Goal: Task Accomplishment & Management: Use online tool/utility

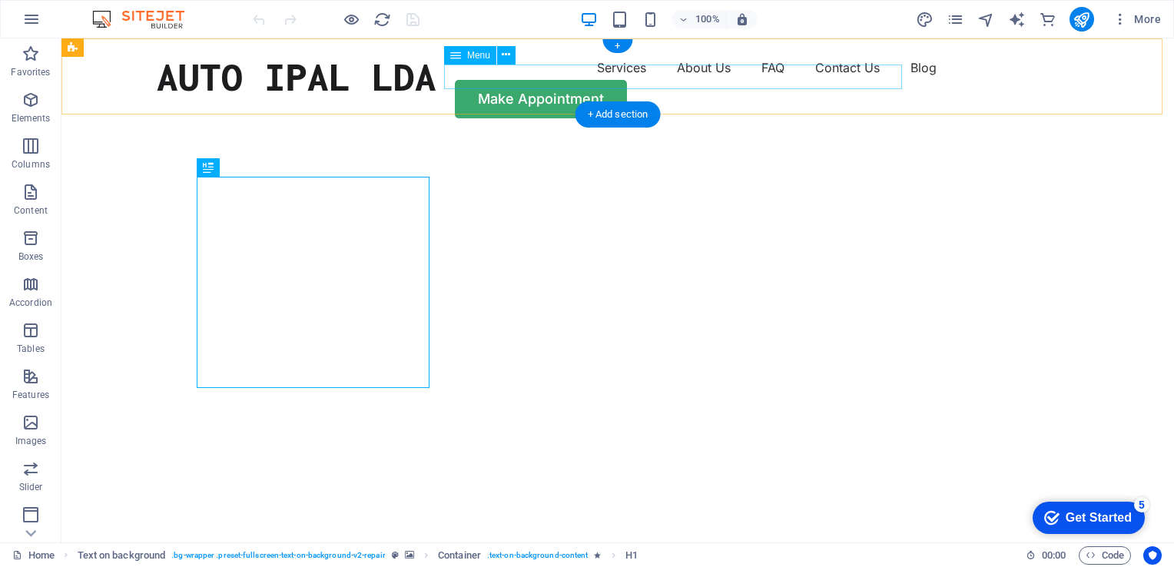
click at [750, 78] on nav "Services About Us FAQ Contact Us Blog" at bounding box center [618, 67] width 922 height 25
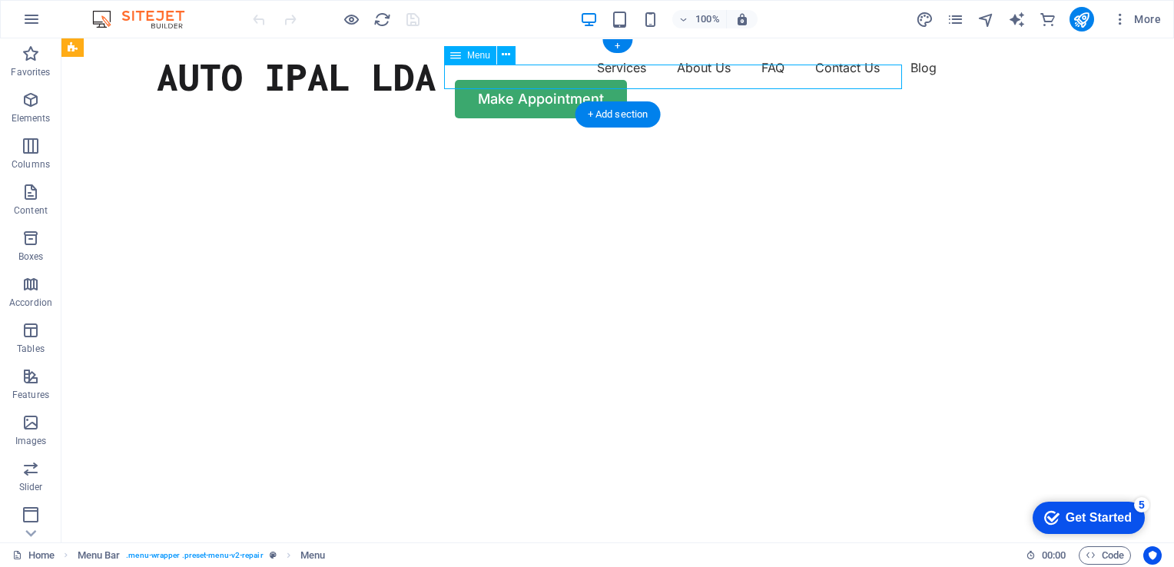
click at [750, 78] on nav "Services About Us FAQ Contact Us Blog" at bounding box center [618, 67] width 922 height 25
select select "1"
select select
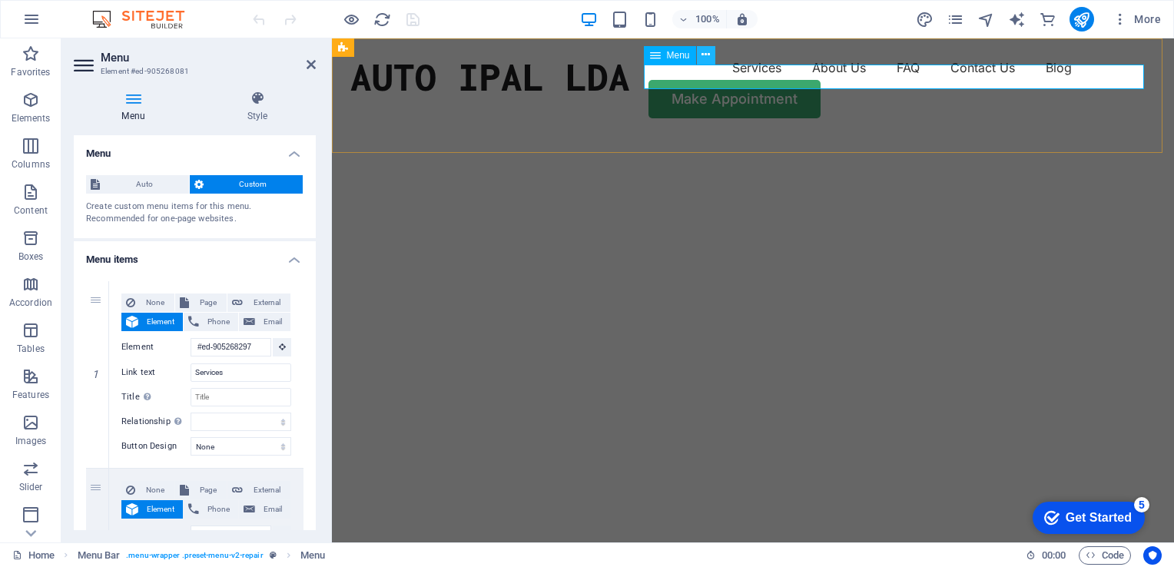
click at [717, 130] on div "AUTO IPAL LDA Services About Us FAQ Contact Us Blog Make Appointment" at bounding box center [753, 86] width 842 height 97
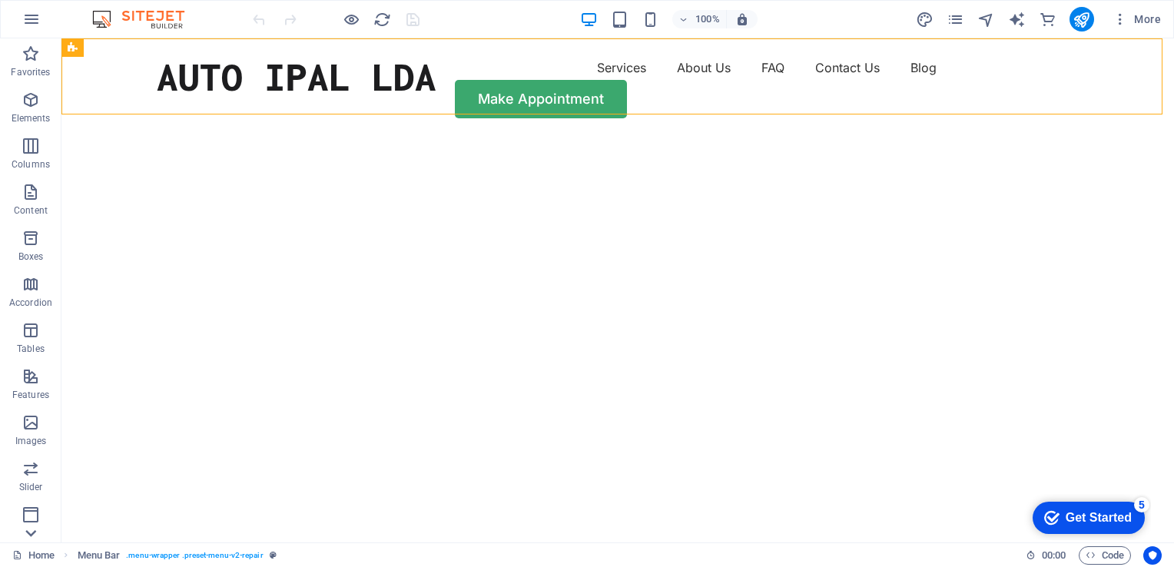
click at [31, 531] on icon at bounding box center [31, 533] width 22 height 22
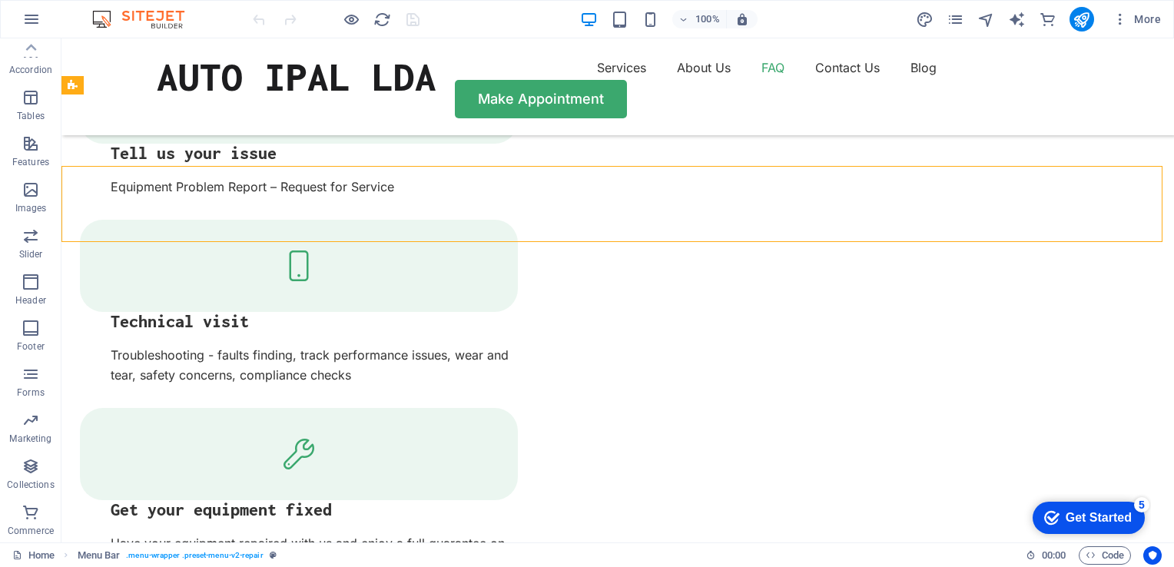
scroll to position [2575, 0]
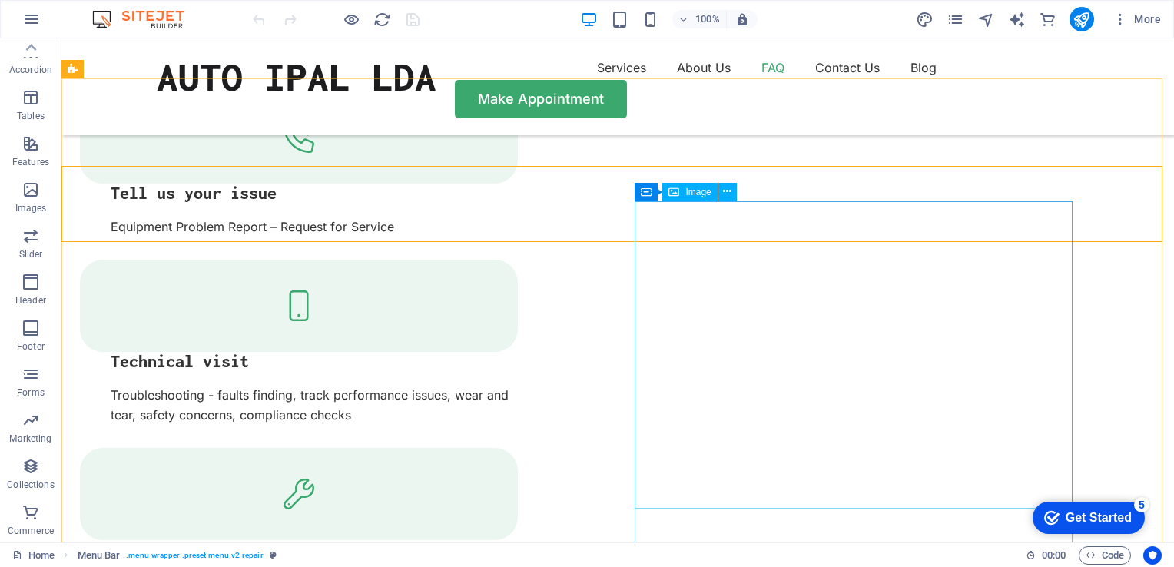
click at [695, 192] on span "Image" at bounding box center [697, 191] width 25 height 9
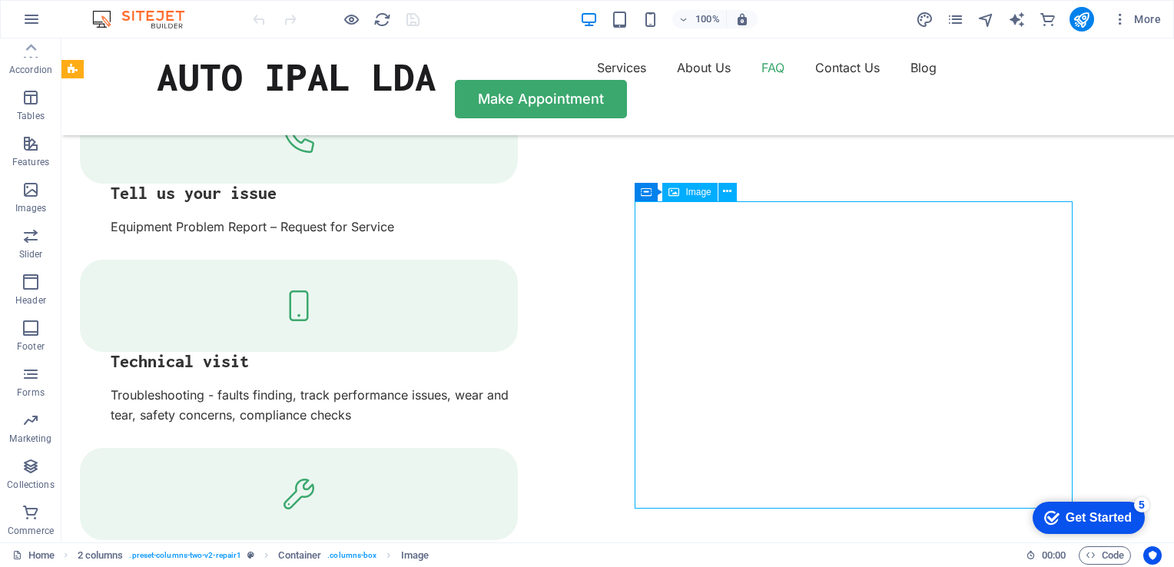
click at [695, 192] on span "Image" at bounding box center [697, 191] width 25 height 9
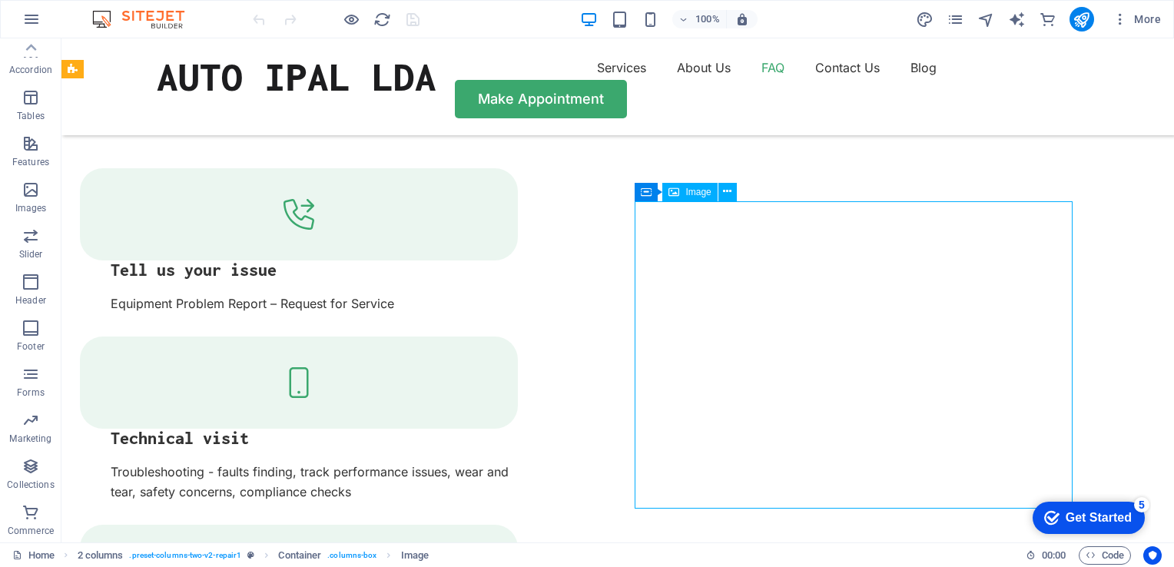
select select "%"
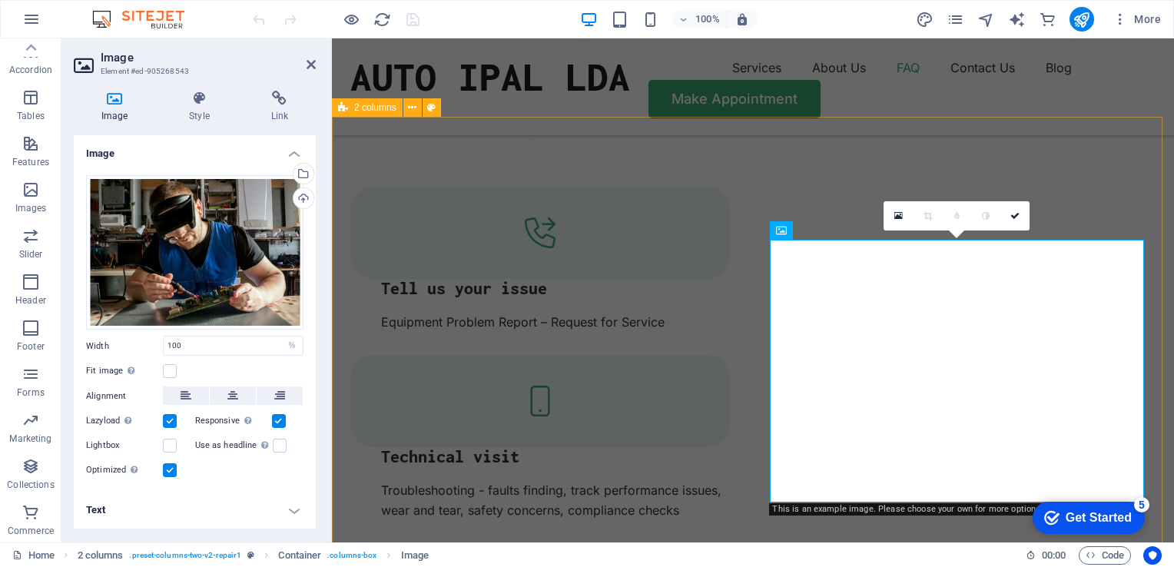
scroll to position [2613, 0]
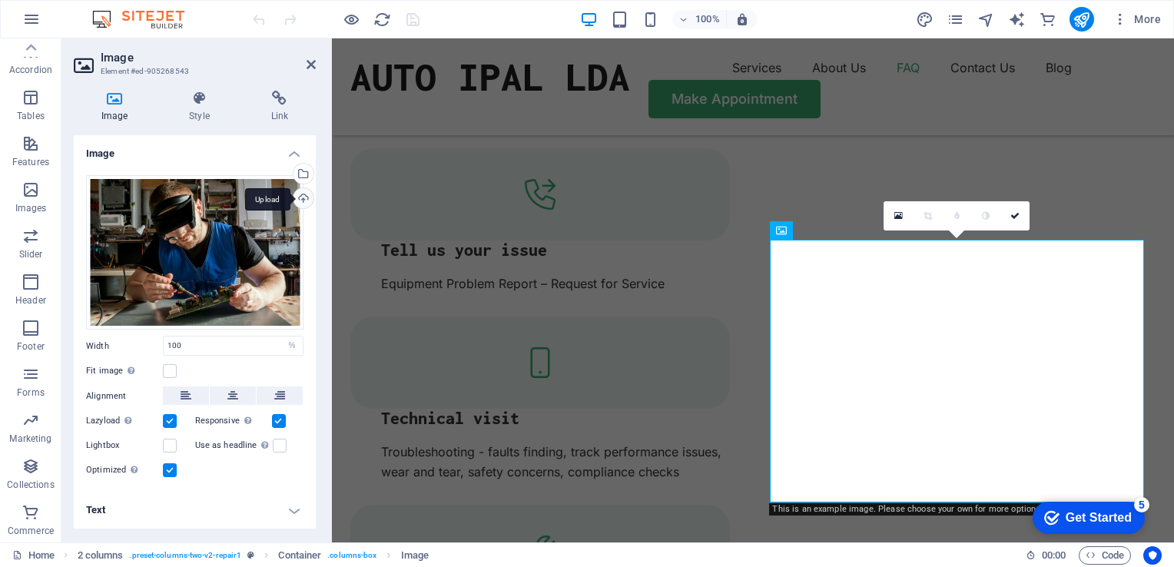
click at [304, 198] on div "Upload" at bounding box center [301, 199] width 23 height 23
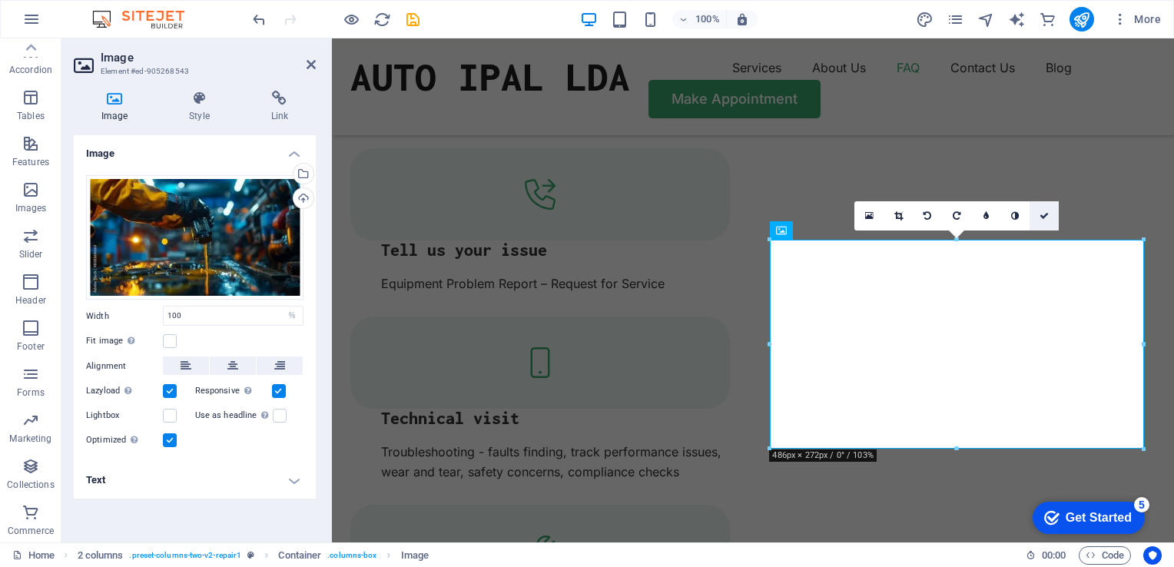
click at [1044, 215] on icon at bounding box center [1043, 215] width 9 height 9
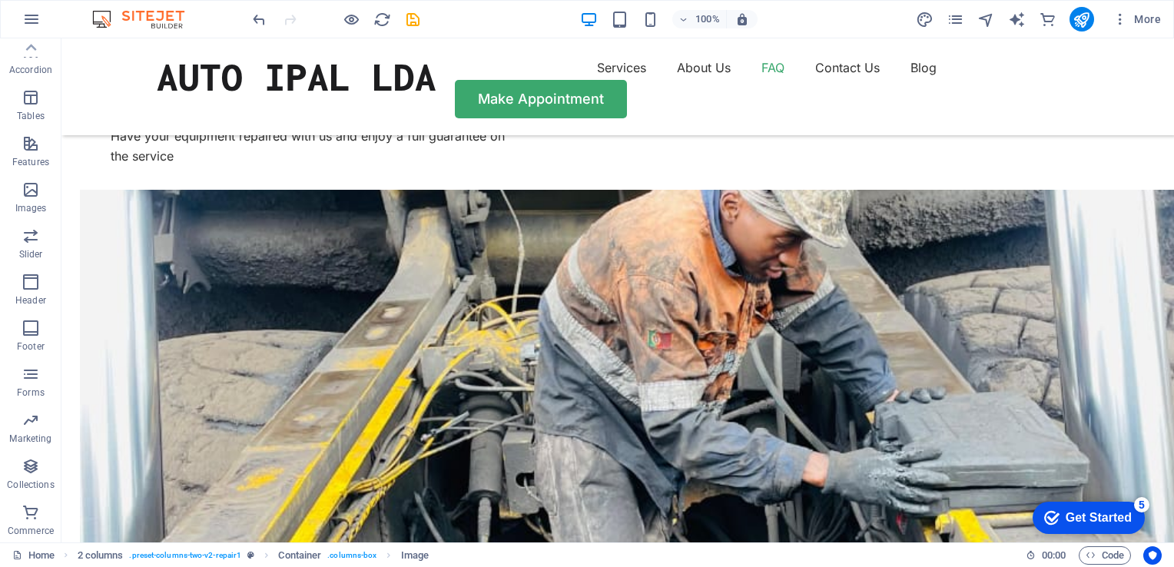
scroll to position [3029, 0]
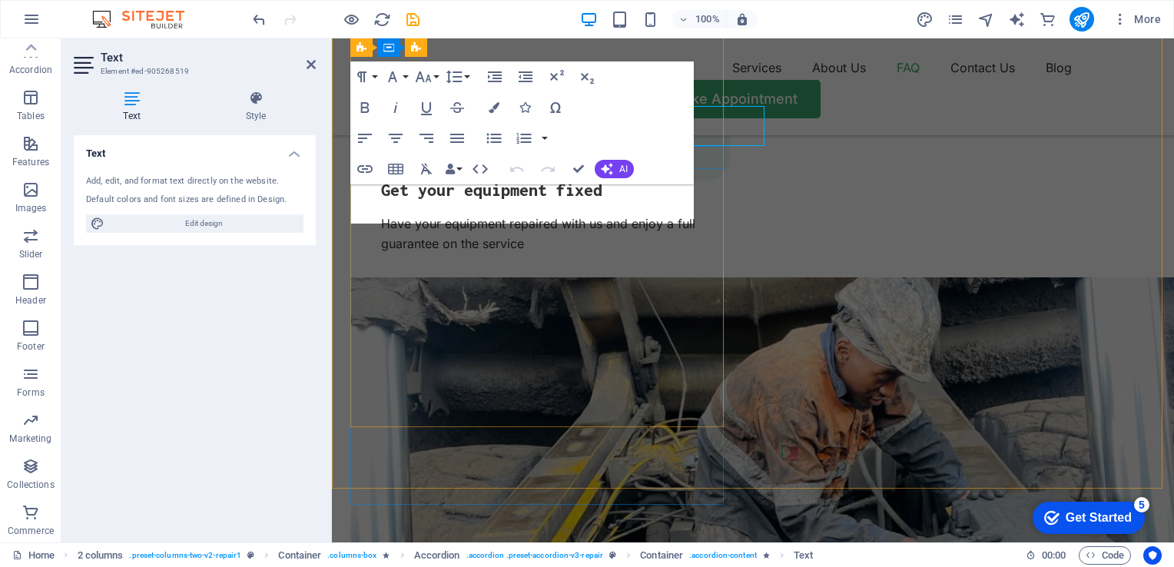
scroll to position [3107, 0]
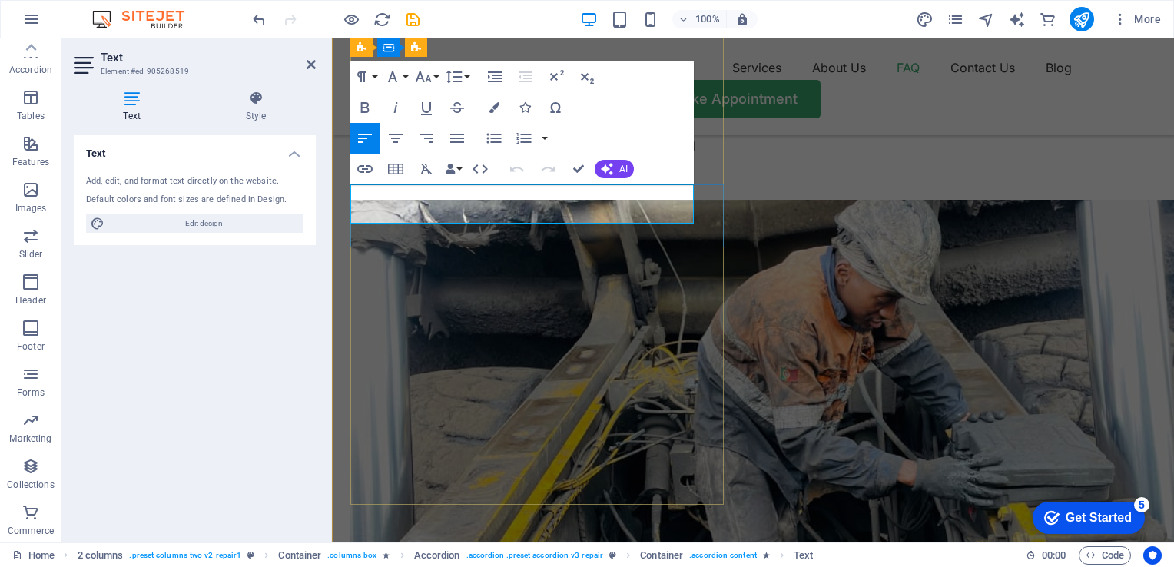
drag, startPoint x: 619, startPoint y: 215, endPoint x: 352, endPoint y: 198, distance: 267.8
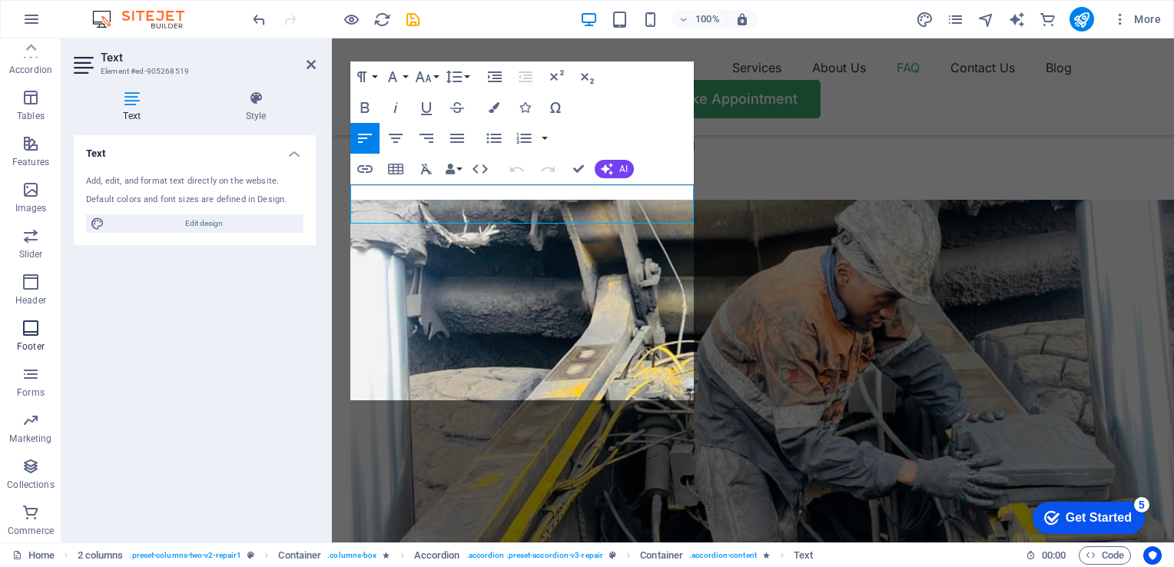
scroll to position [3899, 6]
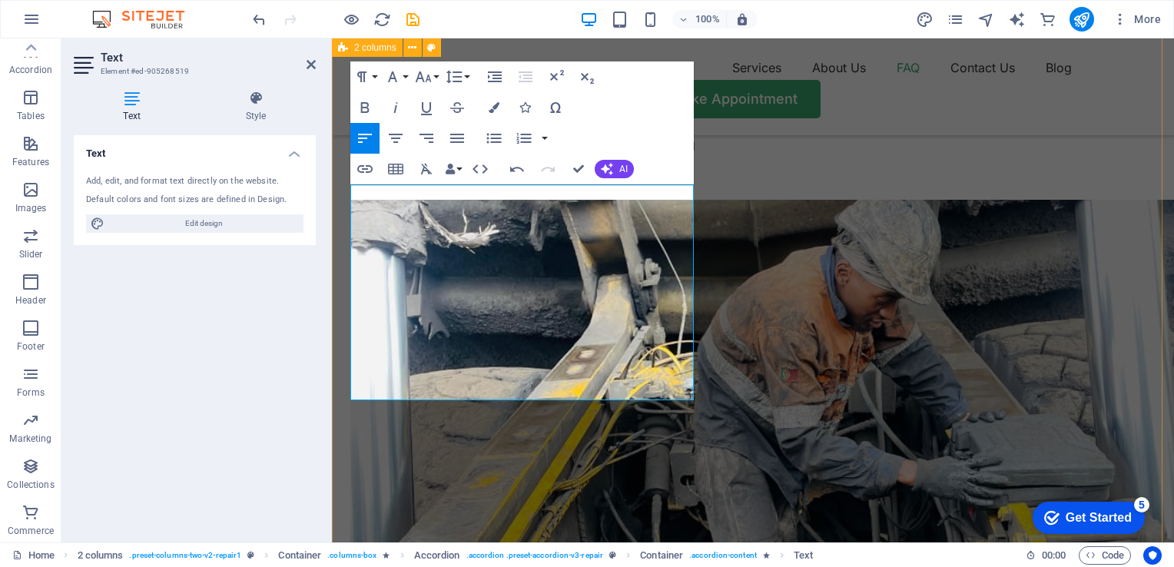
drag, startPoint x: 626, startPoint y: 196, endPoint x: 341, endPoint y: 191, distance: 285.0
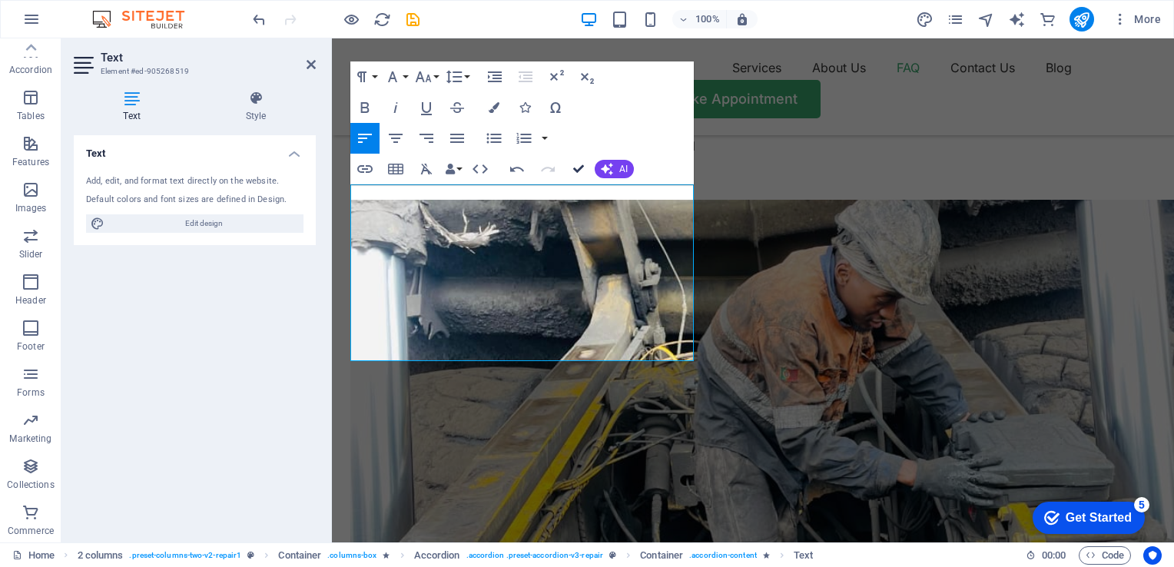
scroll to position [3029, 0]
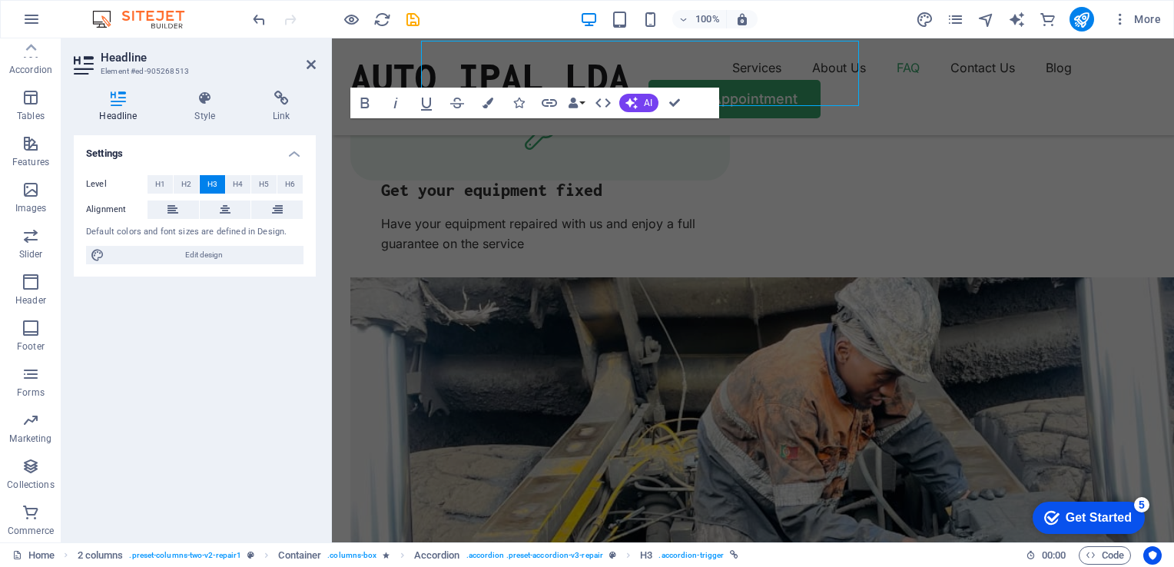
scroll to position [3107, 0]
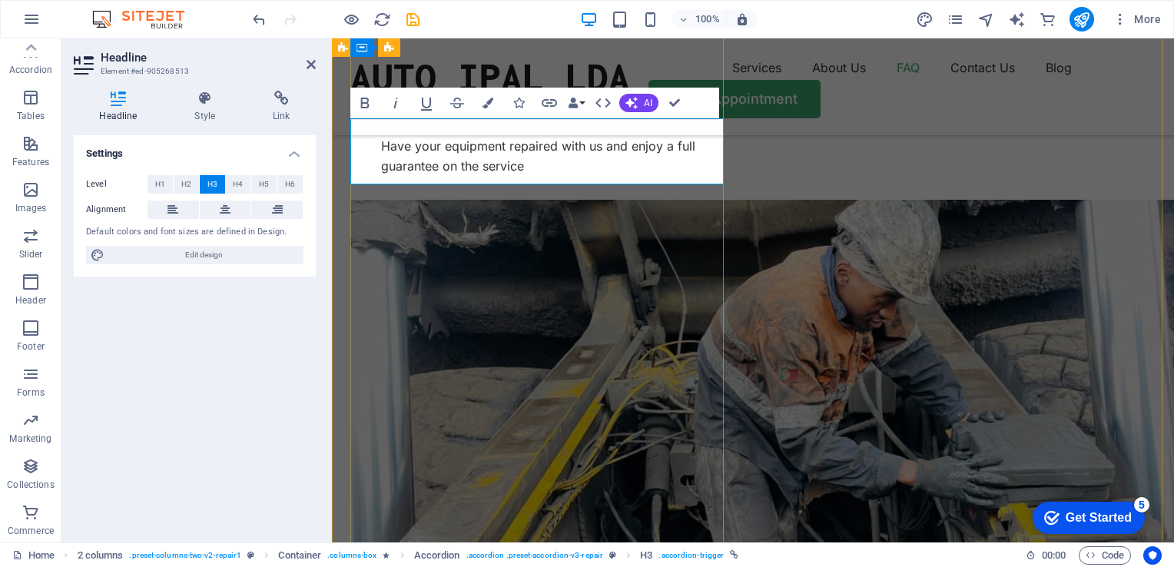
drag, startPoint x: 621, startPoint y: 157, endPoint x: 353, endPoint y: 155, distance: 268.1
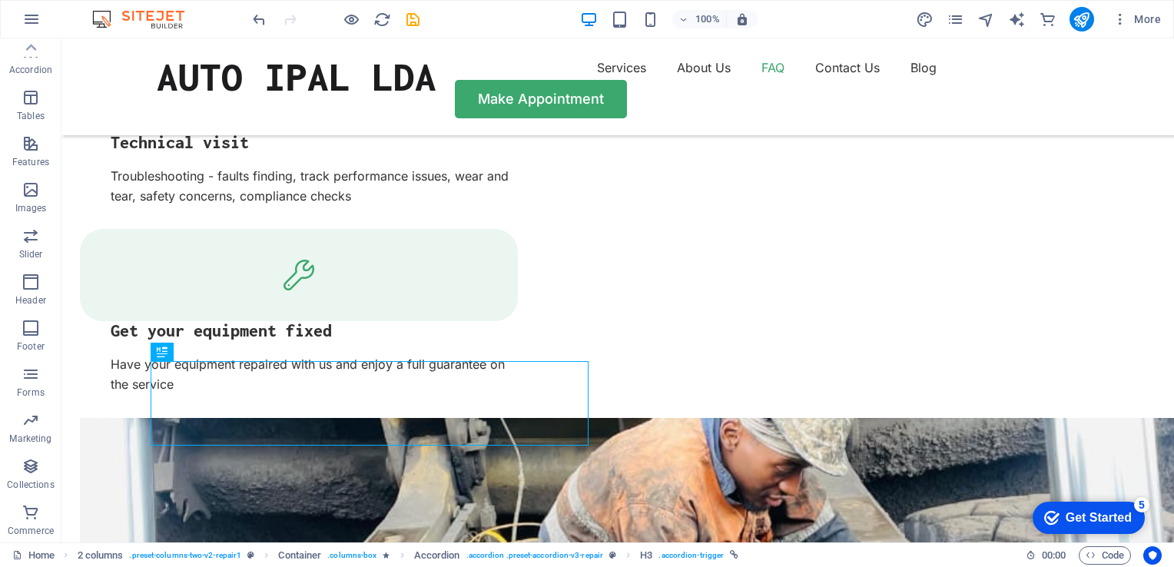
scroll to position [2777, 0]
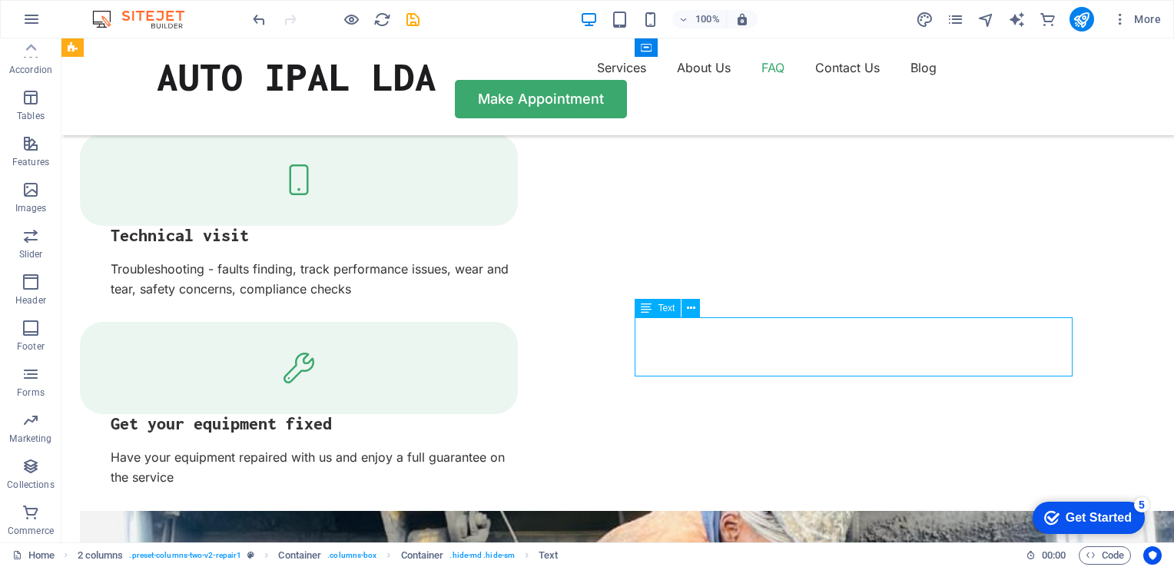
scroll to position [2855, 0]
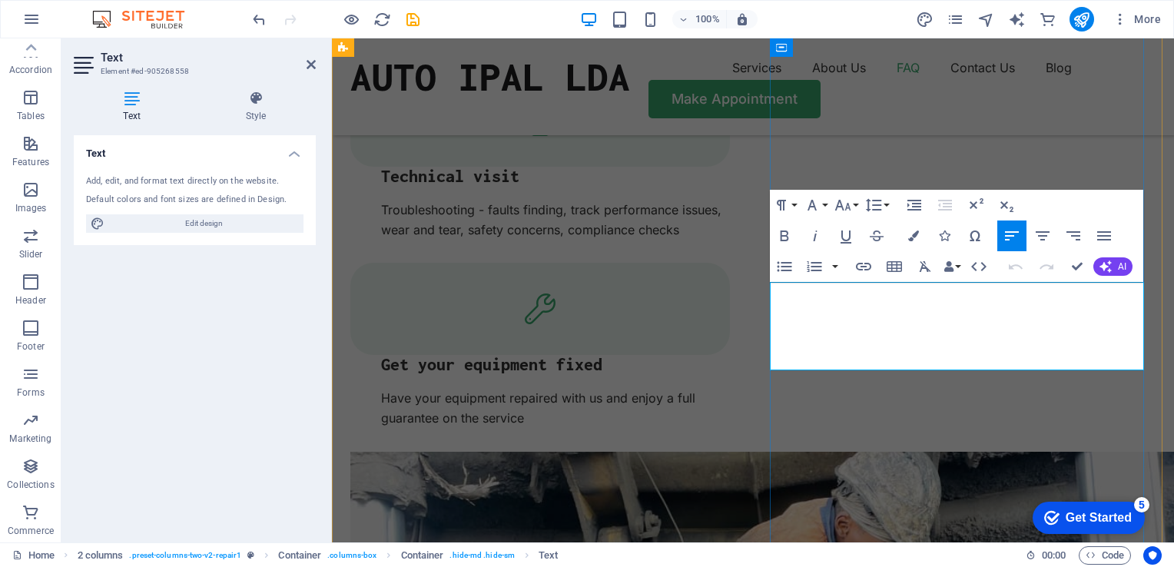
drag, startPoint x: 823, startPoint y: 361, endPoint x: 770, endPoint y: 296, distance: 84.1
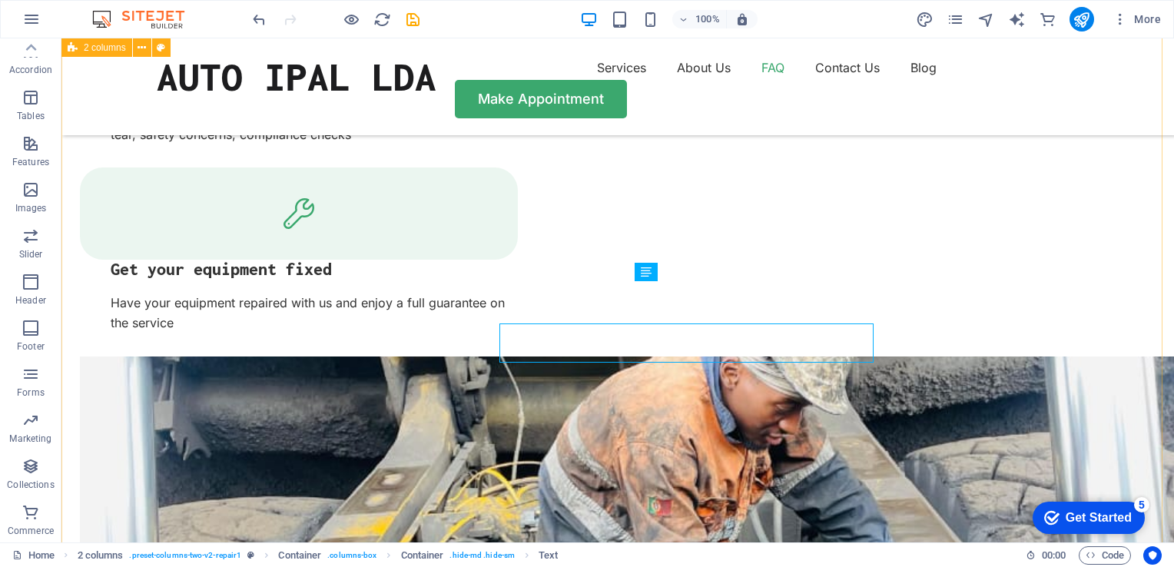
scroll to position [2814, 0]
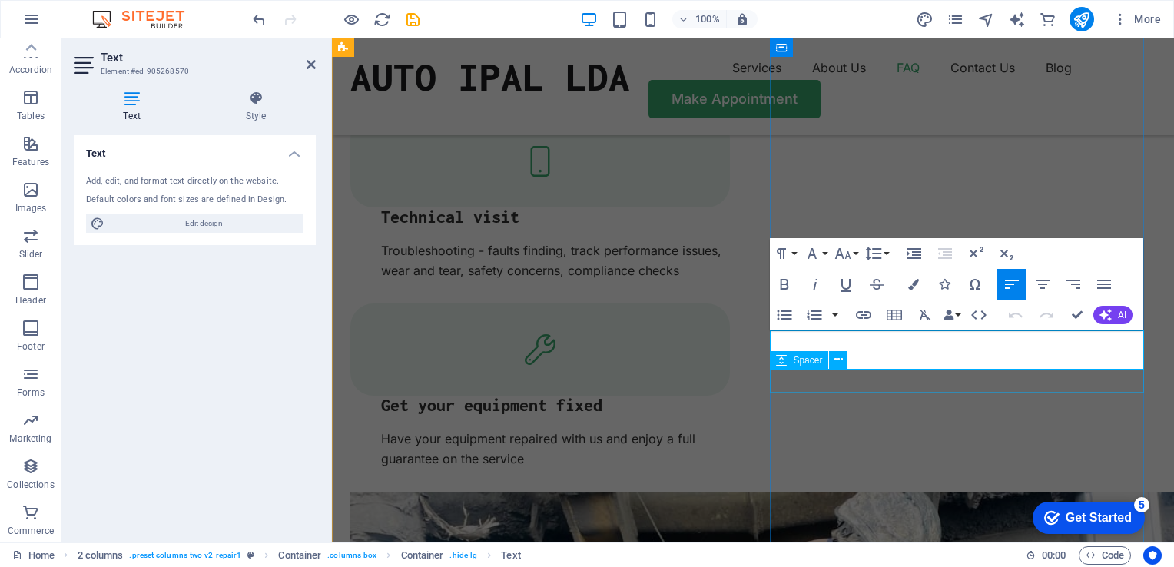
scroll to position [2891, 0]
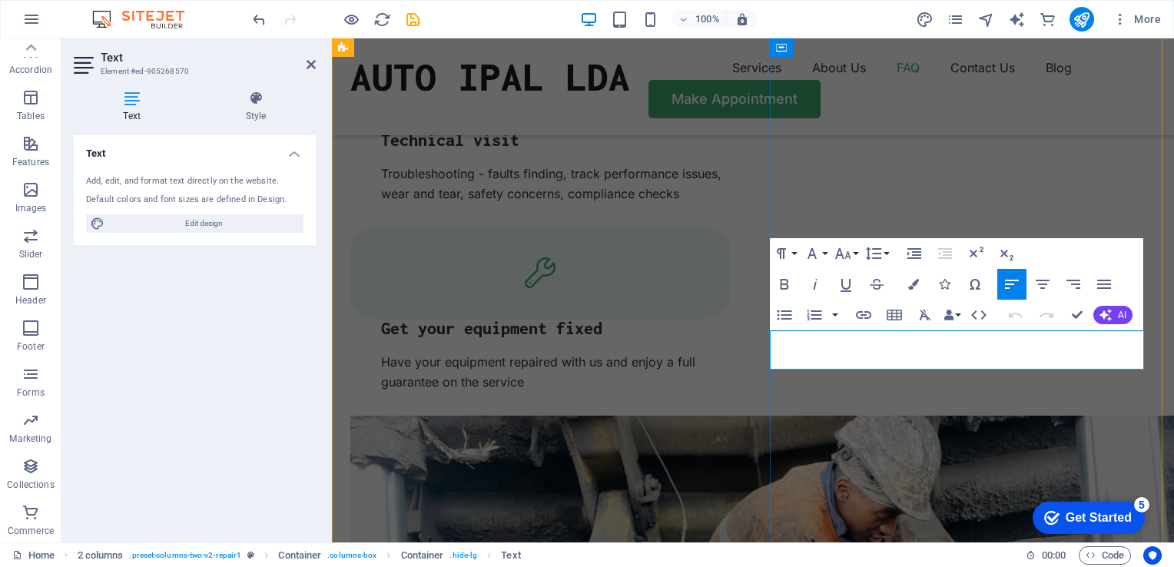
drag, startPoint x: 919, startPoint y: 361, endPoint x: 772, endPoint y: 339, distance: 148.3
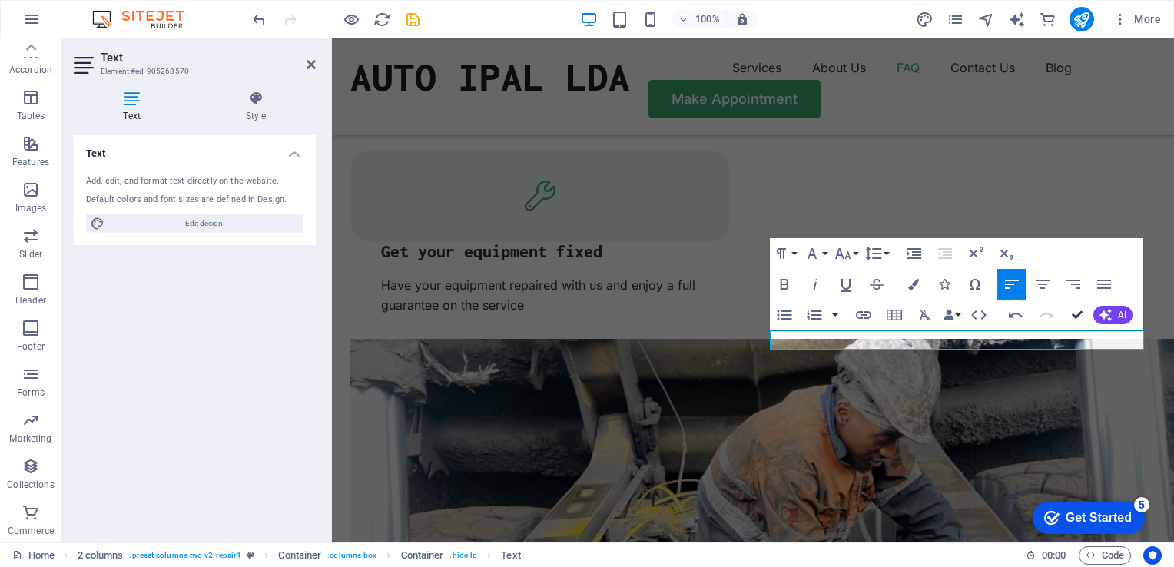
scroll to position [2850, 0]
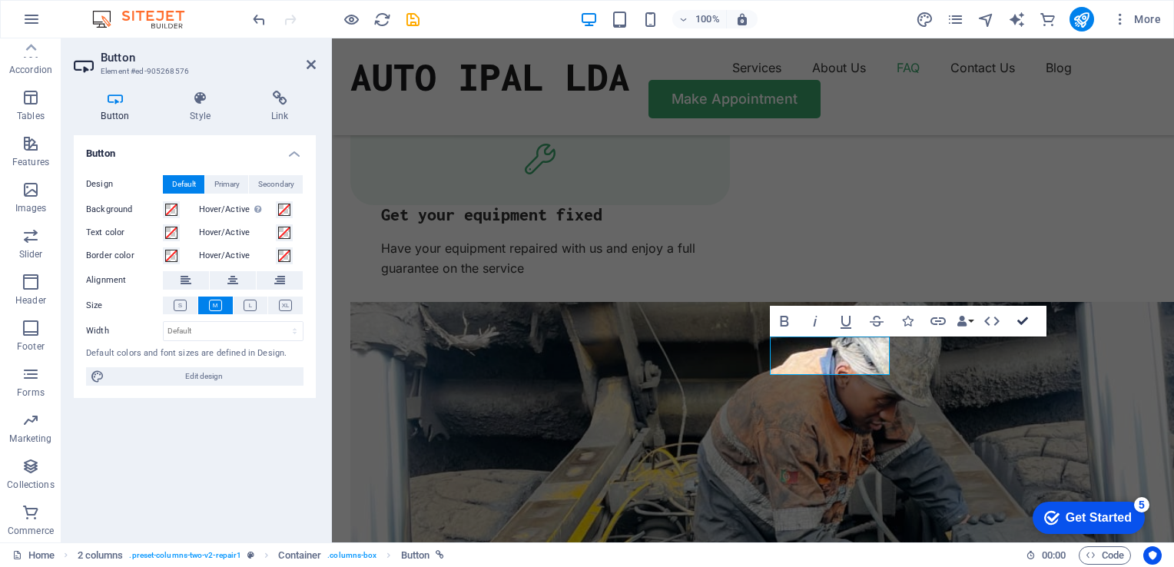
scroll to position [2886, 0]
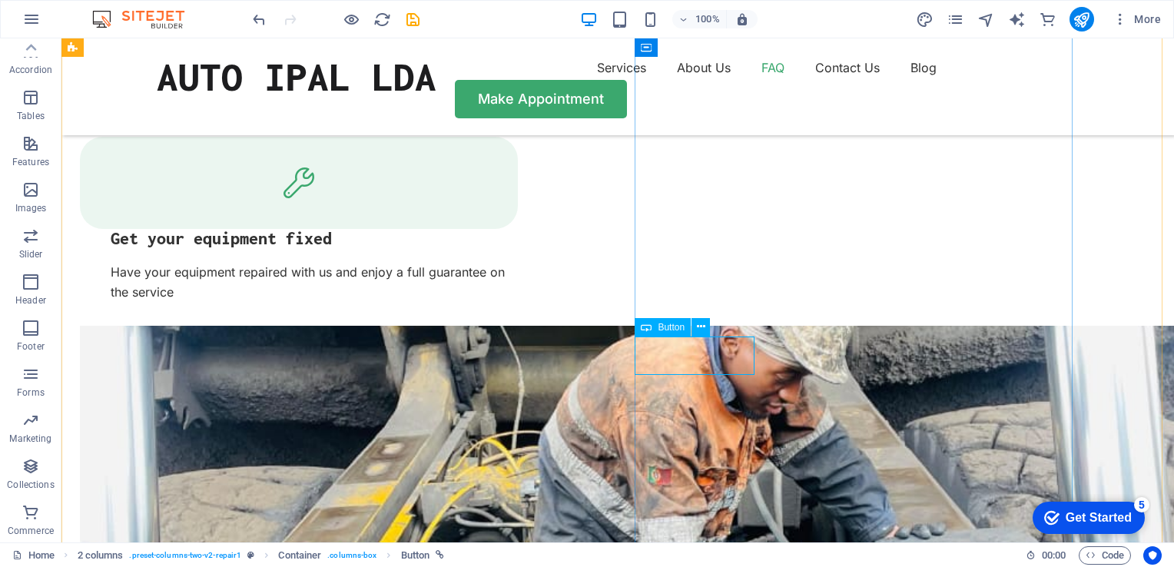
click at [968, 45] on icon at bounding box center [967, 48] width 8 height 16
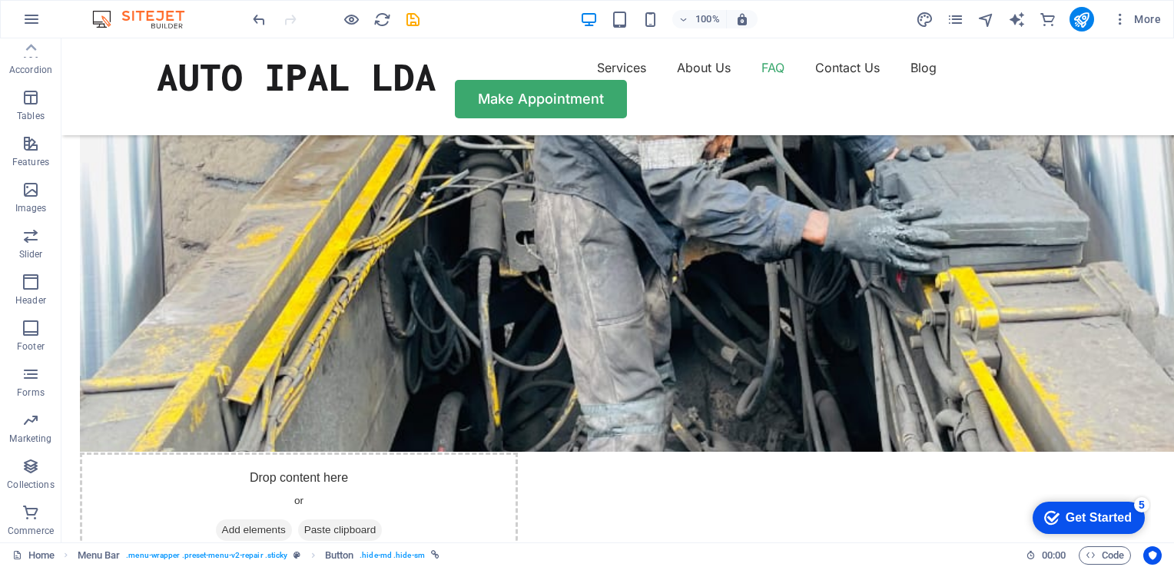
scroll to position [3280, 0]
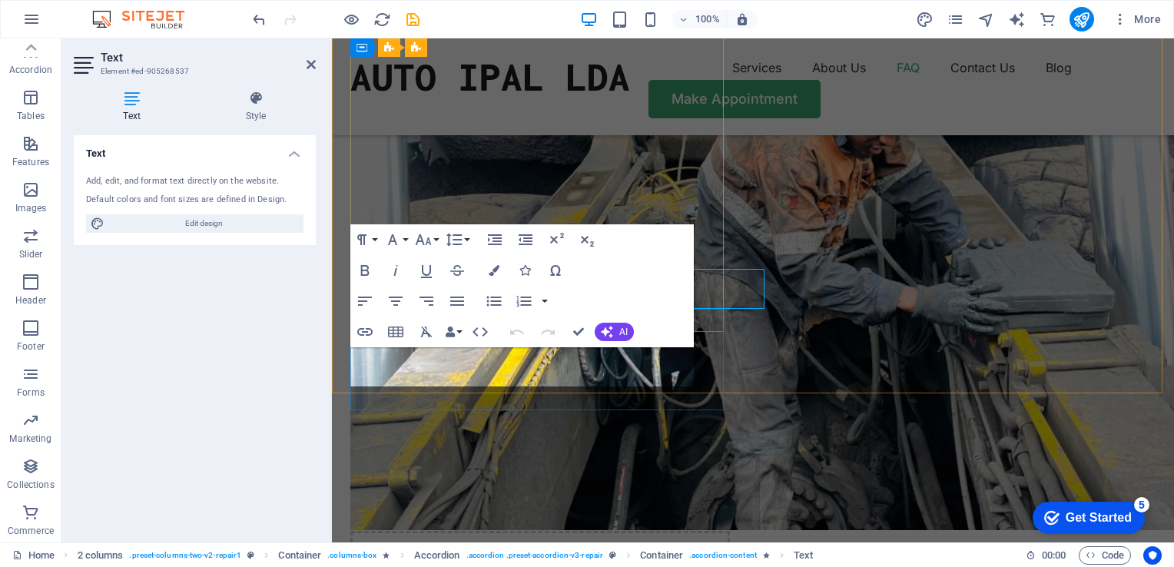
scroll to position [3358, 0]
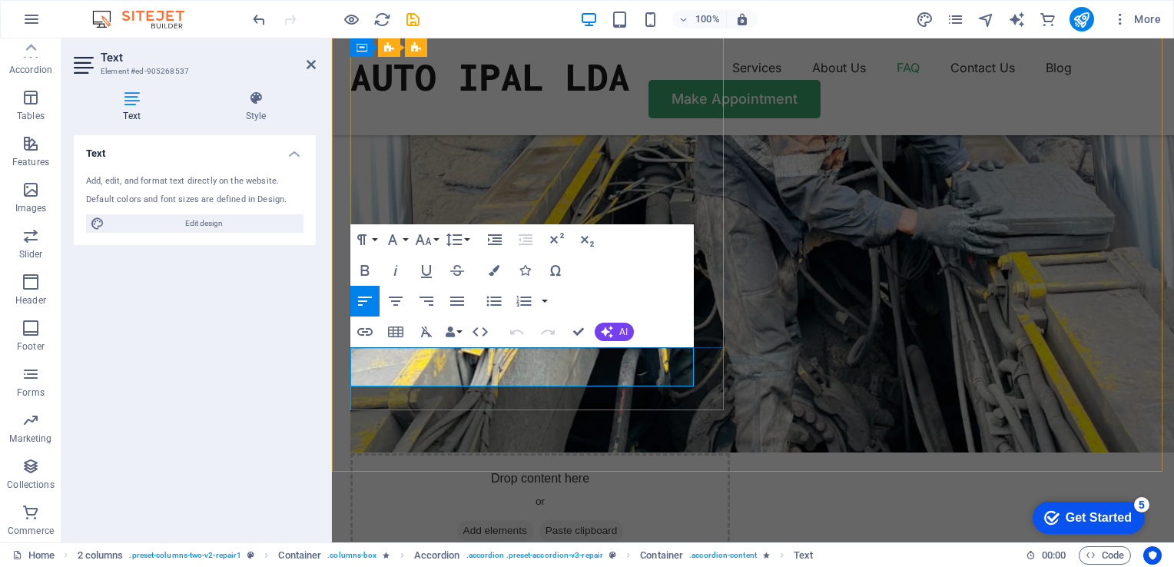
drag, startPoint x: 614, startPoint y: 373, endPoint x: 351, endPoint y: 358, distance: 263.1
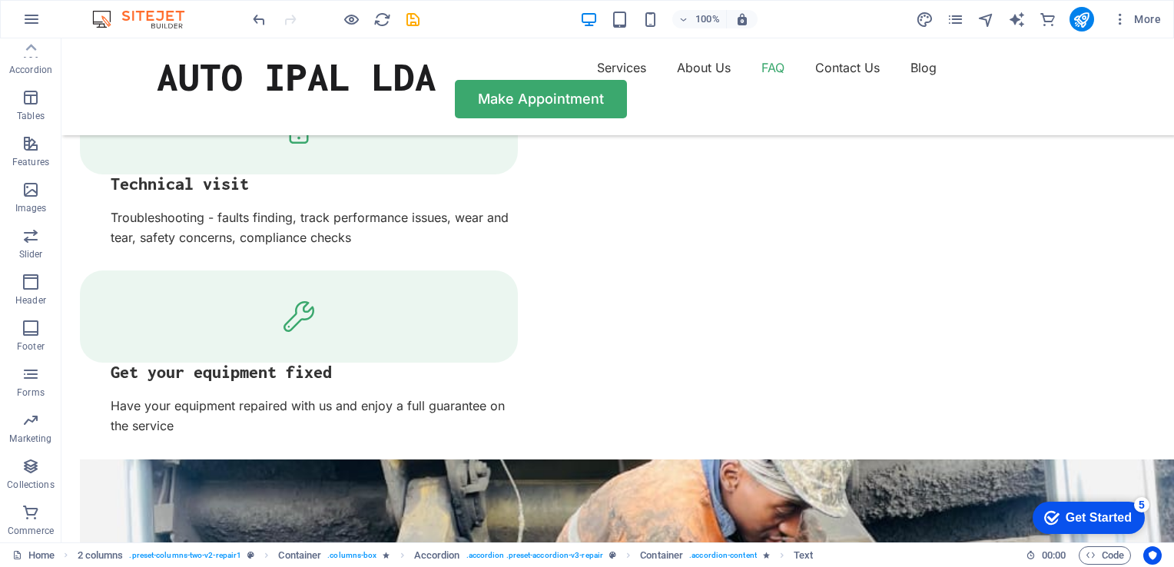
scroll to position [2760, 0]
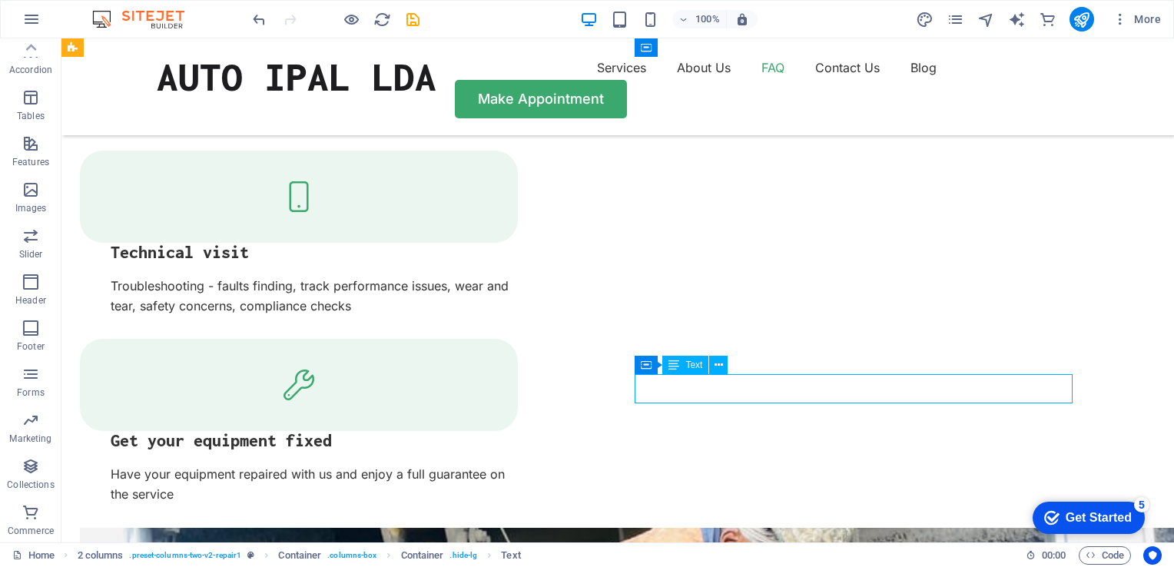
scroll to position [2838, 0]
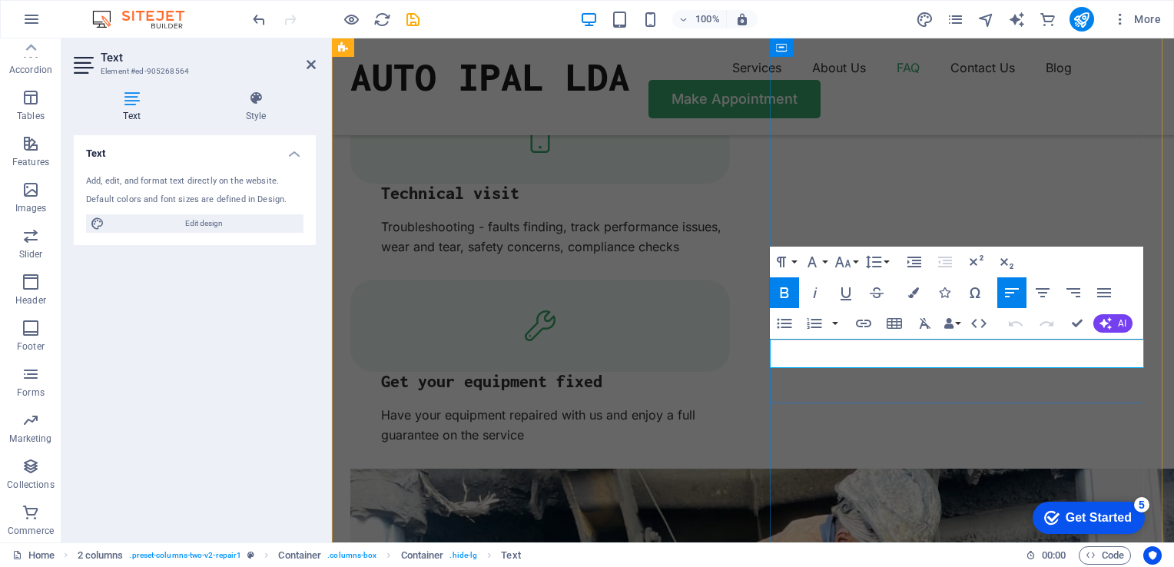
drag, startPoint x: 924, startPoint y: 353, endPoint x: 774, endPoint y: 356, distance: 149.8
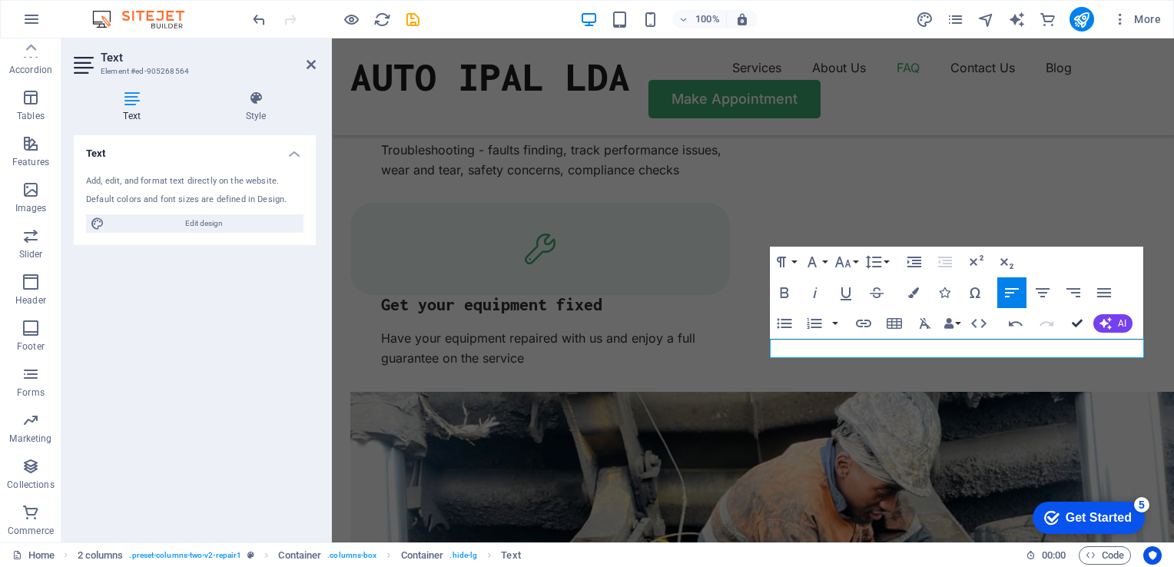
scroll to position [2796, 0]
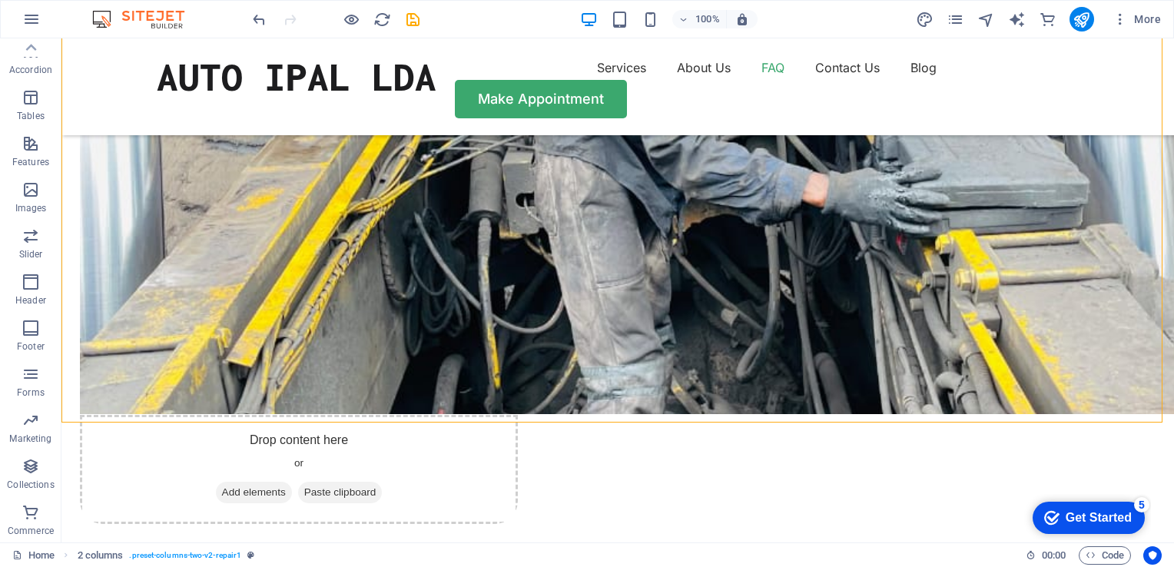
scroll to position [3284, 0]
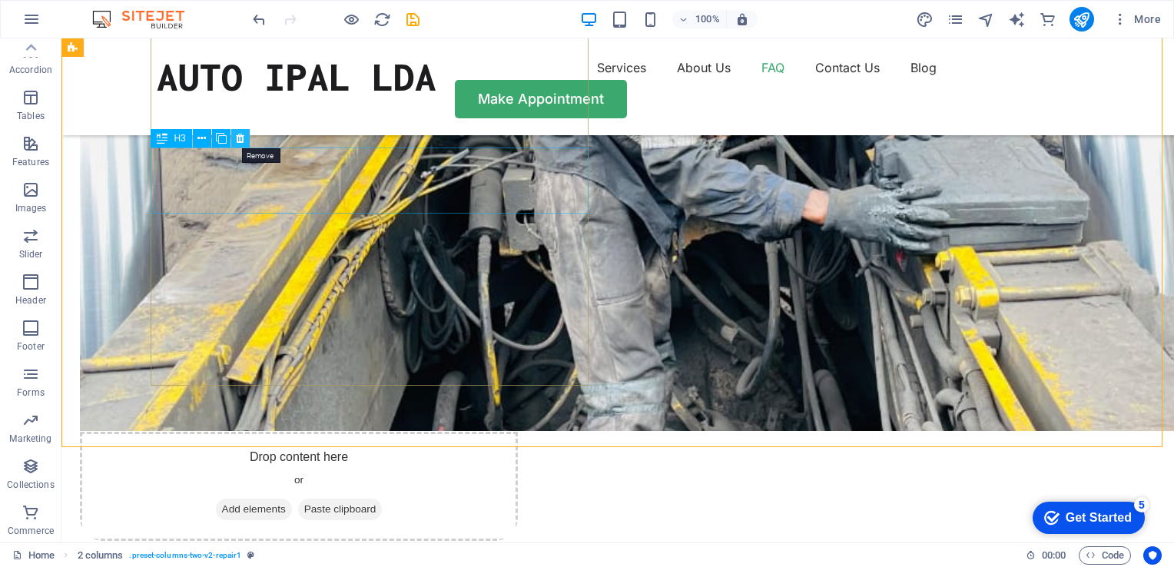
click at [239, 140] on icon at bounding box center [240, 139] width 8 height 16
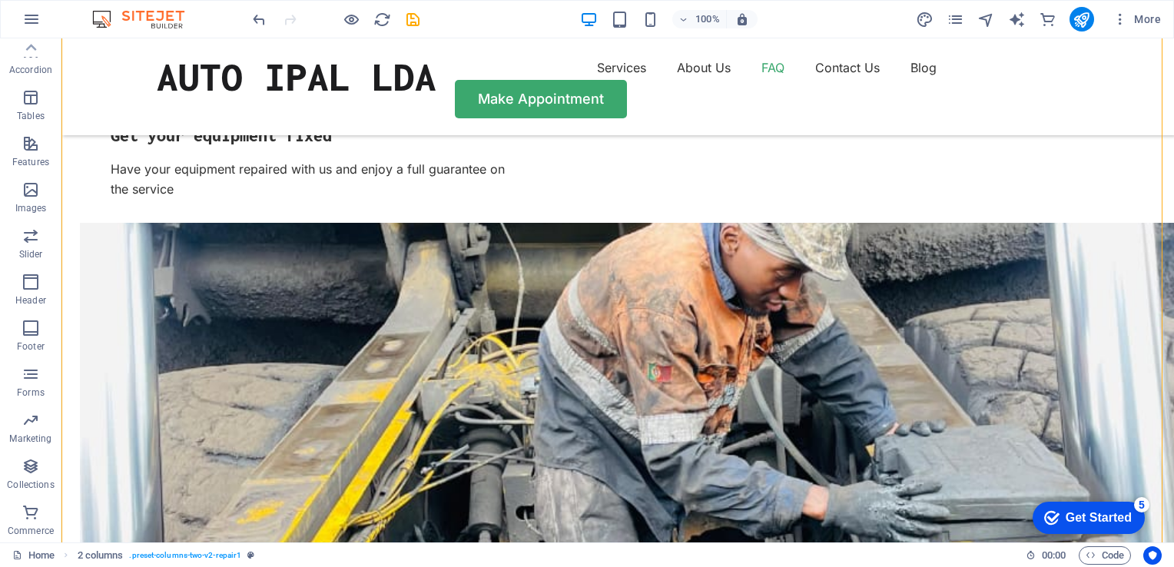
scroll to position [2995, 0]
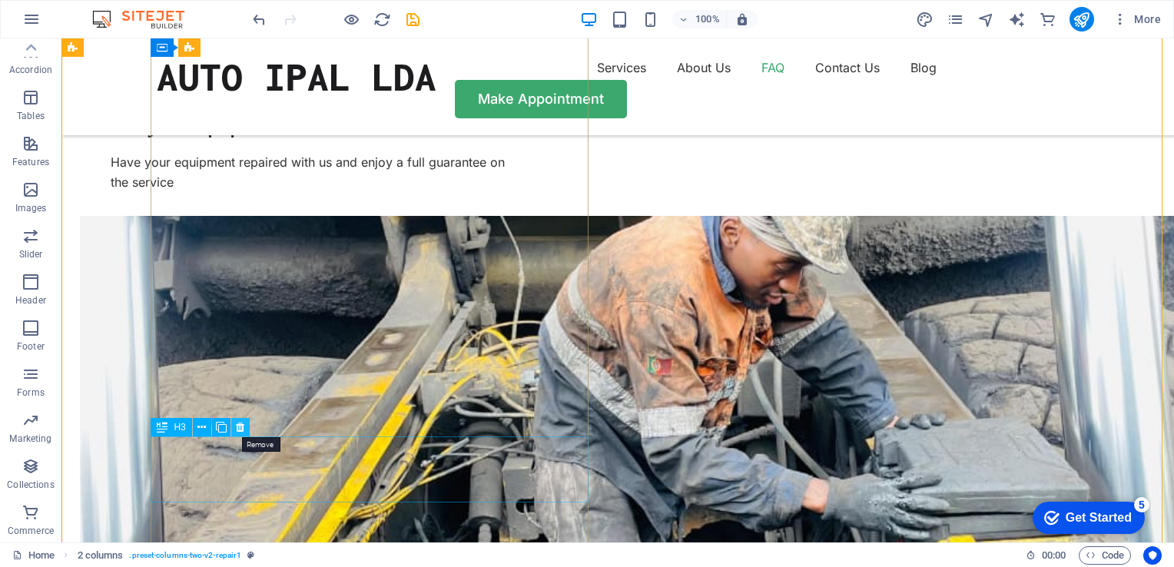
click at [243, 427] on icon at bounding box center [240, 427] width 8 height 16
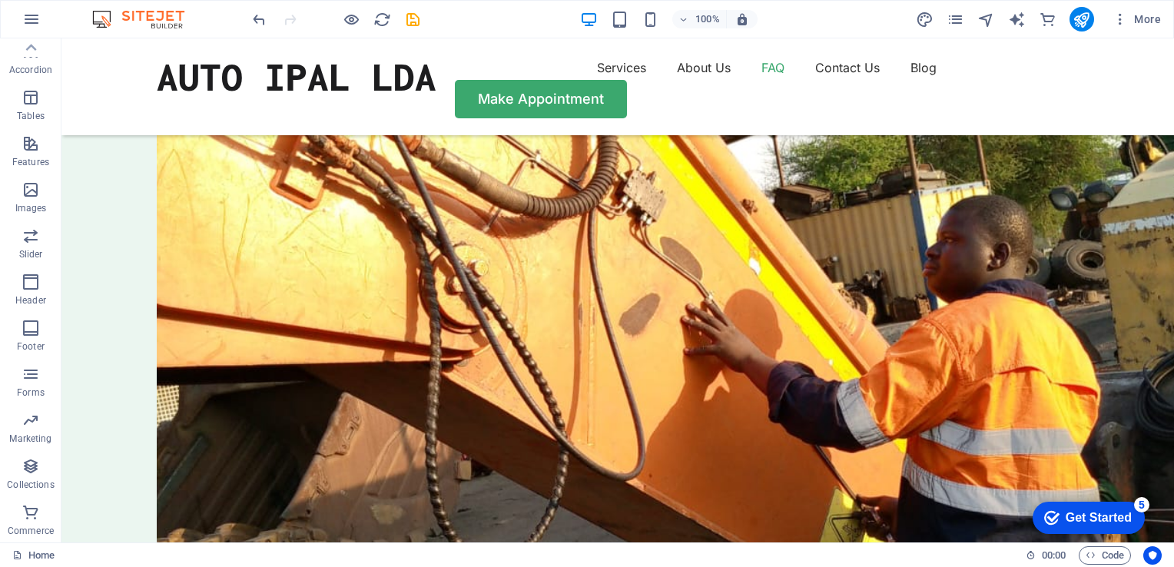
scroll to position [4270, 0]
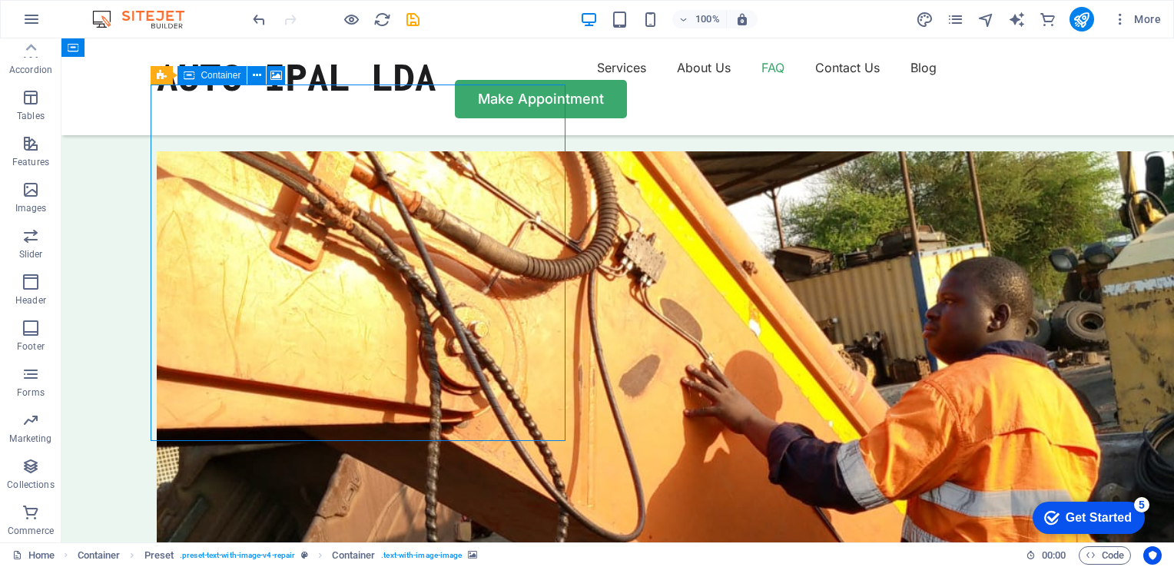
scroll to position [4367, 0]
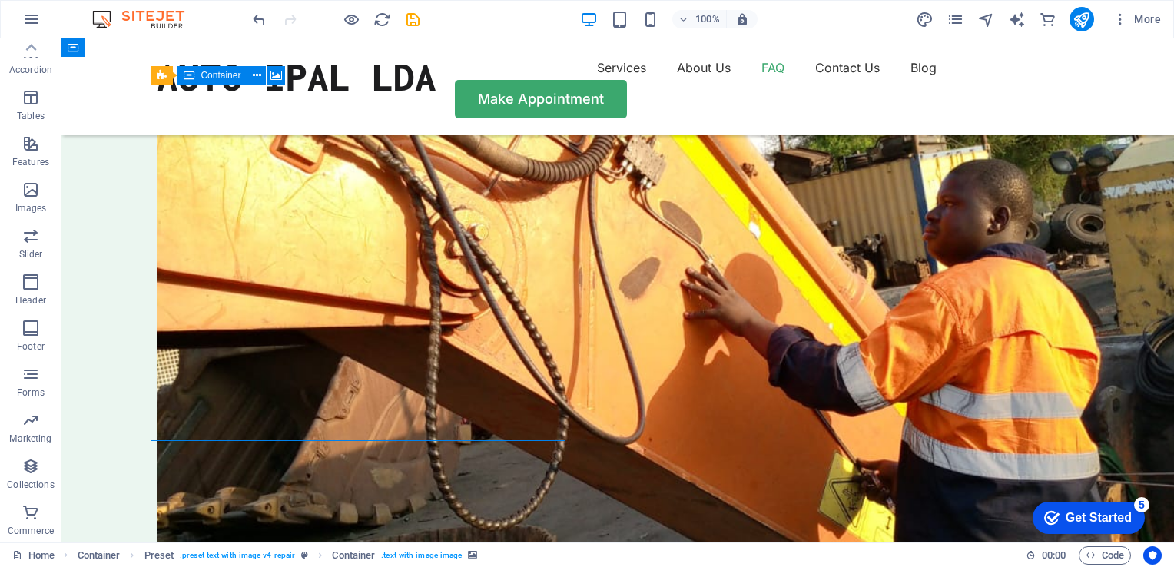
select select "px"
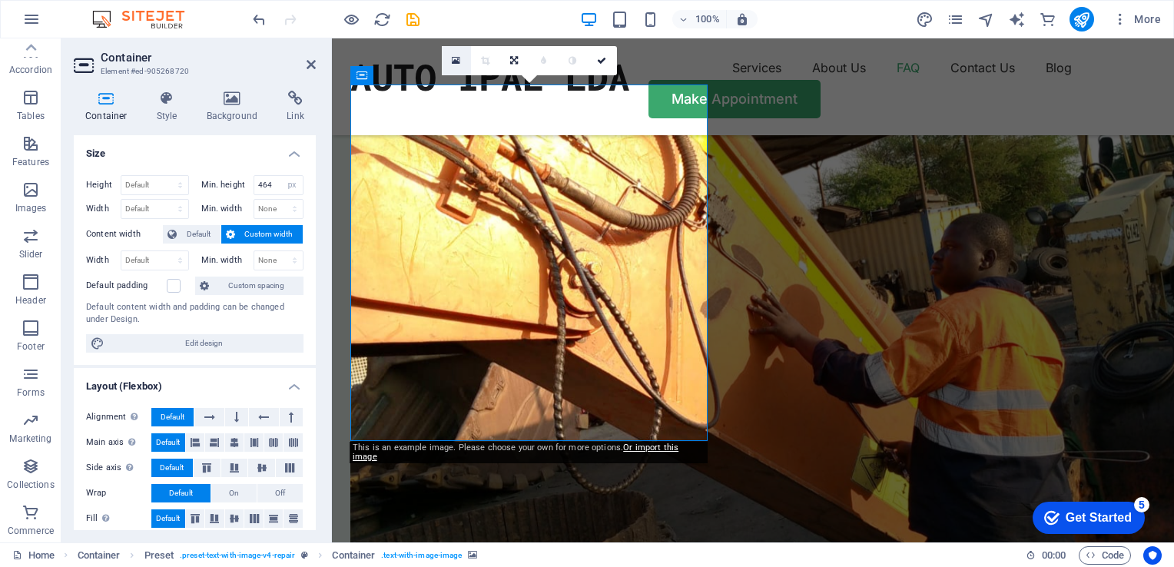
click at [455, 60] on icon at bounding box center [456, 60] width 8 height 11
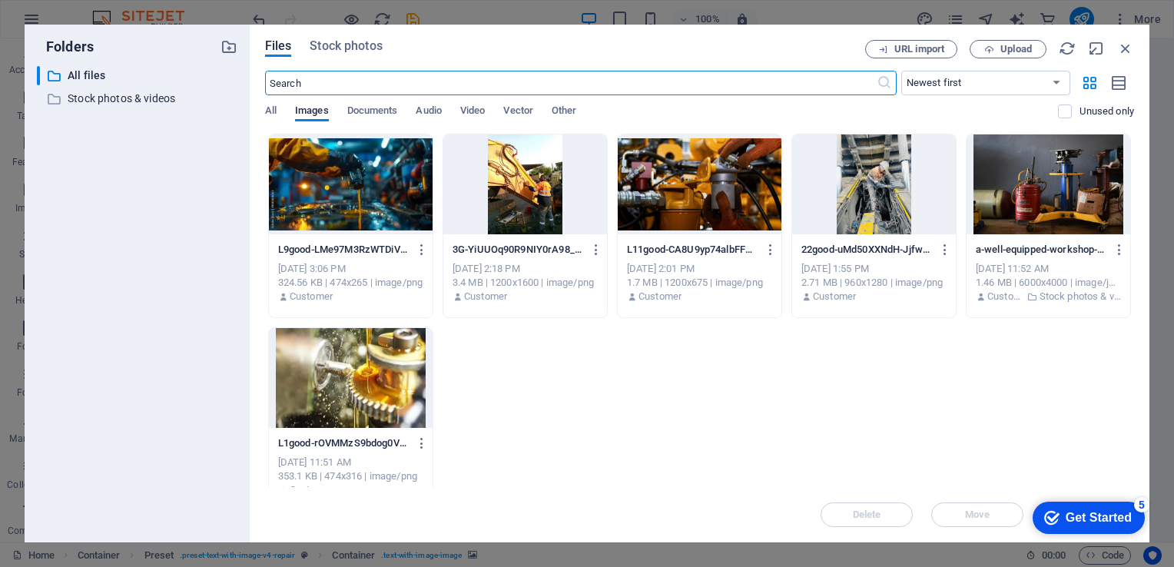
scroll to position [4357, 0]
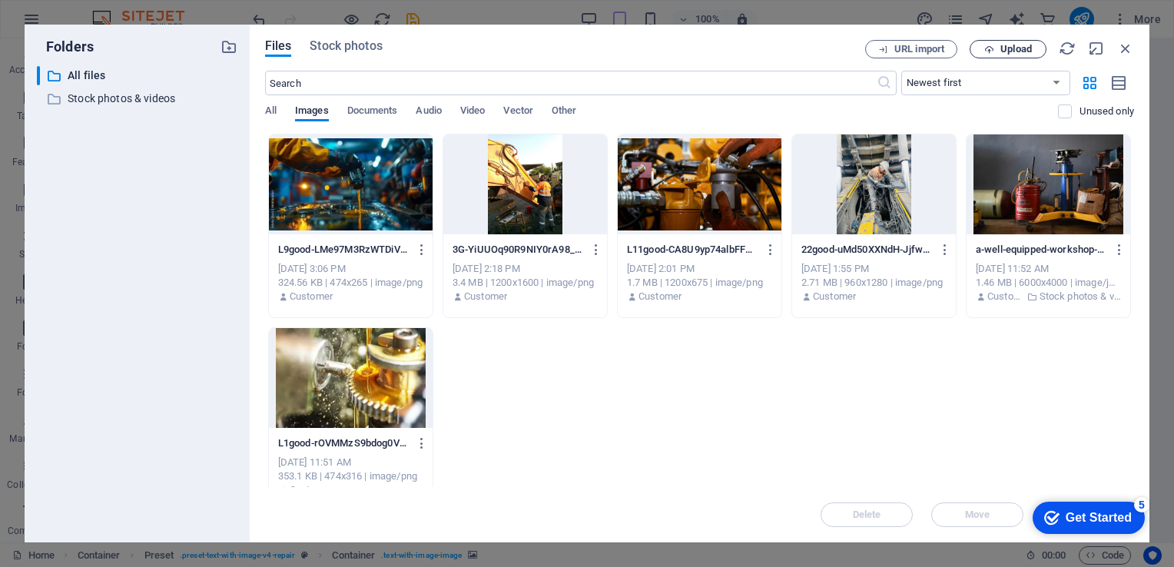
click at [1002, 51] on span "Upload" at bounding box center [1015, 49] width 31 height 9
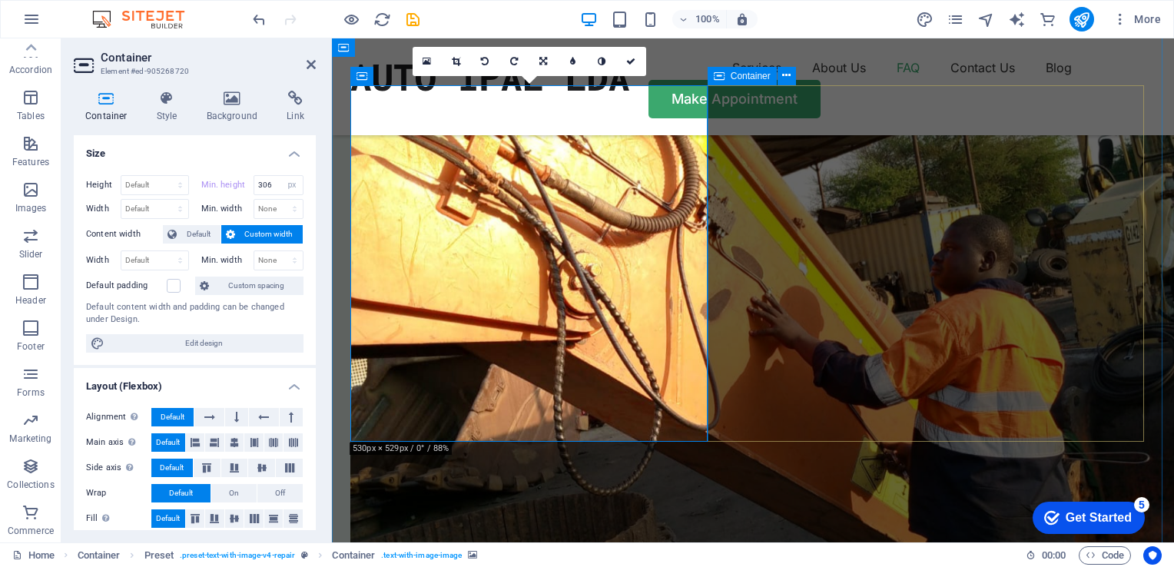
type input "464"
click at [627, 54] on link at bounding box center [631, 61] width 29 height 29
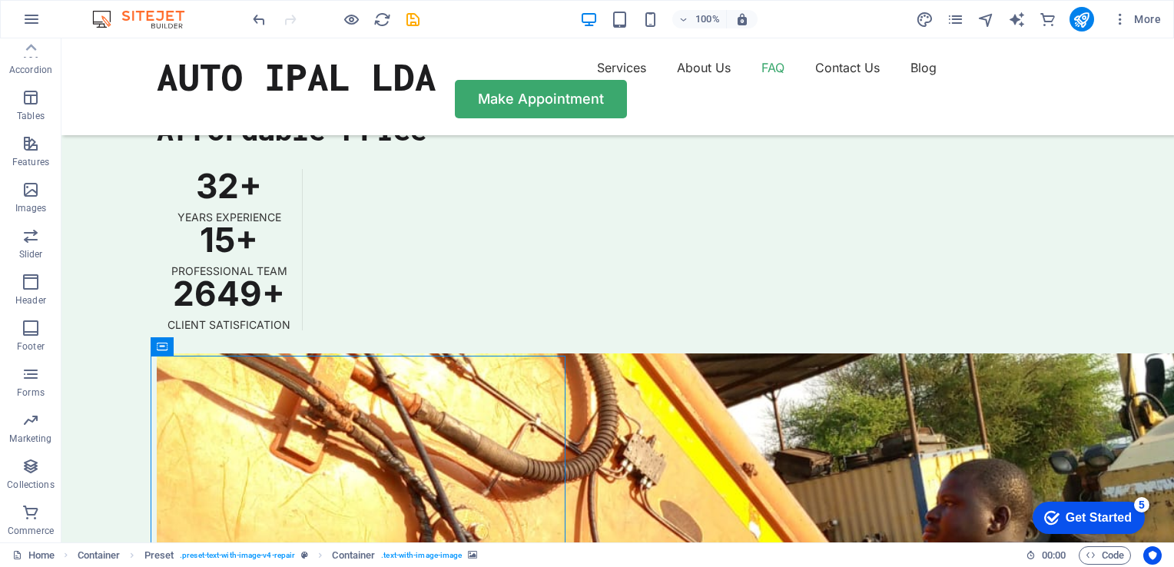
scroll to position [4030, 0]
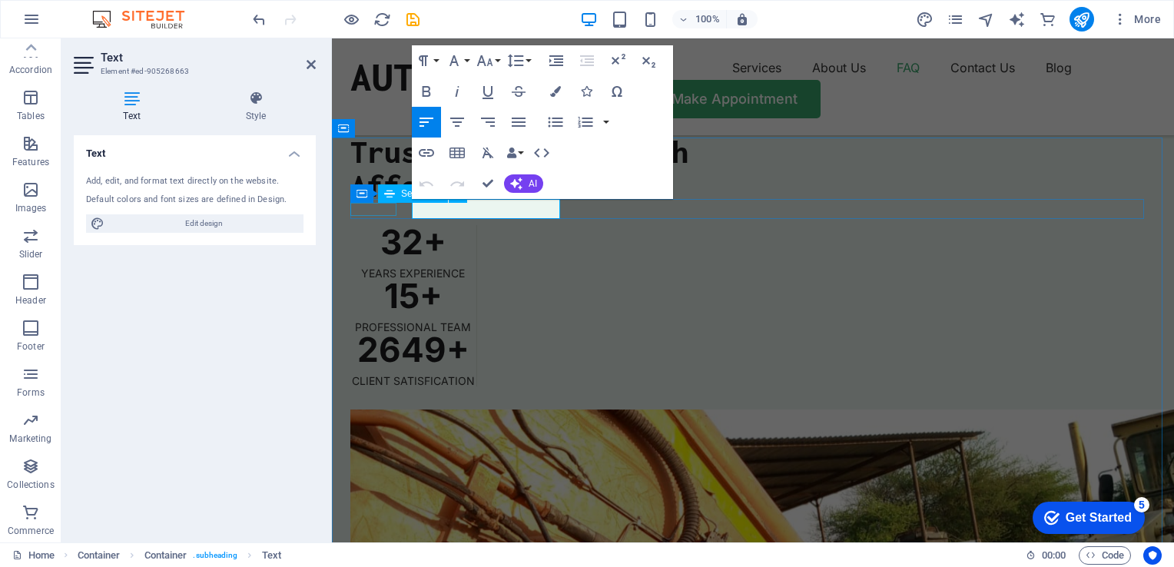
scroll to position [4127, 0]
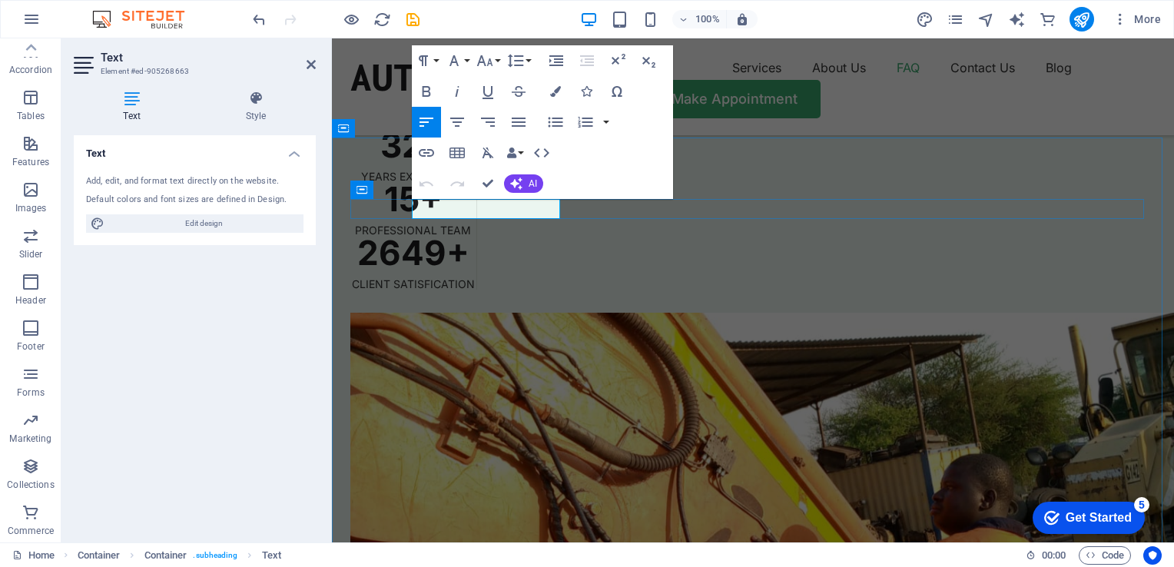
drag, startPoint x: 555, startPoint y: 207, endPoint x: 412, endPoint y: 209, distance: 142.9
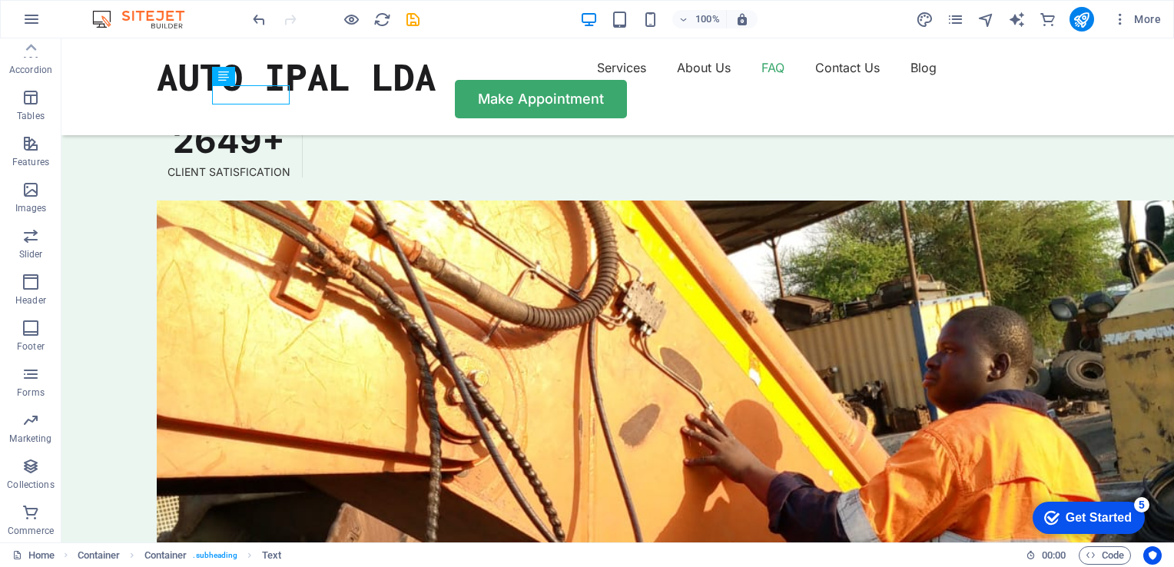
scroll to position [4175, 0]
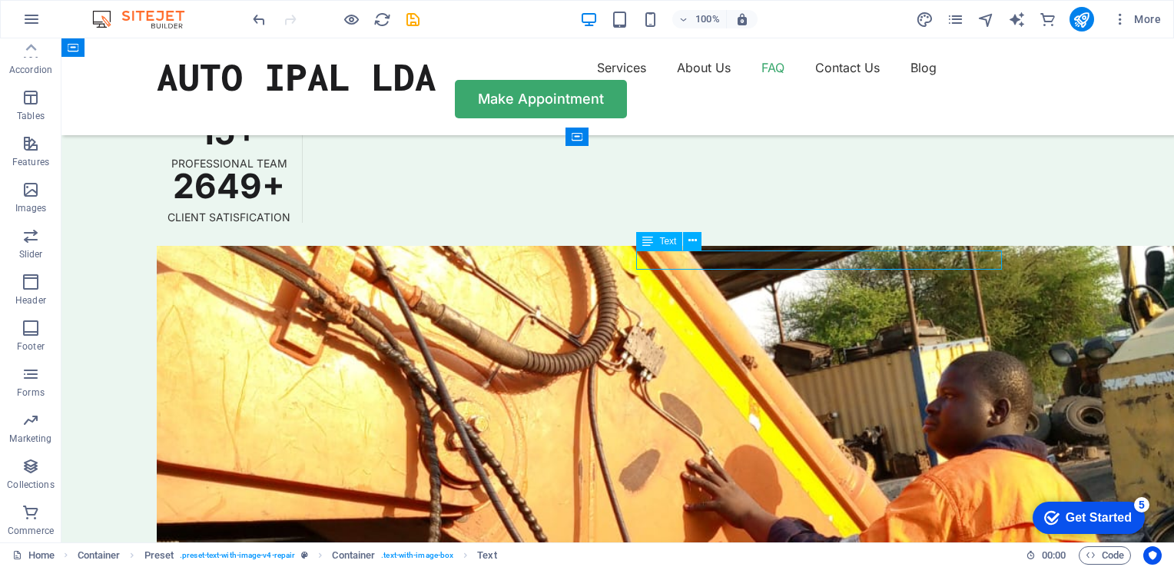
scroll to position [4273, 0]
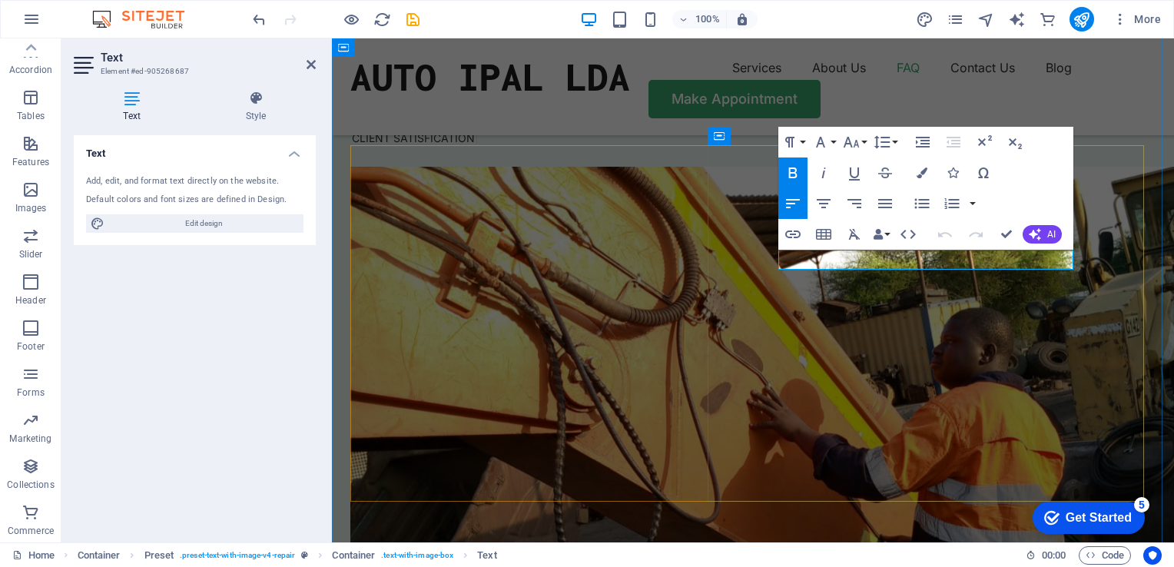
drag, startPoint x: 961, startPoint y: 265, endPoint x: 779, endPoint y: 260, distance: 182.1
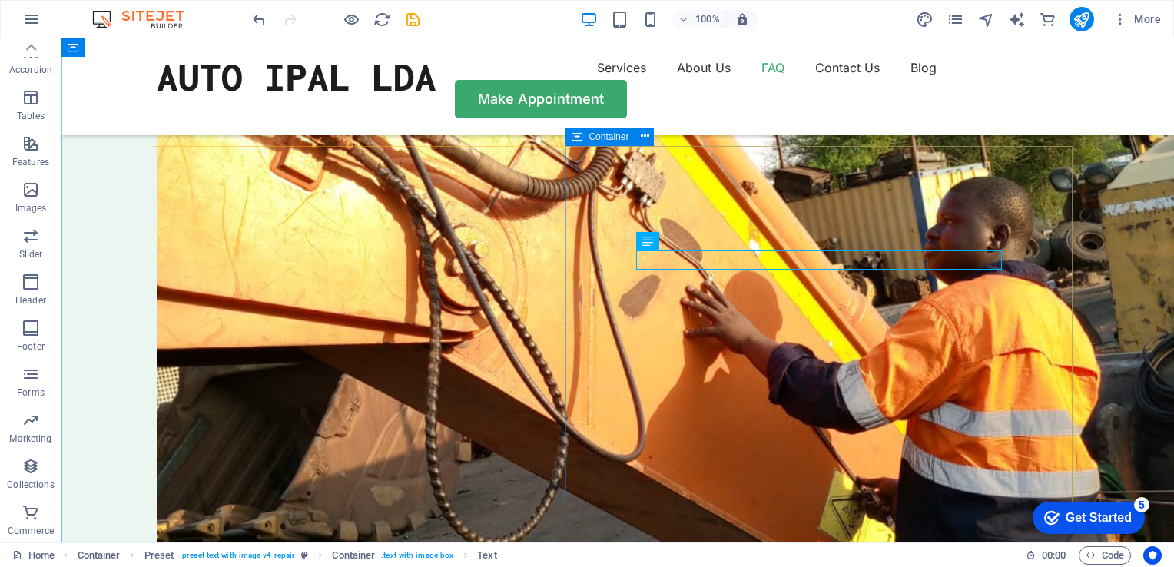
scroll to position [4175, 0]
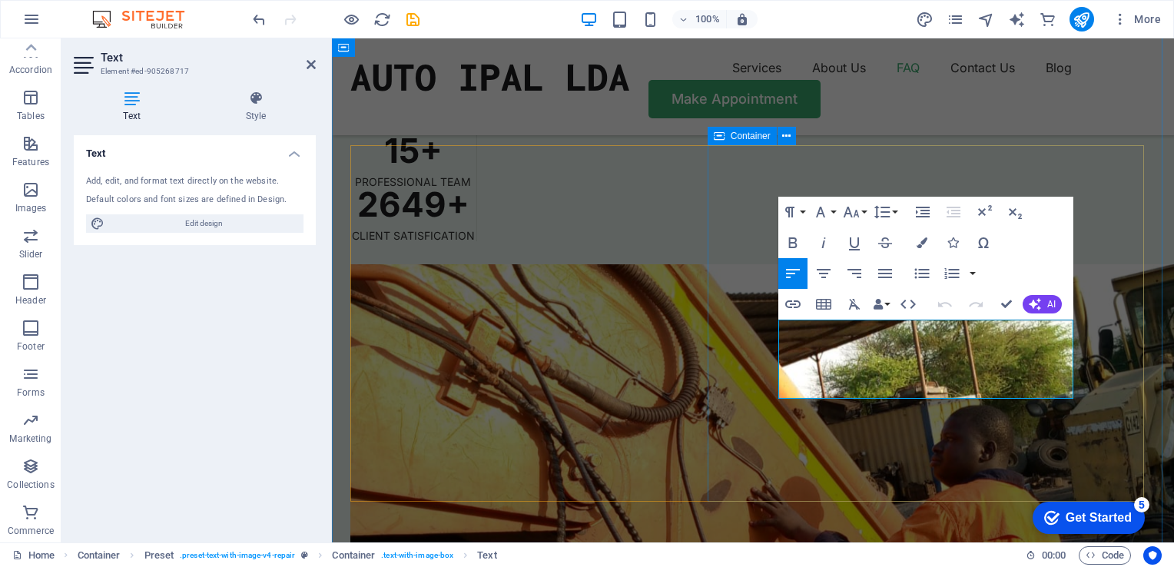
scroll to position [4273, 0]
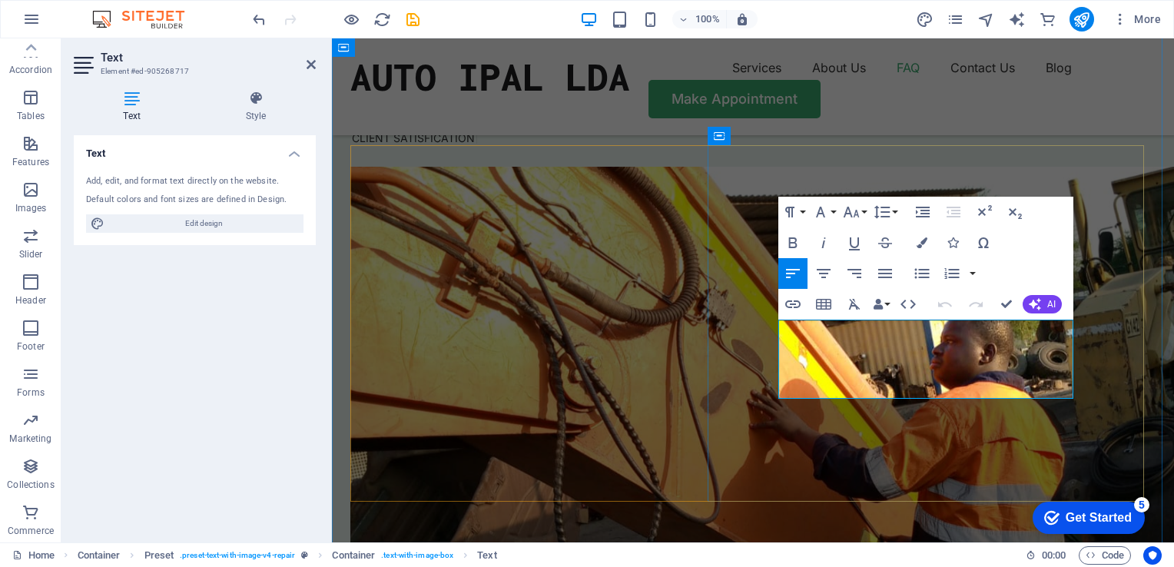
drag, startPoint x: 1066, startPoint y: 390, endPoint x: 778, endPoint y: 328, distance: 294.7
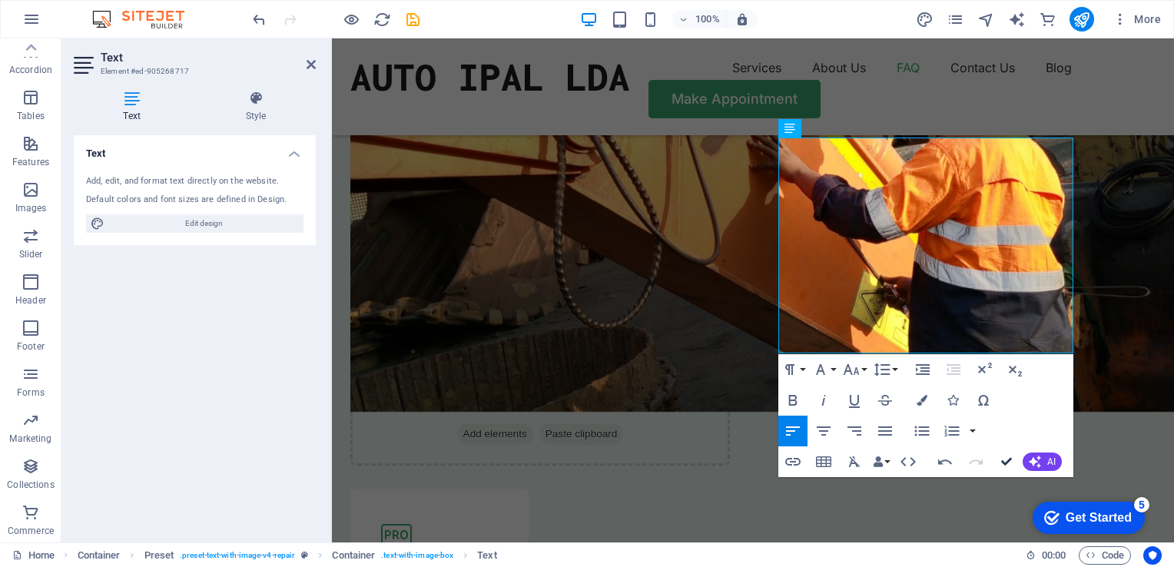
scroll to position [4358, 0]
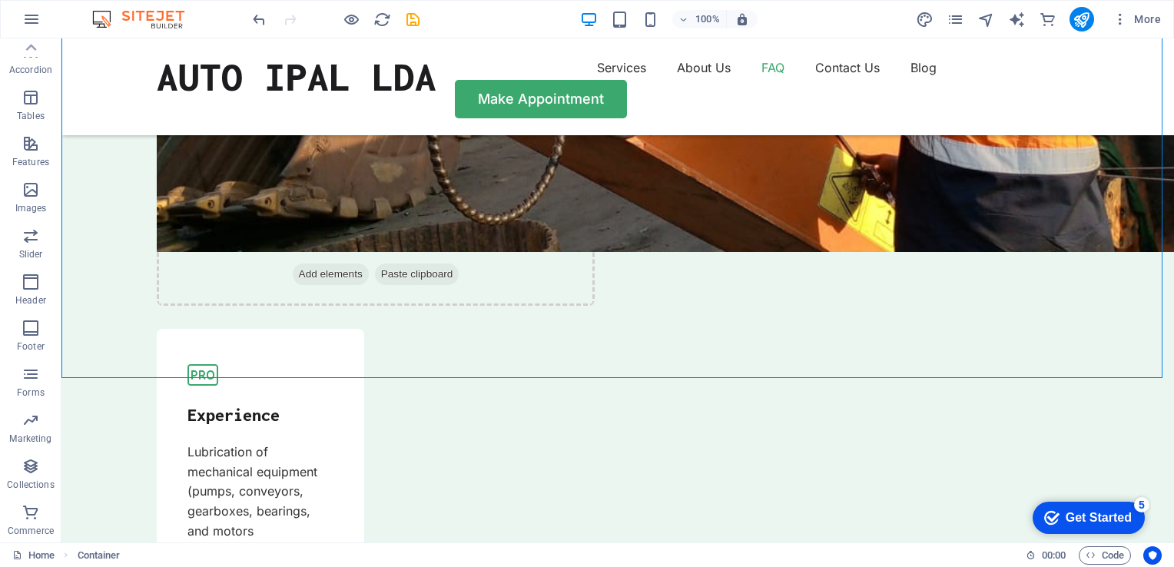
scroll to position [4620, 0]
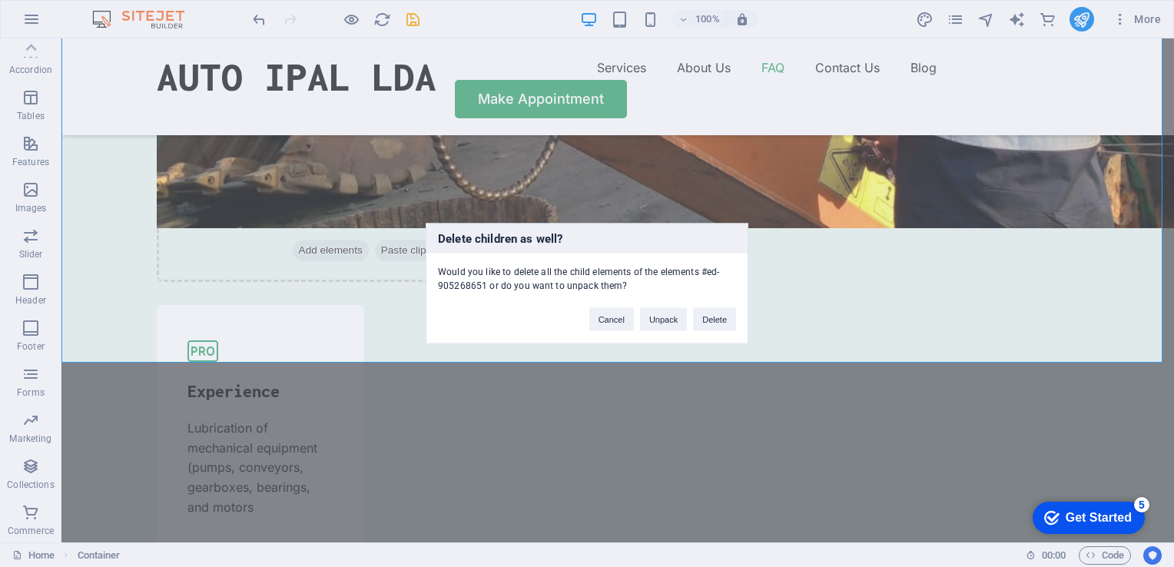
click at [822, 343] on div "Delete children as well? Would you like to delete all the child elements of the…" at bounding box center [587, 283] width 1174 height 567
click at [621, 322] on button "Cancel" at bounding box center [611, 319] width 45 height 23
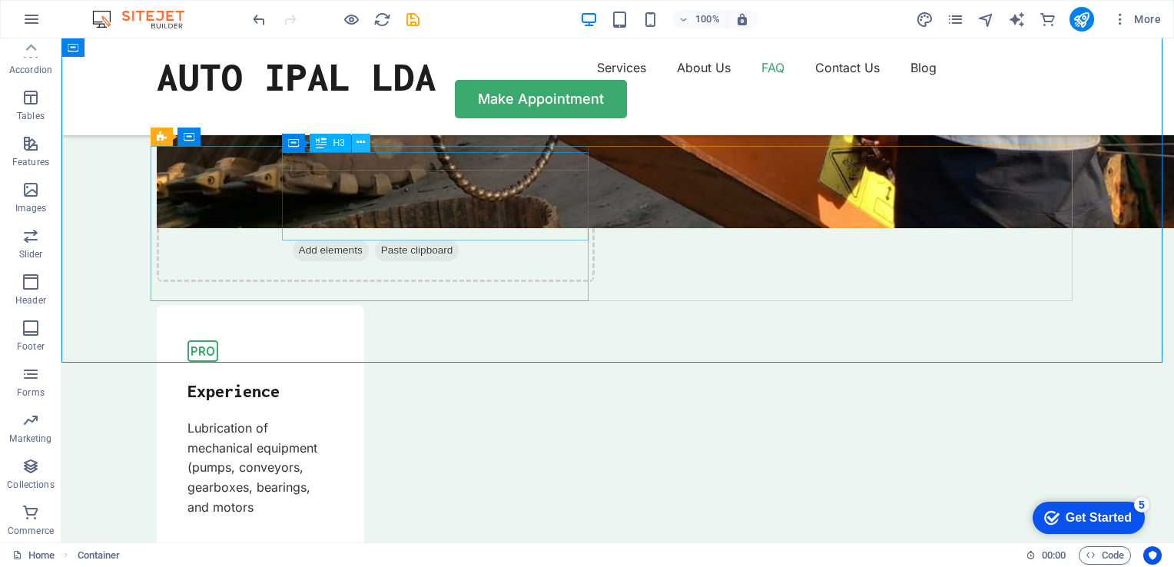
click at [363, 144] on icon at bounding box center [360, 142] width 8 height 16
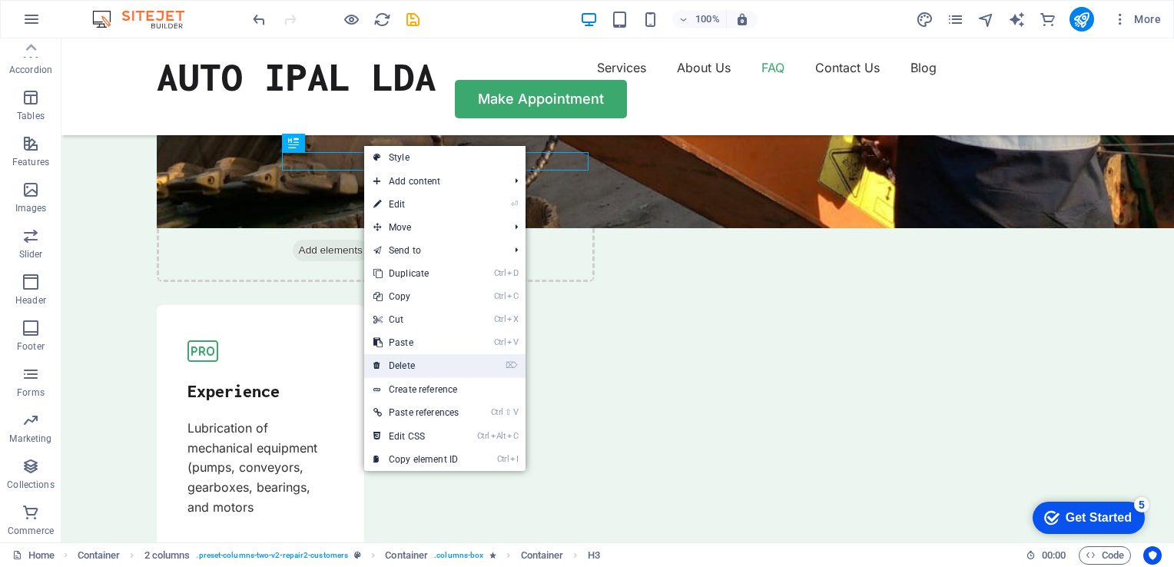
click at [411, 361] on link "⌦ Delete" at bounding box center [416, 365] width 104 height 23
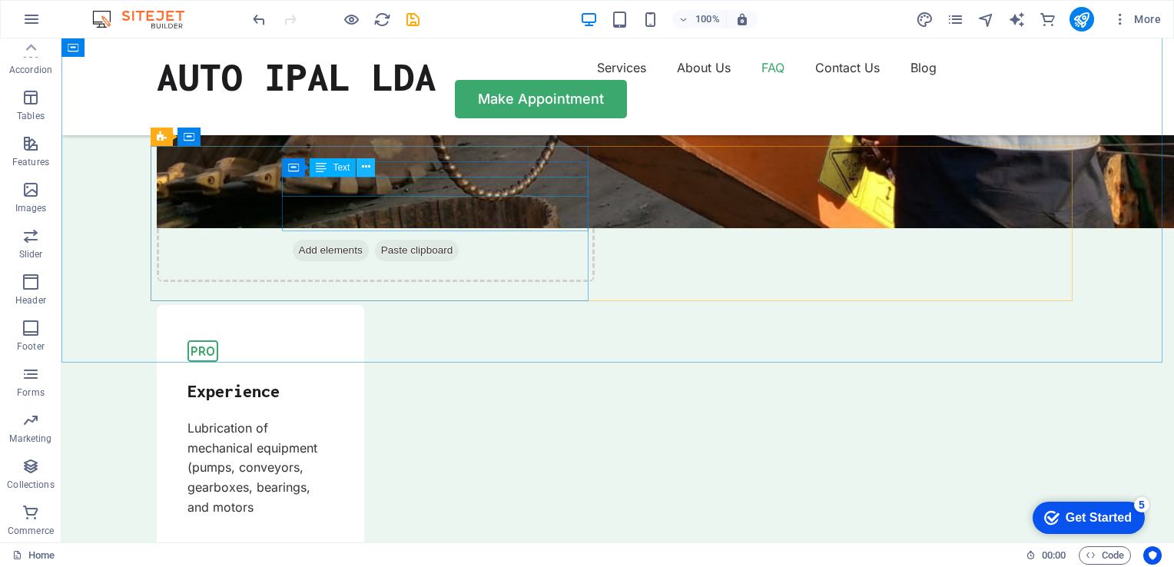
click at [369, 168] on icon at bounding box center [366, 167] width 8 height 16
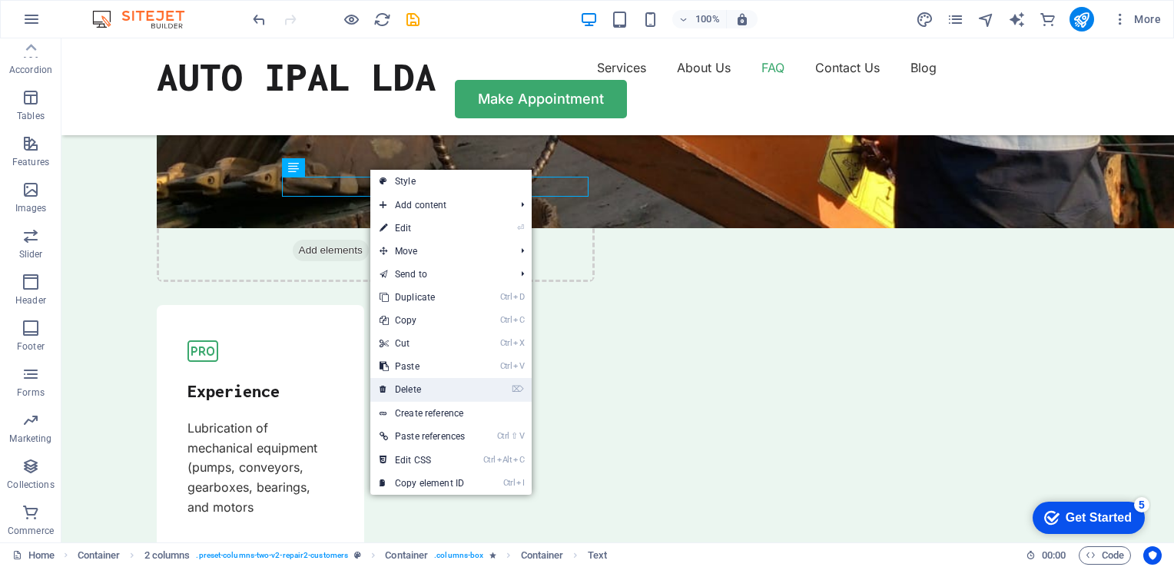
click at [409, 382] on link "⌦ Delete" at bounding box center [422, 389] width 104 height 23
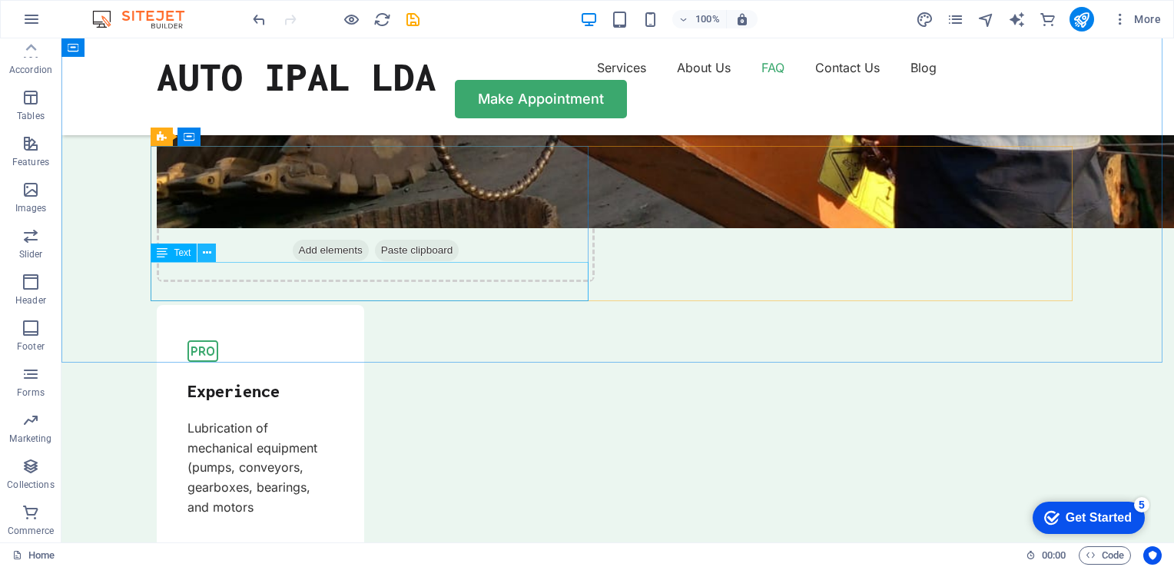
click at [209, 252] on icon at bounding box center [207, 253] width 8 height 16
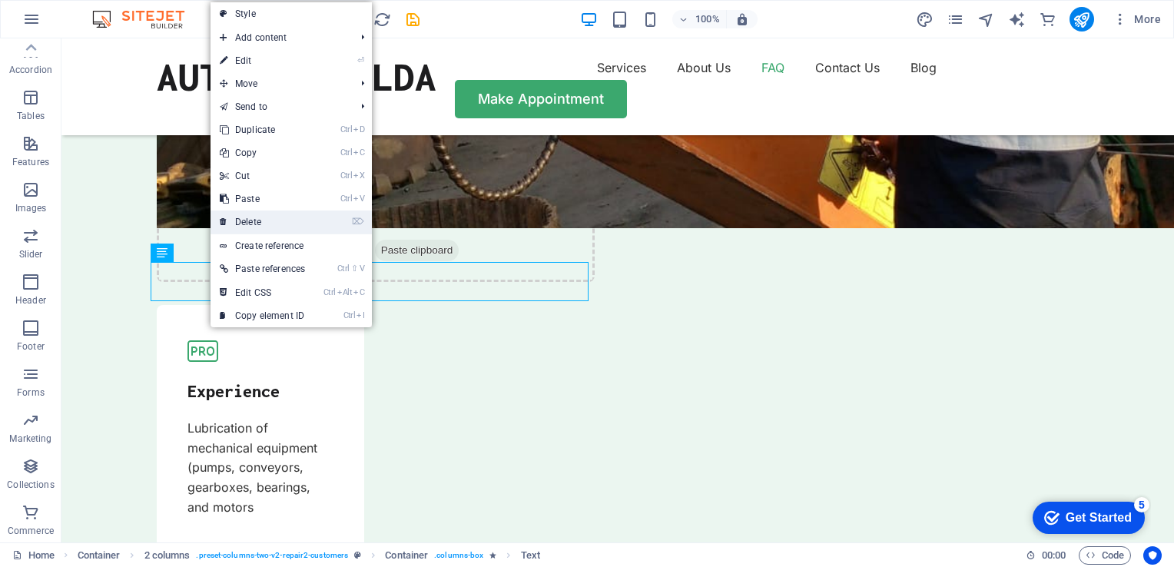
click at [257, 218] on link "⌦ Delete" at bounding box center [262, 221] width 104 height 23
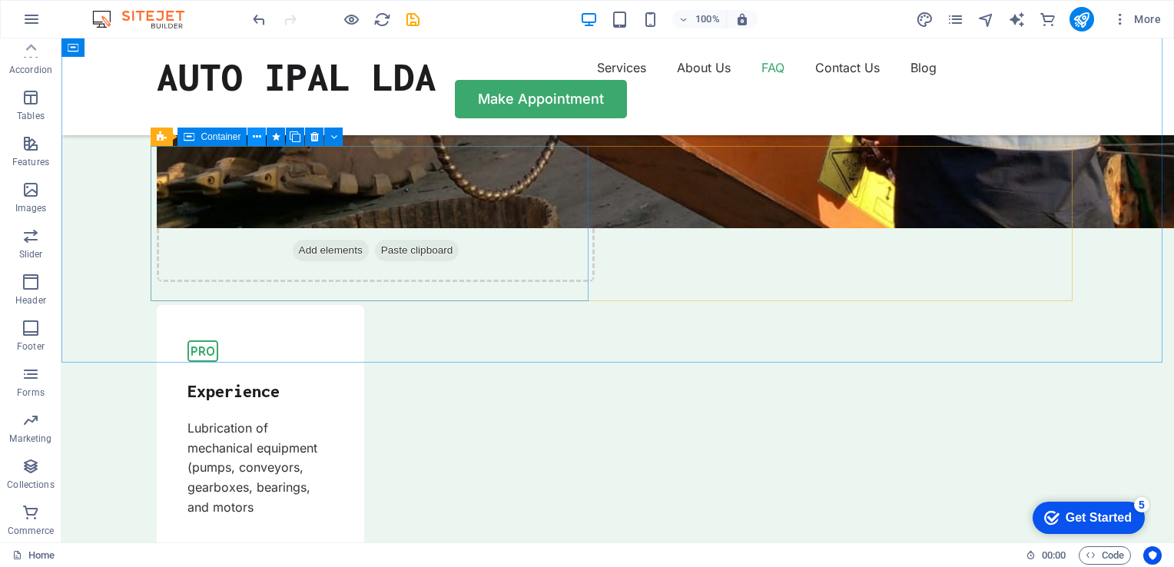
click at [258, 136] on icon at bounding box center [257, 137] width 8 height 16
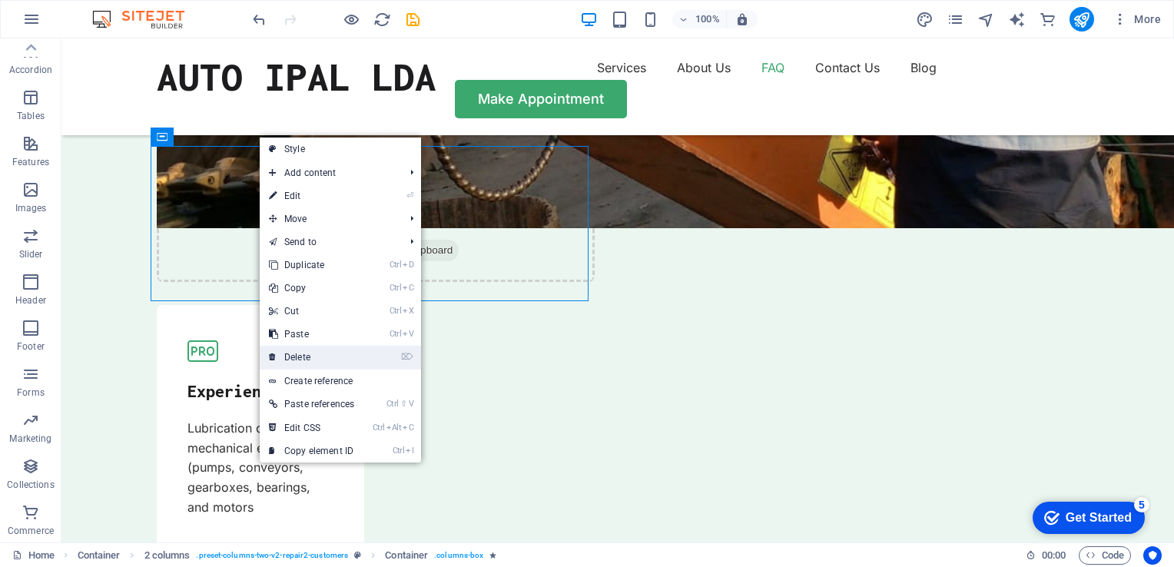
click at [303, 352] on link "⌦ Delete" at bounding box center [312, 357] width 104 height 23
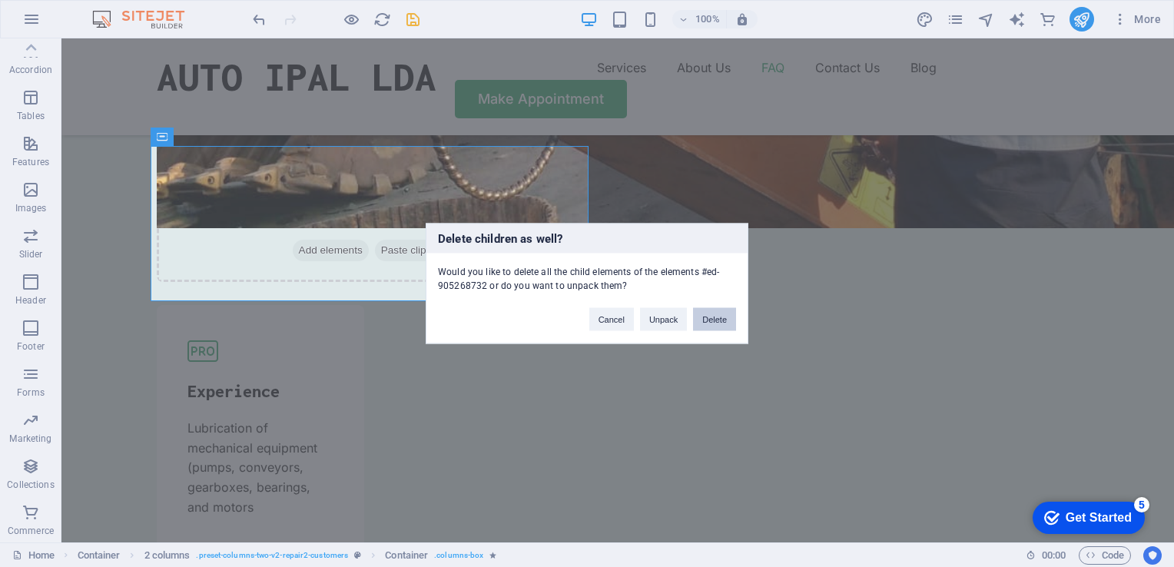
click at [713, 317] on button "Delete" at bounding box center [714, 319] width 43 height 23
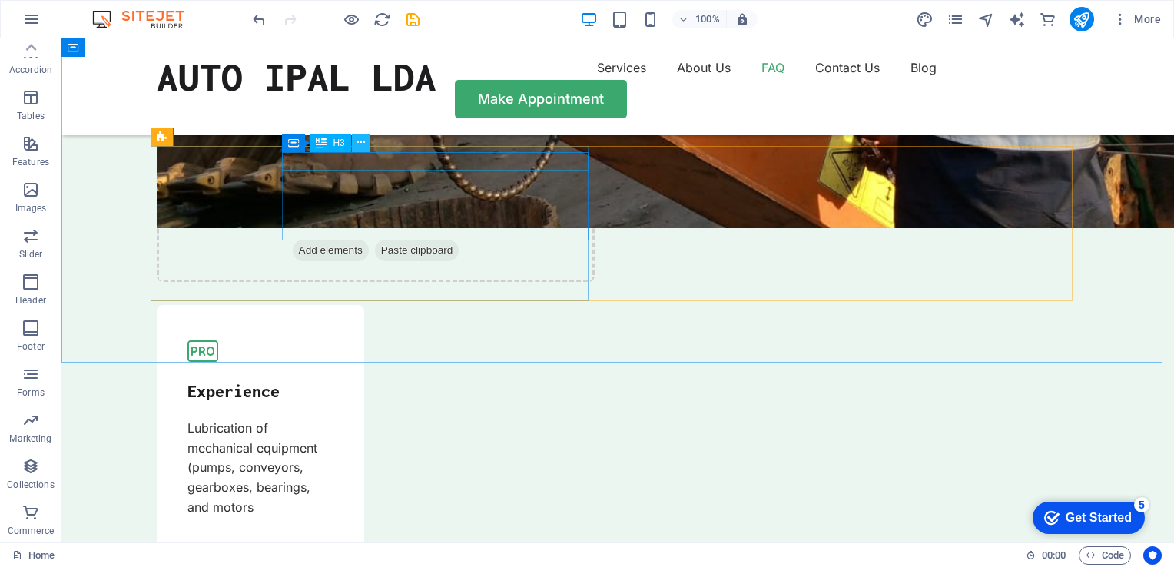
click at [366, 144] on button at bounding box center [361, 143] width 18 height 18
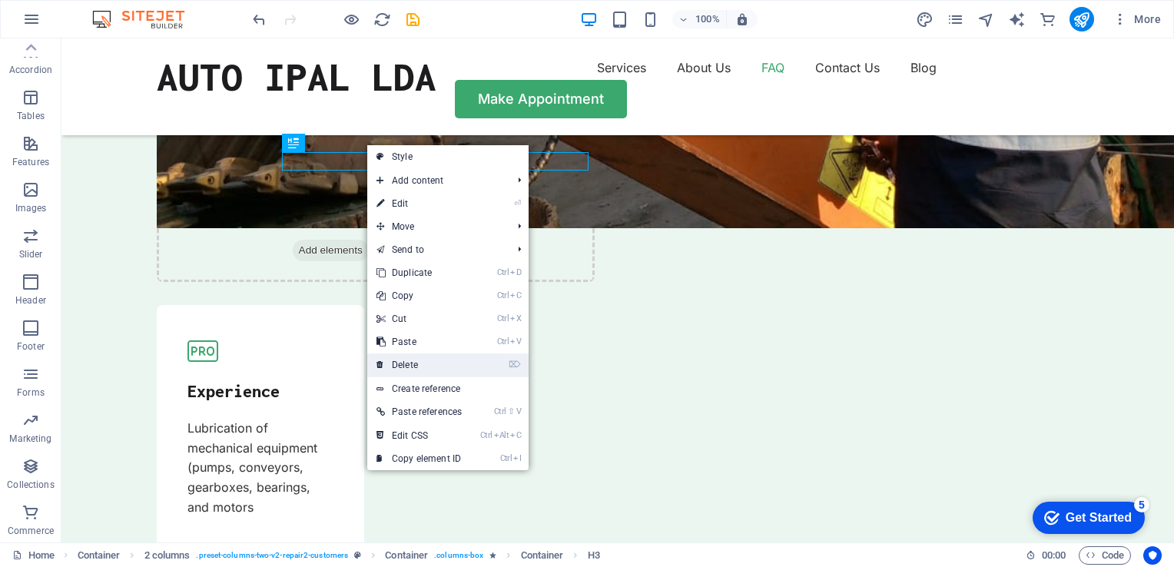
click at [419, 361] on link "⌦ Delete" at bounding box center [419, 364] width 104 height 23
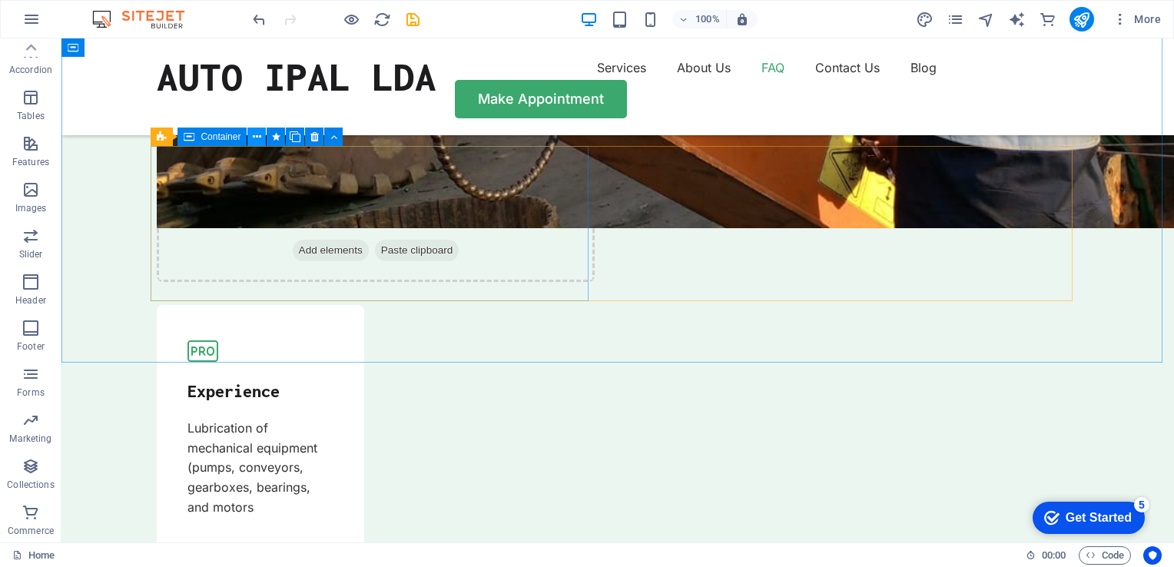
click at [255, 136] on icon at bounding box center [257, 137] width 8 height 16
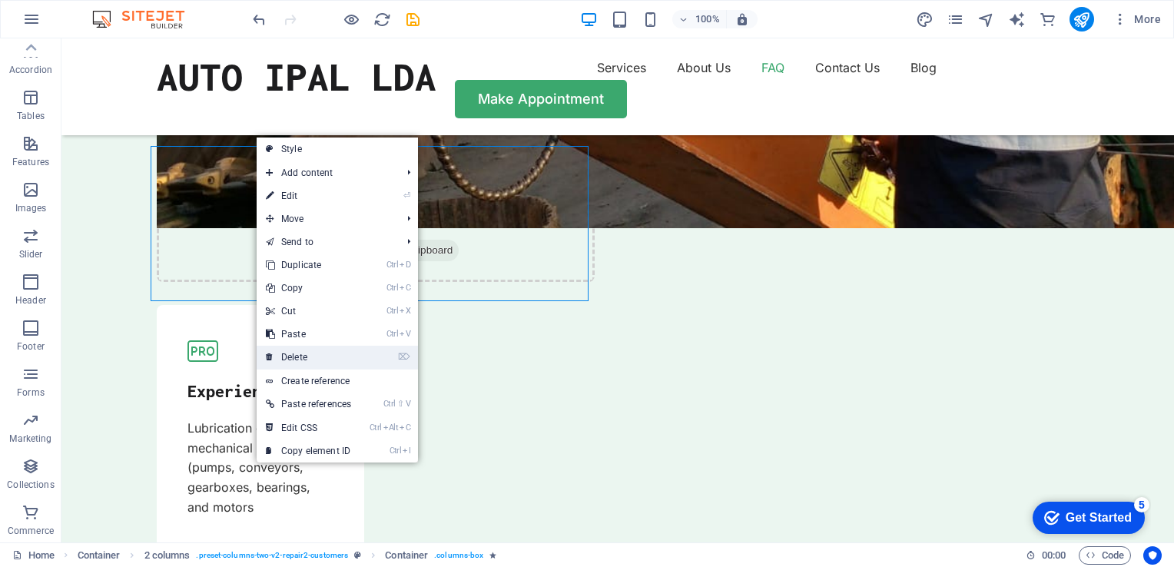
click at [295, 356] on link "⌦ Delete" at bounding box center [309, 357] width 104 height 23
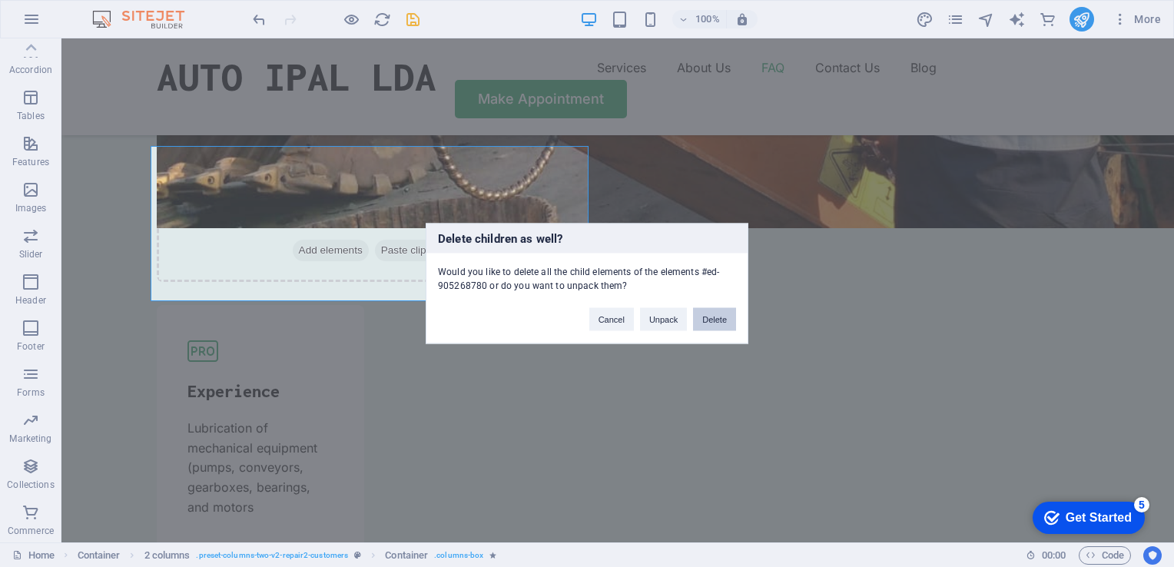
click at [713, 315] on button "Delete" at bounding box center [714, 319] width 43 height 23
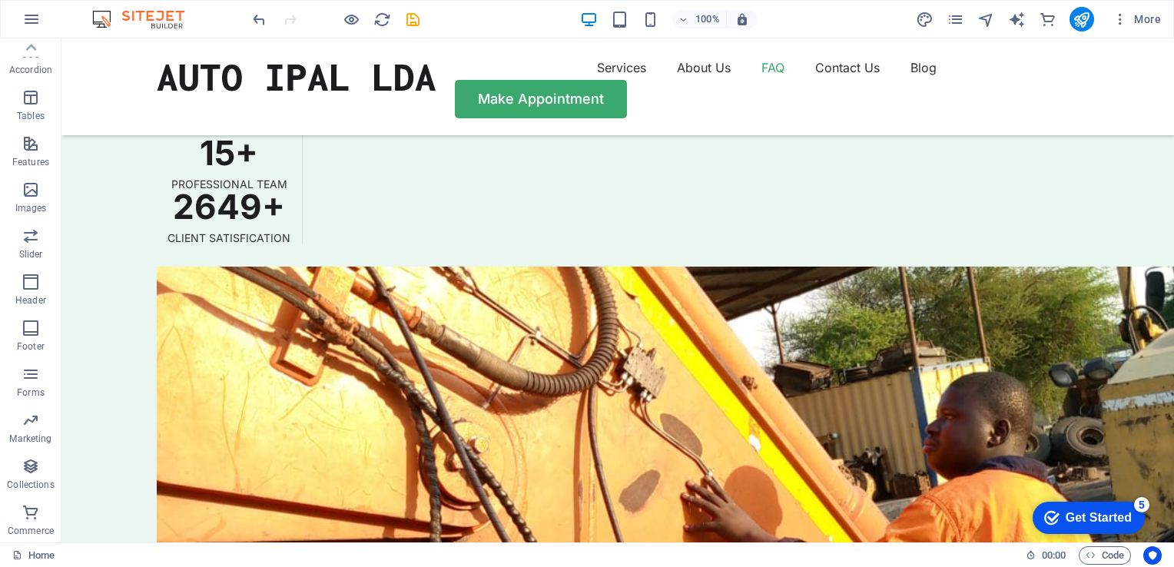
scroll to position [4093, 0]
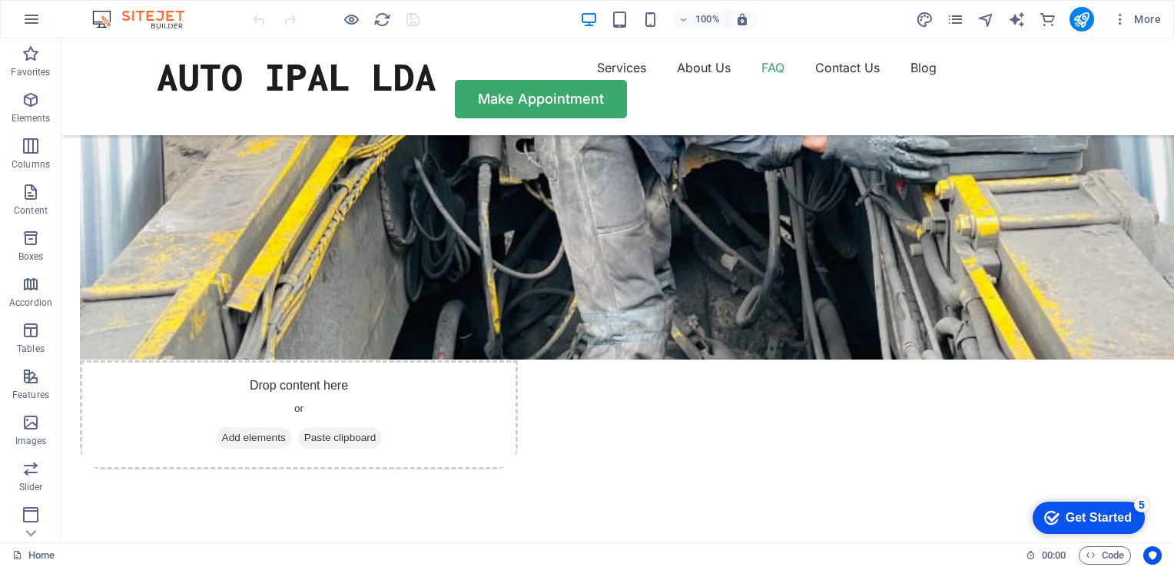
scroll to position [3348, 0]
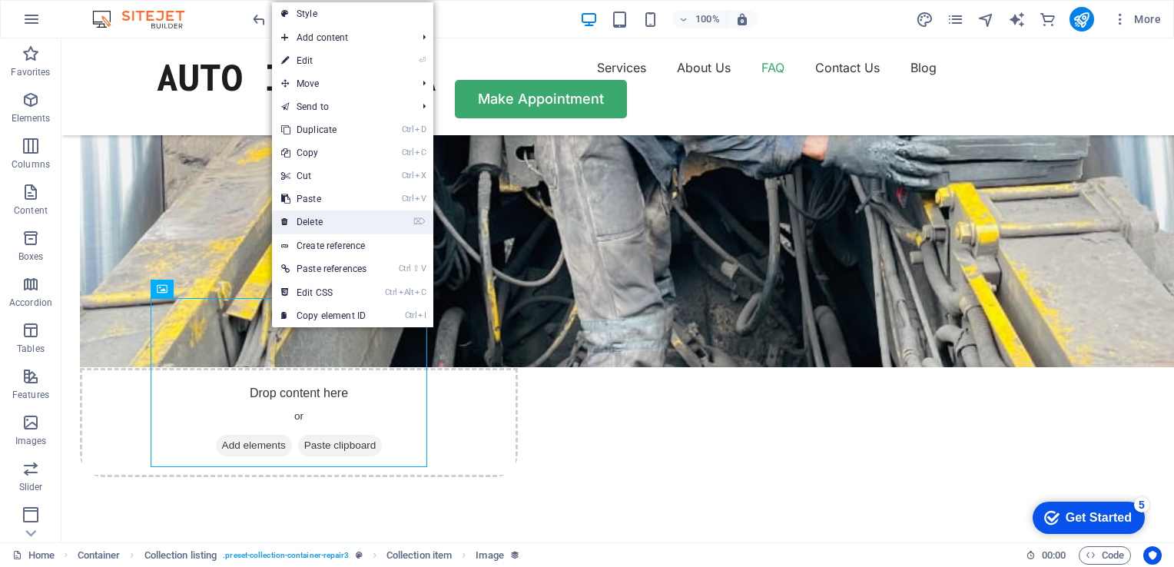
click at [329, 226] on link "⌦ Delete" at bounding box center [324, 221] width 104 height 23
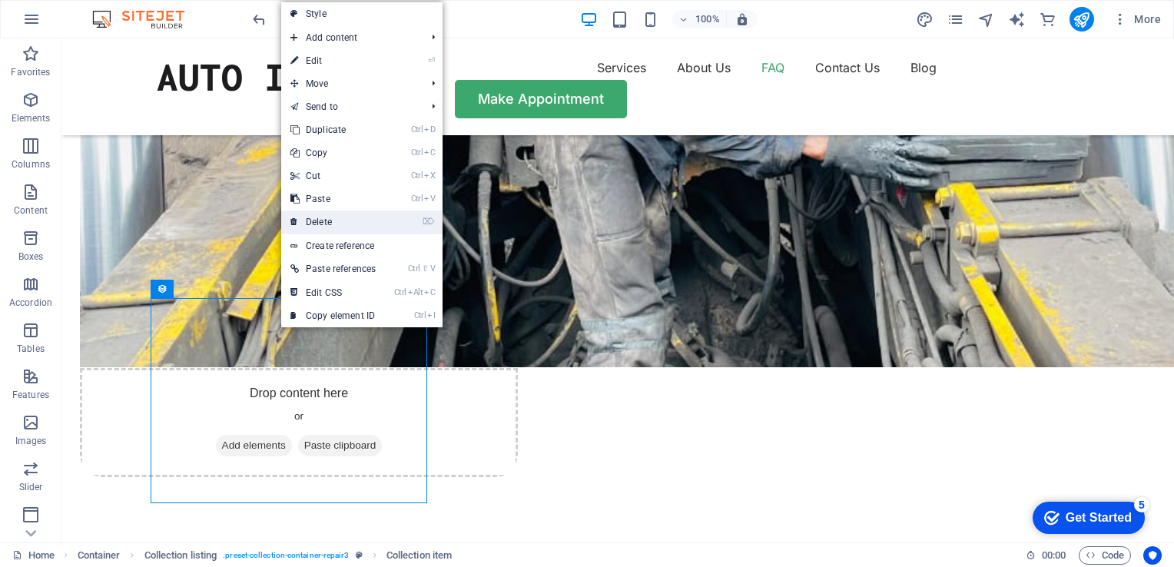
click at [326, 217] on link "⌦ Delete" at bounding box center [333, 221] width 104 height 23
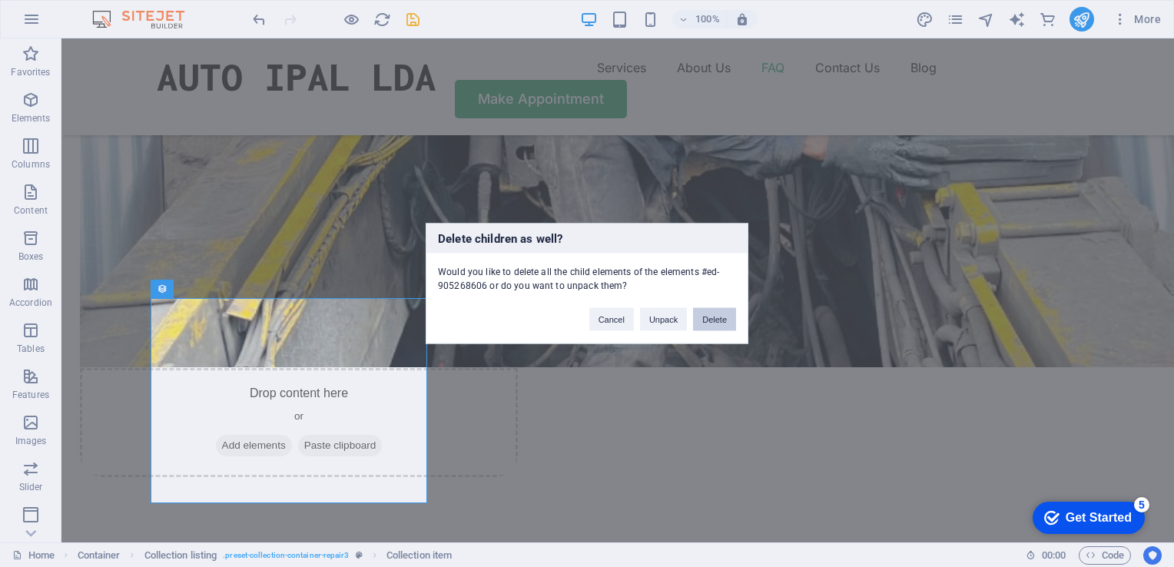
click at [723, 320] on button "Delete" at bounding box center [714, 319] width 43 height 23
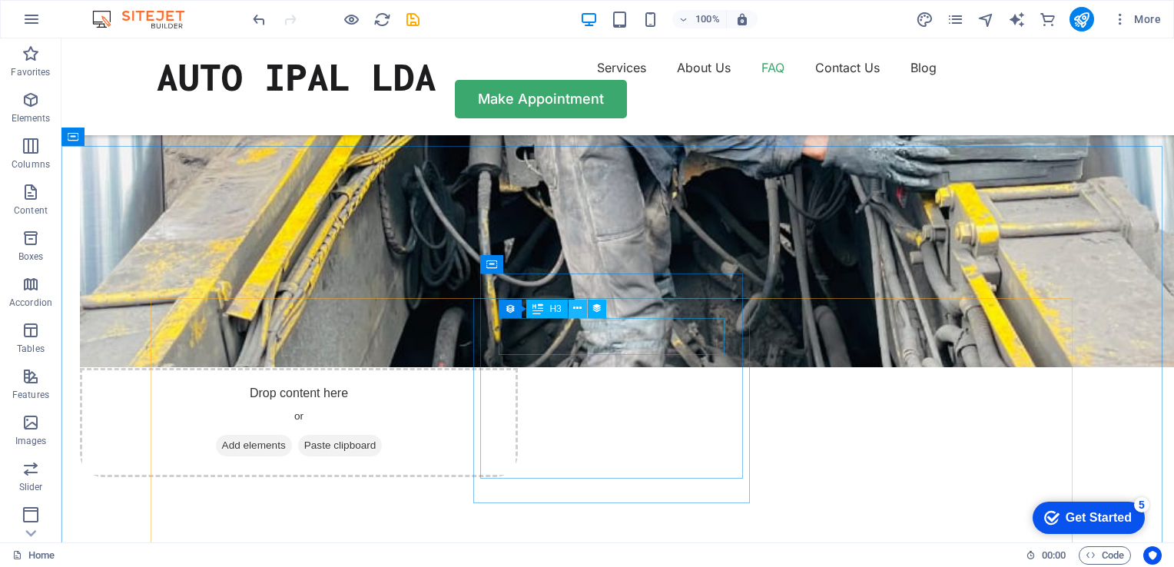
click at [581, 307] on icon at bounding box center [577, 308] width 8 height 16
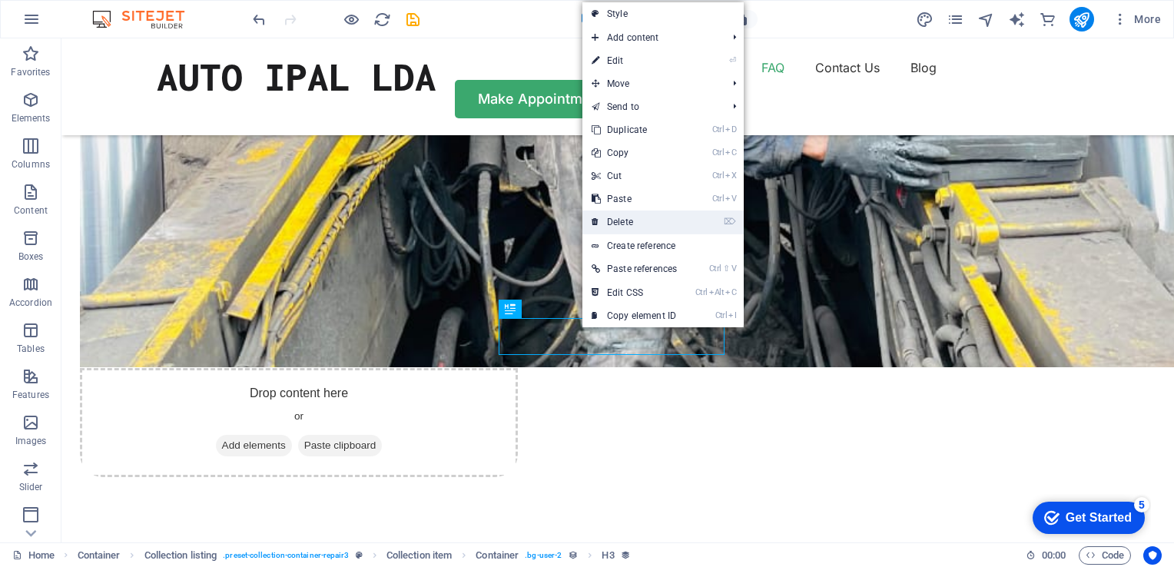
click at [634, 220] on link "⌦ Delete" at bounding box center [634, 221] width 104 height 23
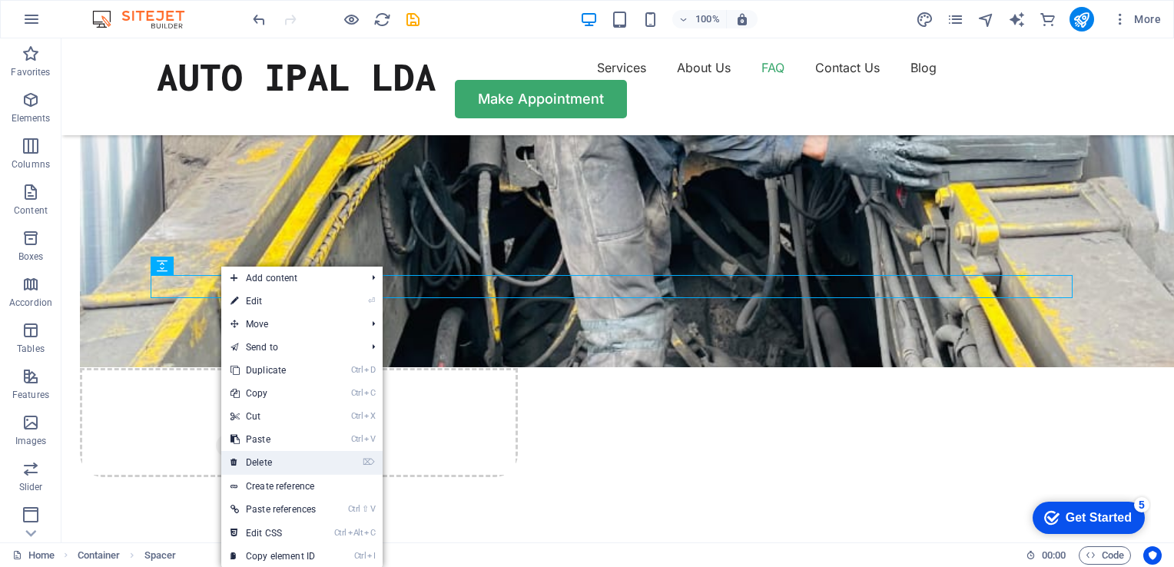
click at [263, 459] on link "⌦ Delete" at bounding box center [273, 462] width 104 height 23
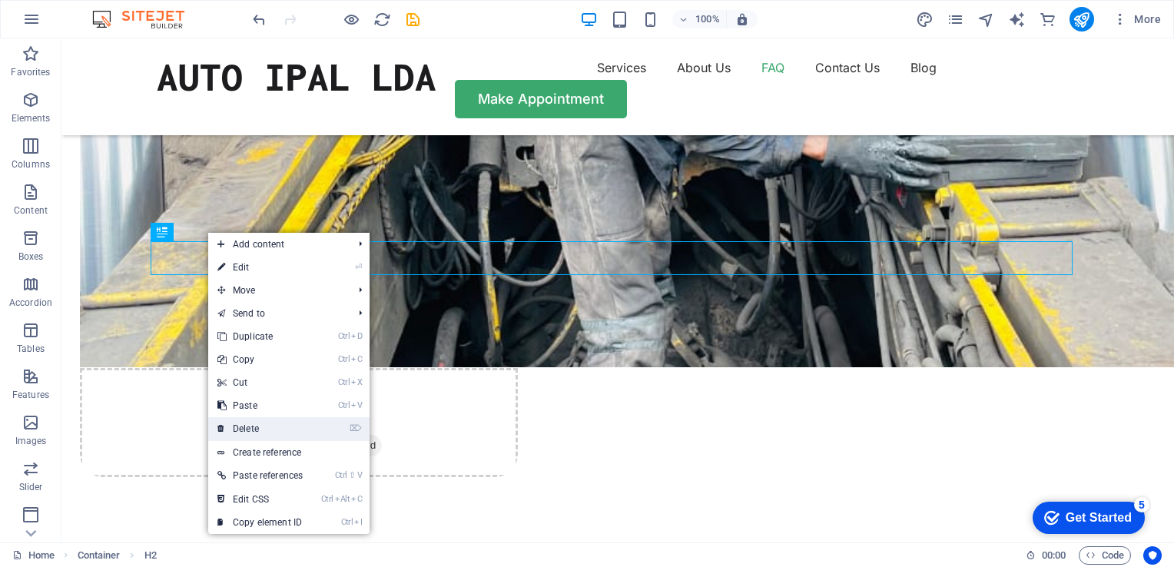
click at [257, 426] on link "⌦ Delete" at bounding box center [260, 428] width 104 height 23
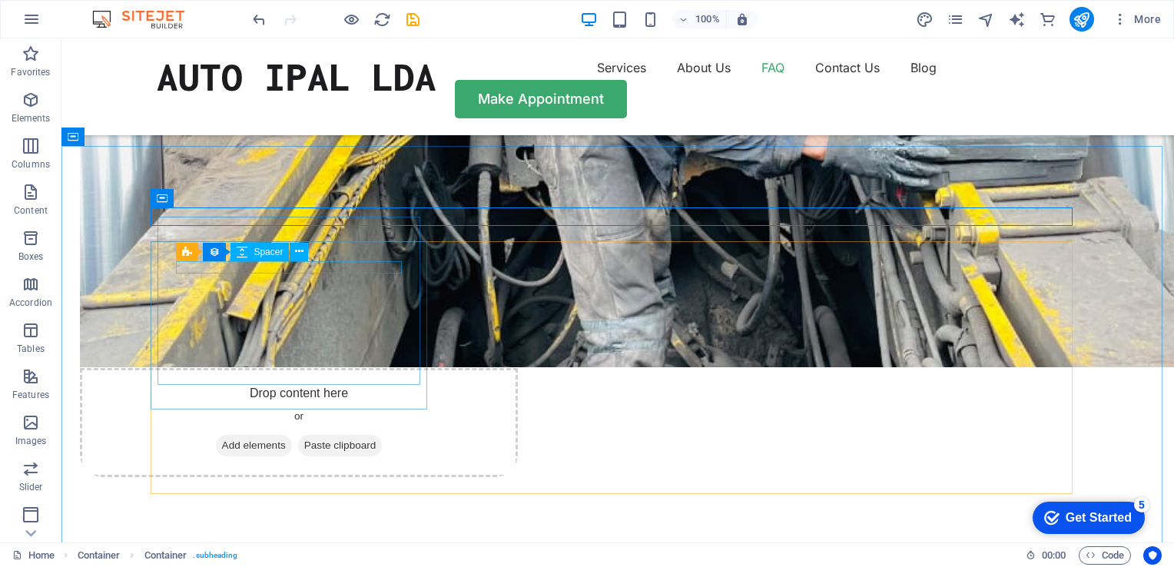
click at [263, 261] on div "Collection listing Collection item Spacer" at bounding box center [247, 252] width 142 height 19
click at [298, 251] on icon at bounding box center [299, 251] width 8 height 16
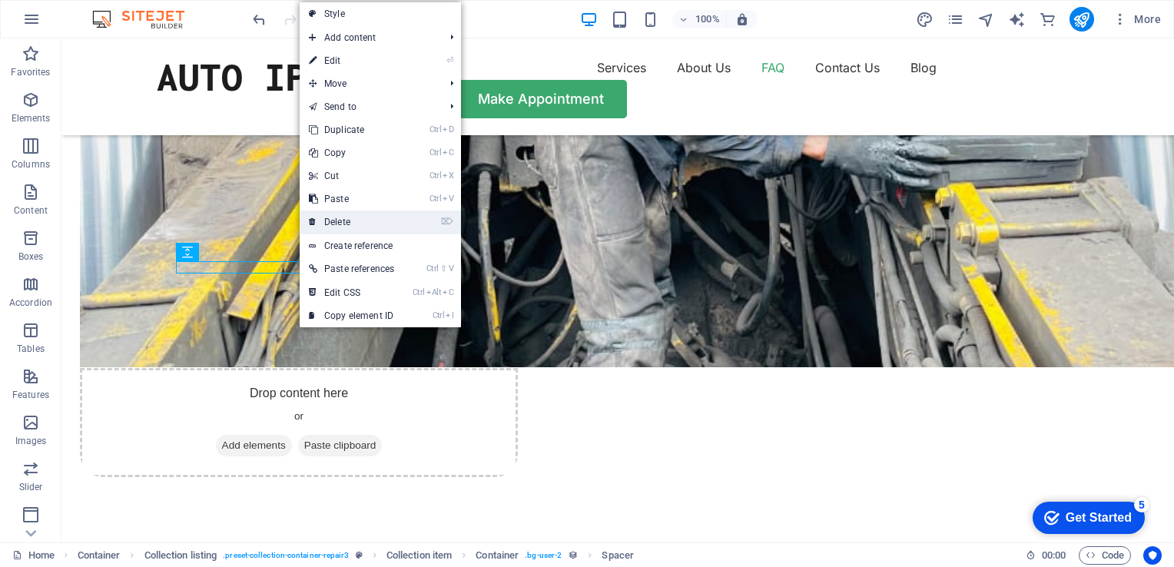
click at [329, 215] on link "⌦ Delete" at bounding box center [352, 221] width 104 height 23
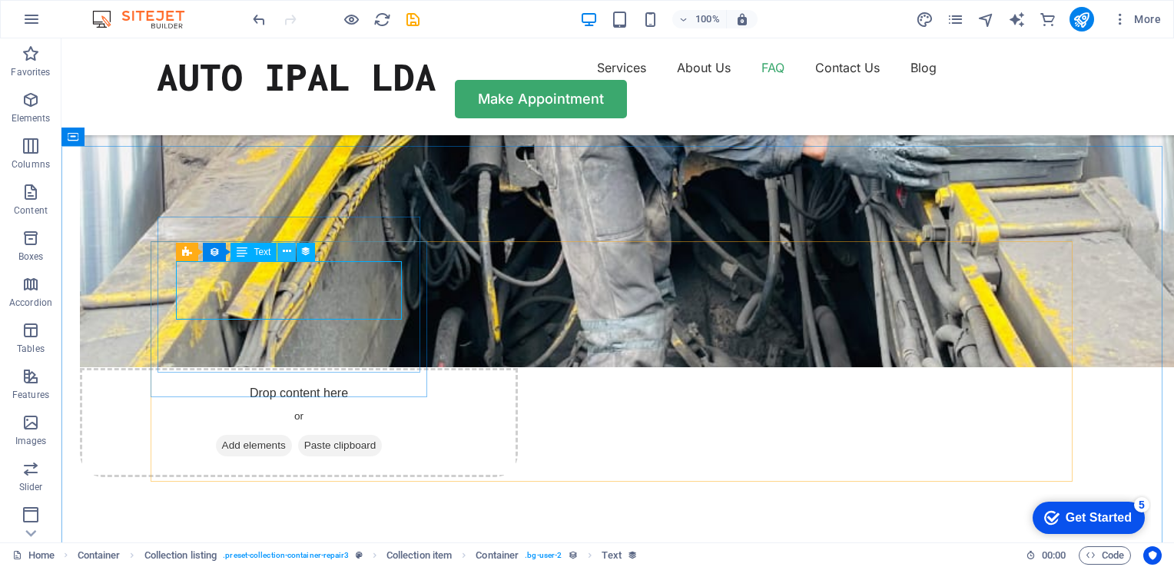
click at [284, 252] on icon at bounding box center [287, 251] width 8 height 16
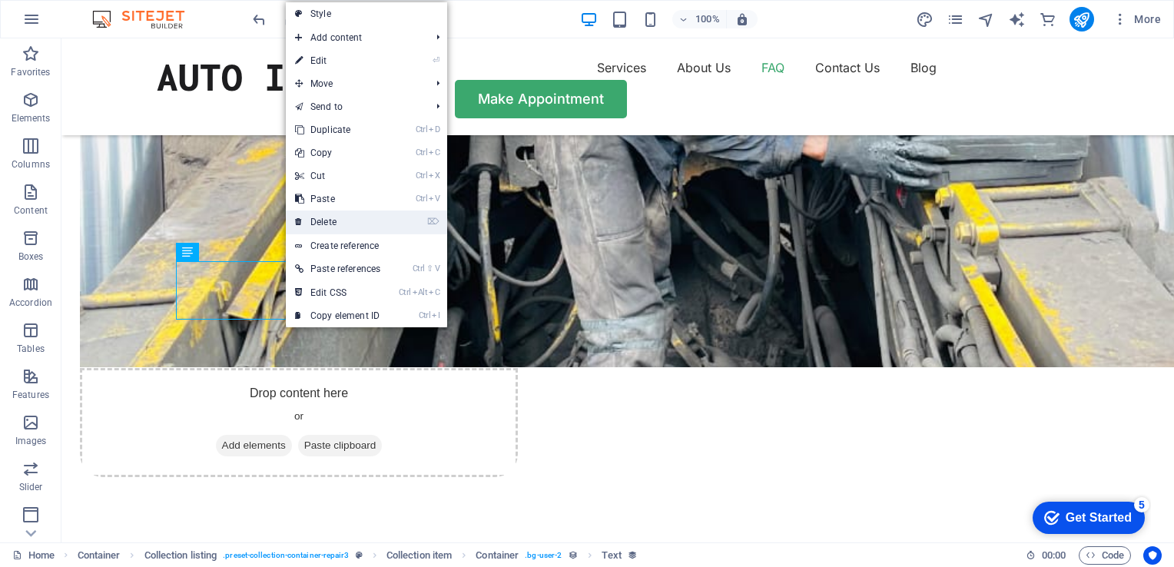
click at [329, 220] on link "⌦ Delete" at bounding box center [338, 221] width 104 height 23
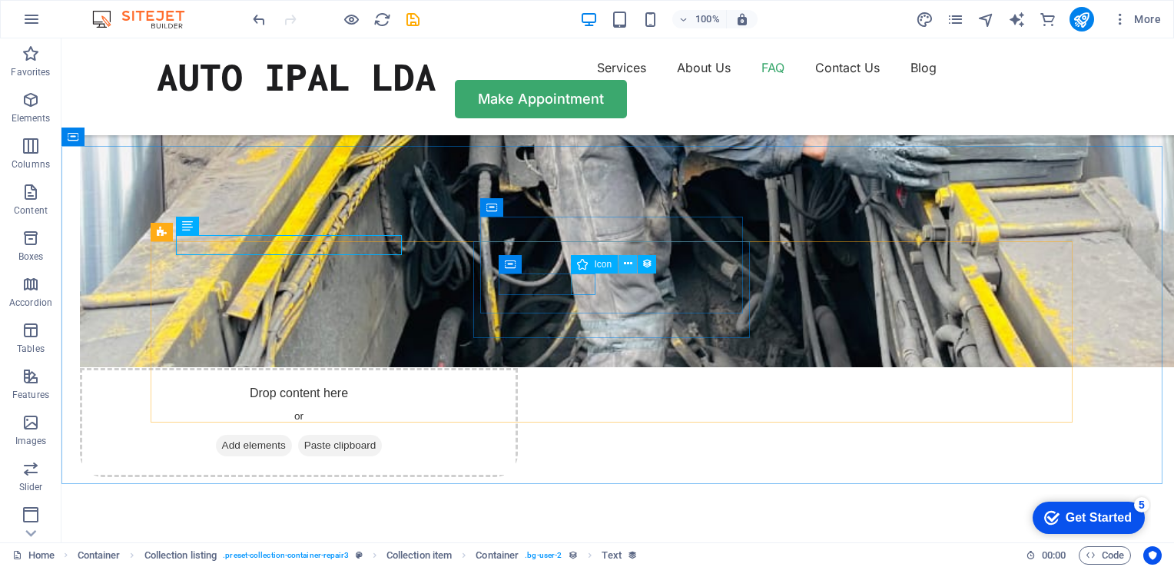
click at [627, 266] on icon at bounding box center [628, 264] width 8 height 16
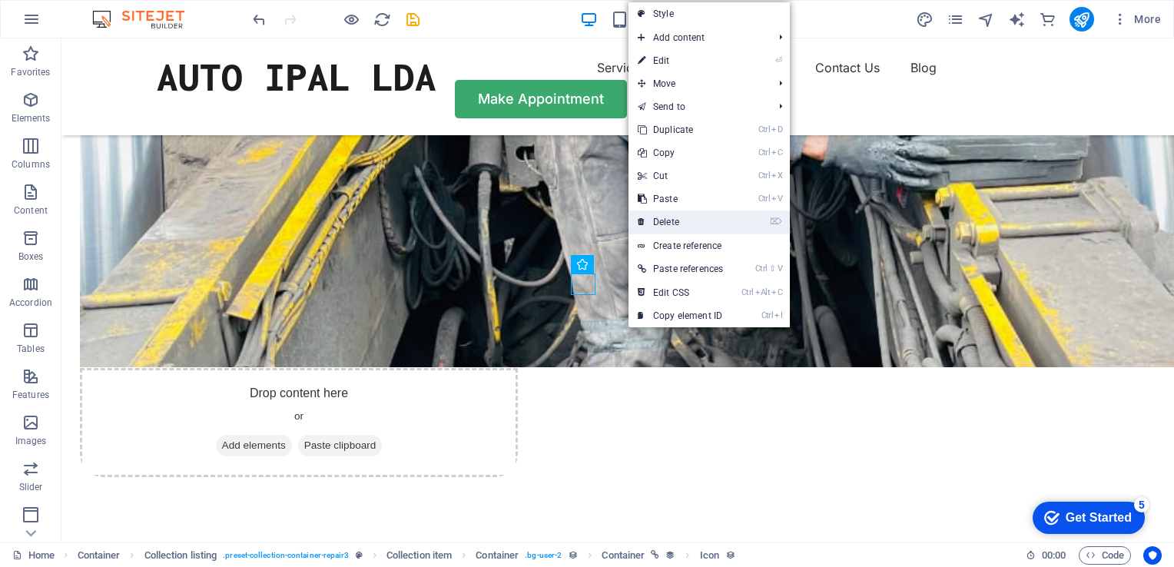
click at [671, 217] on link "⌦ Delete" at bounding box center [680, 221] width 104 height 23
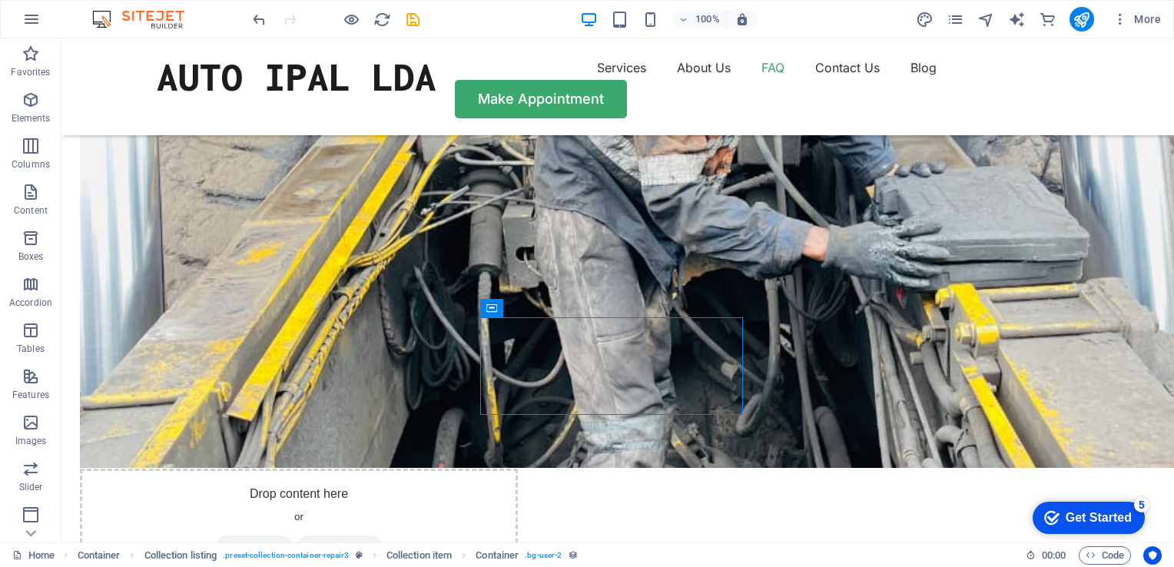
scroll to position [3226, 0]
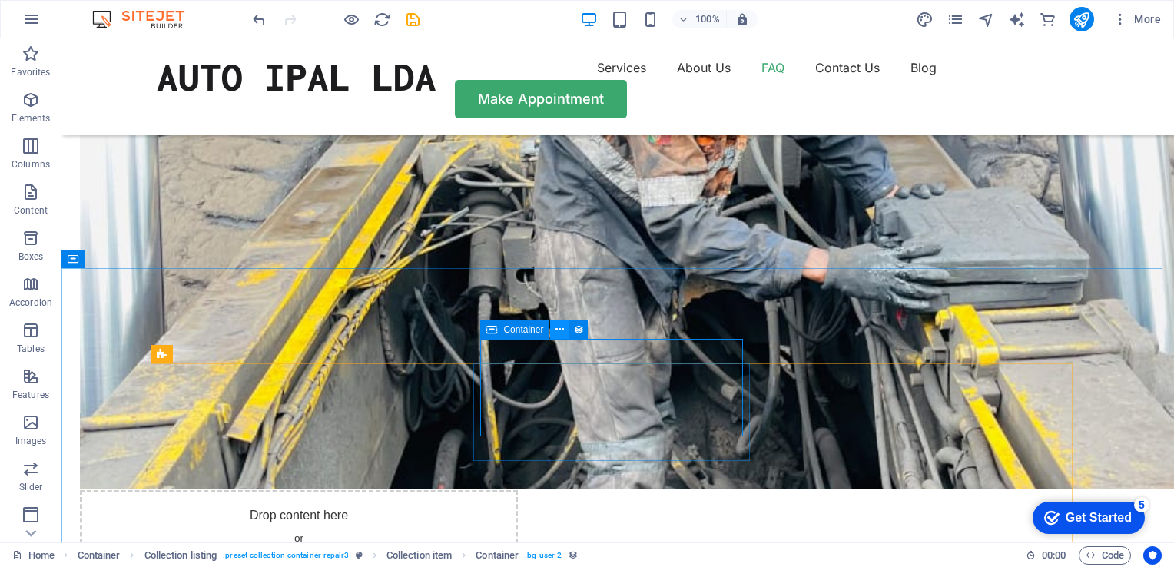
click at [563, 330] on icon at bounding box center [559, 330] width 8 height 16
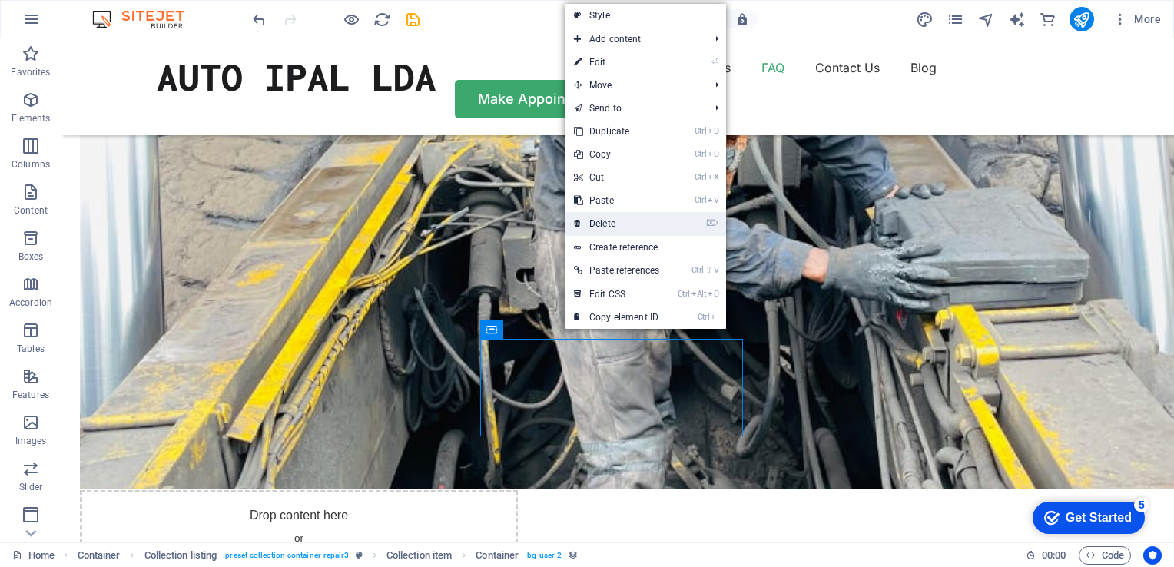
click at [605, 222] on link "⌦ Delete" at bounding box center [617, 223] width 104 height 23
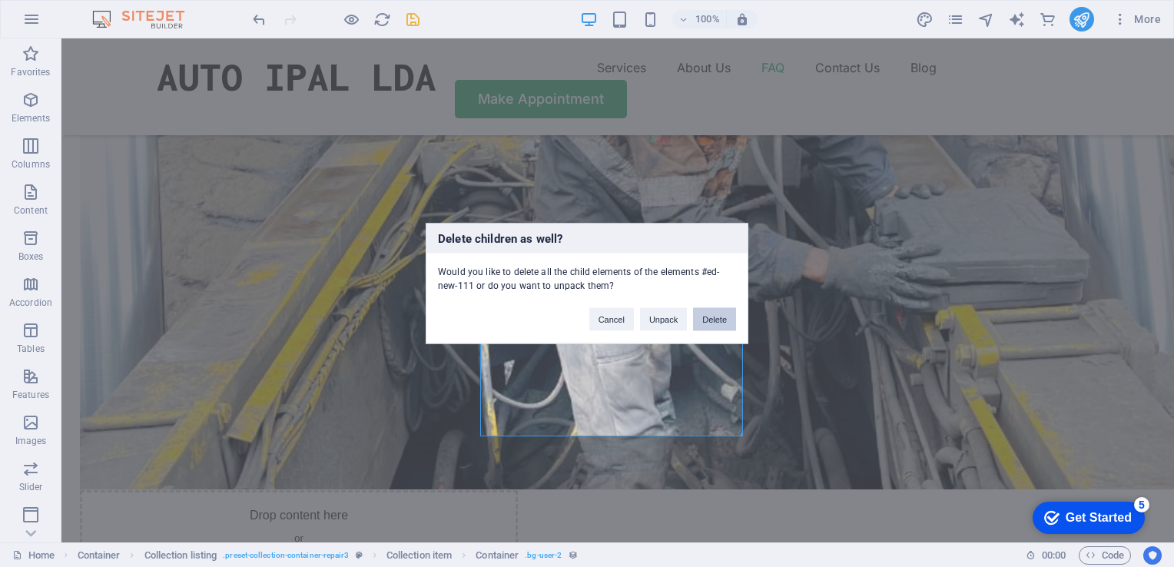
click at [707, 316] on button "Delete" at bounding box center [714, 319] width 43 height 23
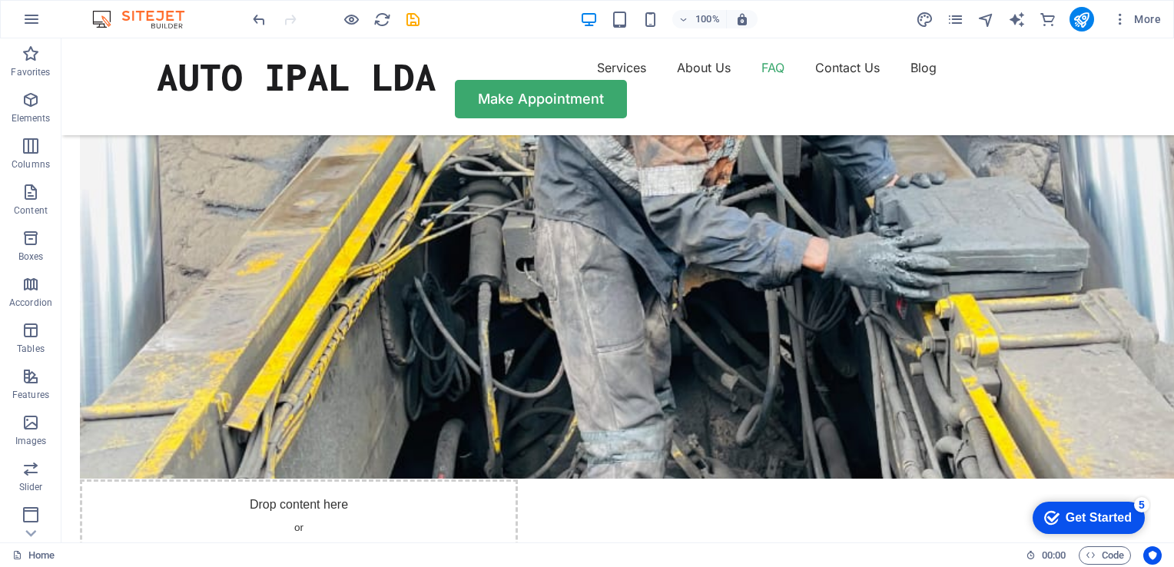
scroll to position [3222, 0]
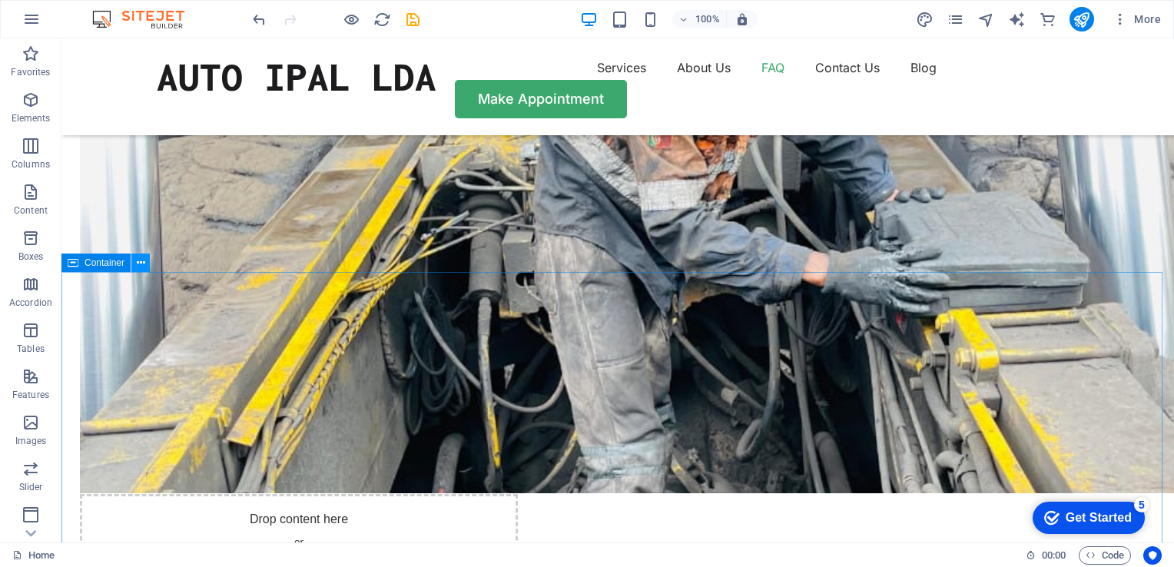
click at [142, 261] on icon at bounding box center [141, 263] width 8 height 16
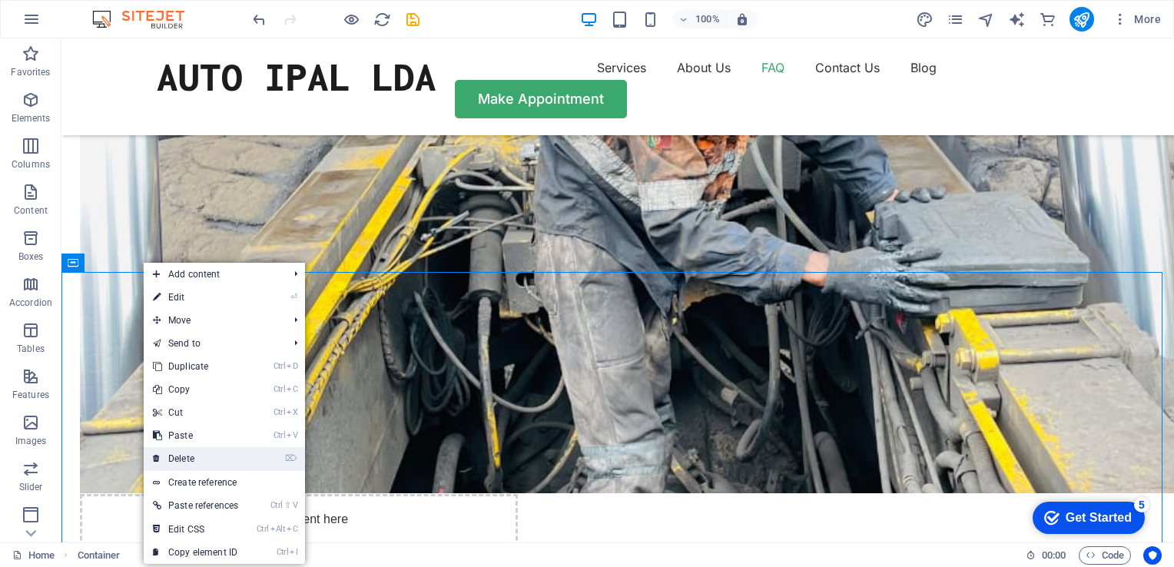
click at [194, 454] on link "⌦ Delete" at bounding box center [196, 458] width 104 height 23
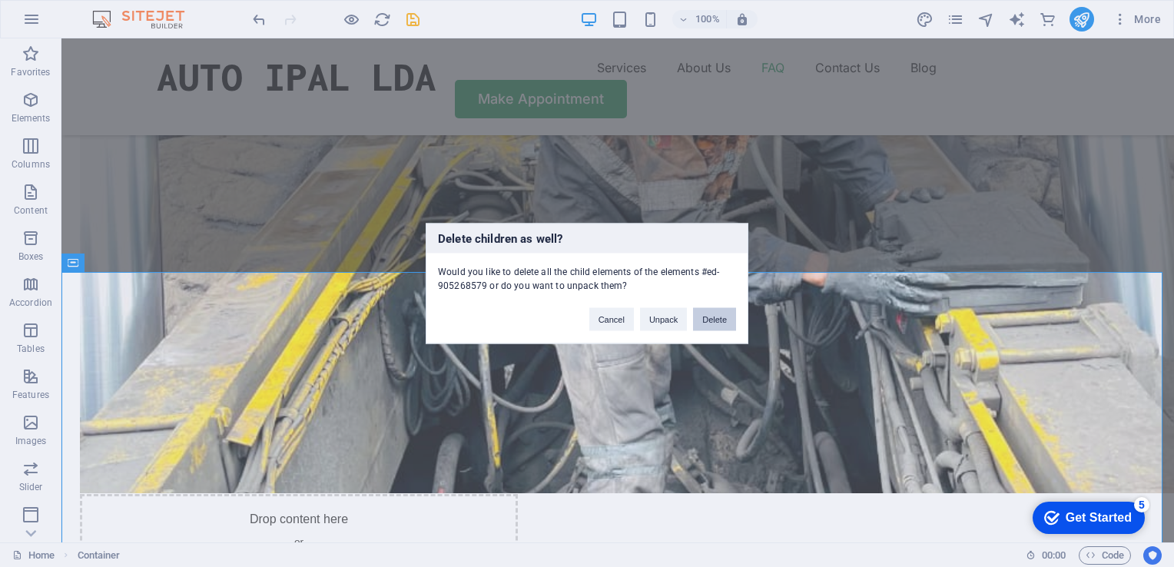
click at [719, 320] on button "Delete" at bounding box center [714, 319] width 43 height 23
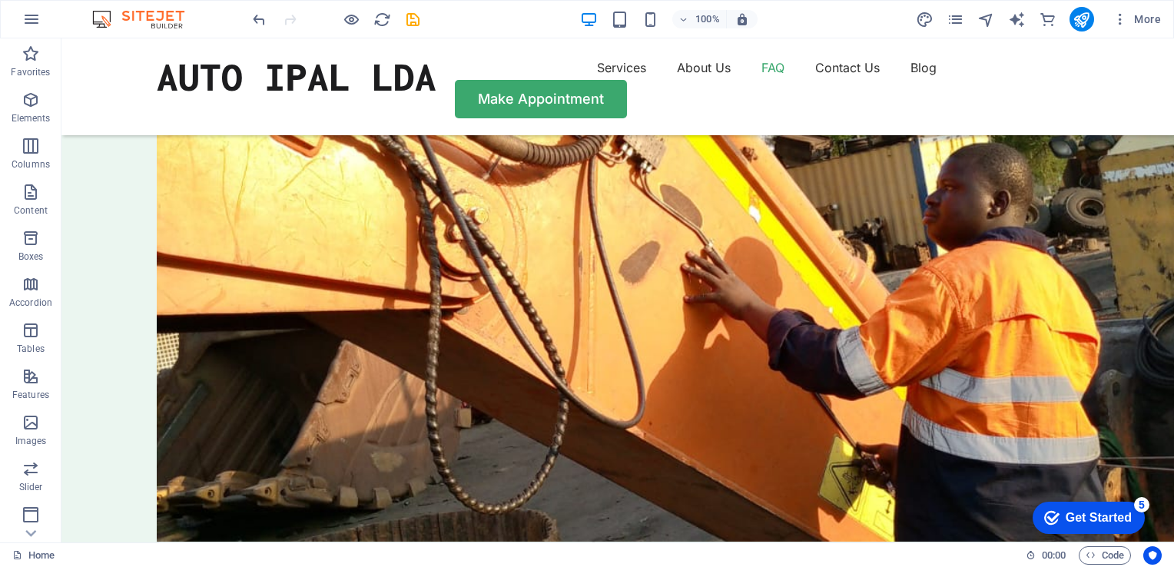
scroll to position [4368, 0]
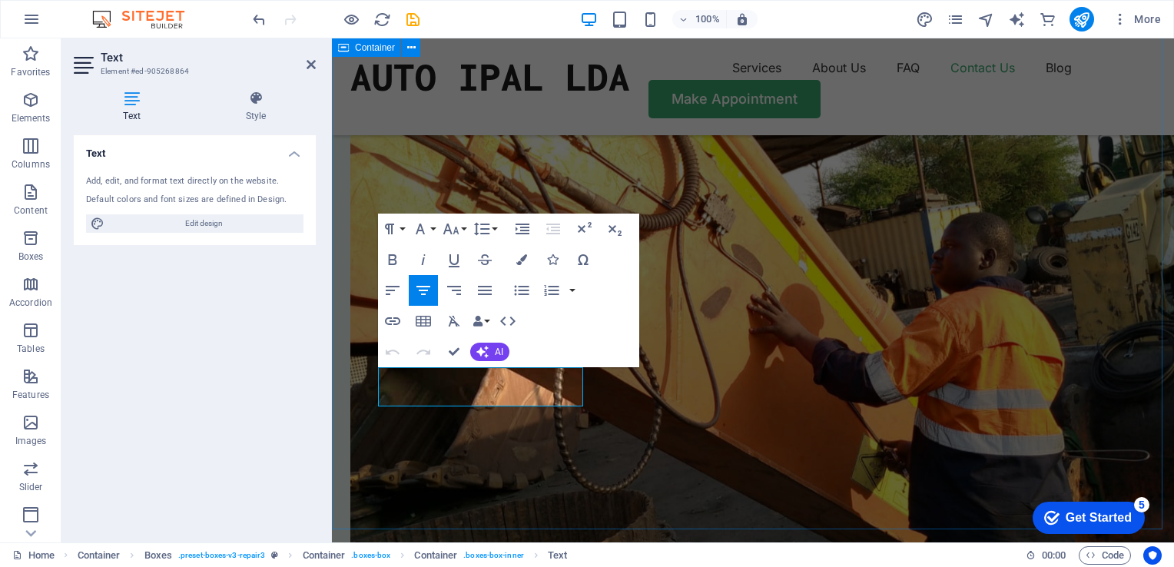
scroll to position [4485, 0]
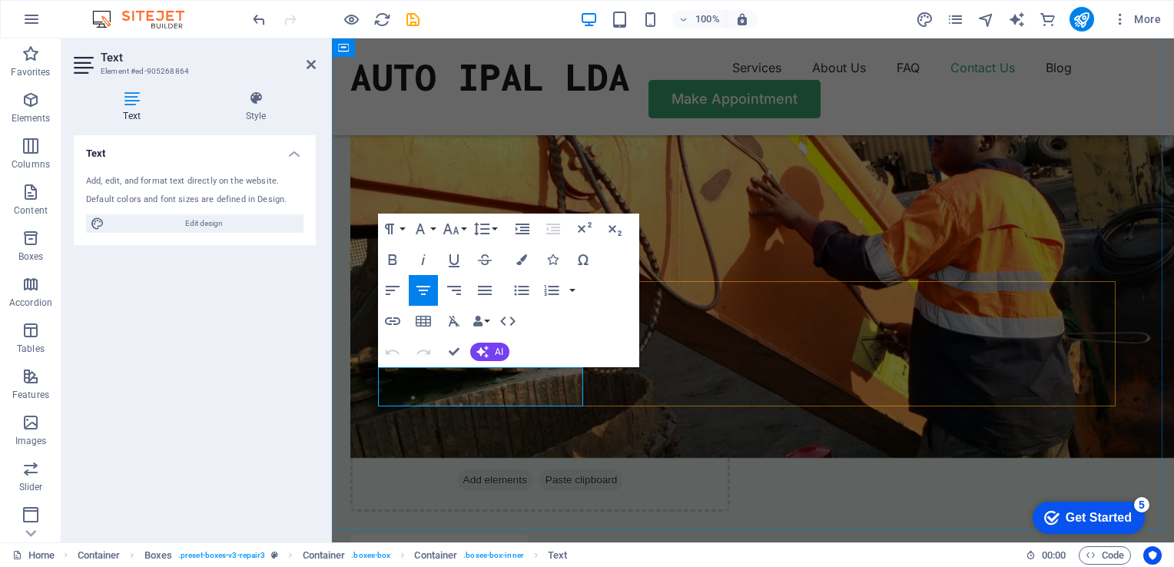
drag, startPoint x: 520, startPoint y: 398, endPoint x: 439, endPoint y: 381, distance: 83.1
drag, startPoint x: 510, startPoint y: 401, endPoint x: 457, endPoint y: 389, distance: 54.2
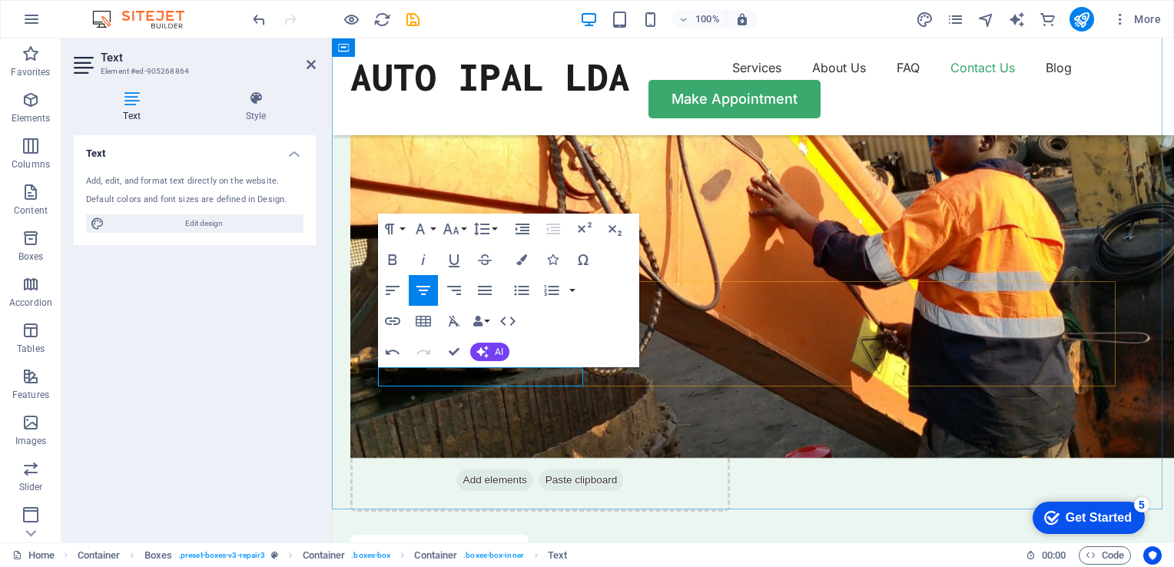
drag, startPoint x: 472, startPoint y: 379, endPoint x: 455, endPoint y: 378, distance: 16.9
drag, startPoint x: 507, startPoint y: 378, endPoint x: 458, endPoint y: 376, distance: 49.2
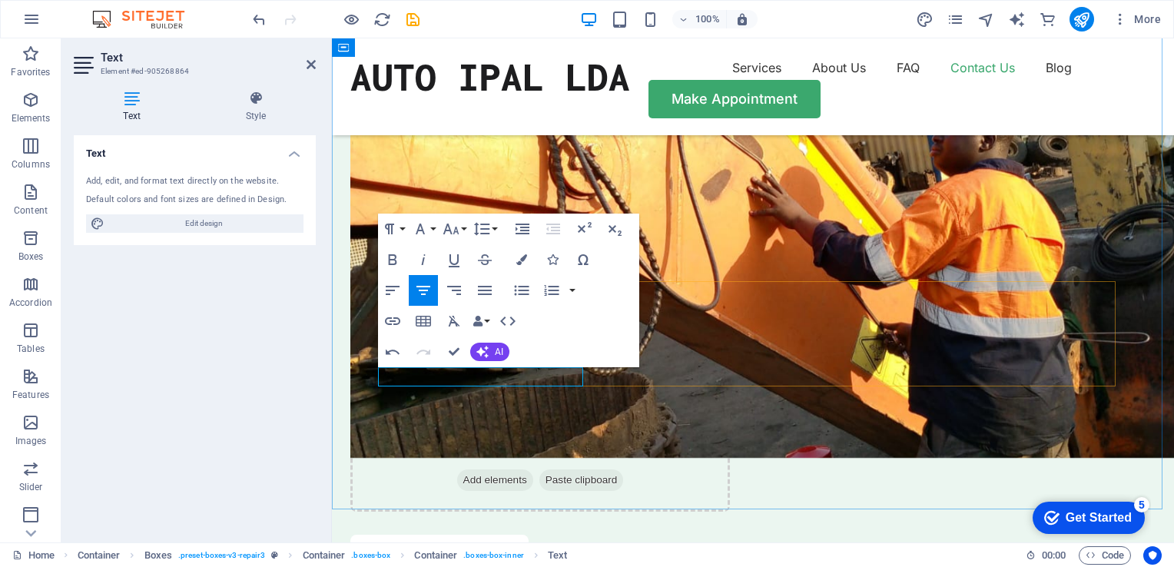
drag, startPoint x: 472, startPoint y: 376, endPoint x: 504, endPoint y: 377, distance: 31.5
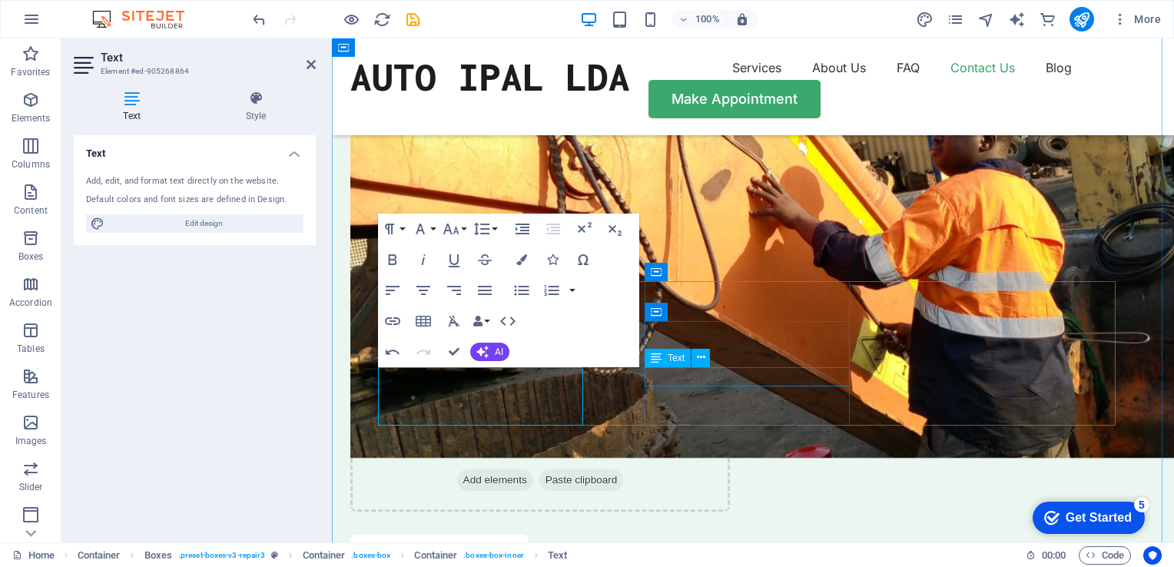
drag, startPoint x: 788, startPoint y: 377, endPoint x: 705, endPoint y: 379, distance: 83.0
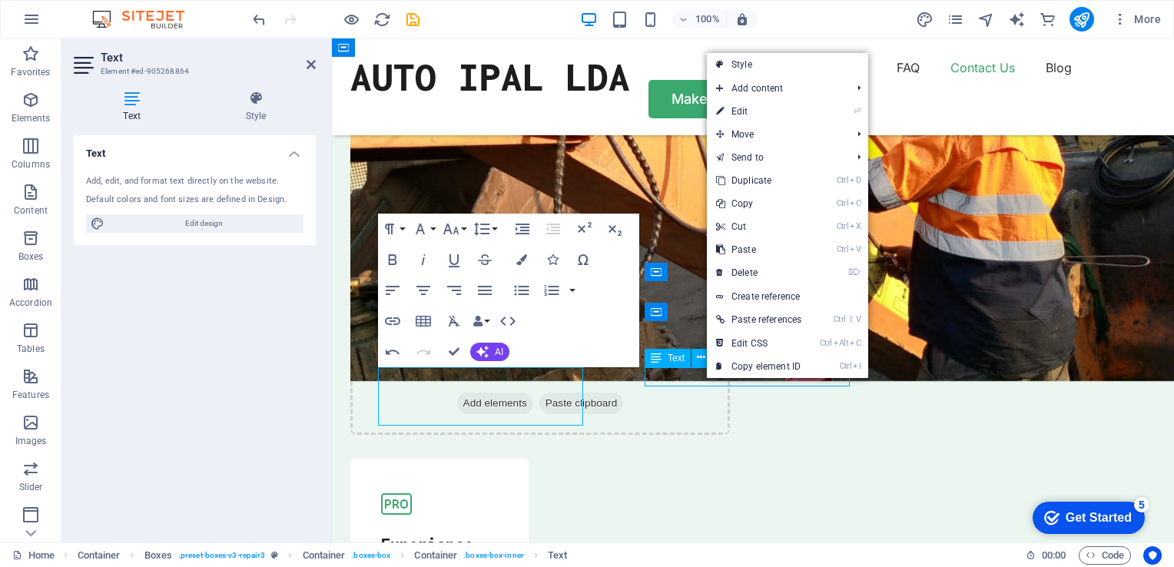
scroll to position [4368, 0]
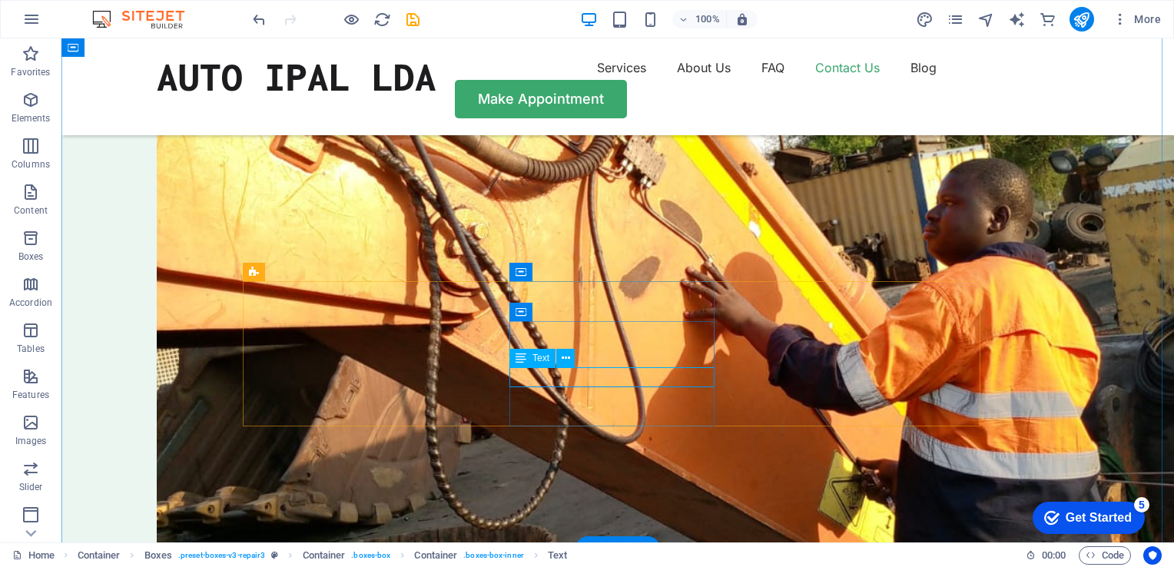
scroll to position [4485, 0]
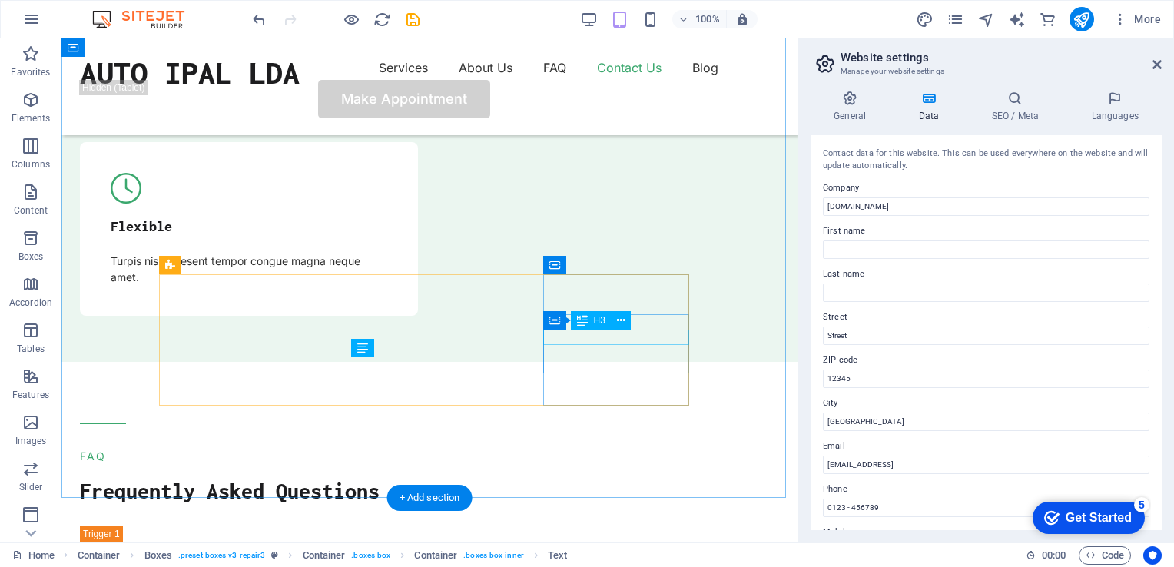
scroll to position [3982, 0]
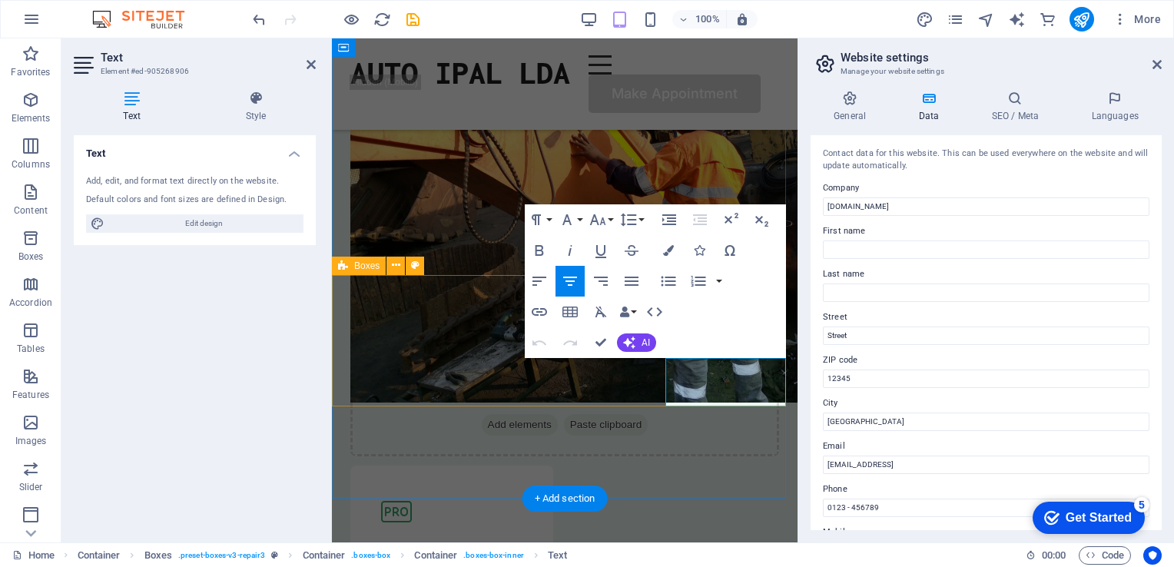
scroll to position [4476, 0]
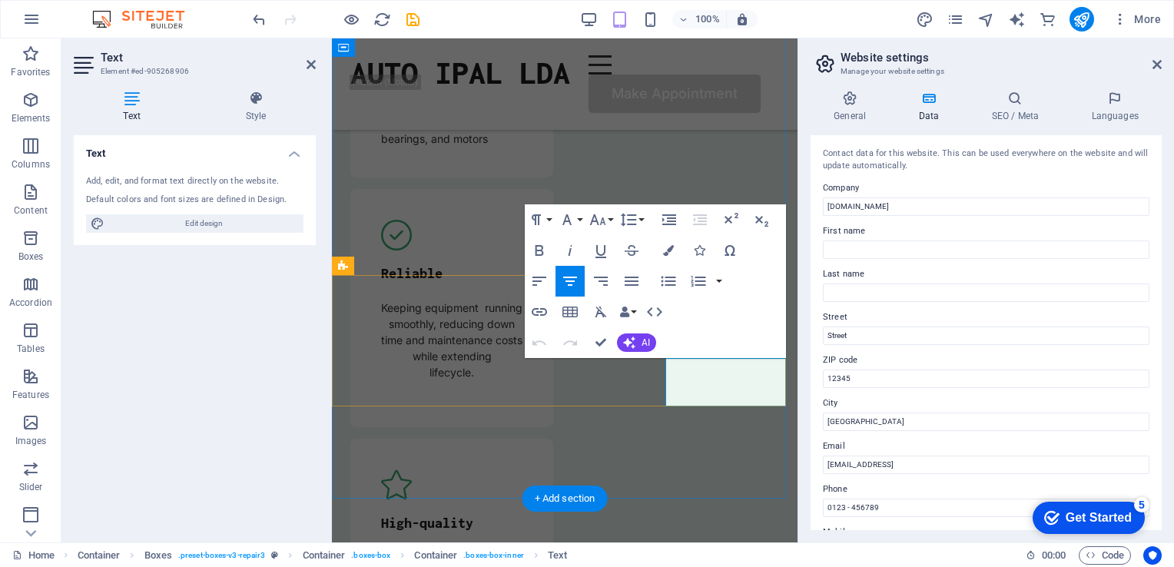
drag, startPoint x: 739, startPoint y: 399, endPoint x: 674, endPoint y: 372, distance: 70.2
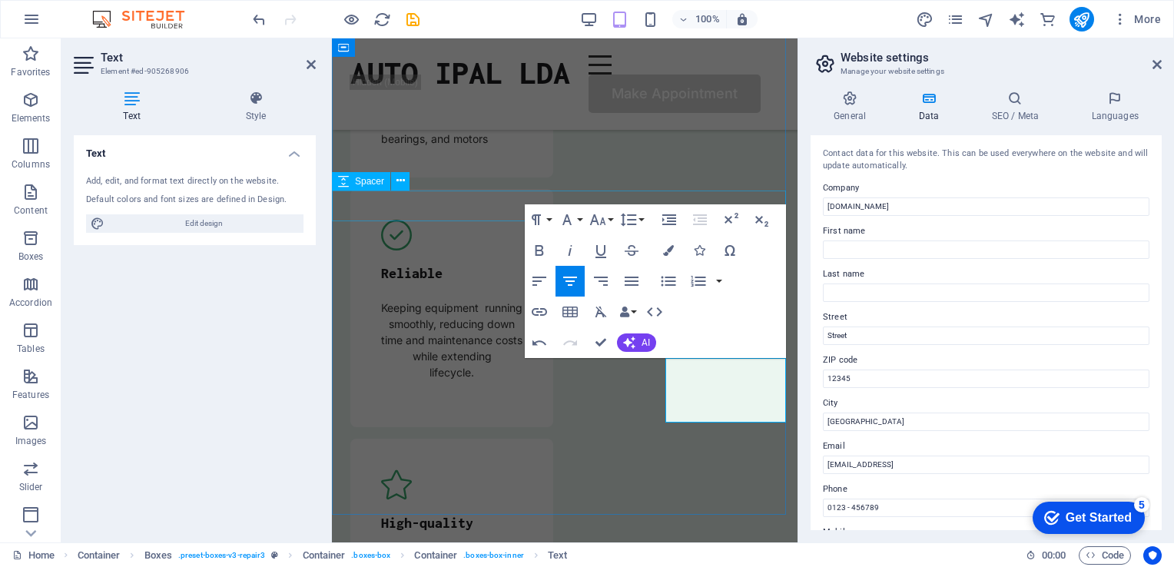
scroll to position [352, 8]
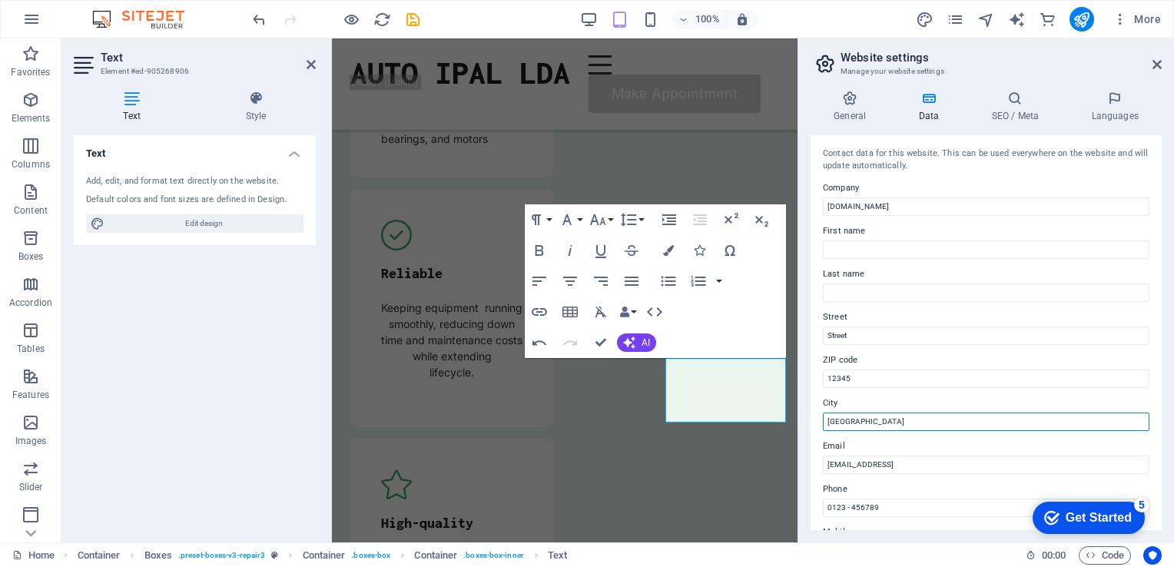
drag, startPoint x: 848, startPoint y: 422, endPoint x: 823, endPoint y: 422, distance: 24.6
click at [823, 422] on input "[GEOGRAPHIC_DATA]" at bounding box center [986, 421] width 326 height 18
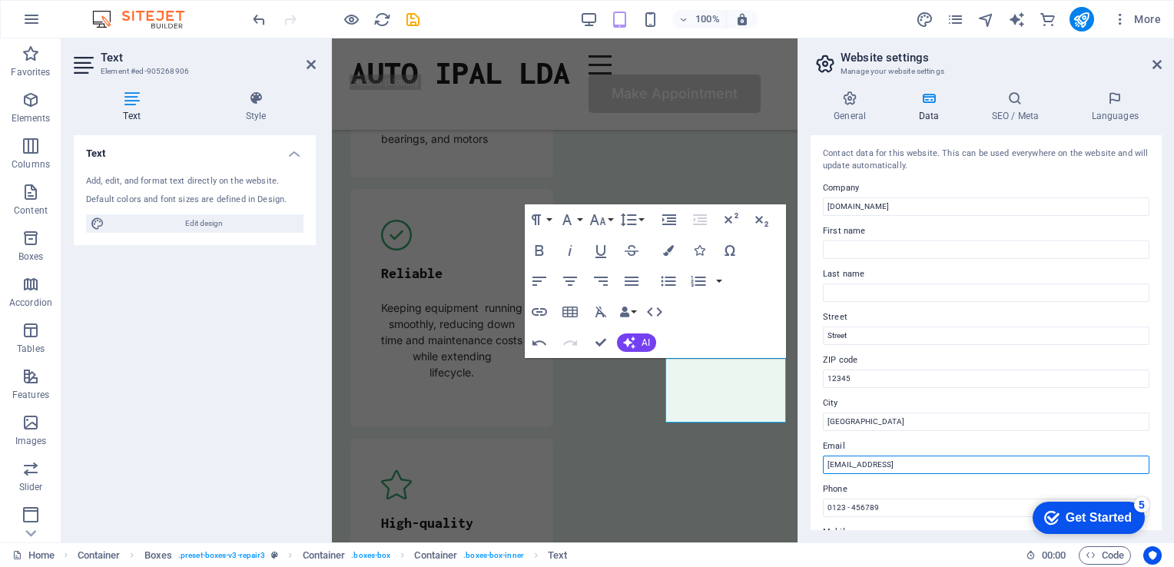
drag, startPoint x: 1002, startPoint y: 463, endPoint x: 826, endPoint y: 465, distance: 175.1
click at [826, 465] on input "[EMAIL_ADDRESS]" at bounding box center [986, 464] width 326 height 18
paste input "[EMAIL_ADDRESS][DOMAIN_NAME] [PERSON_NAME][DOMAIN_NAME][EMAIL_ADDRESS][DOMAIN_N…"
type input "[EMAIL_ADDRESS][DOMAIN_NAME] [PERSON_NAME][DOMAIN_NAME][EMAIL_ADDRESS][DOMAIN_N…"
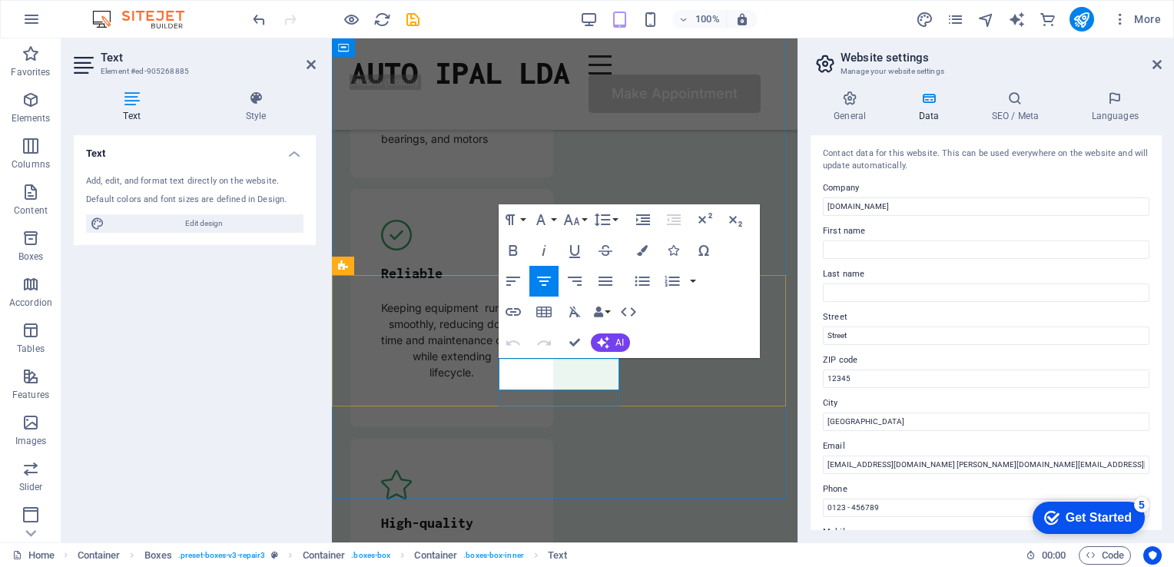
drag, startPoint x: 583, startPoint y: 379, endPoint x: 498, endPoint y: 365, distance: 85.7
copy p "[PHONE_NUMBER] / [PHONE_NUMBER]"
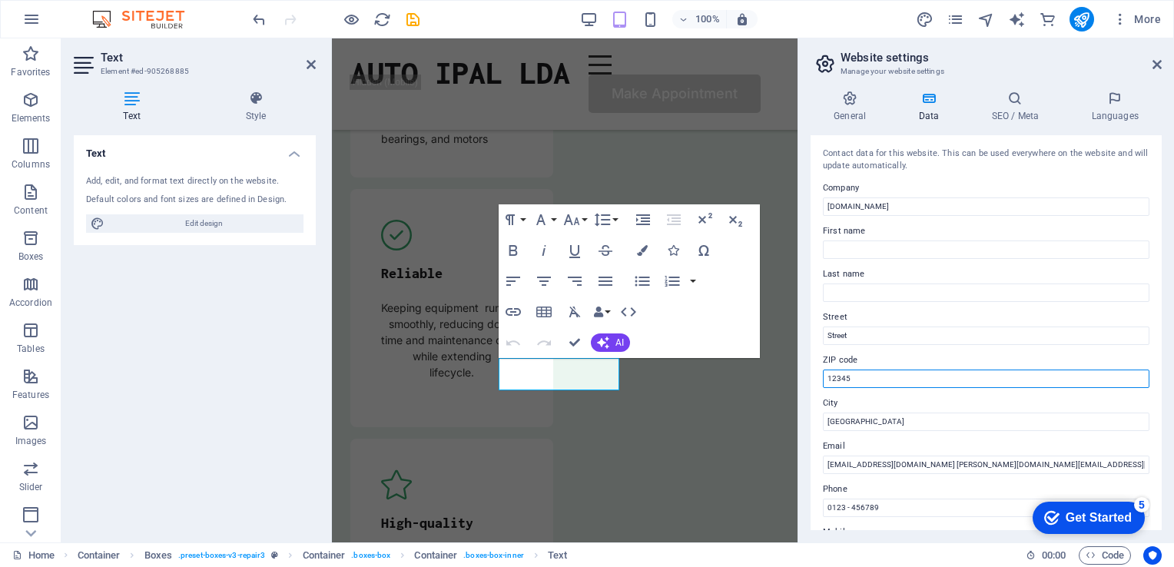
drag, startPoint x: 851, startPoint y: 379, endPoint x: 827, endPoint y: 378, distance: 23.8
click at [827, 378] on input "12345" at bounding box center [986, 378] width 326 height 18
paste input "[PHONE_NUMBER] / [PHONE_NUMBER]"
type input "[PHONE_NUMBER] / [PHONE_NUMBER]"
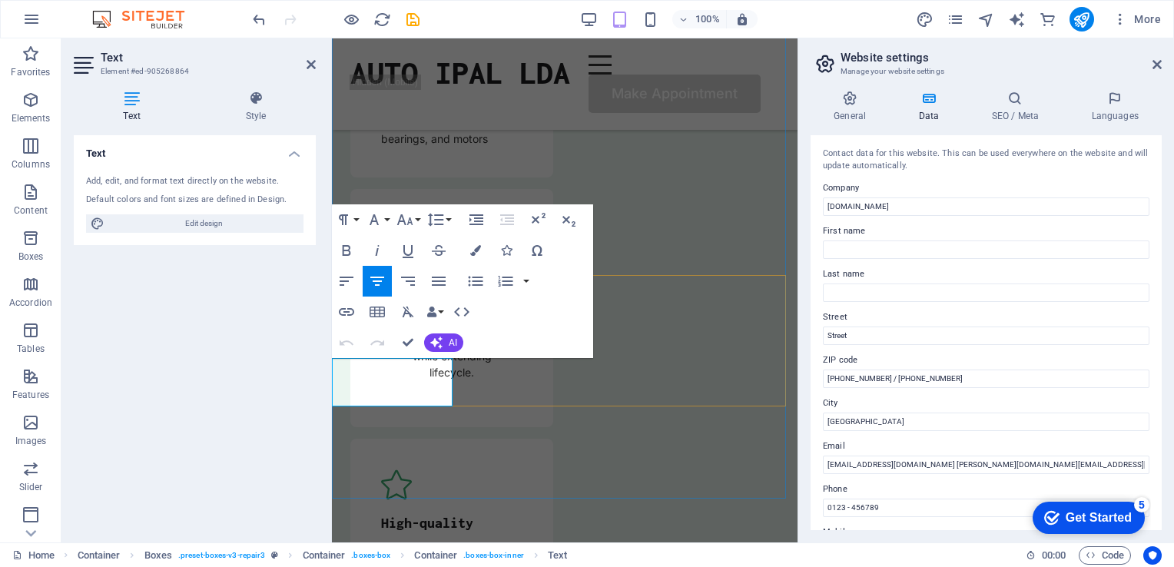
drag, startPoint x: 442, startPoint y: 396, endPoint x: 350, endPoint y: 367, distance: 95.7
copy div "[PERSON_NAME] N7 Bairro Chingodzi, [PERSON_NAME] ,[GEOGRAPHIC_DATA]"
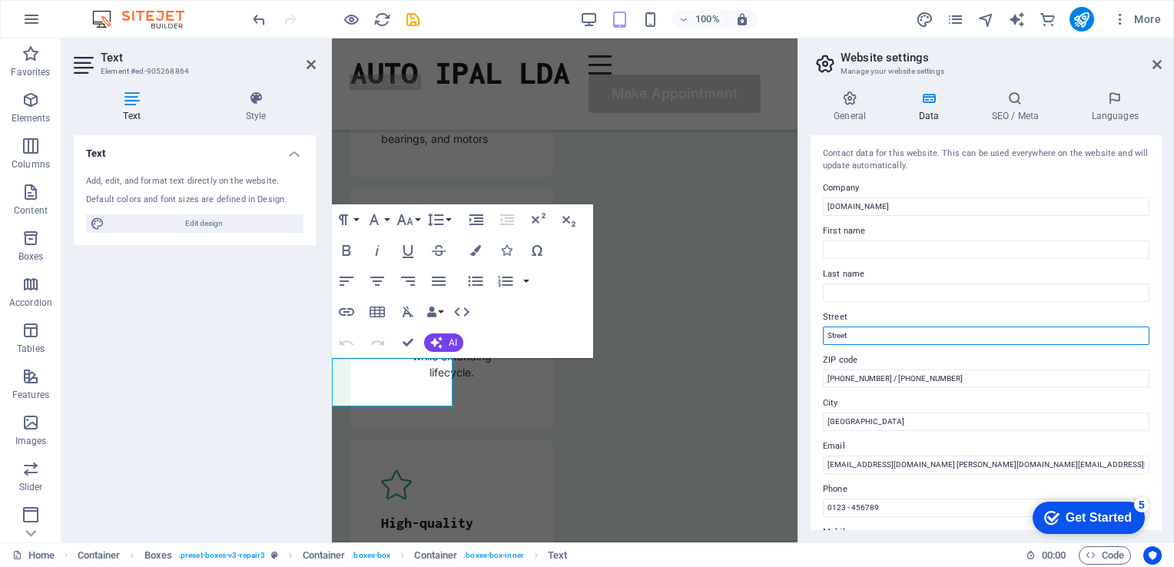
drag, startPoint x: 854, startPoint y: 335, endPoint x: 824, endPoint y: 332, distance: 30.1
click at [824, 332] on input "Street" at bounding box center [986, 335] width 326 height 18
type input "[PERSON_NAME] N7 Bairro Chingodzi, [PERSON_NAME] ,[GEOGRAPHIC_DATA]"
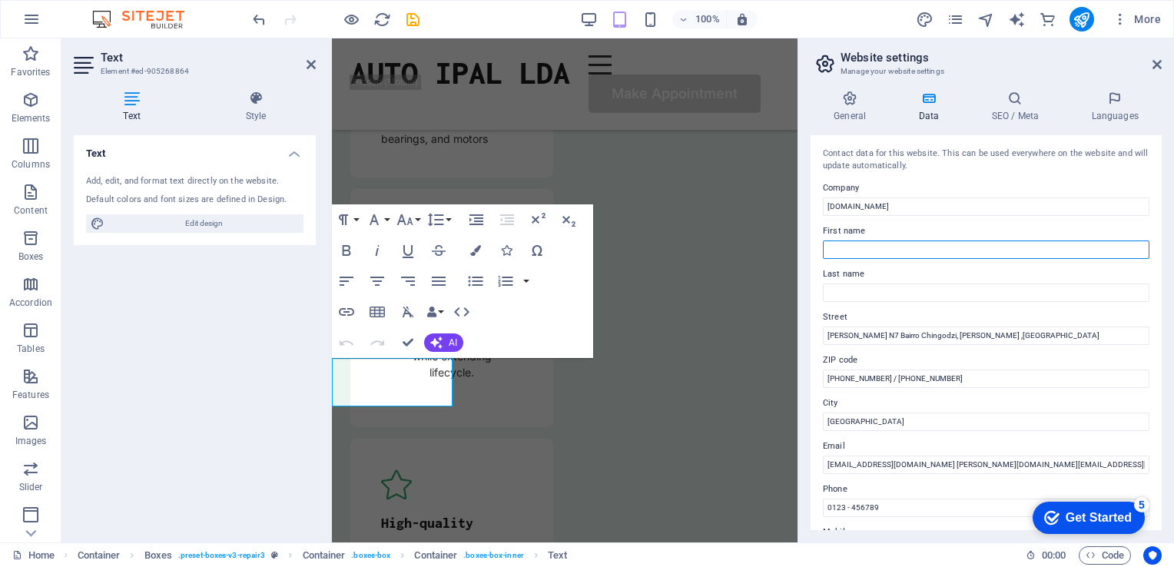
click at [844, 250] on input "First name" at bounding box center [986, 249] width 326 height 18
type input "[PERSON_NAME]"
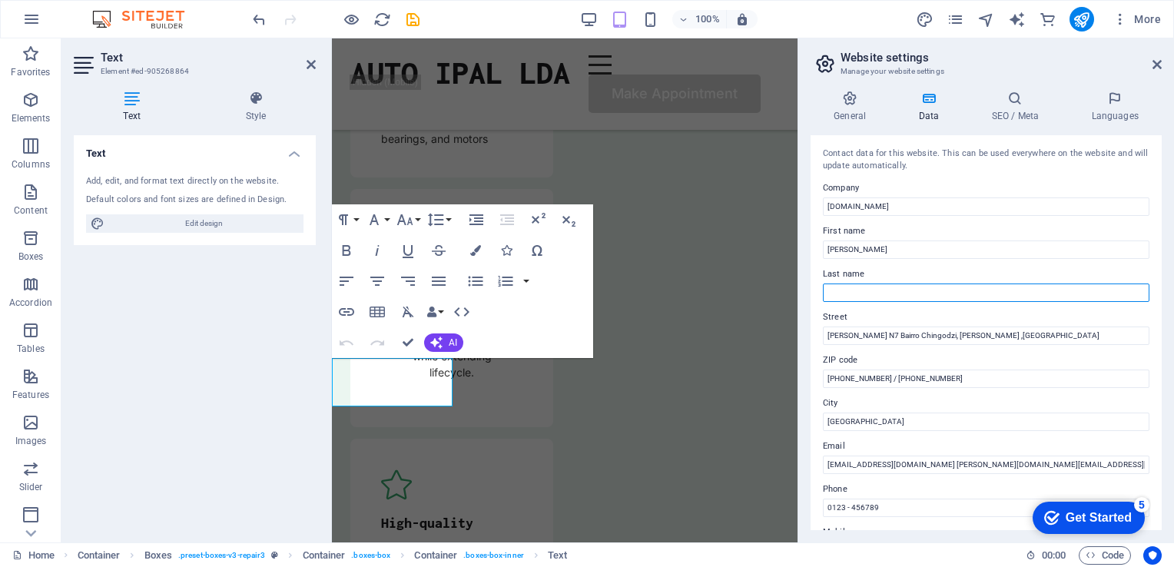
click at [842, 296] on input "Last name" at bounding box center [986, 292] width 326 height 18
type input "I"
type input "Alguneiro"
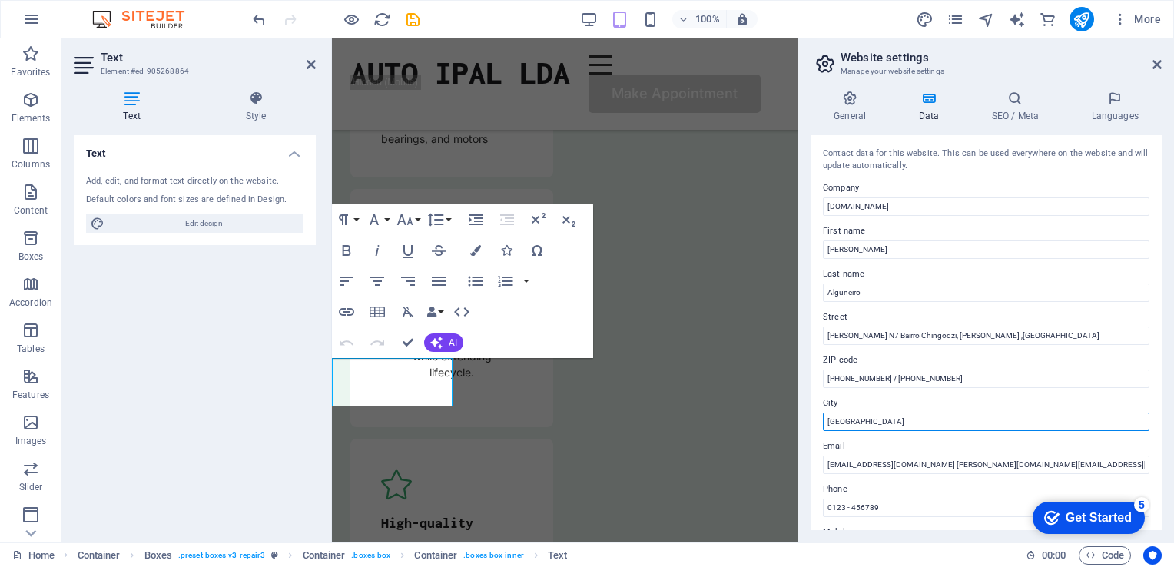
click at [849, 422] on input "[GEOGRAPHIC_DATA]" at bounding box center [986, 421] width 326 height 18
drag, startPoint x: 849, startPoint y: 422, endPoint x: 826, endPoint y: 422, distance: 23.1
click at [826, 422] on input "[GEOGRAPHIC_DATA]" at bounding box center [986, 421] width 326 height 18
type input "Tete [GEOGRAPHIC_DATA]"
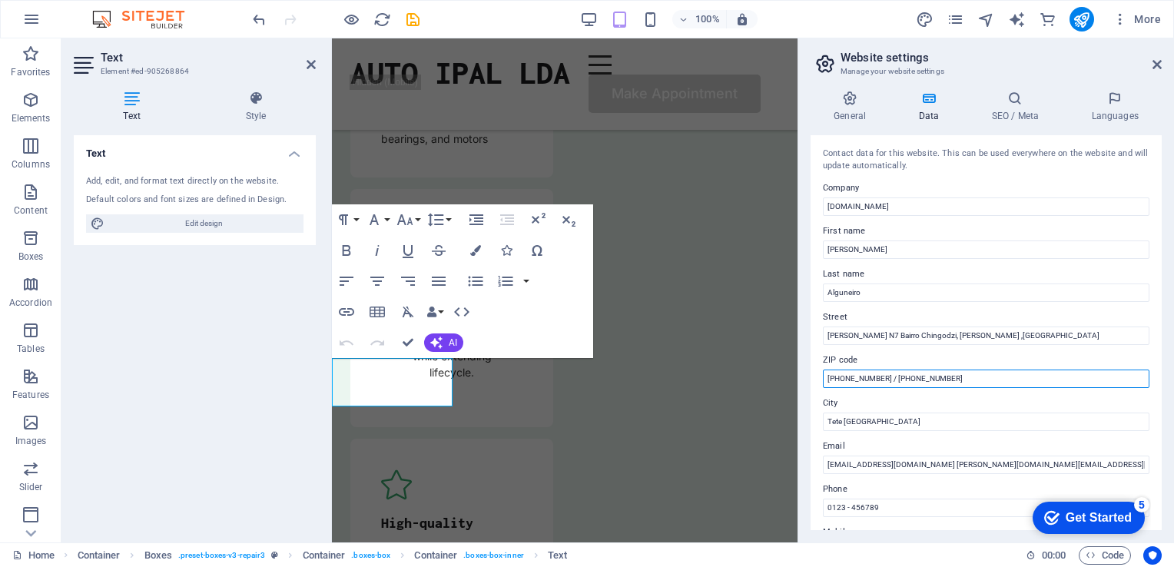
drag, startPoint x: 939, startPoint y: 376, endPoint x: 845, endPoint y: 379, distance: 94.5
click at [845, 379] on input "[PHONE_NUMBER] / [PHONE_NUMBER]" at bounding box center [986, 378] width 326 height 18
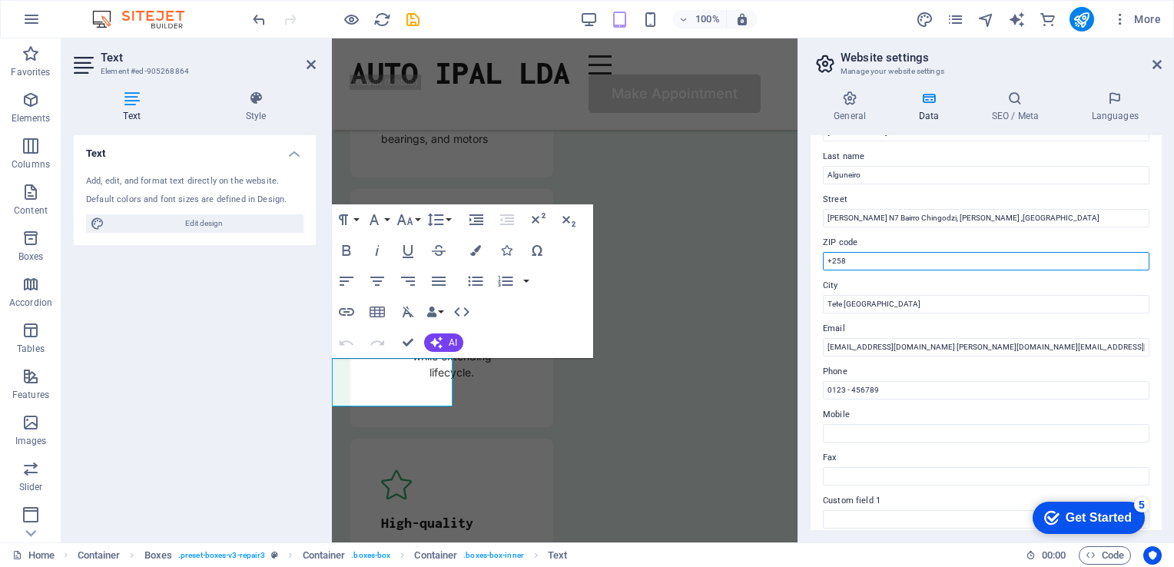
scroll to position [133, 0]
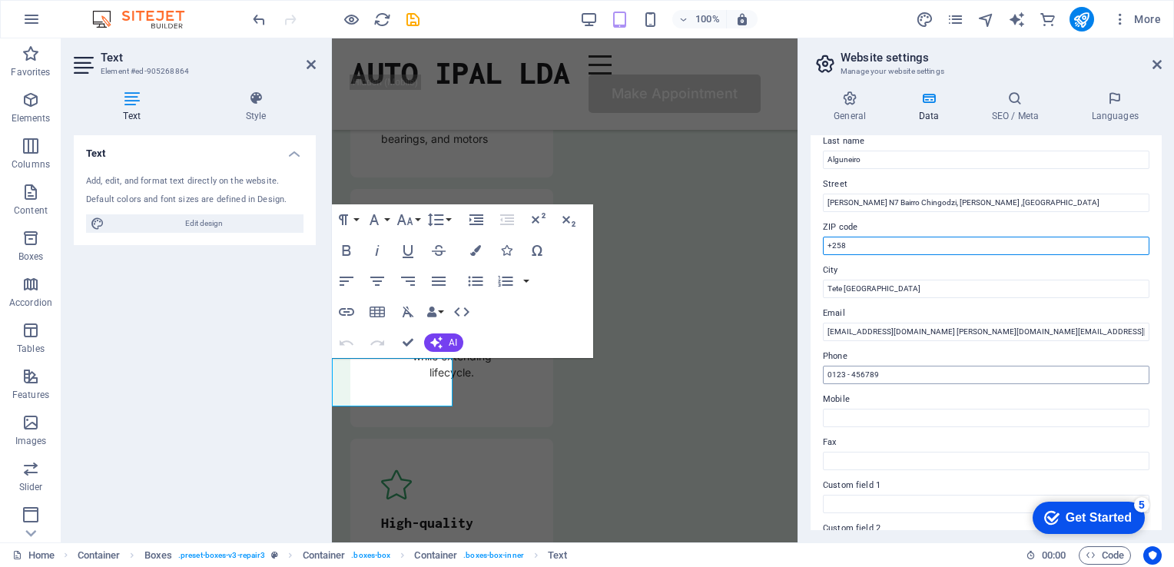
type input "+258"
drag, startPoint x: 877, startPoint y: 373, endPoint x: 827, endPoint y: 376, distance: 50.0
click at [827, 376] on input "0123 - 456789" at bounding box center [986, 375] width 326 height 18
paste input "84 363 0595 / 86 050 3222"
drag, startPoint x: 922, startPoint y: 374, endPoint x: 873, endPoint y: 376, distance: 49.2
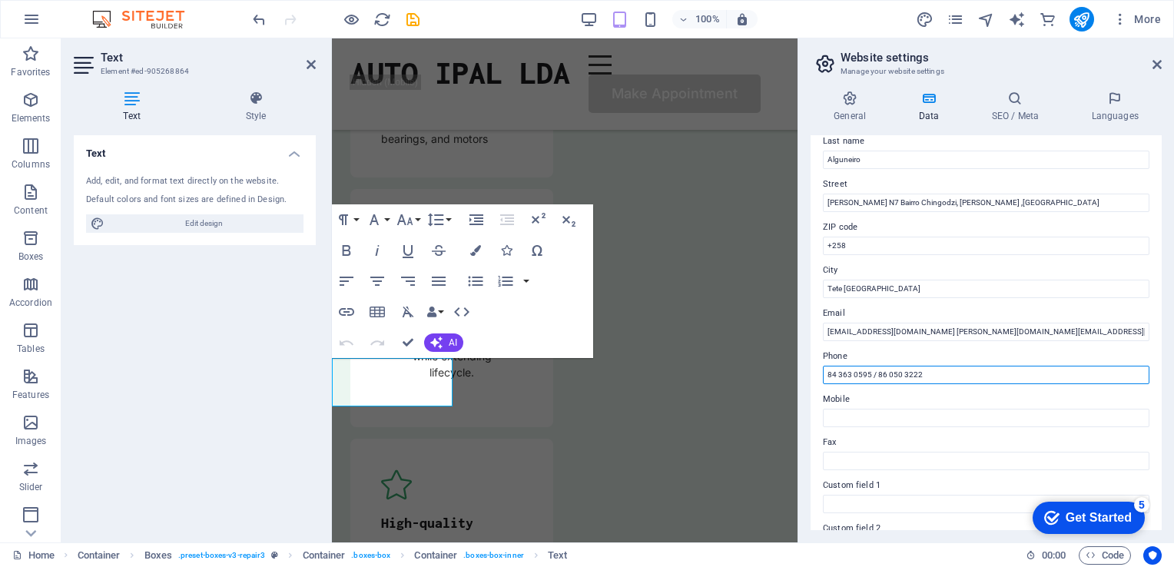
click at [873, 376] on input "84 363 0595 / 86 050 3222" at bounding box center [986, 375] width 326 height 18
type input "84 363 0595"
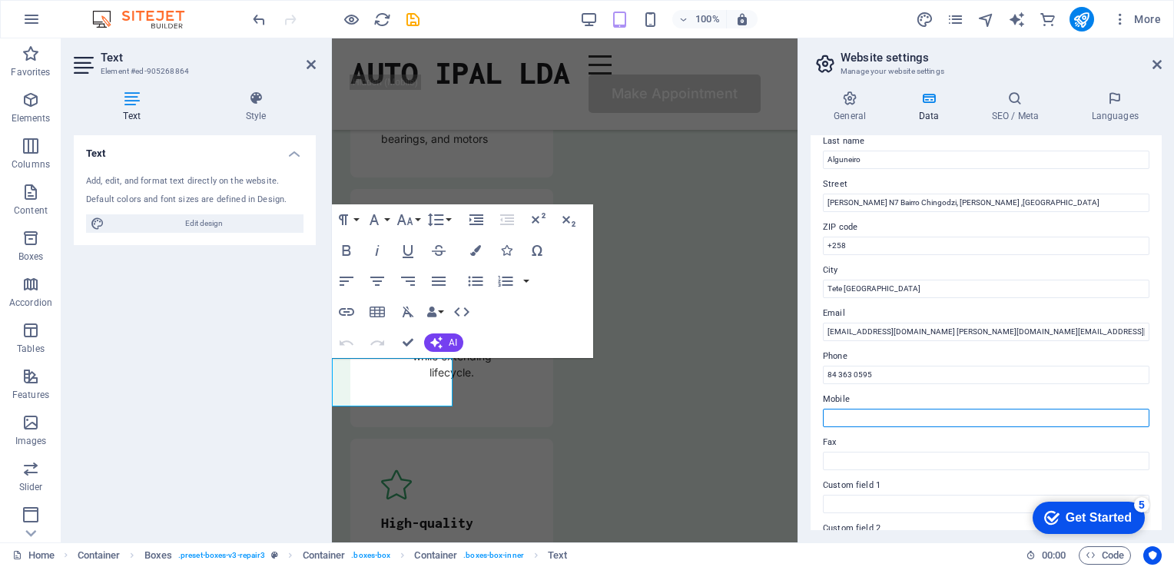
click at [843, 415] on input "Mobile" at bounding box center [986, 418] width 326 height 18
paste input "/ 86 050 3222"
click at [831, 419] on input "/ 86 050 3222" at bounding box center [986, 418] width 326 height 18
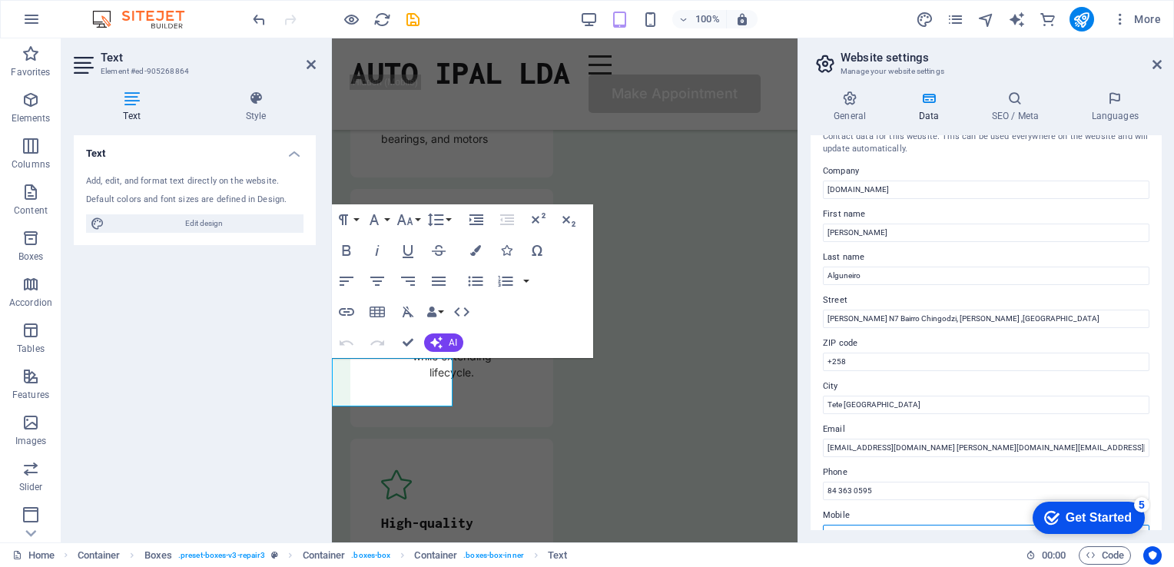
scroll to position [0, 0]
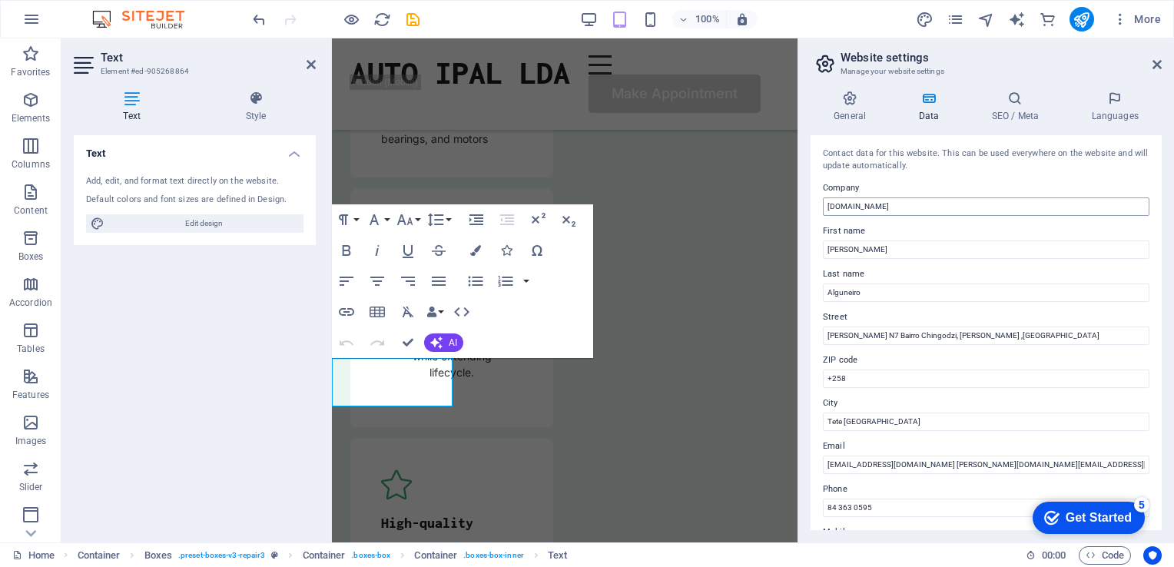
type input "86 050 3222"
click at [878, 204] on input "[DOMAIN_NAME]" at bounding box center [986, 206] width 326 height 18
type input "a"
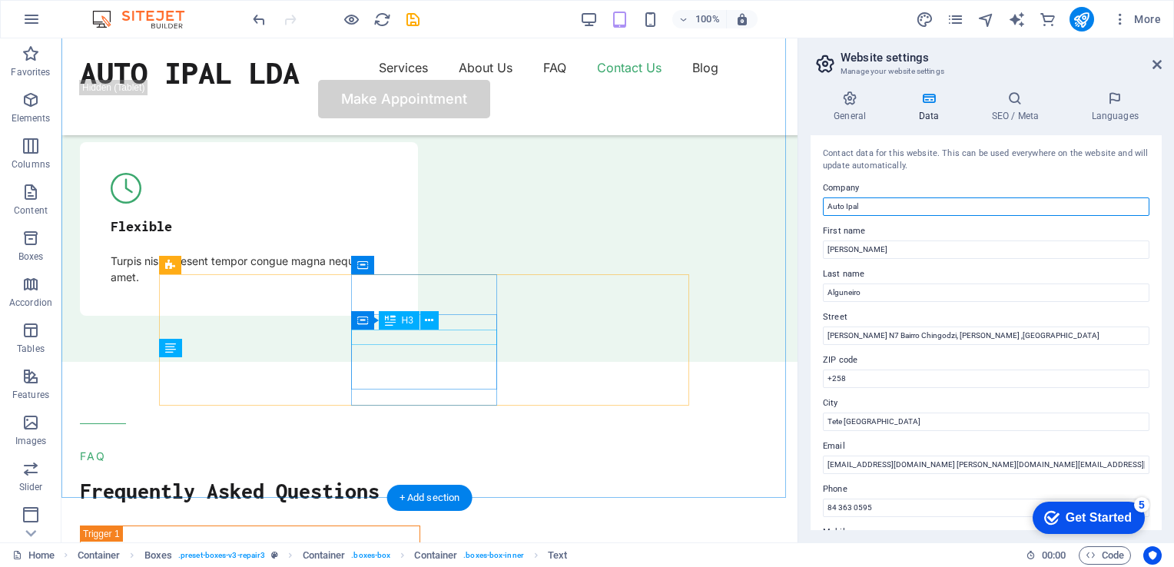
scroll to position [3982, 0]
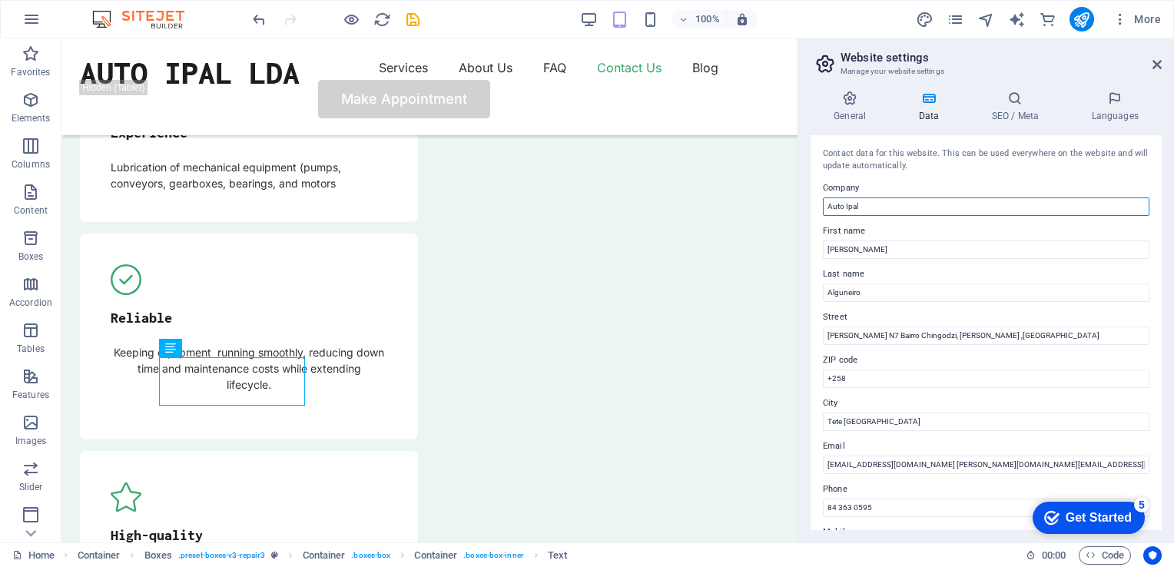
type input "Auto Ipal"
drag, startPoint x: 1161, startPoint y: 232, endPoint x: 1170, endPoint y: 299, distance: 67.4
click at [1170, 299] on div "General Data SEO / Meta Languages Website name [DOMAIN_NAME] Logo Drag files he…" at bounding box center [986, 310] width 376 height 464
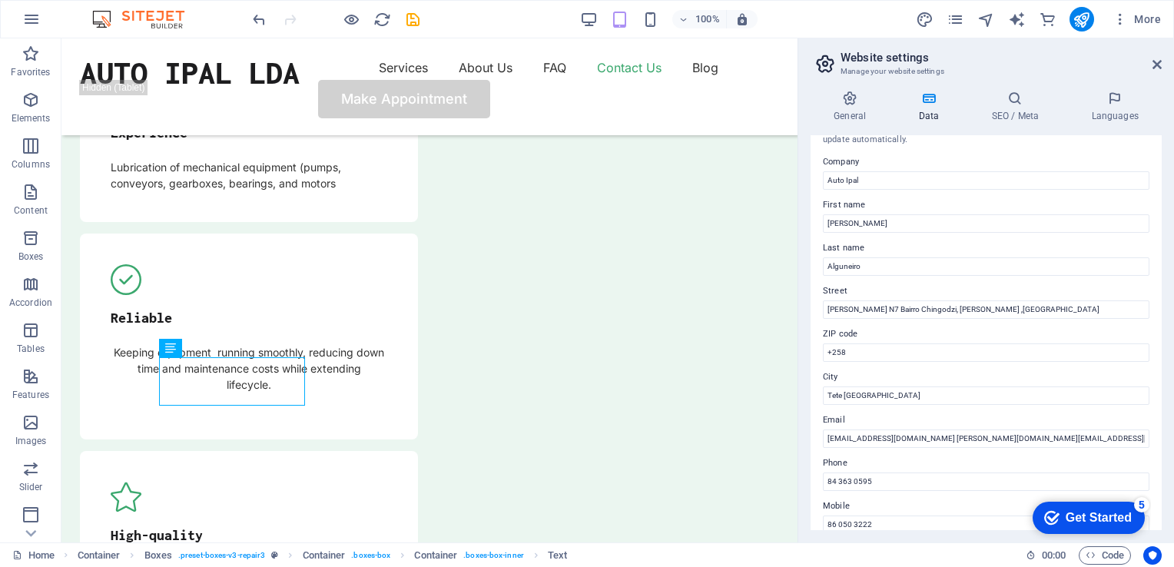
scroll to position [0, 0]
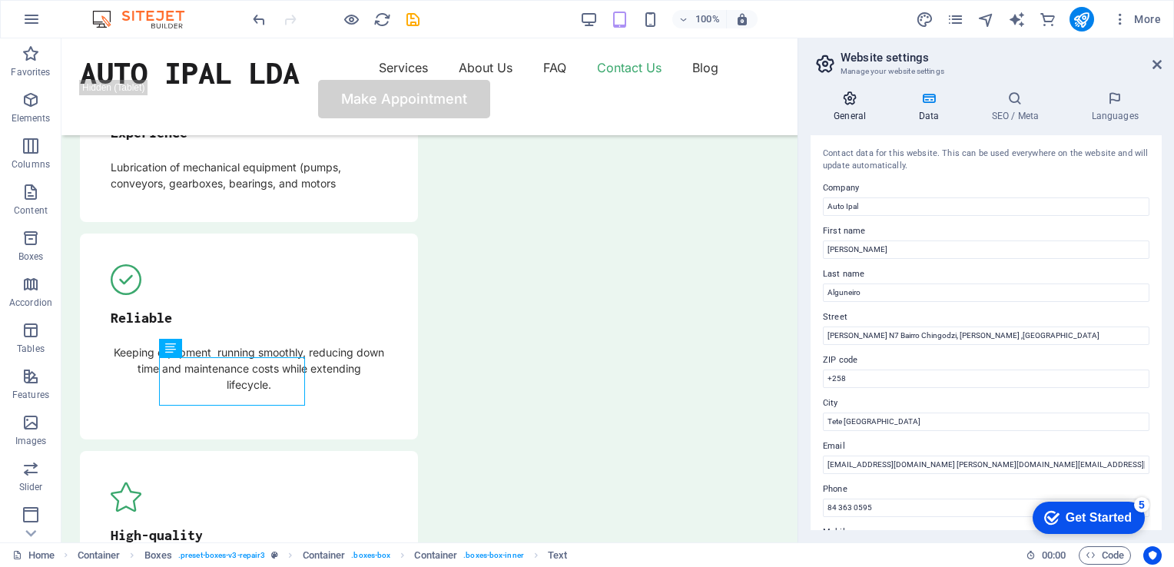
click at [850, 100] on icon at bounding box center [849, 98] width 78 height 15
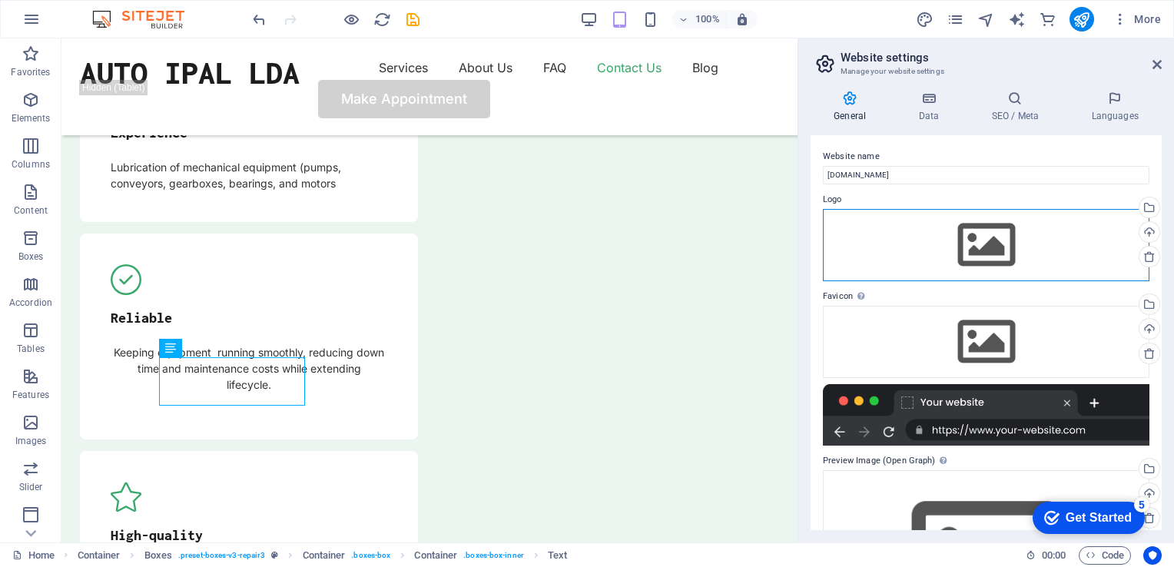
click at [986, 240] on div "Drag files here, click to choose files or select files from Files or our free s…" at bounding box center [986, 245] width 326 height 72
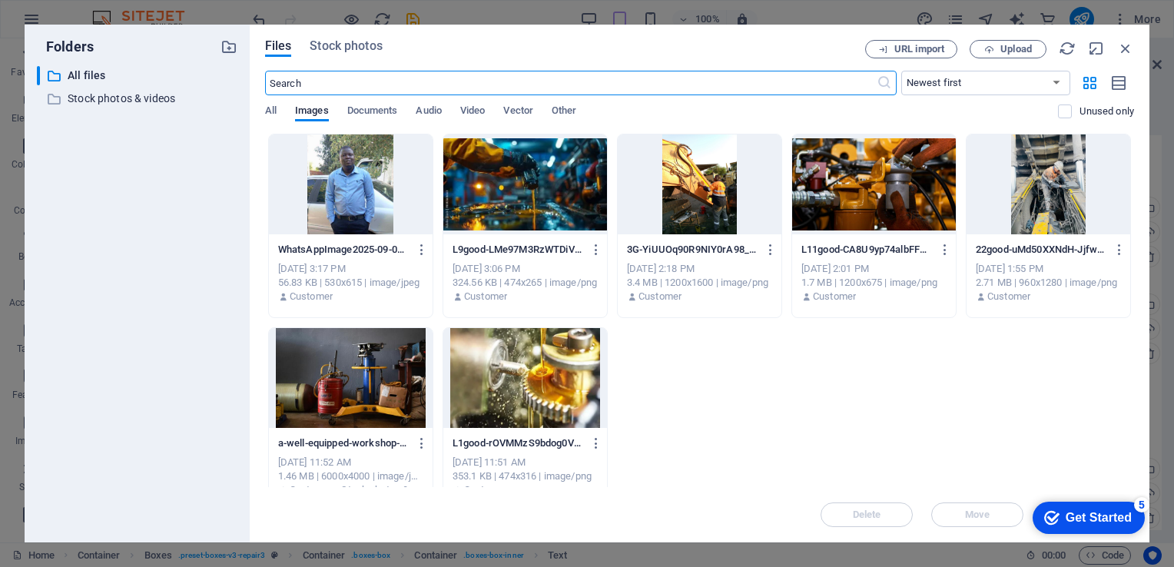
scroll to position [5343, 0]
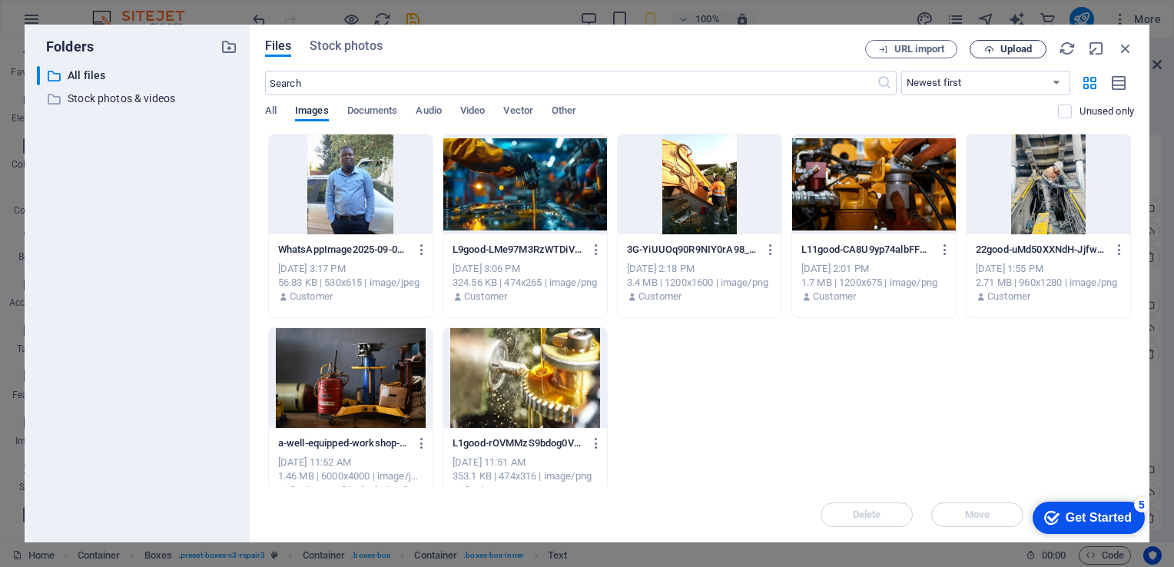
click at [1007, 51] on span "Upload" at bounding box center [1015, 49] width 31 height 9
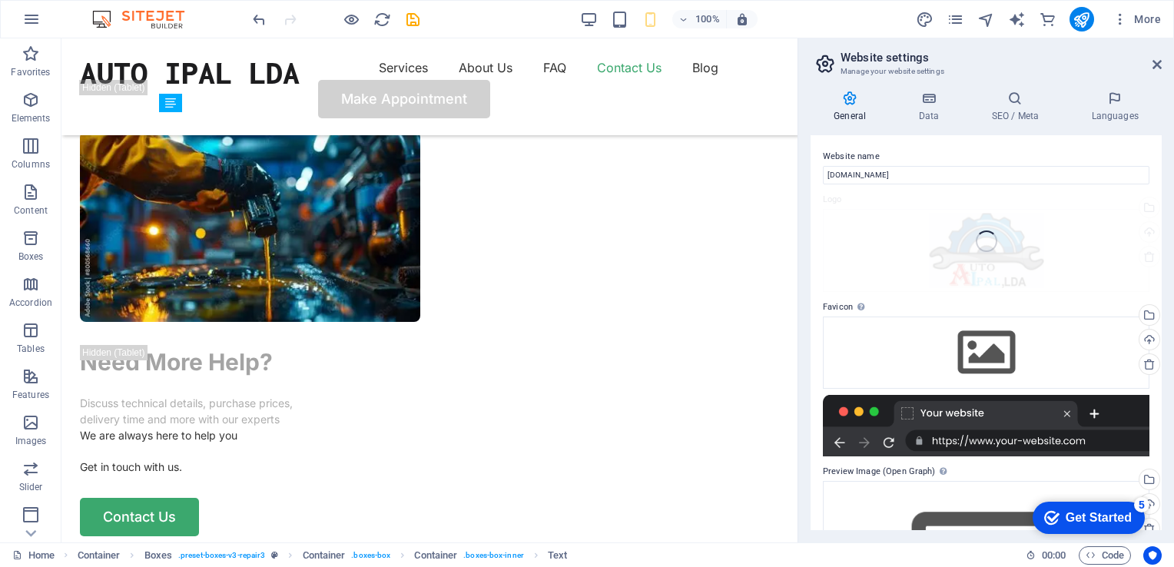
scroll to position [4227, 0]
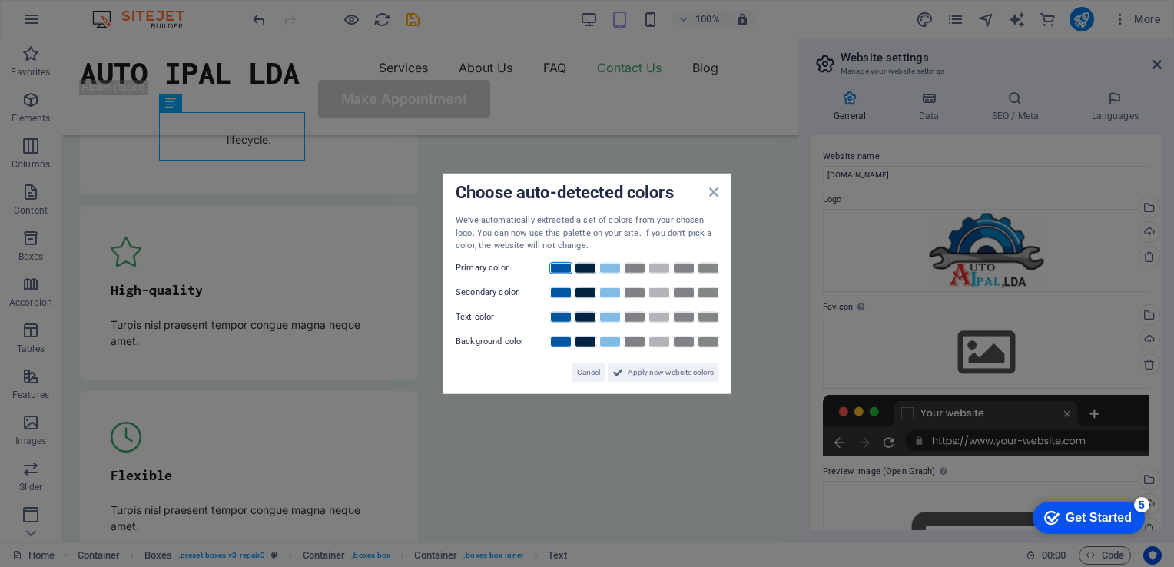
click at [568, 267] on link at bounding box center [560, 267] width 23 height 12
click at [715, 192] on icon at bounding box center [713, 192] width 9 height 12
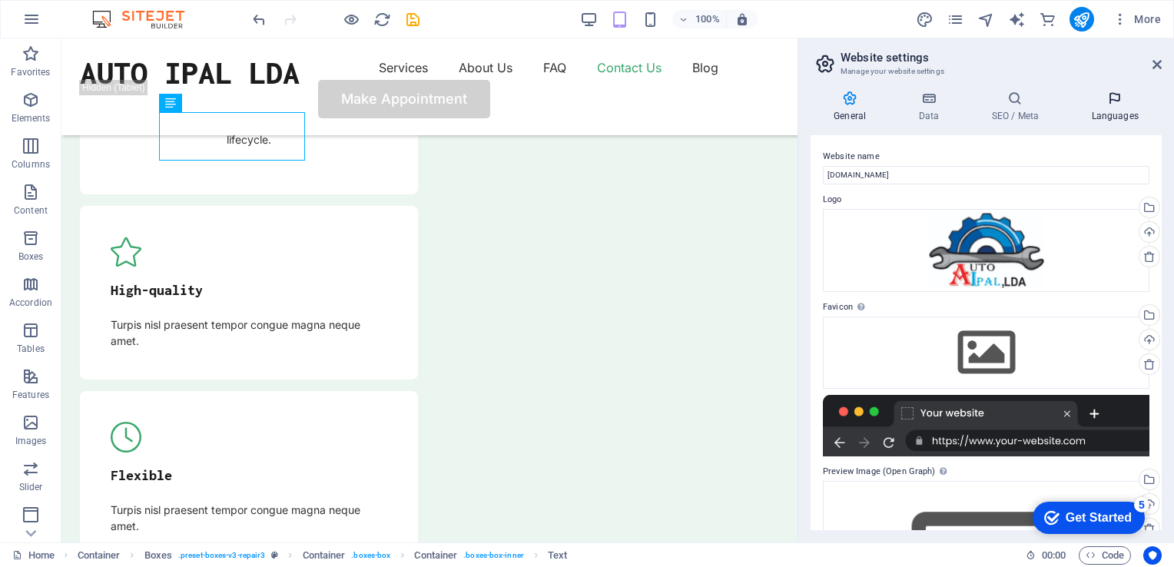
click at [1111, 106] on h4 "Languages" at bounding box center [1115, 107] width 94 height 32
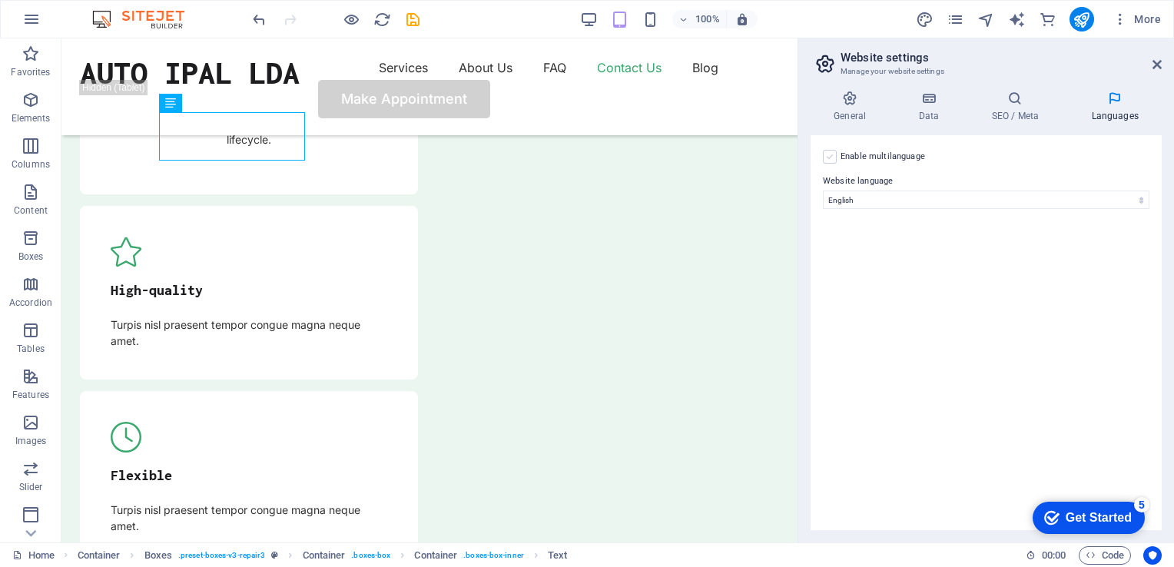
click at [829, 160] on label at bounding box center [830, 157] width 14 height 14
click at [0, 0] on input "Enable multilanguage To disable multilanguage delete all languages until only o…" at bounding box center [0, 0] width 0 height 0
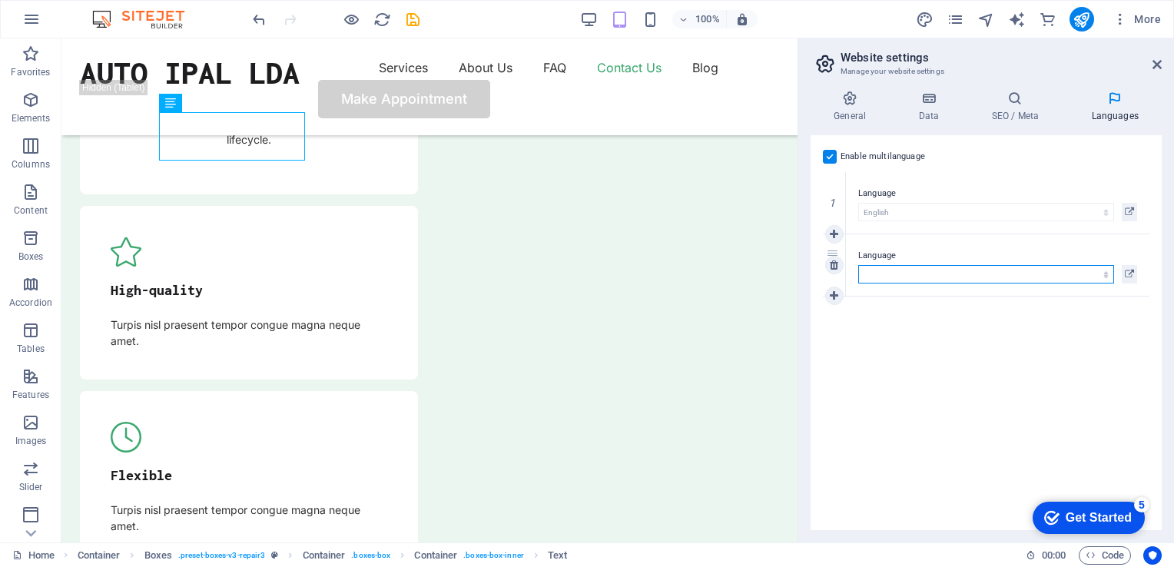
click at [882, 275] on select "Abkhazian Afar Afrikaans Akan Albanian Amharic Arabic Aragonese Armenian Assame…" at bounding box center [986, 274] width 256 height 18
click at [888, 274] on select "Abkhazian Afar Afrikaans Akan Albanian Amharic Arabic Aragonese Armenian Assame…" at bounding box center [986, 274] width 256 height 18
select select "128"
click at [858, 265] on select "Abkhazian Afar Afrikaans Akan Albanian Amharic Arabic Aragonese Armenian Assame…" at bounding box center [986, 274] width 256 height 18
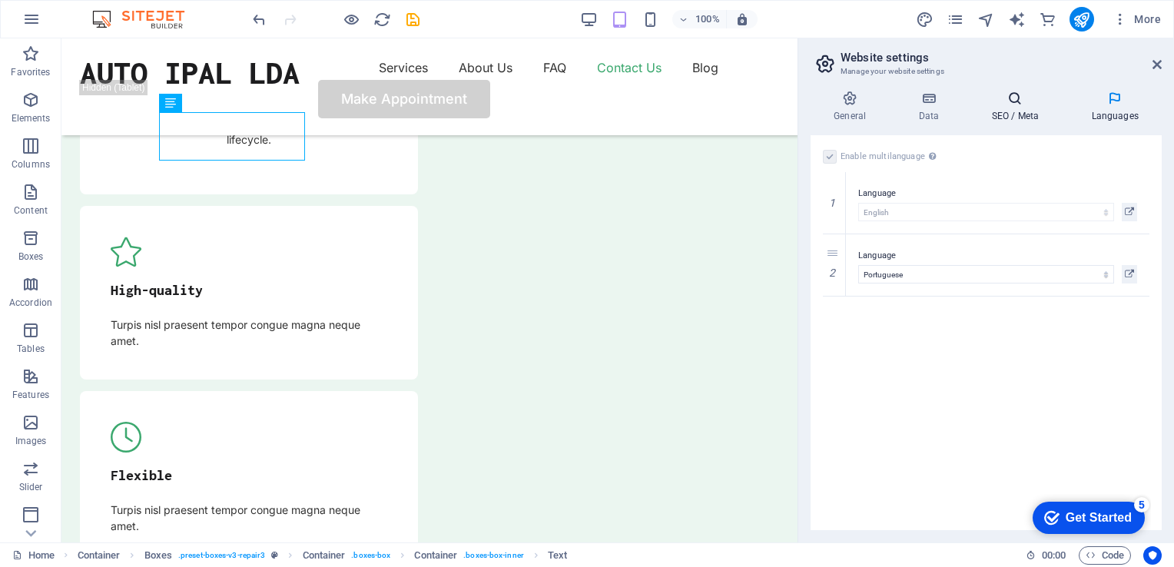
click at [1002, 112] on h4 "SEO / Meta" at bounding box center [1018, 107] width 100 height 32
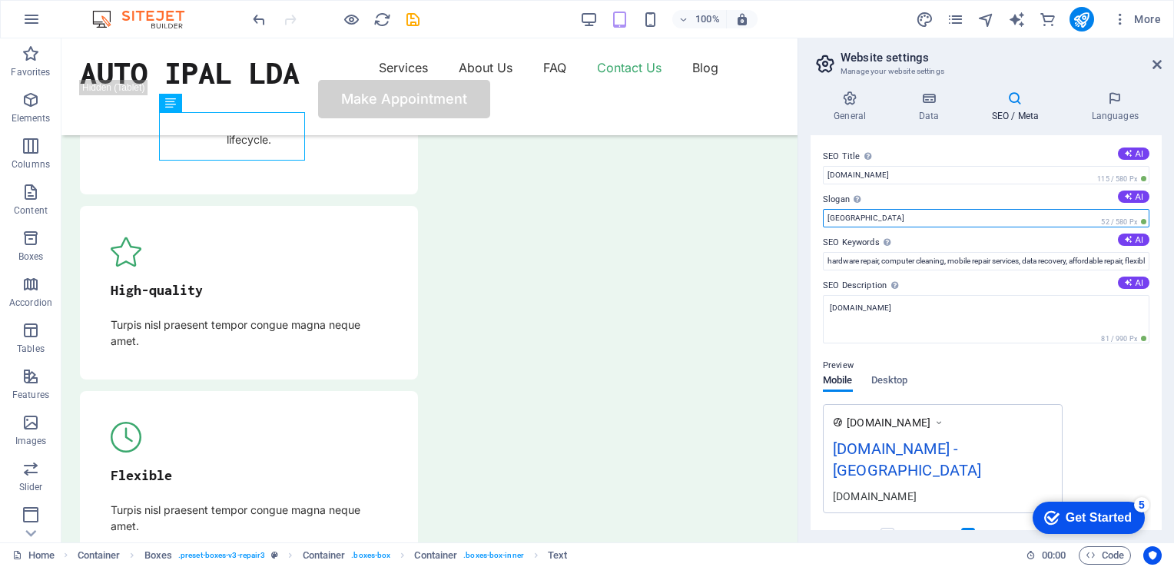
drag, startPoint x: 860, startPoint y: 217, endPoint x: 824, endPoint y: 219, distance: 36.2
click at [824, 219] on input "[GEOGRAPHIC_DATA]" at bounding box center [986, 218] width 326 height 18
type input "Tete [GEOGRAPHIC_DATA]"
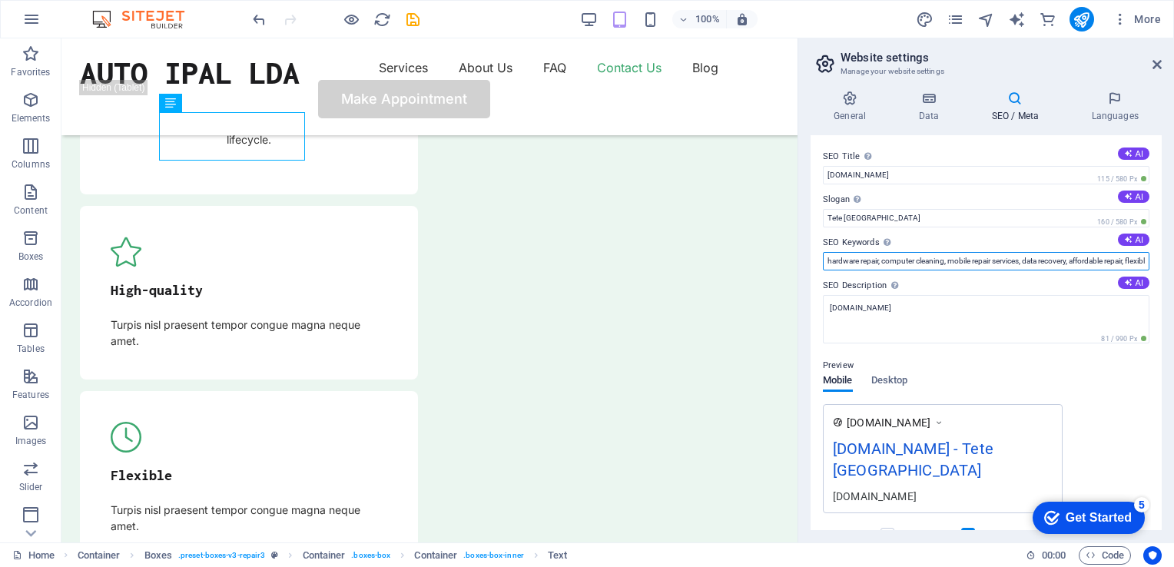
click at [899, 262] on input "hardware repair, computer cleaning, mobile repair services, data recovery, affo…" at bounding box center [986, 261] width 326 height 18
drag, startPoint x: 1113, startPoint y: 260, endPoint x: 829, endPoint y: 266, distance: 284.2
click at [829, 266] on input "hardware repair, computer cleaning, mobile repair services, data recovery, affo…" at bounding box center [986, 261] width 326 height 18
drag, startPoint x: 1005, startPoint y: 261, endPoint x: 939, endPoint y: 258, distance: 65.4
click at [939, 258] on input "repair, flexible appointments, [DOMAIN_NAME], [GEOGRAPHIC_DATA]" at bounding box center [986, 261] width 326 height 18
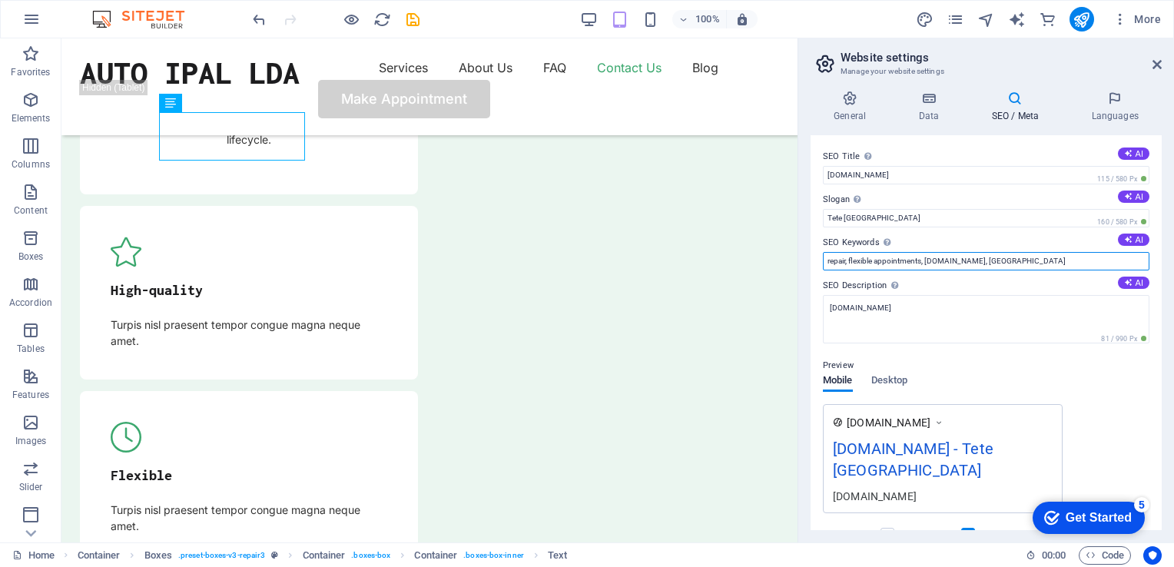
click at [1004, 263] on input "repair, flexible appointments, [DOMAIN_NAME], [GEOGRAPHIC_DATA]" at bounding box center [986, 261] width 326 height 18
click at [924, 261] on input "repair, flexible appointments, [DOMAIN_NAME], Tete" at bounding box center [986, 261] width 326 height 18
type input "Lubrication and Hydraulic systems, [DOMAIN_NAME], Tete"
drag, startPoint x: 1162, startPoint y: 291, endPoint x: 1164, endPoint y: 346, distance: 55.3
click at [1164, 346] on div "General Data SEO / Meta Languages Website name [DOMAIN_NAME] Logo Drag files he…" at bounding box center [986, 310] width 376 height 464
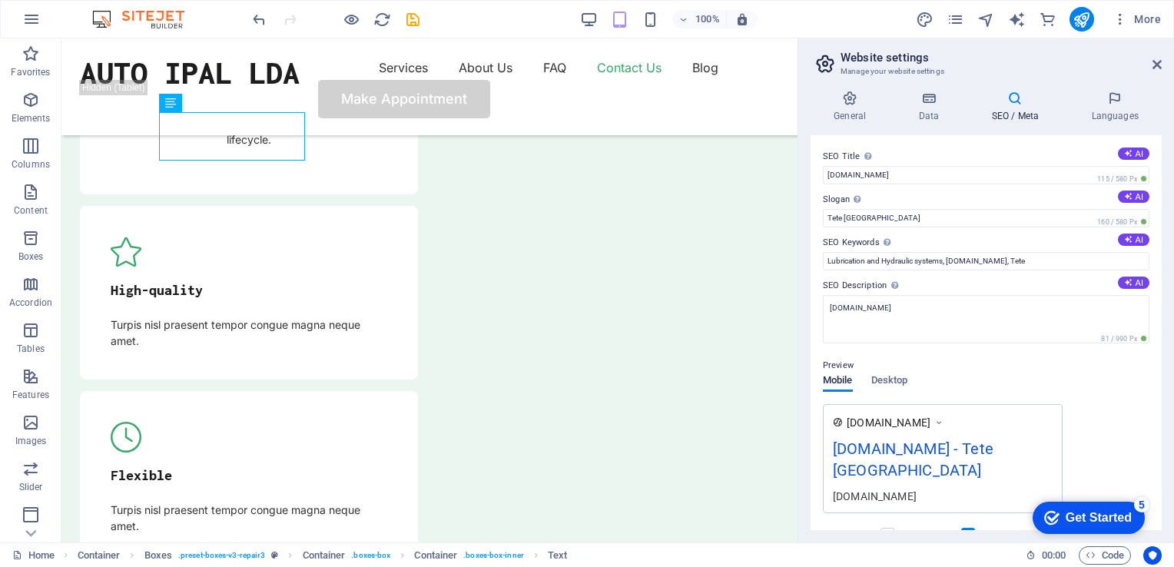
drag, startPoint x: 1161, startPoint y: 336, endPoint x: 1164, endPoint y: 395, distance: 59.2
click at [1164, 395] on div "General Data SEO / Meta Languages Website name [DOMAIN_NAME] Logo Drag files he…" at bounding box center [986, 310] width 376 height 464
click at [1079, 28] on button "publish" at bounding box center [1081, 19] width 25 height 25
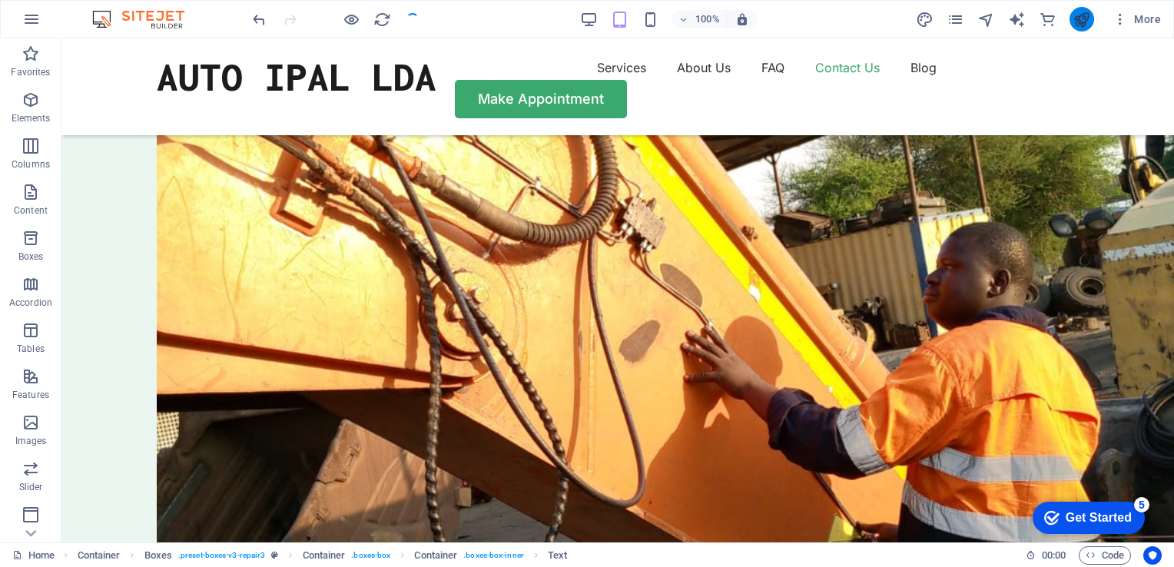
scroll to position [4197, 0]
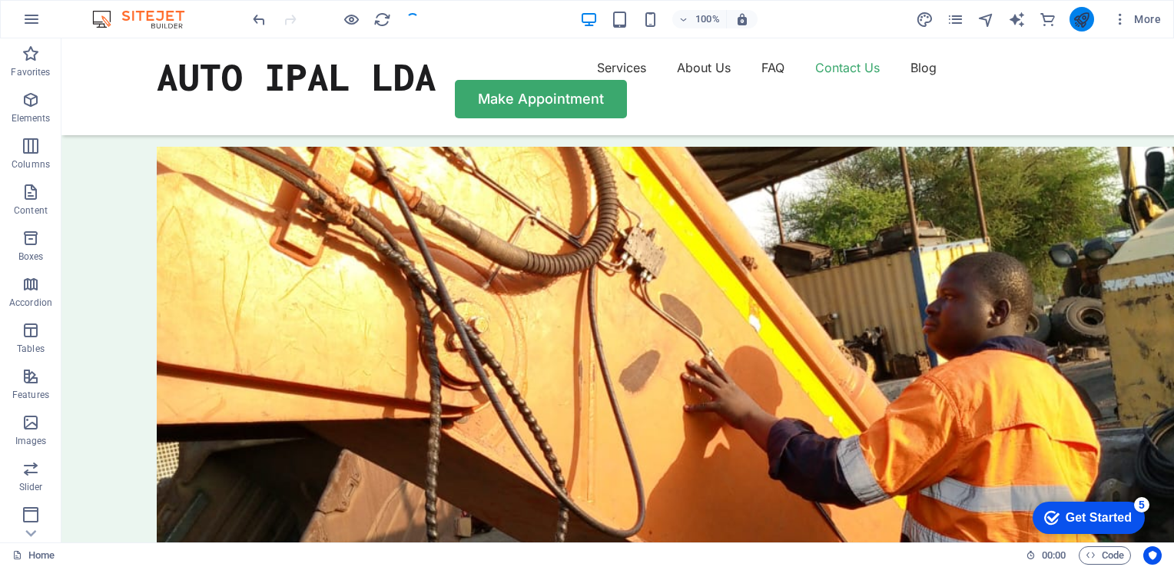
click at [1079, 28] on button "publish" at bounding box center [1081, 19] width 25 height 25
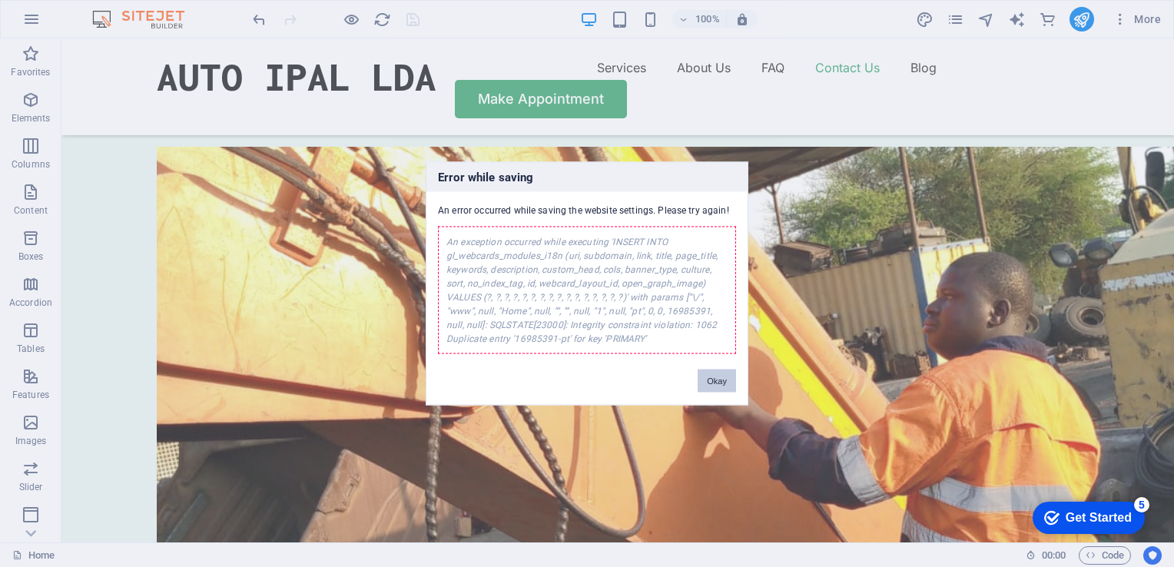
click at [714, 379] on button "Okay" at bounding box center [716, 380] width 38 height 23
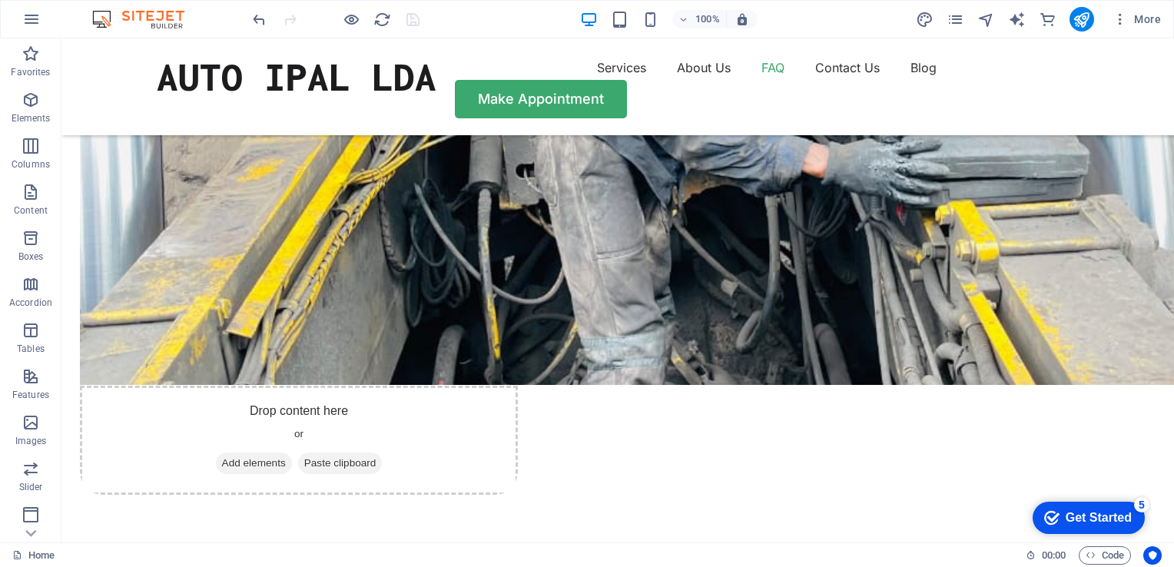
scroll to position [3296, 0]
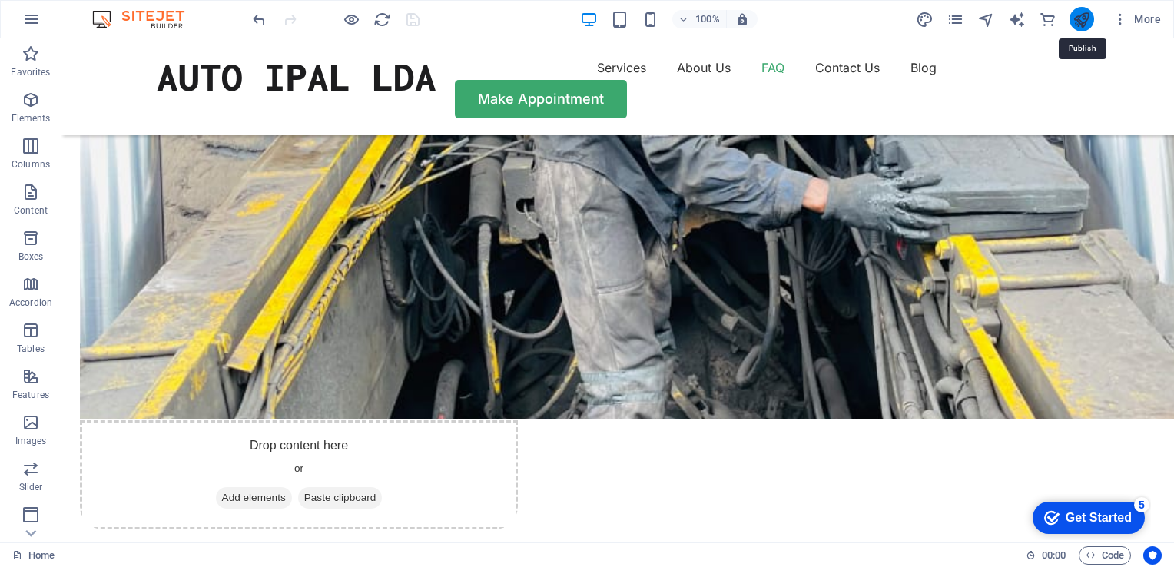
click at [1079, 16] on icon "publish" at bounding box center [1081, 20] width 18 height 18
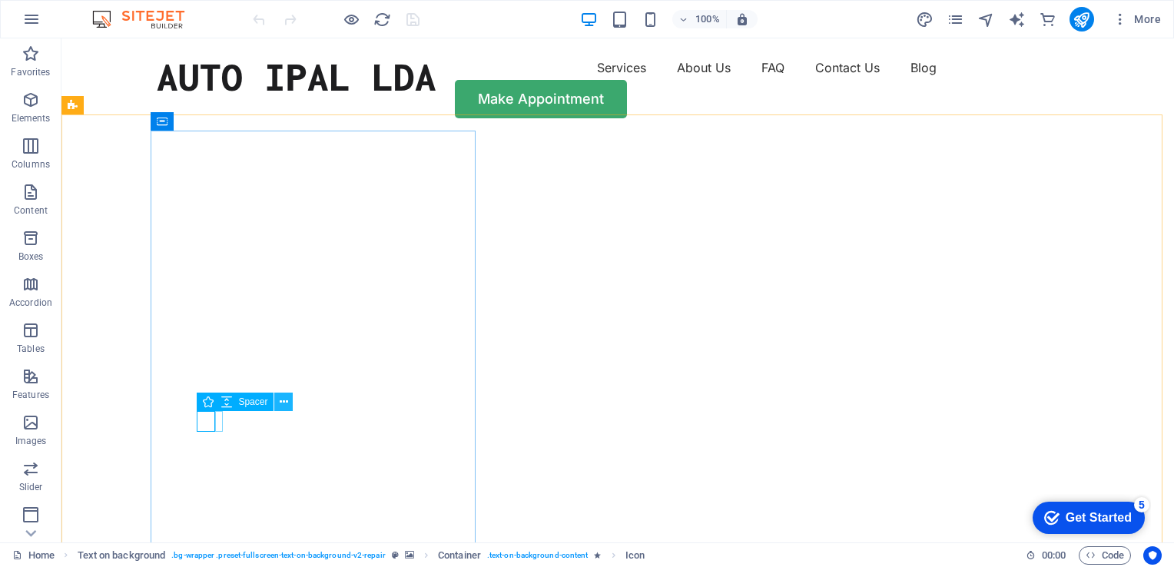
click at [0, 0] on icon at bounding box center [0, 0] width 0 height 0
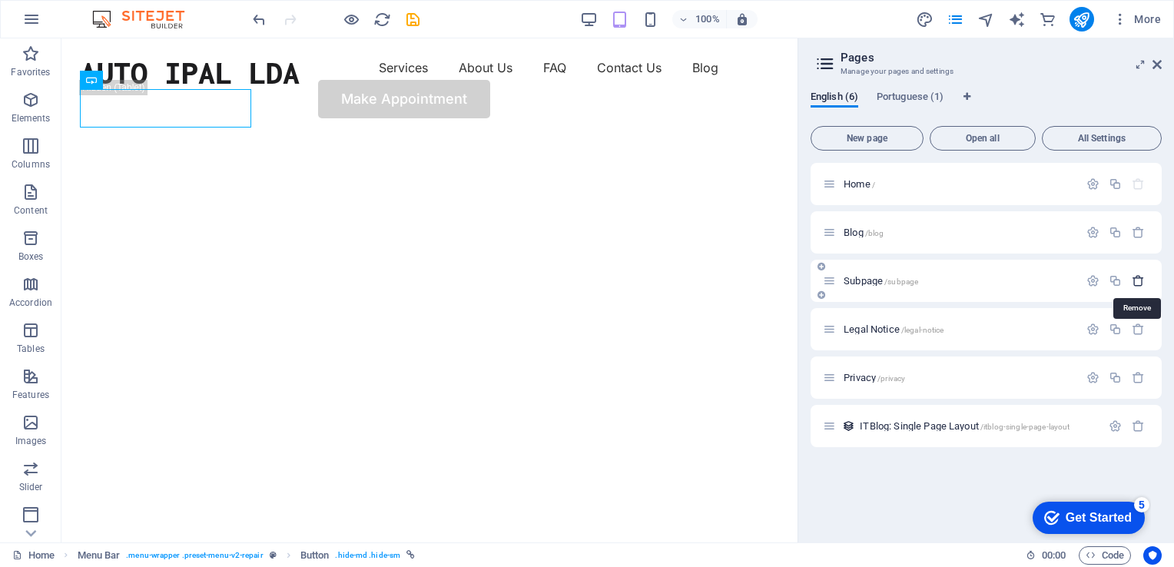
click at [1137, 280] on icon "button" at bounding box center [1137, 280] width 13 height 13
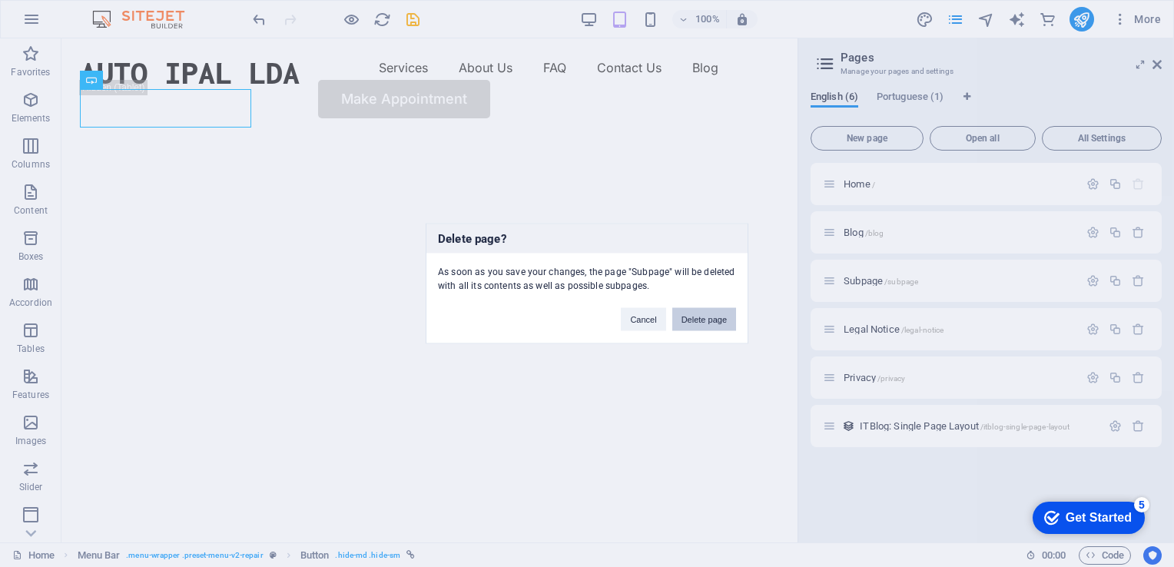
click at [697, 315] on button "Delete page" at bounding box center [704, 319] width 64 height 23
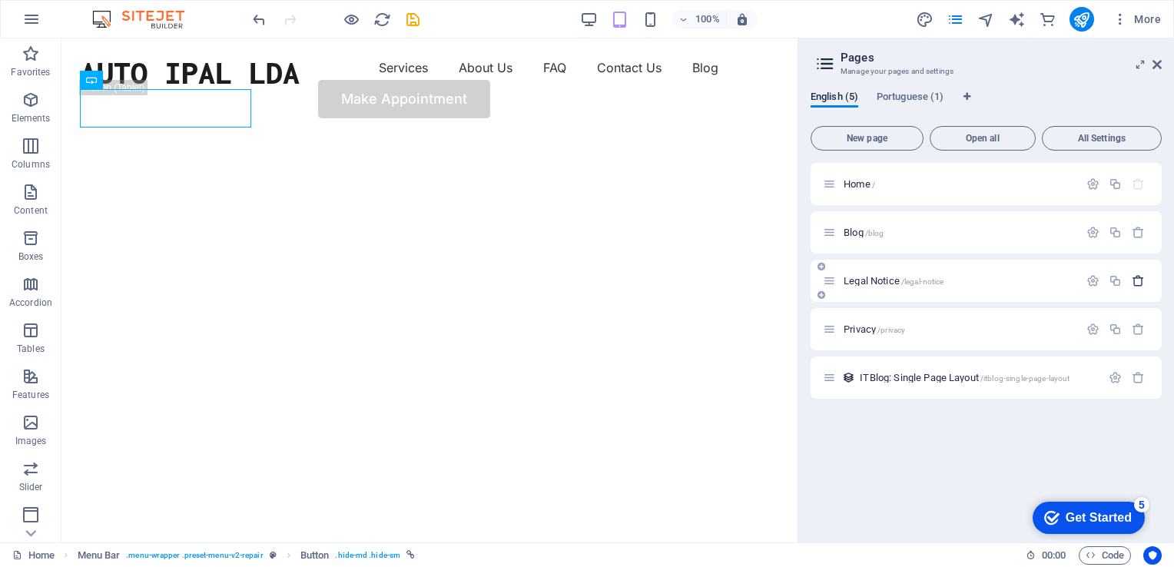
click at [1137, 279] on icon "button" at bounding box center [1137, 280] width 13 height 13
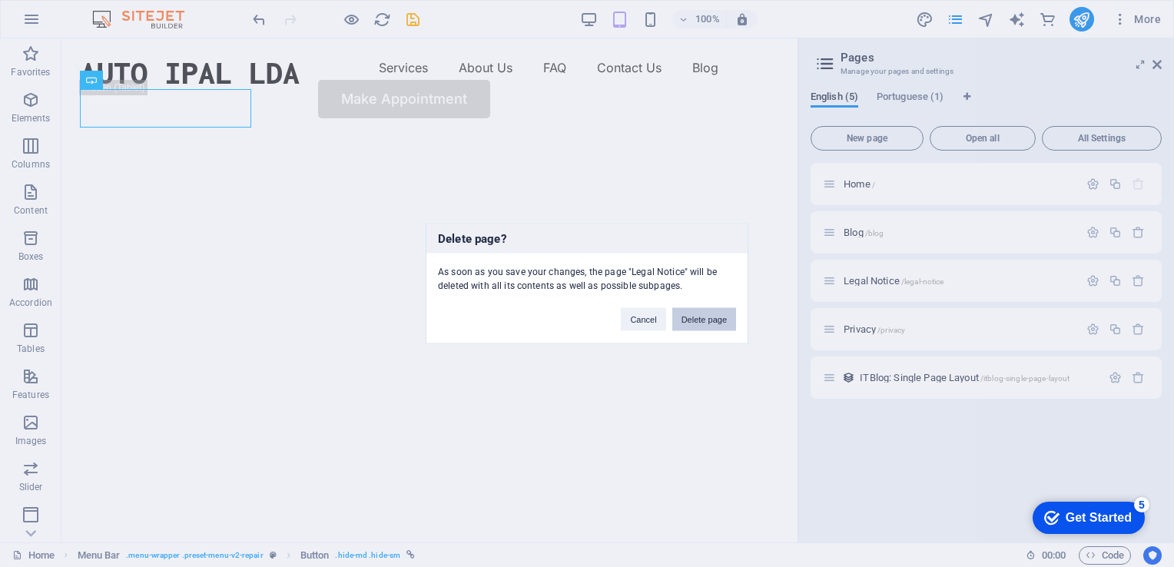
click at [716, 316] on button "Delete page" at bounding box center [704, 319] width 64 height 23
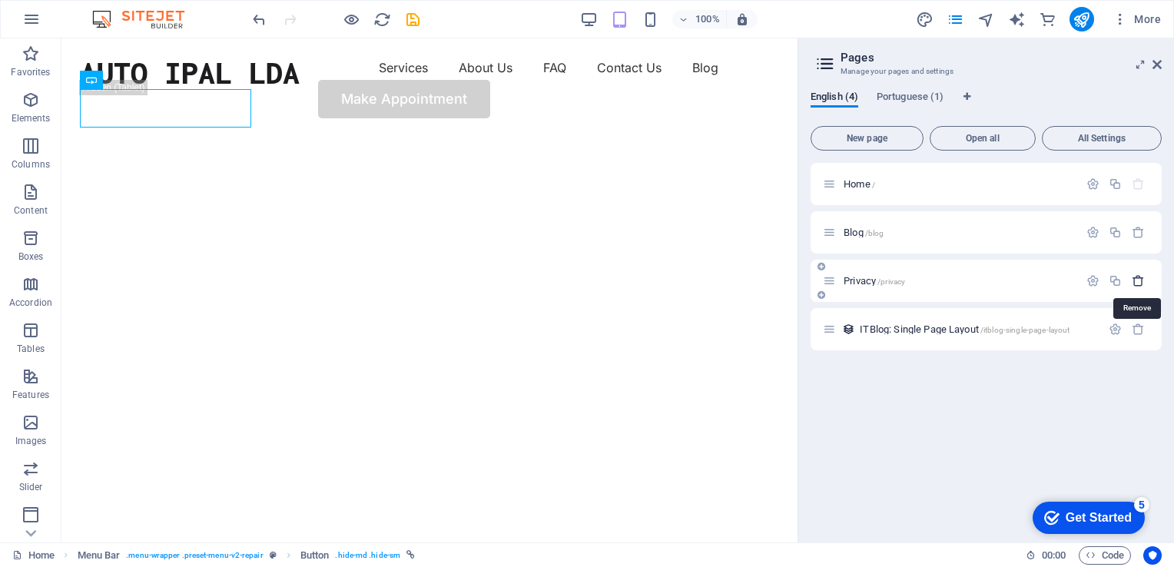
click at [1139, 281] on icon "button" at bounding box center [1137, 280] width 13 height 13
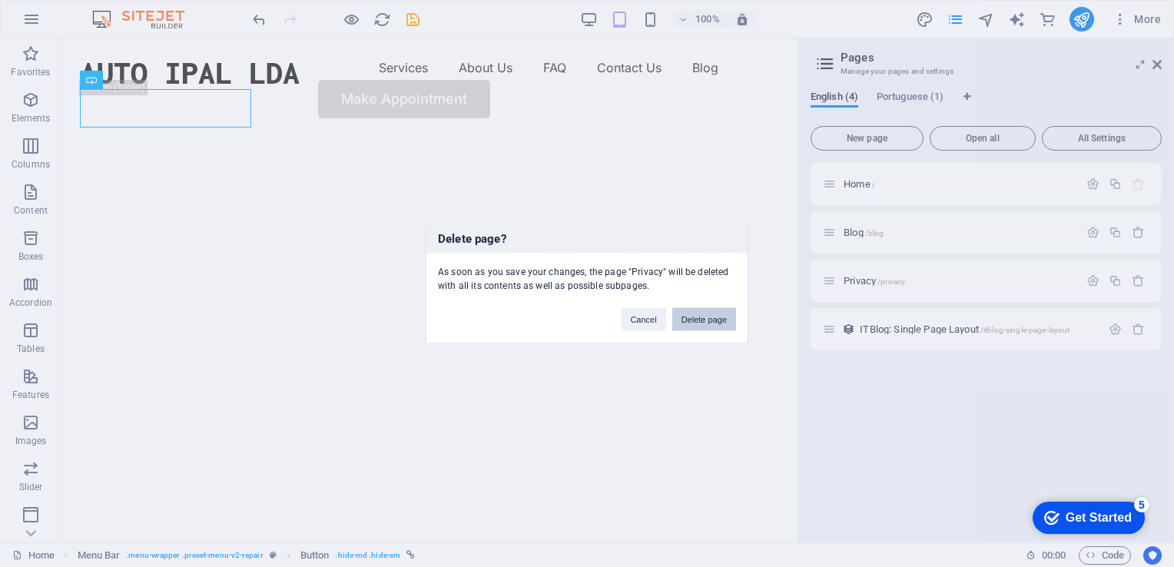
click at [692, 318] on button "Delete page" at bounding box center [704, 319] width 64 height 23
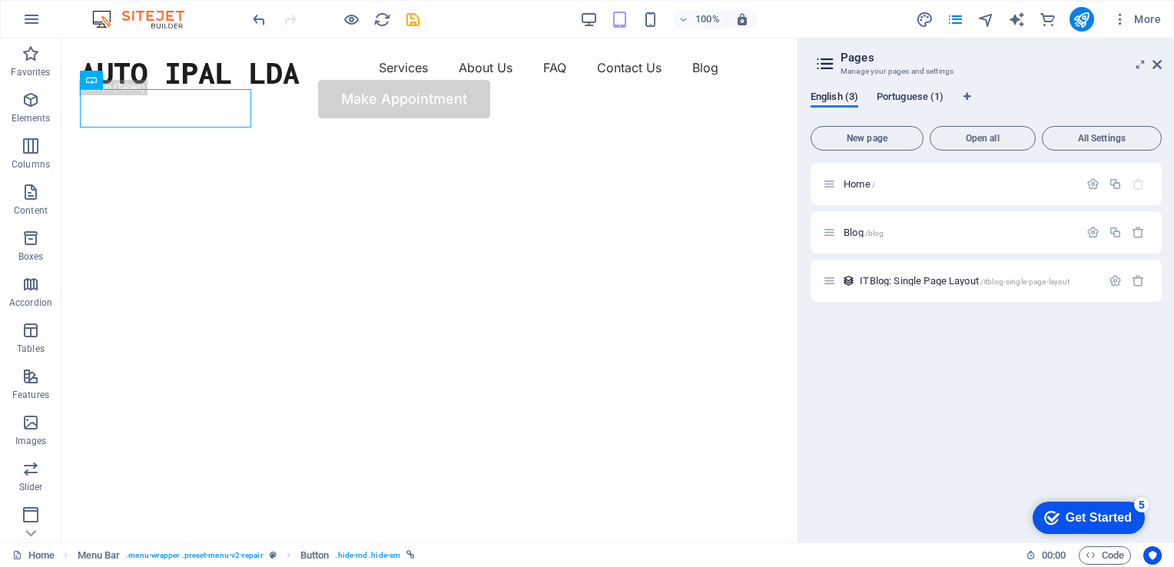
click at [906, 95] on span "Portuguese (1)" at bounding box center [909, 99] width 67 height 22
click at [831, 97] on span "English (3)" at bounding box center [834, 99] width 48 height 22
click at [863, 137] on span "New page" at bounding box center [866, 138] width 99 height 9
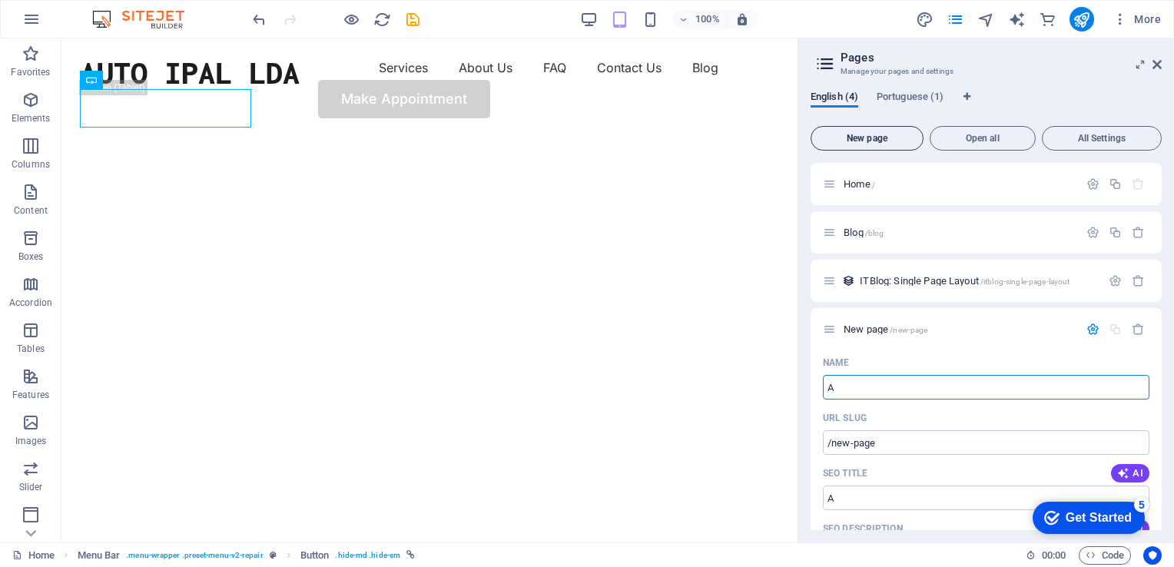
type input "Ab"
type input "/a"
type input "About"
type input "/abo"
type input "About"
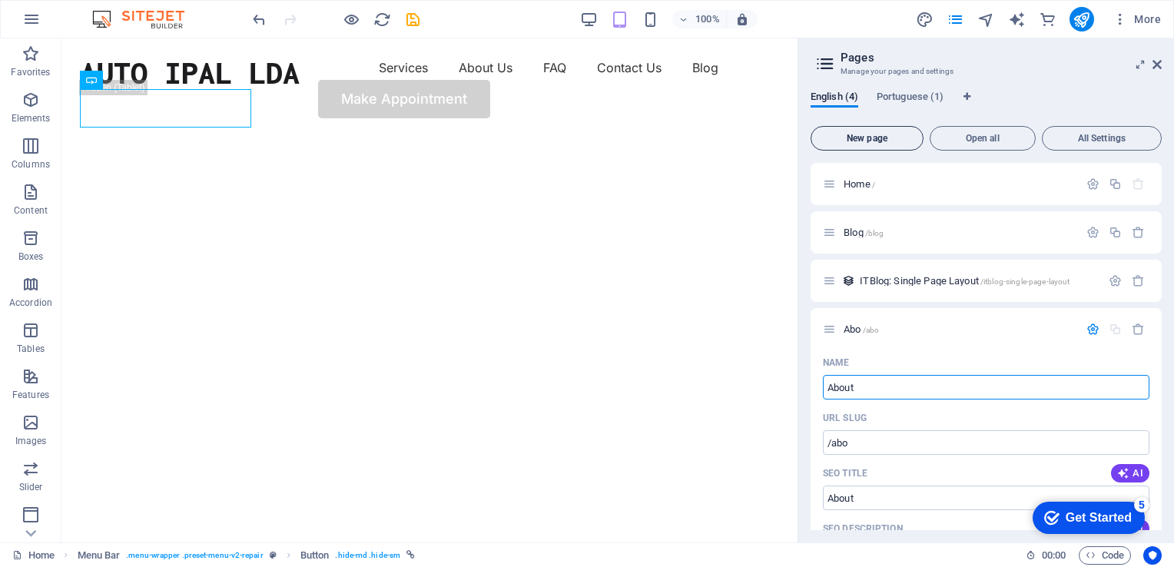
type input "/about"
type input "About Us"
type input "/about-us"
type input "About Us"
click at [37, 12] on icon "button" at bounding box center [31, 19] width 18 height 18
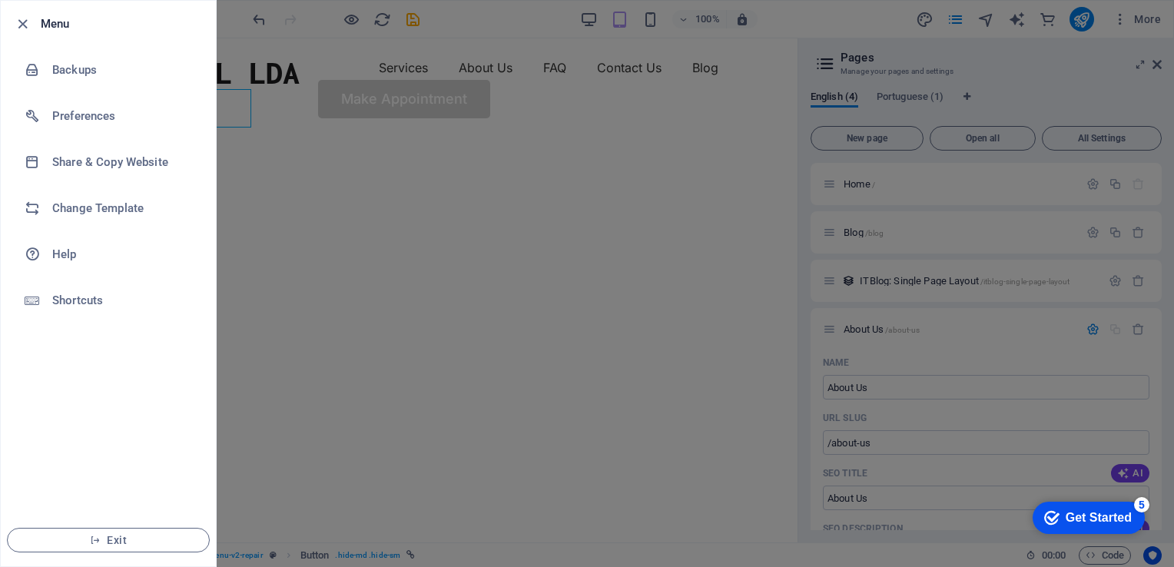
click at [317, 150] on div at bounding box center [587, 283] width 1174 height 567
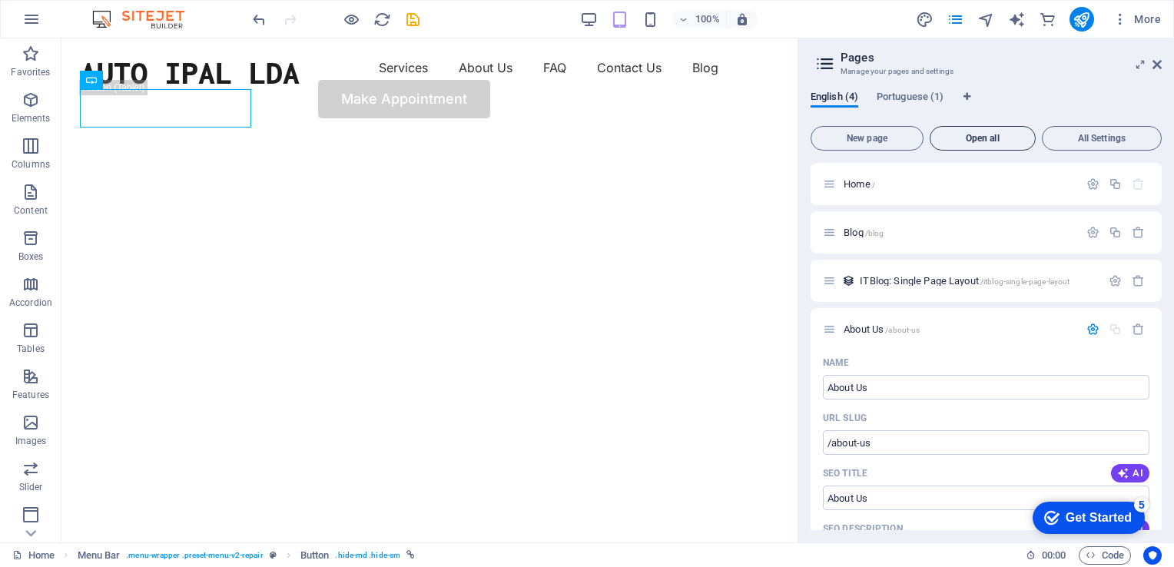
click at [984, 141] on span "Open all" at bounding box center [982, 138] width 92 height 9
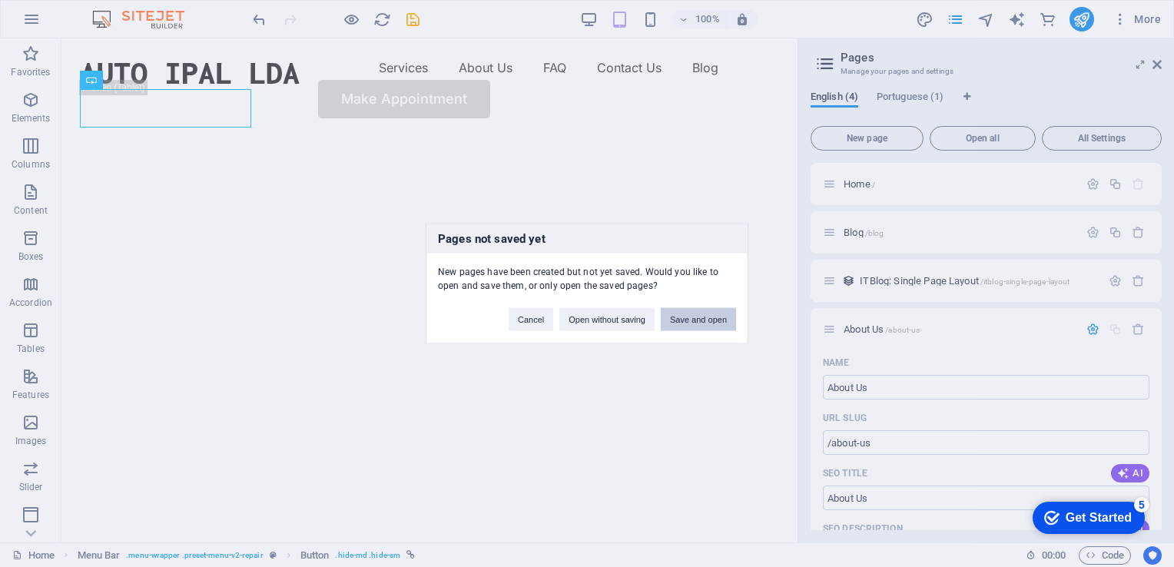
click at [682, 322] on button "Save and open" at bounding box center [698, 319] width 75 height 23
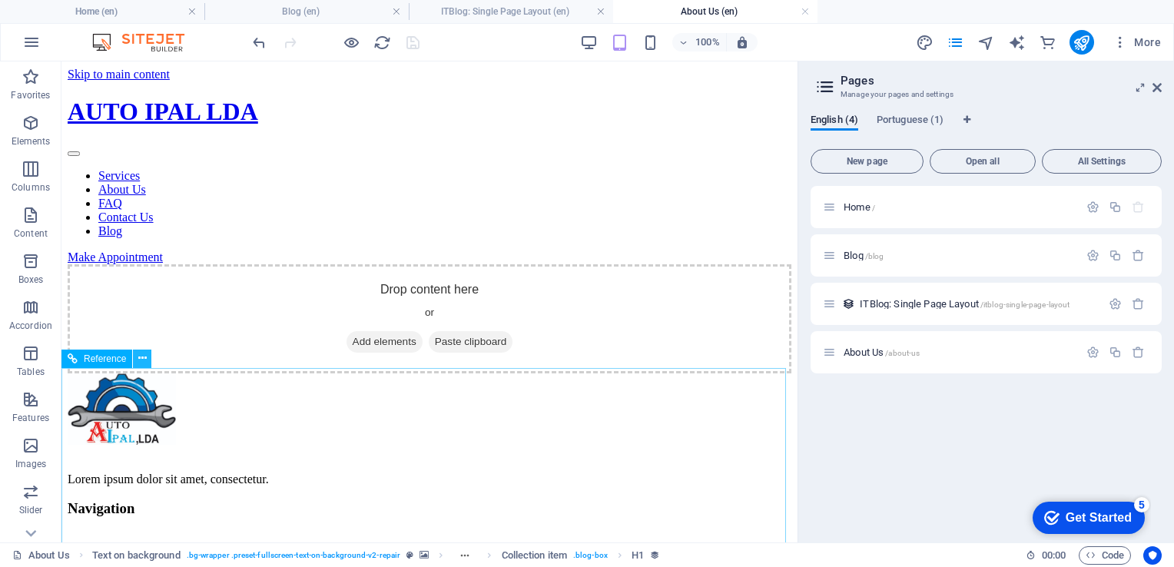
click at [139, 356] on icon at bounding box center [142, 358] width 8 height 16
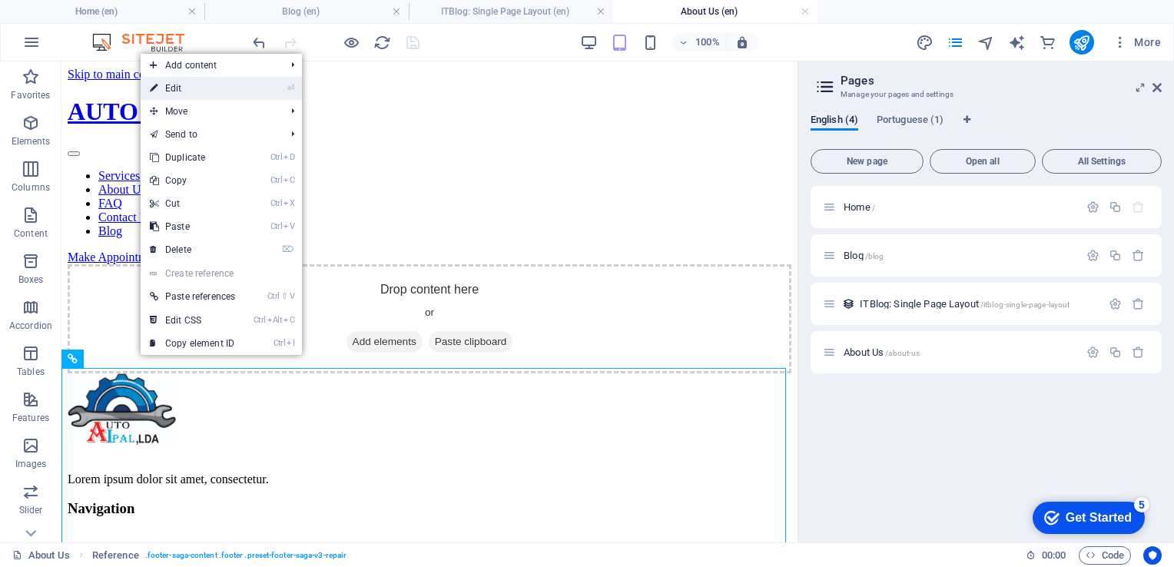
click at [181, 88] on link "⏎ Edit" at bounding box center [193, 88] width 104 height 23
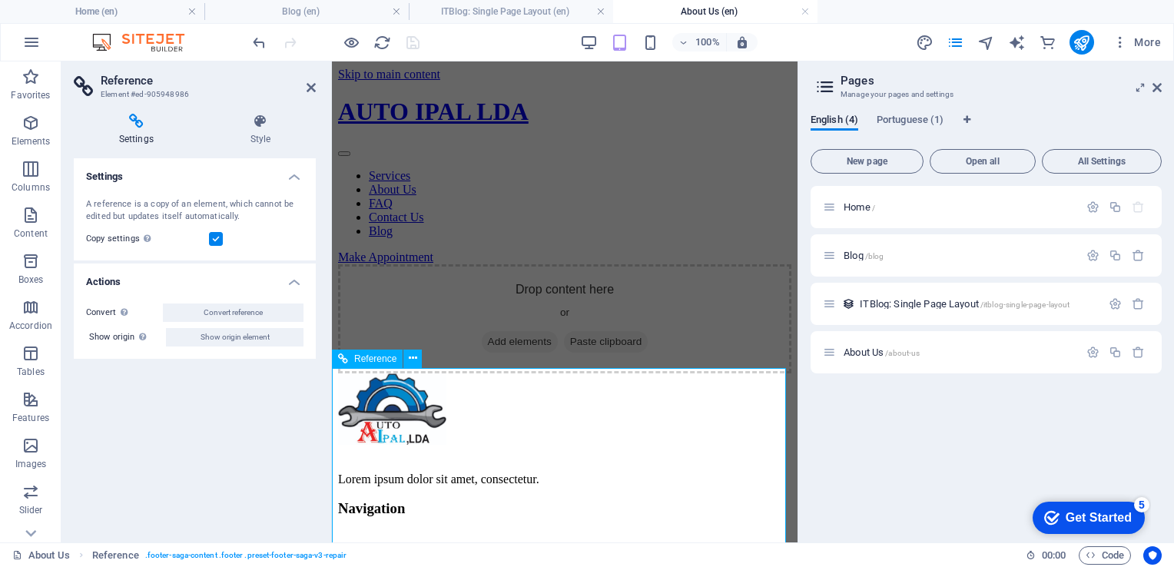
click at [446, 250] on div "Make Appointment" at bounding box center [564, 257] width 453 height 14
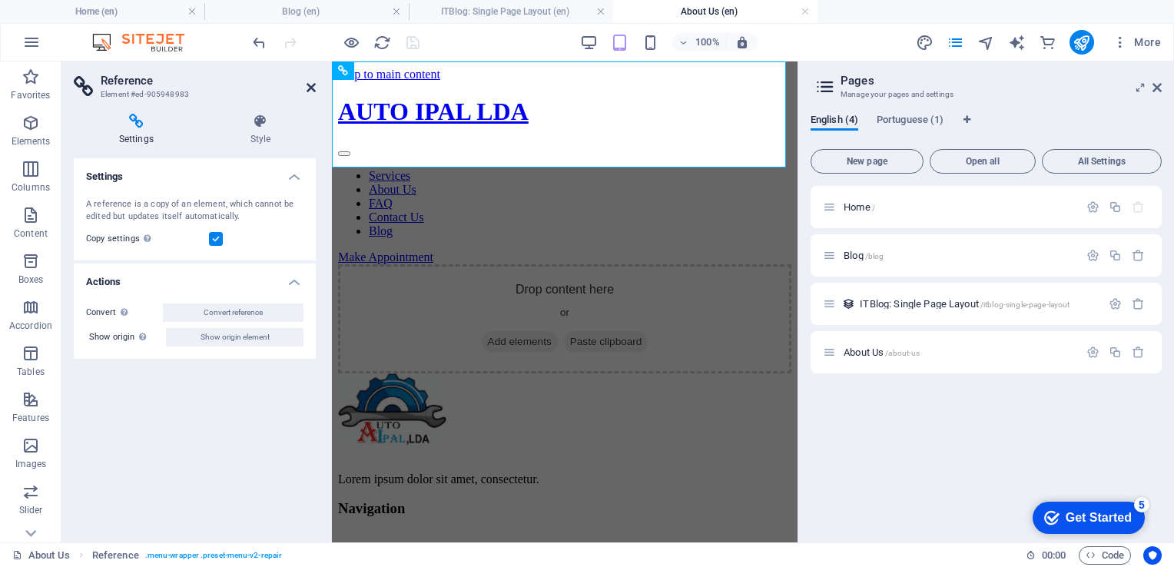
click at [310, 87] on icon at bounding box center [310, 87] width 9 height 12
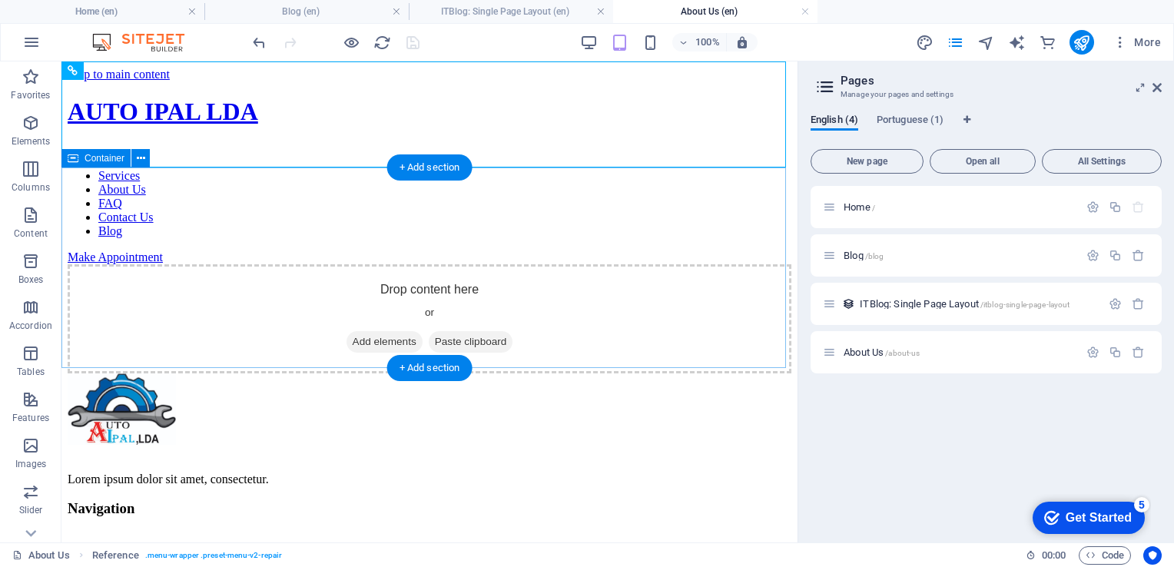
click at [388, 264] on div "Drop content here or Add elements Paste clipboard" at bounding box center [430, 318] width 724 height 109
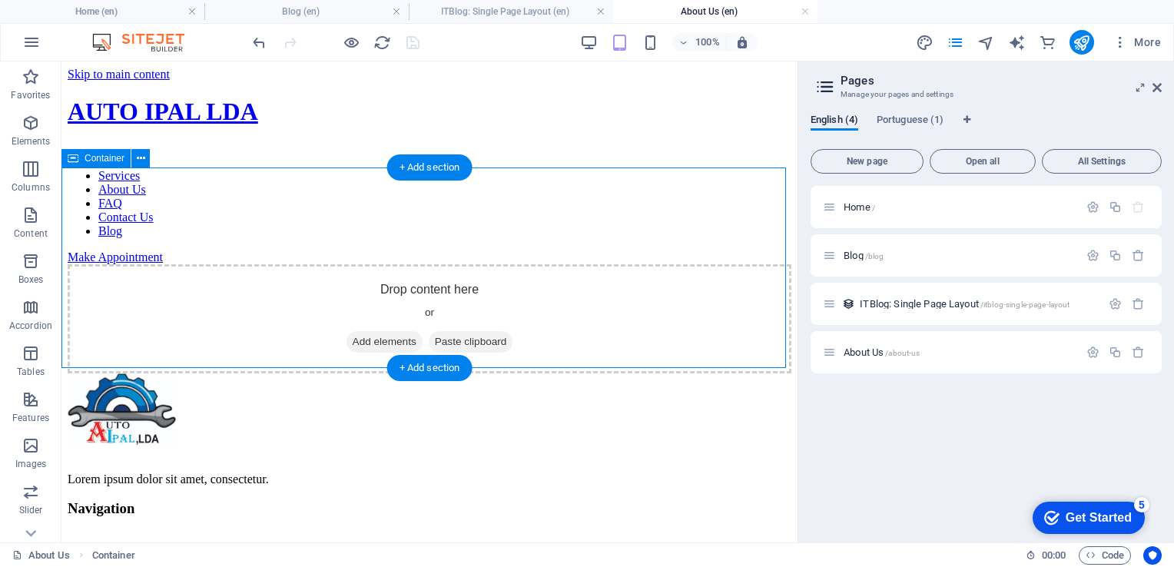
click at [240, 264] on div "Drop content here or Add elements Paste clipboard" at bounding box center [430, 318] width 724 height 109
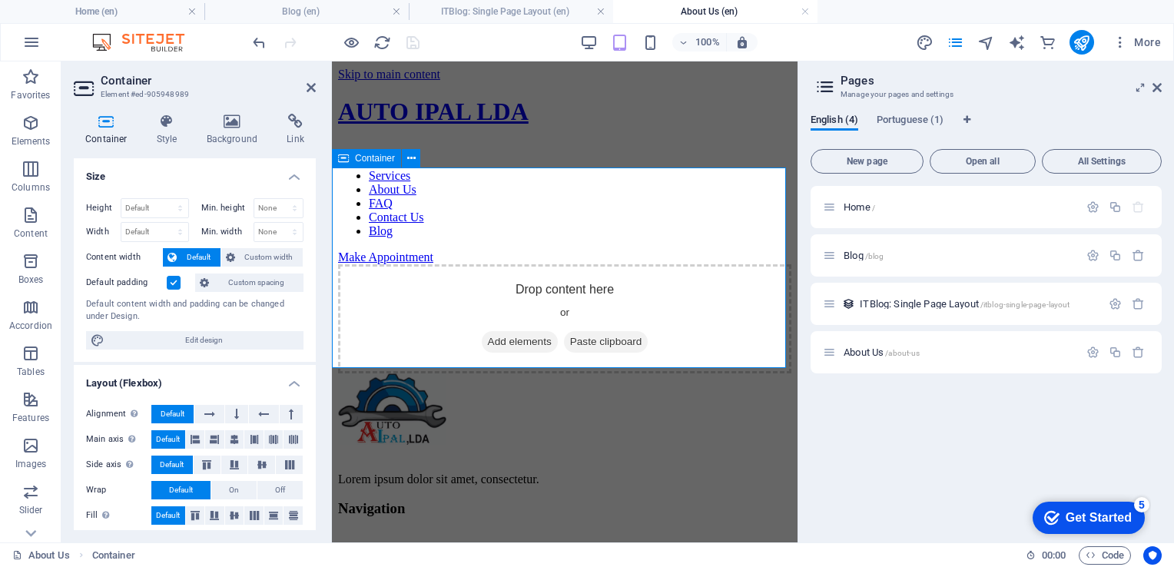
click at [407, 264] on div "Drop content here or Add elements Paste clipboard" at bounding box center [564, 318] width 453 height 109
click at [167, 122] on icon at bounding box center [167, 121] width 44 height 15
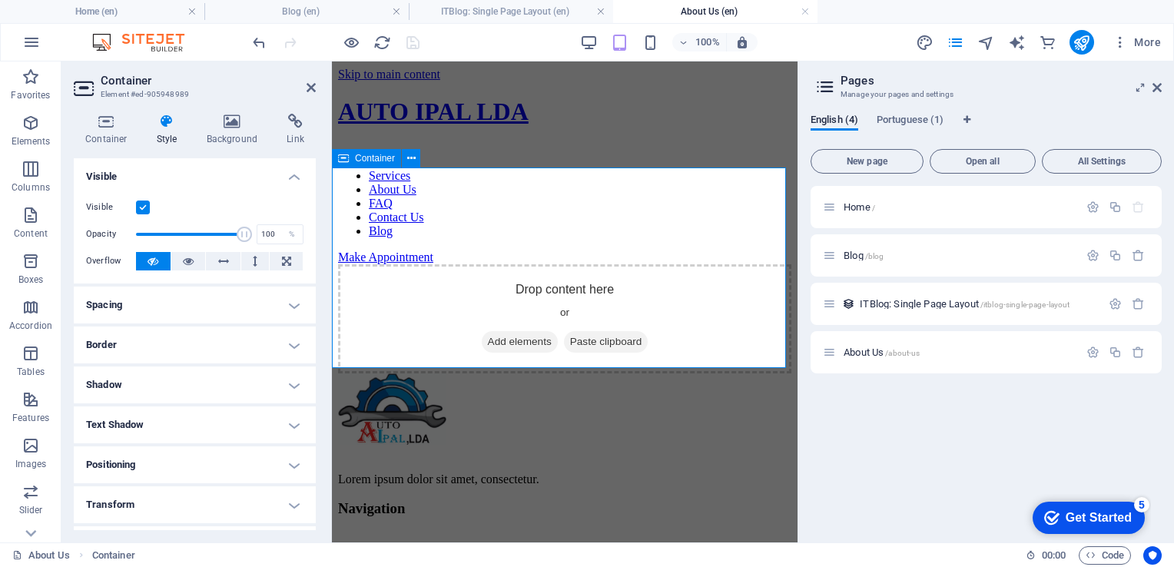
click at [414, 264] on div "Drop content here or Add elements Paste clipboard" at bounding box center [564, 318] width 453 height 109
click at [494, 331] on span "Add elements" at bounding box center [520, 342] width 76 height 22
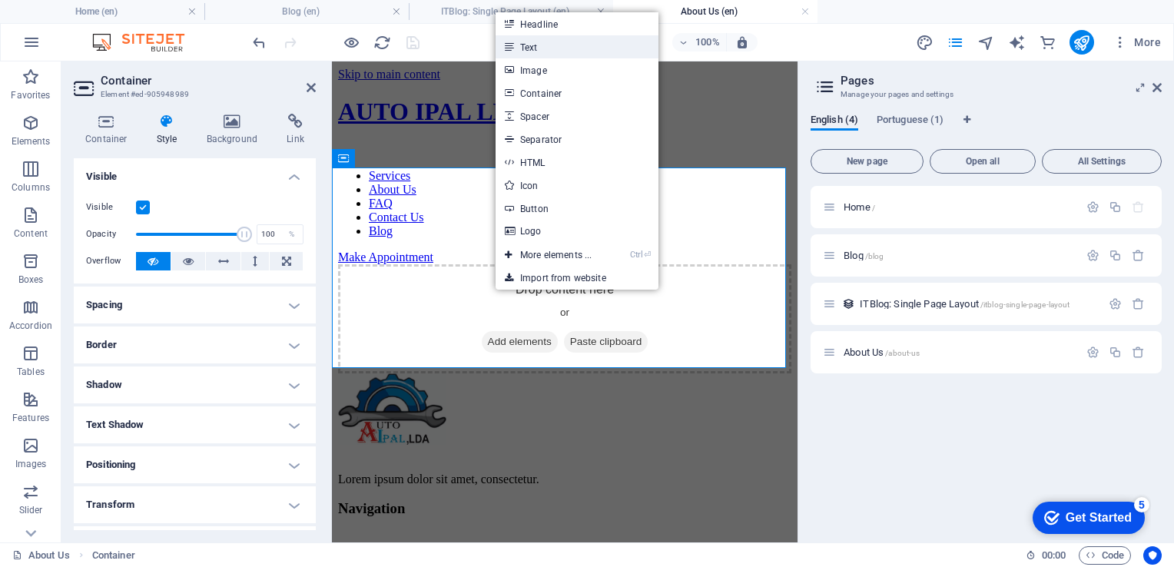
click at [541, 46] on link "Text" at bounding box center [576, 46] width 163 height 23
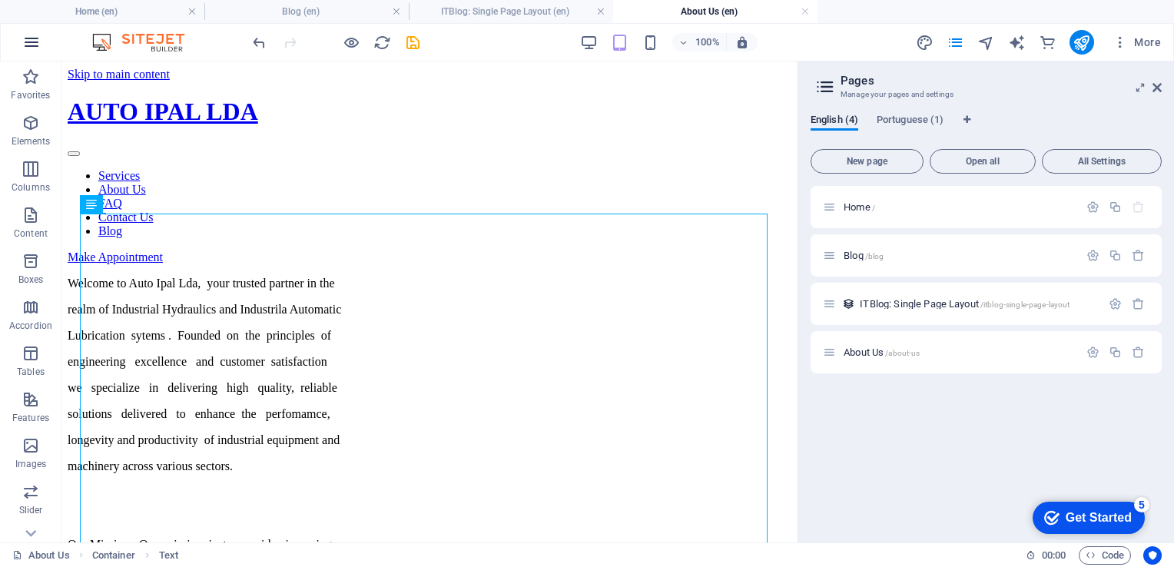
click at [25, 44] on icon "button" at bounding box center [31, 42] width 18 height 18
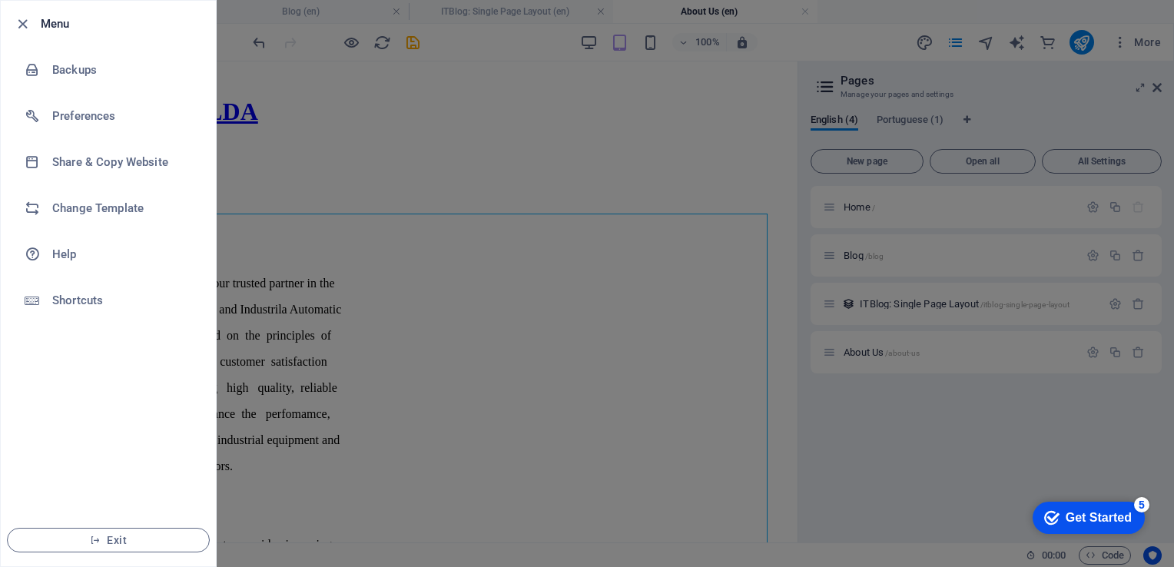
click at [334, 81] on div at bounding box center [587, 283] width 1174 height 567
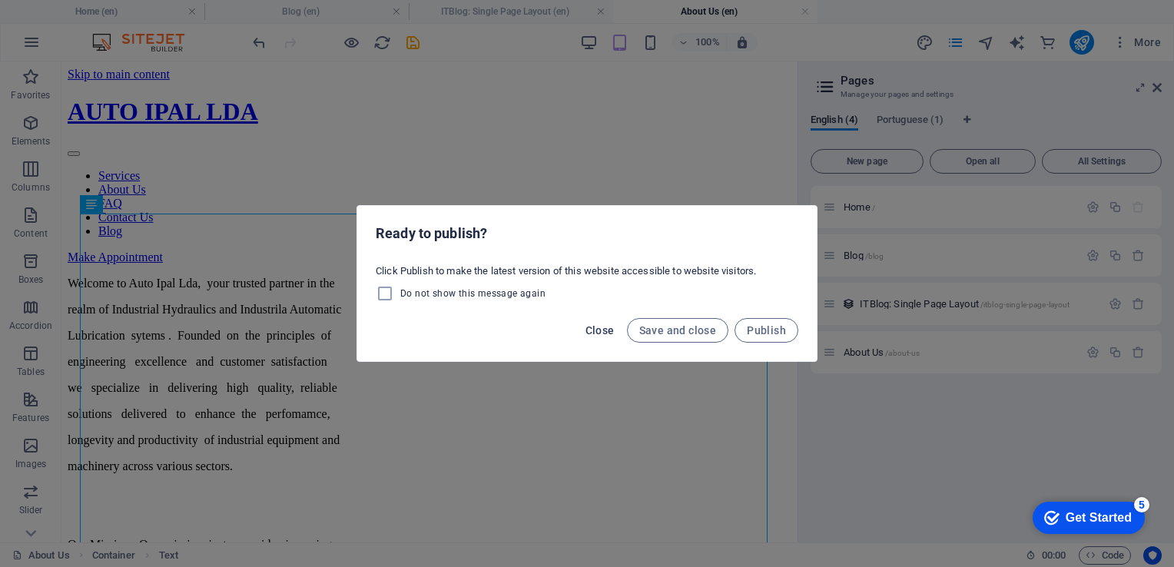
click at [604, 329] on span "Close" at bounding box center [599, 330] width 29 height 12
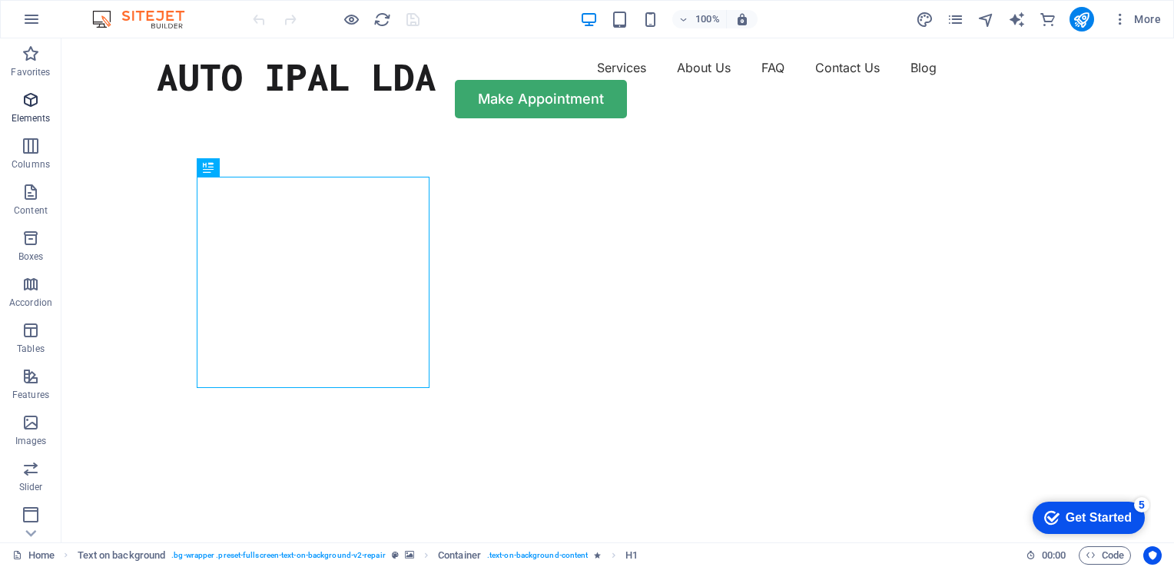
click at [31, 101] on icon "button" at bounding box center [31, 100] width 18 height 18
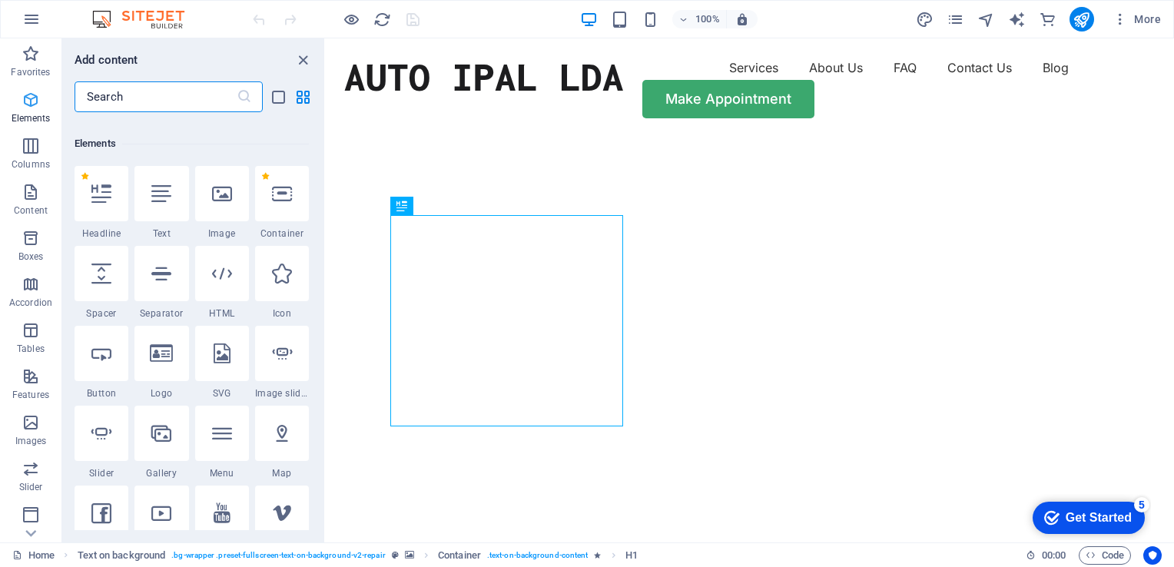
scroll to position [163, 0]
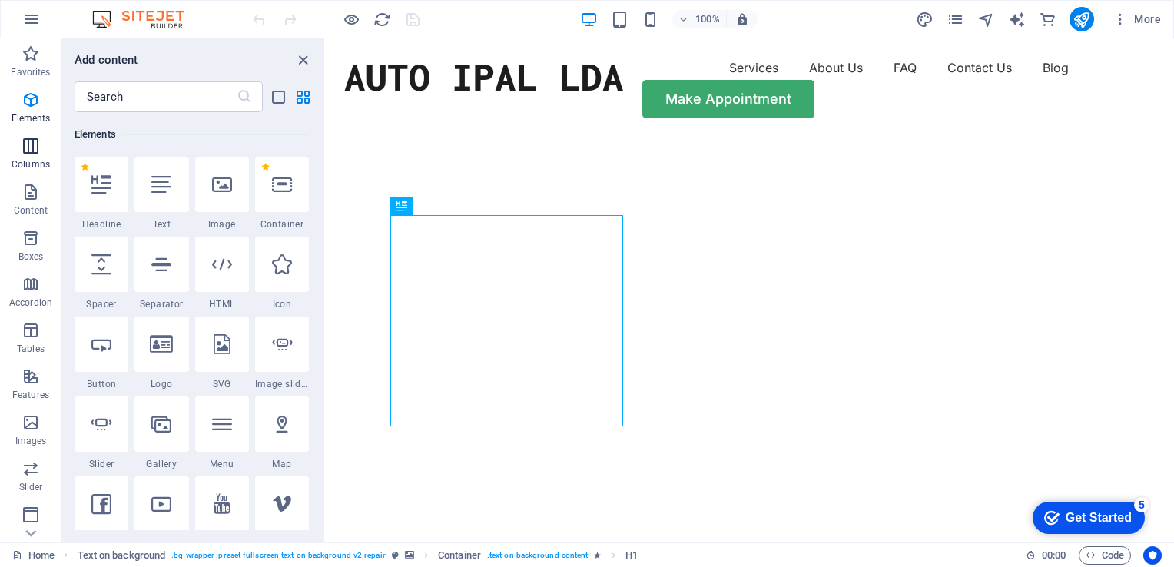
click at [29, 149] on icon "button" at bounding box center [31, 146] width 18 height 18
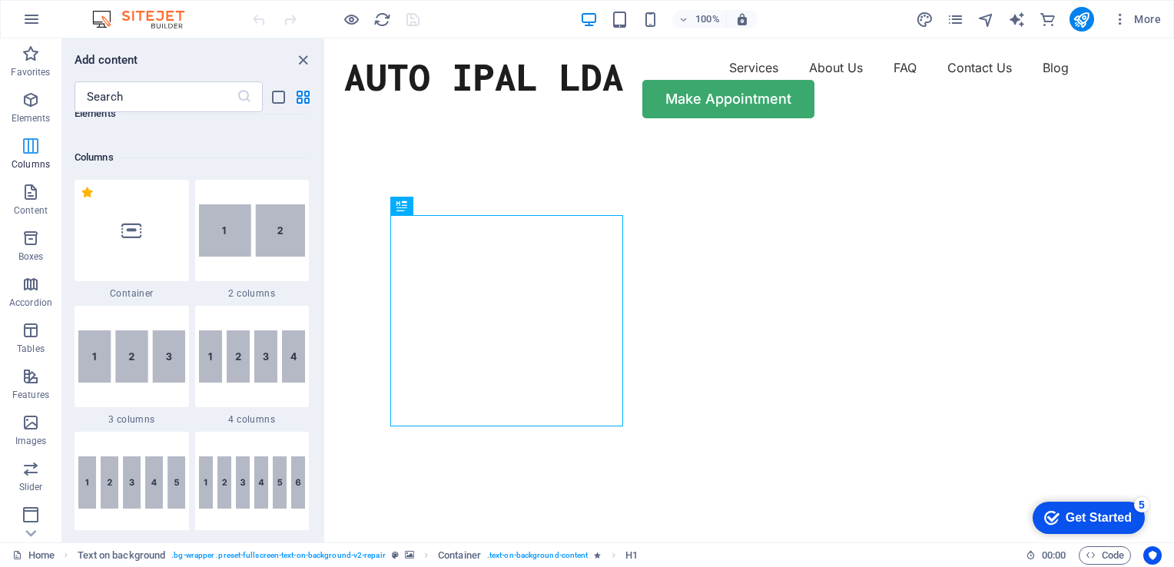
scroll to position [760, 0]
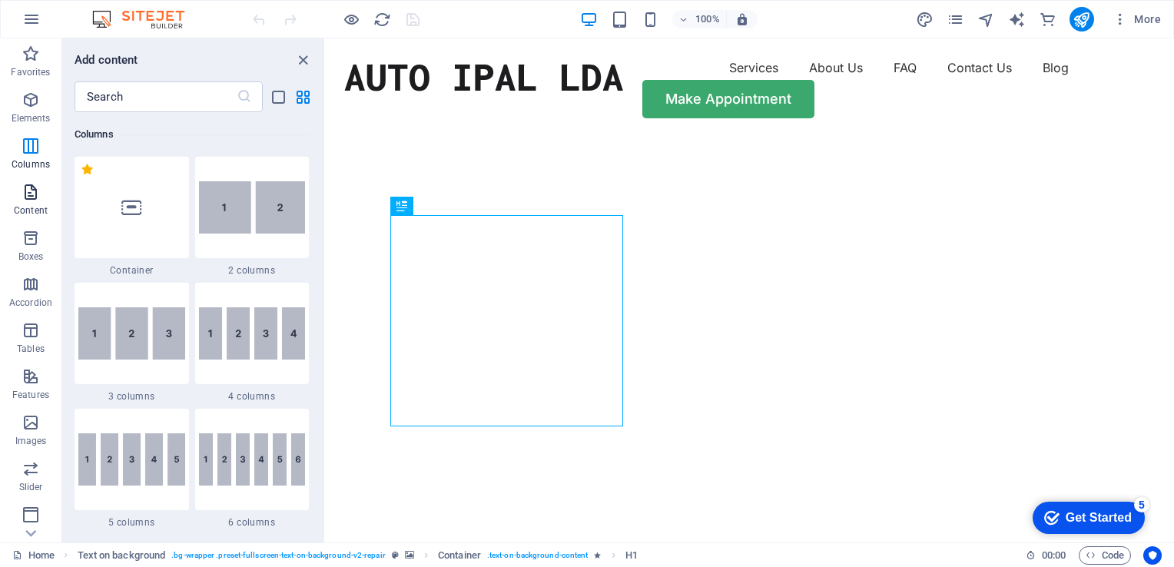
click at [32, 192] on icon "button" at bounding box center [31, 192] width 18 height 18
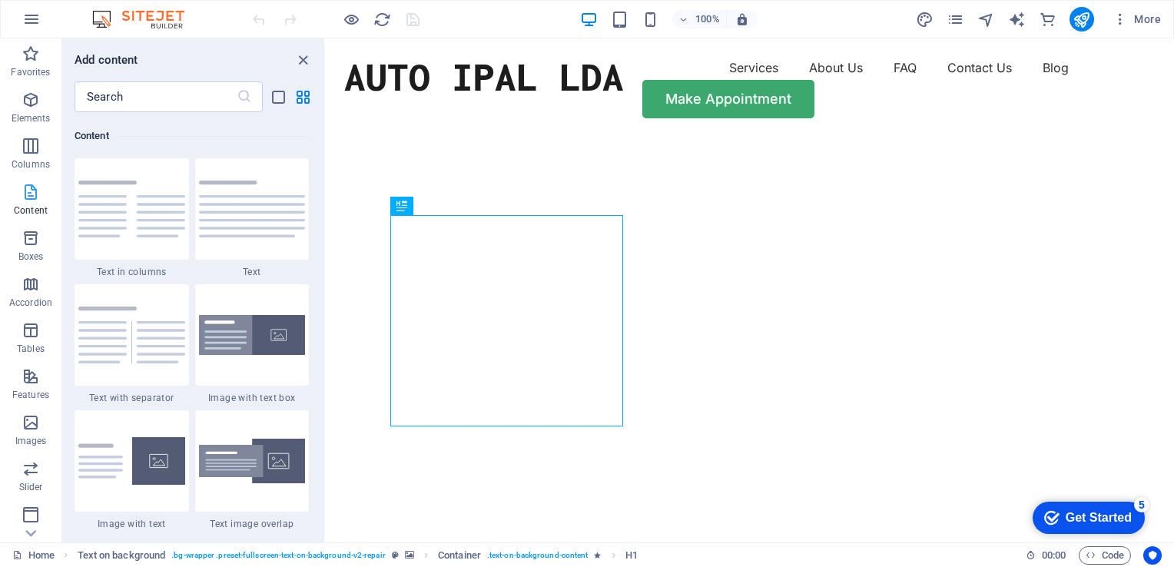
scroll to position [2687, 0]
click at [31, 238] on icon "button" at bounding box center [31, 238] width 18 height 18
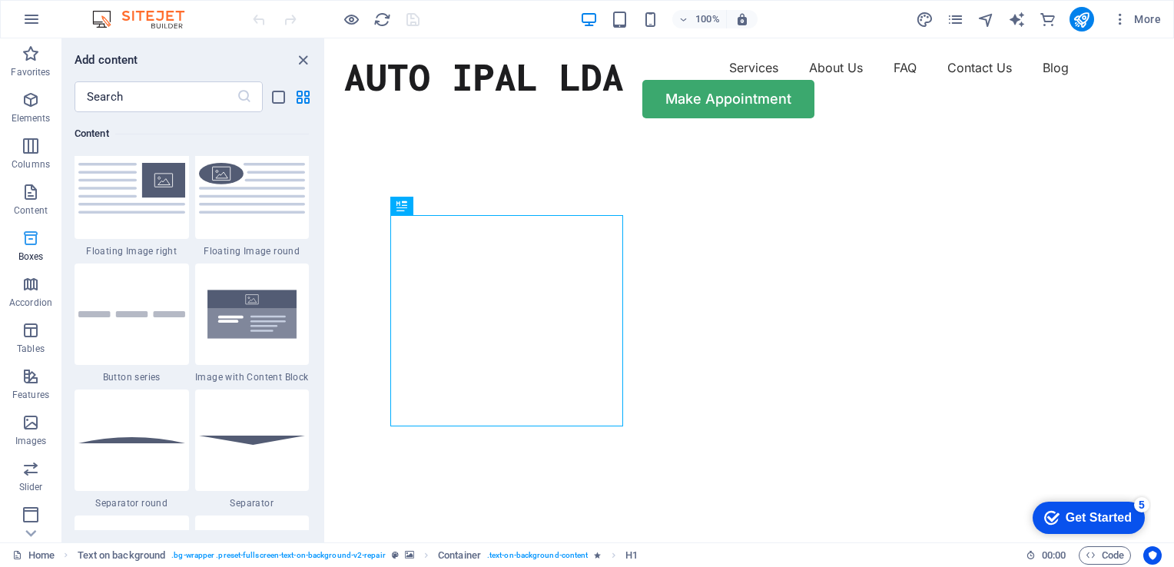
scroll to position [4237, 0]
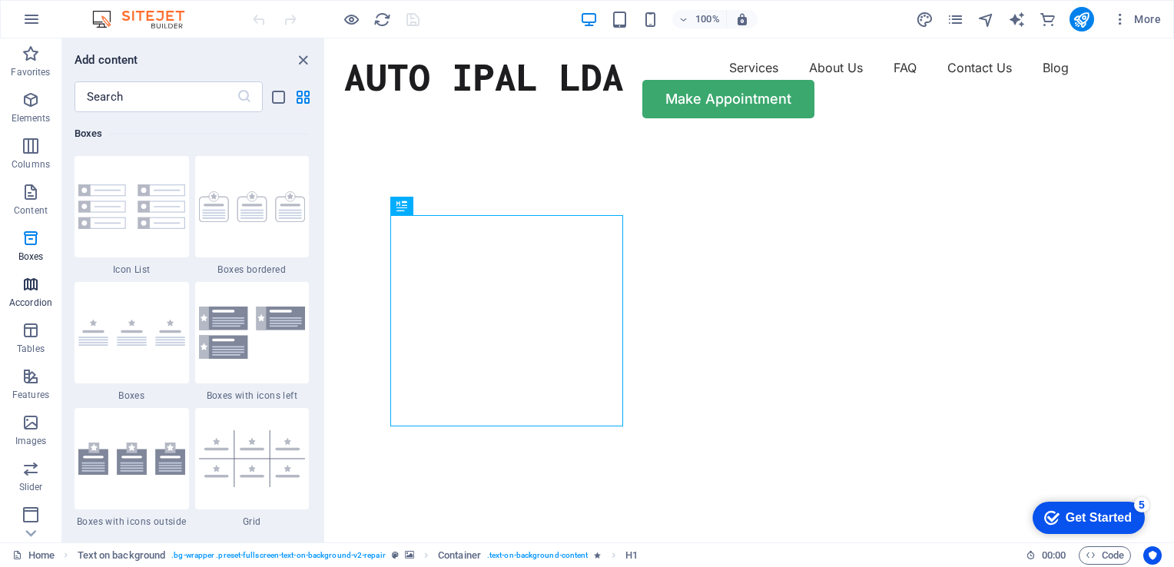
click at [30, 290] on icon "button" at bounding box center [31, 284] width 18 height 18
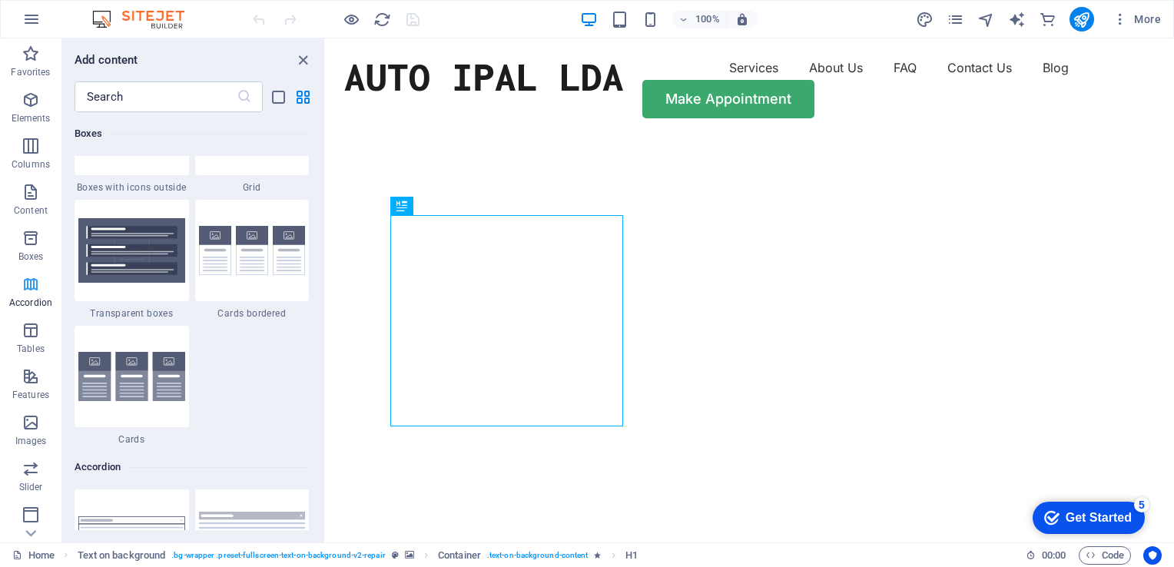
scroll to position [4903, 0]
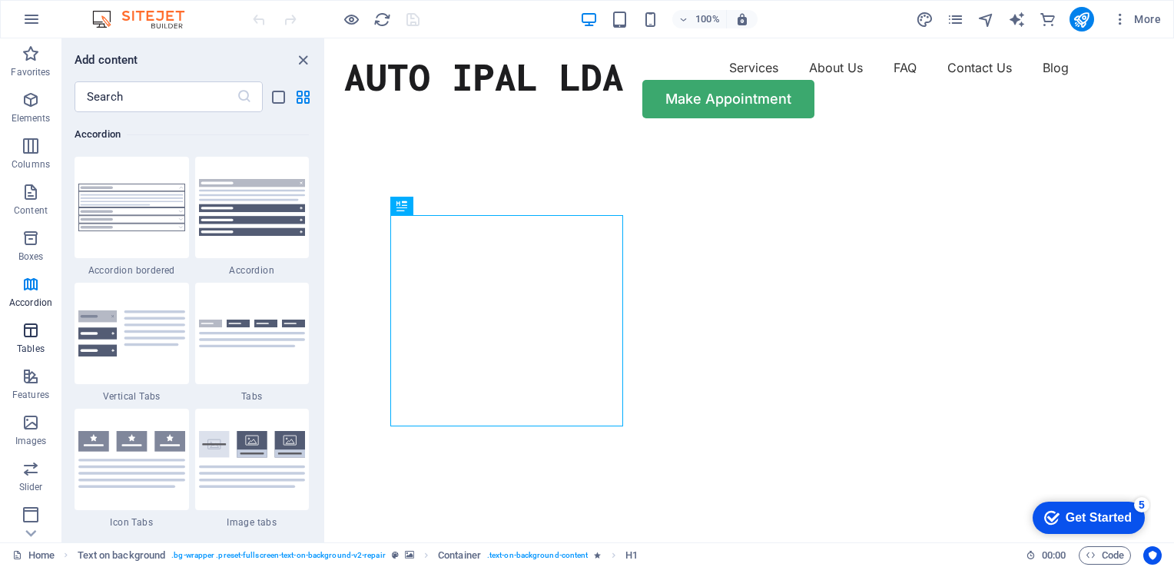
click at [31, 329] on icon "button" at bounding box center [31, 330] width 18 height 18
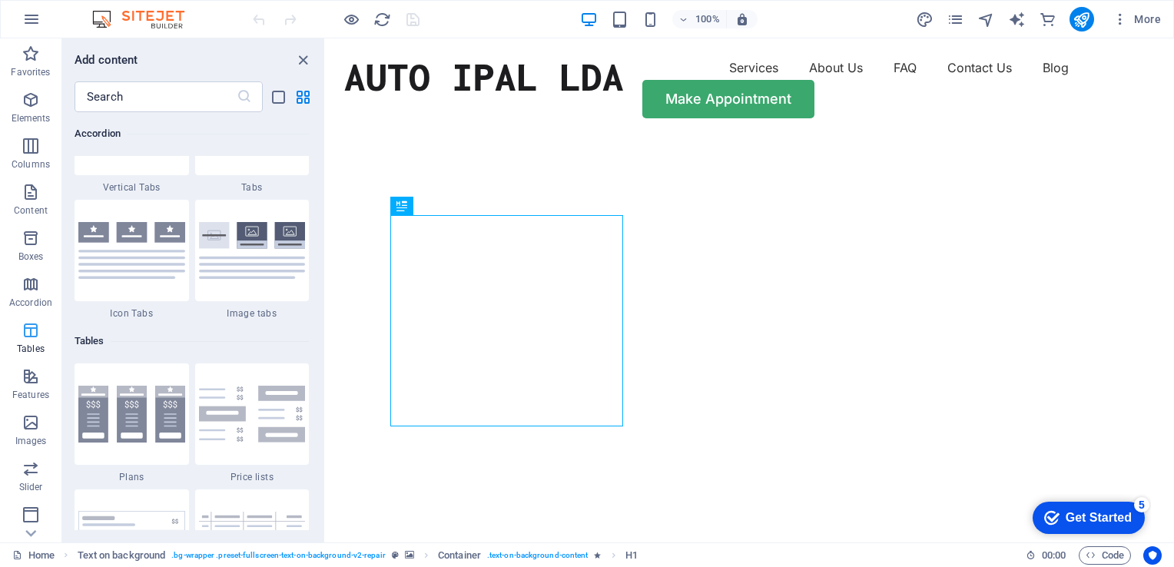
scroll to position [5319, 0]
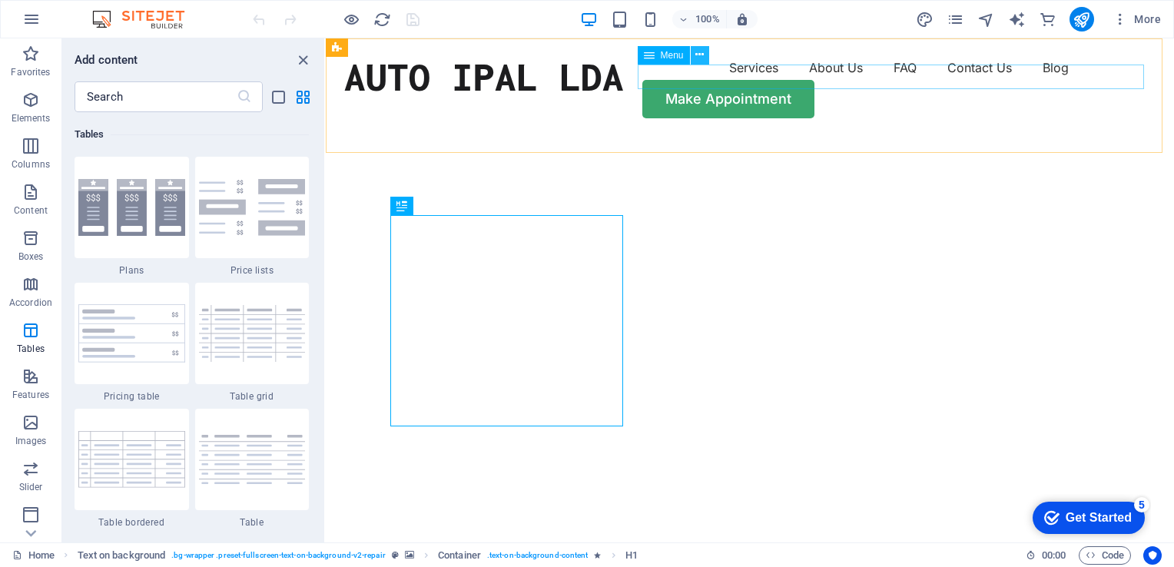
click at [701, 55] on icon at bounding box center [699, 55] width 8 height 16
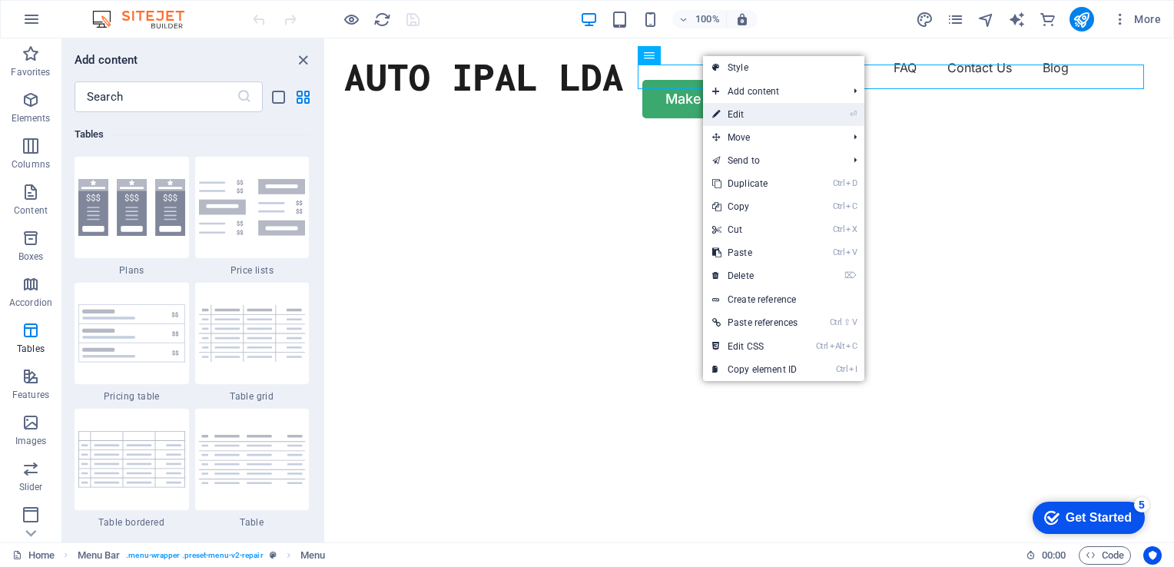
click at [737, 112] on link "⏎ Edit" at bounding box center [755, 114] width 104 height 23
select select "1"
select select
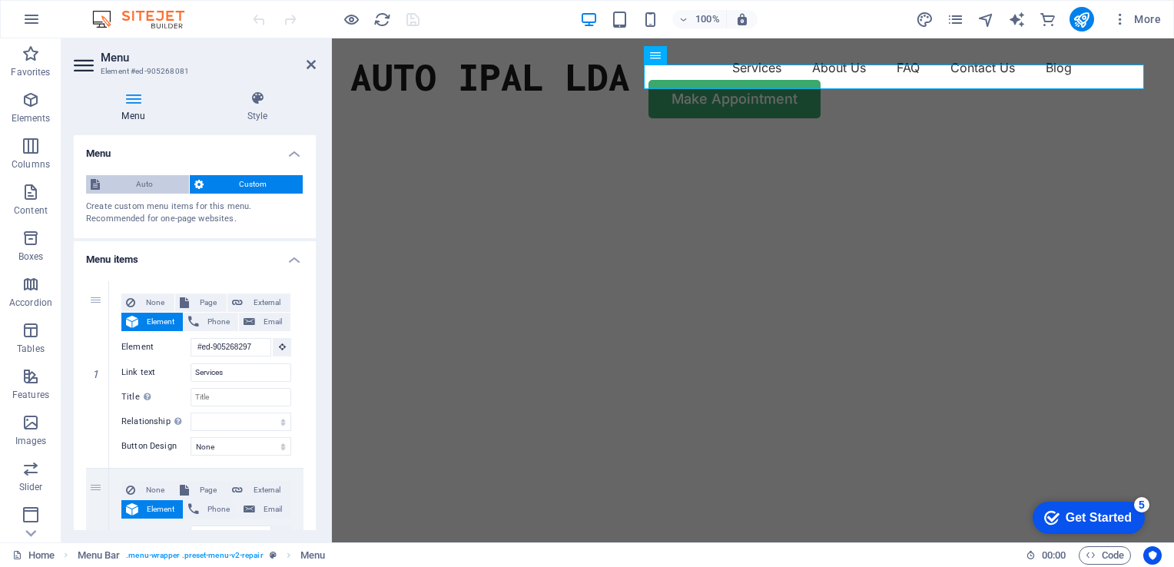
click at [122, 183] on span "Auto" at bounding box center [144, 184] width 80 height 18
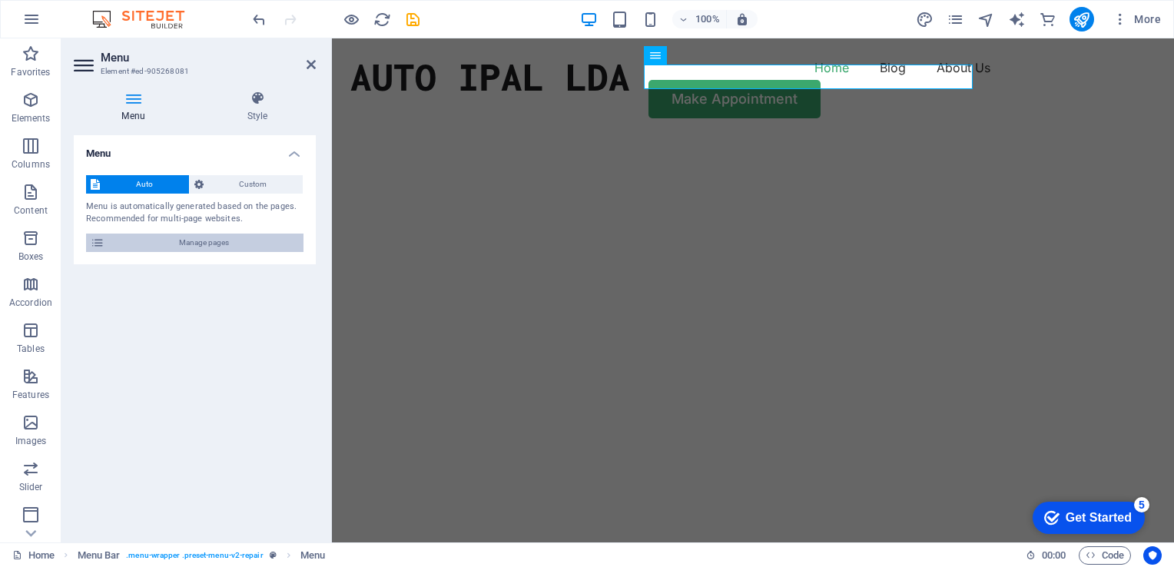
click at [98, 241] on icon at bounding box center [98, 242] width 14 height 18
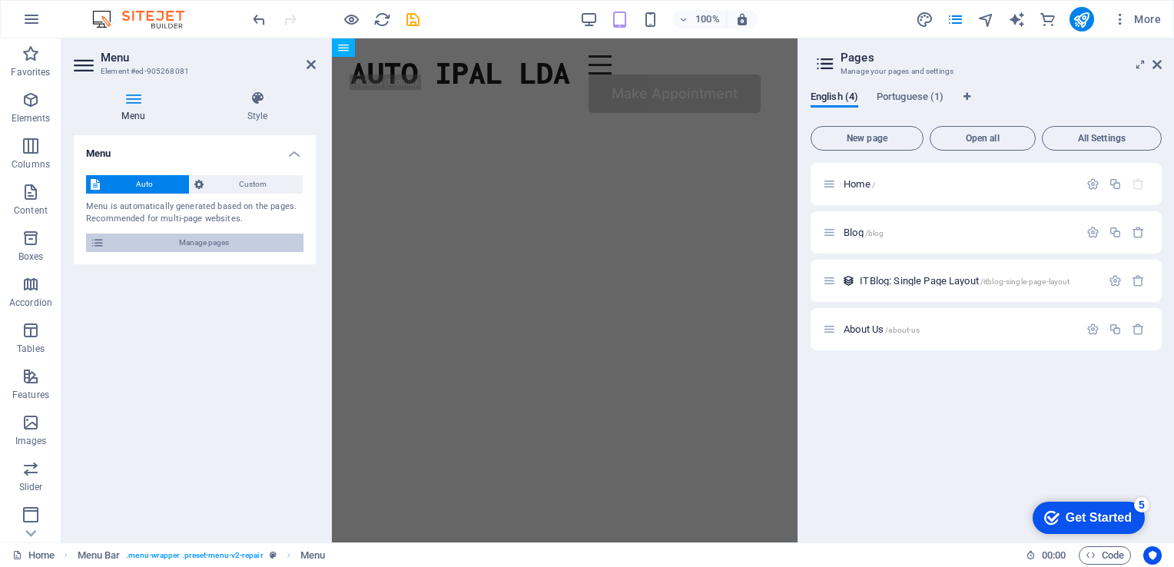
click at [194, 241] on span "Manage pages" at bounding box center [204, 242] width 190 height 18
click at [859, 143] on span "New page" at bounding box center [866, 138] width 99 height 9
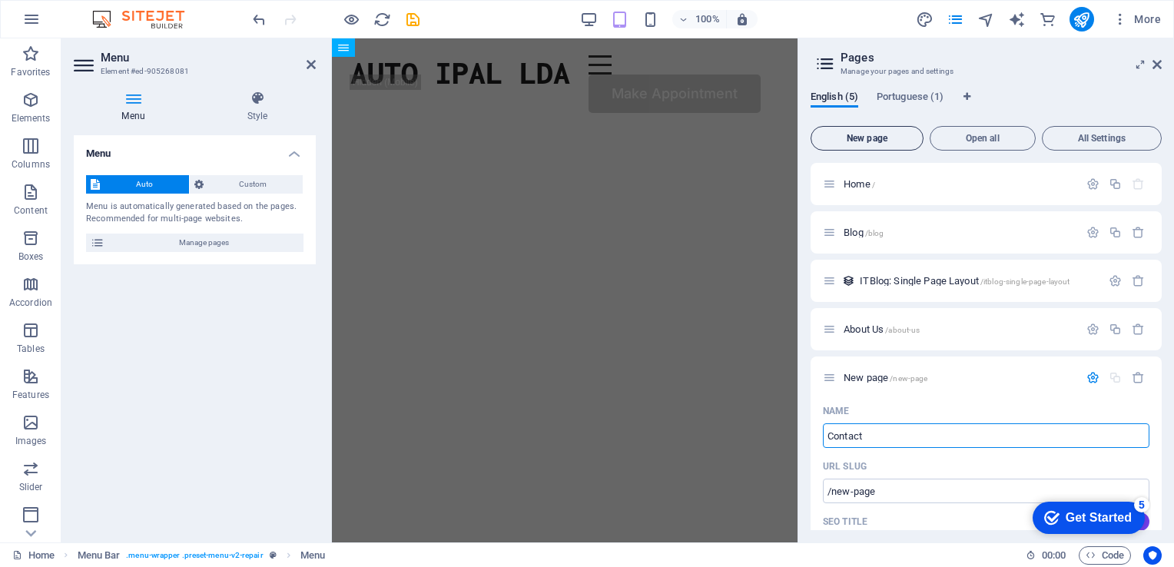
type input "Contact"
type input "/contact"
type input "Contact Us"
type input "/contact-u"
type input "Contact Us"
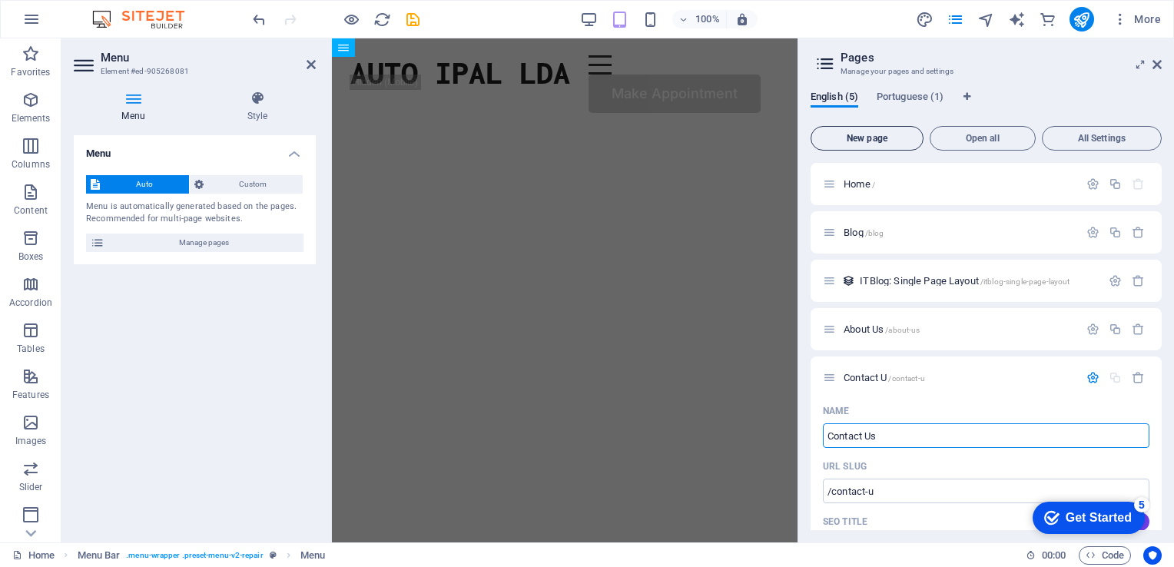
type input "/contact-us"
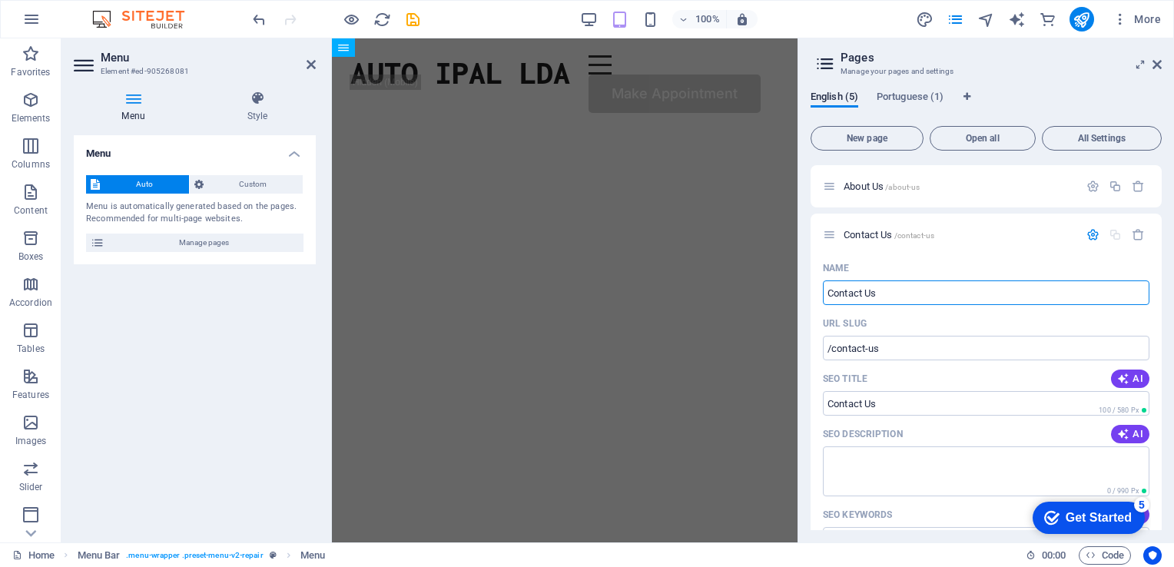
scroll to position [146, 0]
type input "Contact Us"
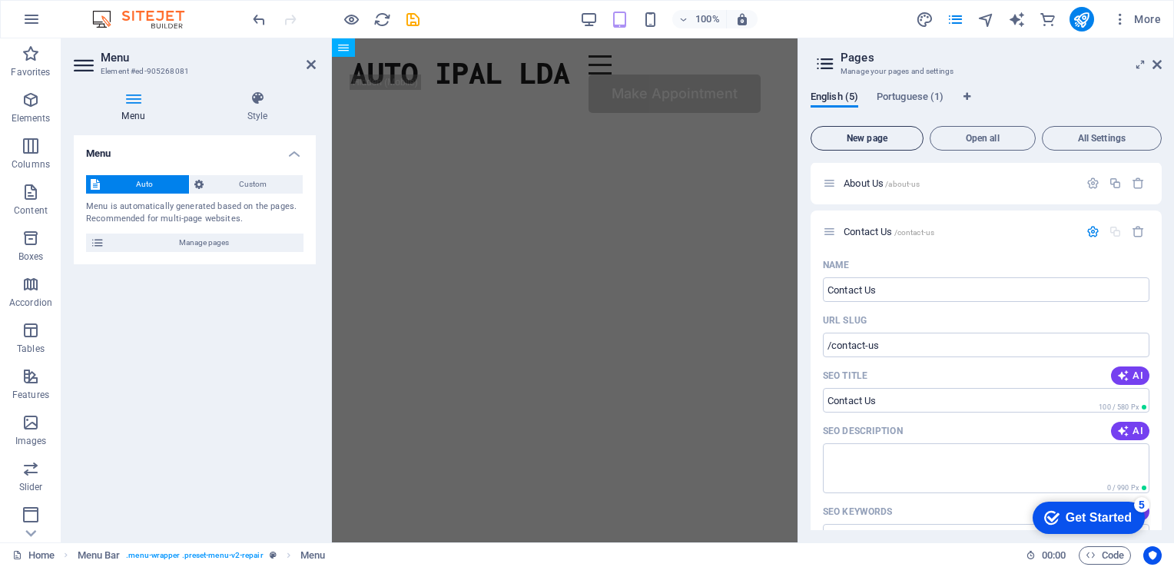
click at [885, 141] on span "New page" at bounding box center [866, 138] width 99 height 9
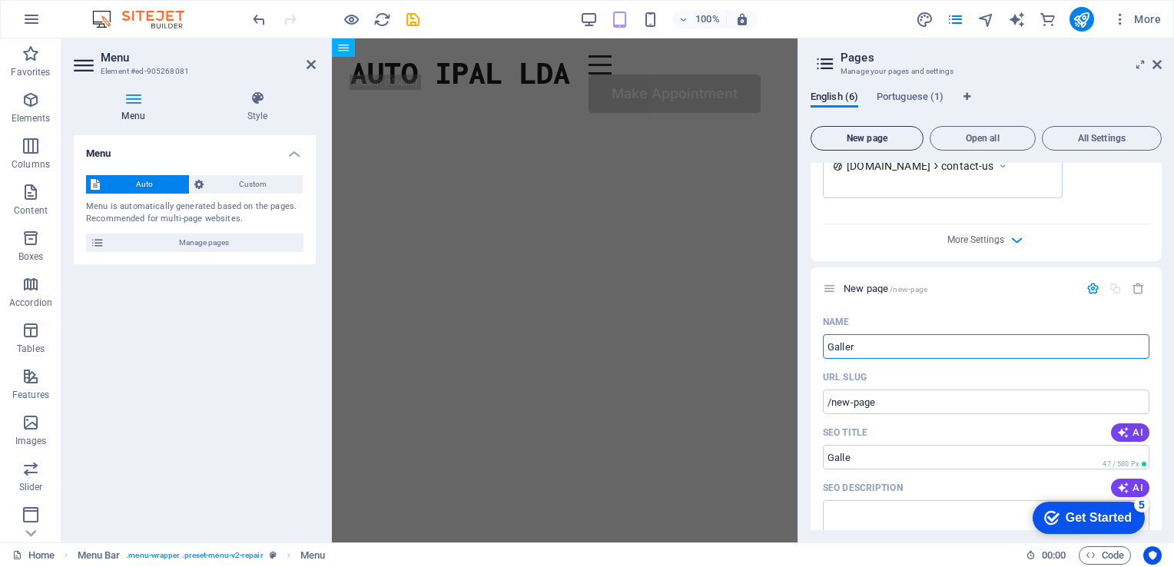
type input "Gallery"
type input "/galle"
type input "Gallery"
type input "/gallery"
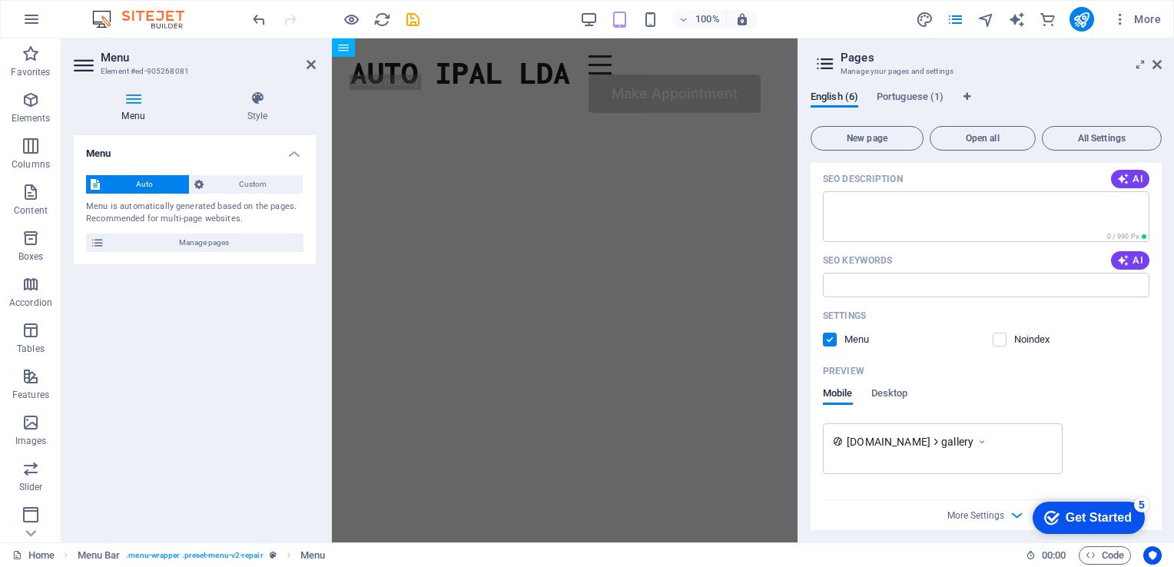
scroll to position [993, 0]
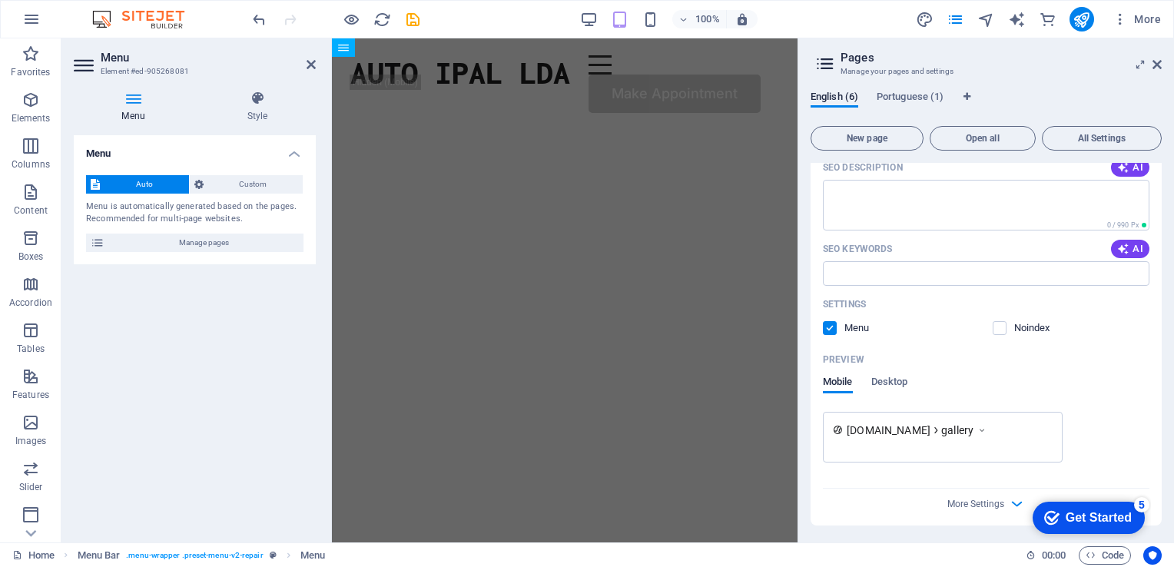
type input "Gallery"
click at [1017, 502] on icon "button" at bounding box center [1017, 504] width 18 height 18
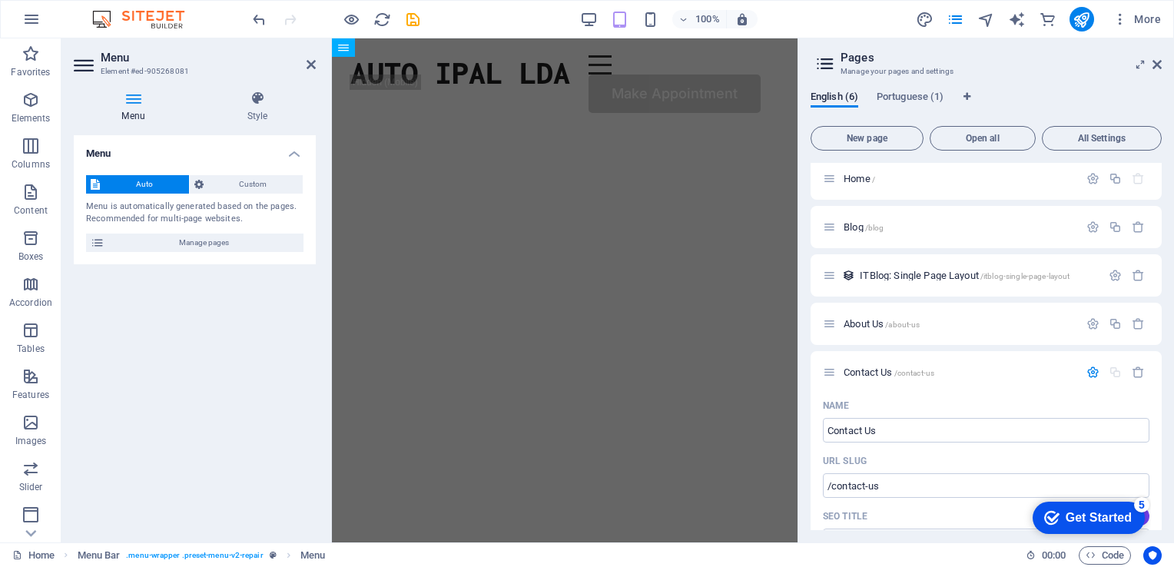
scroll to position [0, 0]
click at [1002, 136] on span "Open all" at bounding box center [982, 138] width 92 height 9
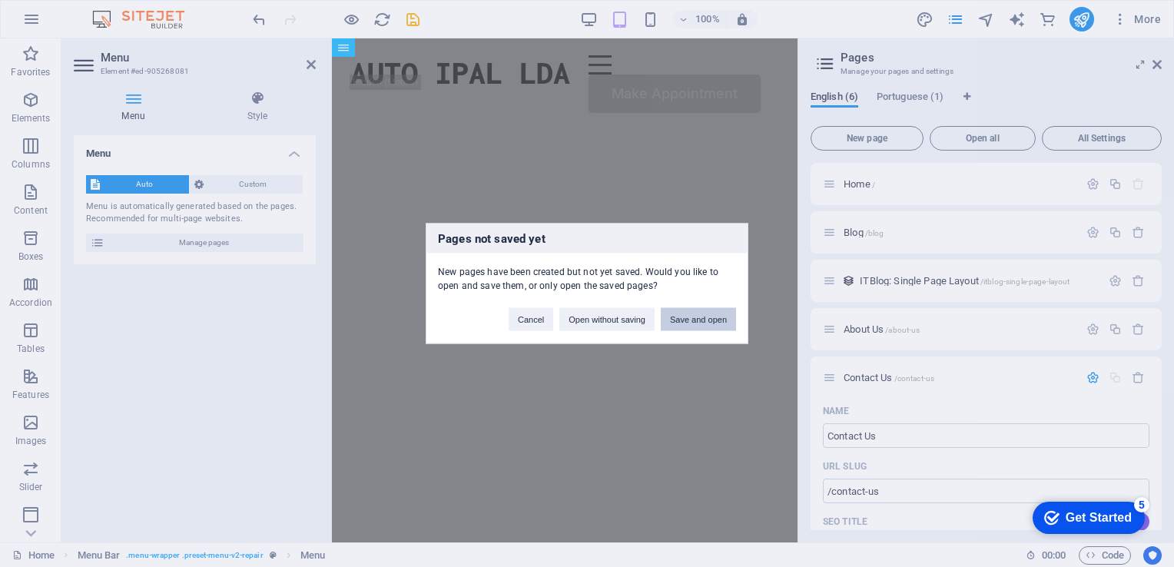
click at [693, 319] on button "Save and open" at bounding box center [698, 319] width 75 height 23
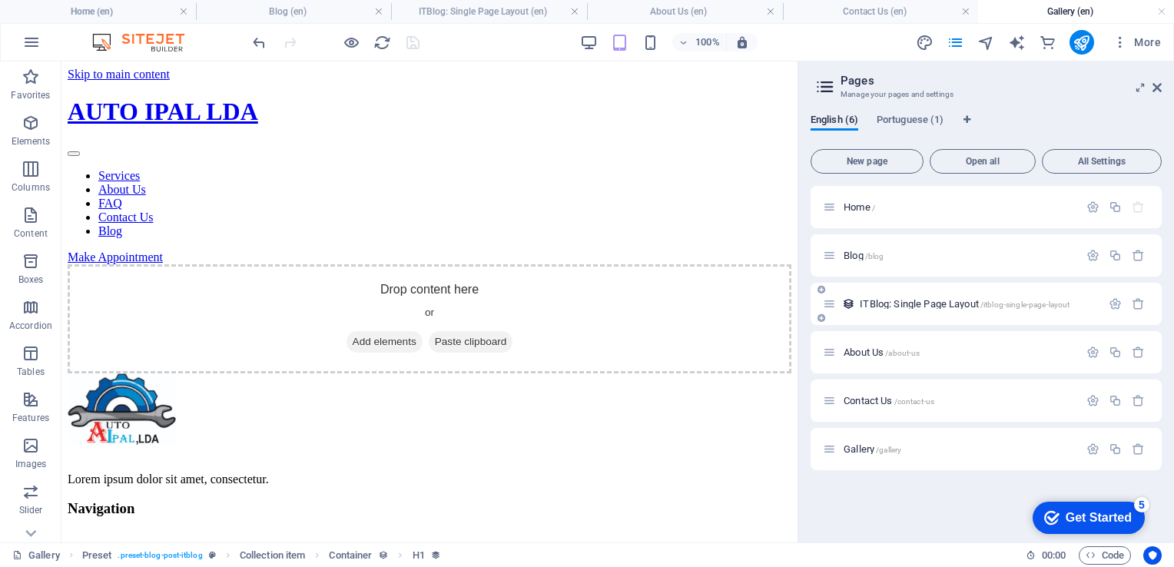
click at [969, 302] on span "ITBlog: Single Page Layout /itblog-single-page-layout" at bounding box center [964, 304] width 210 height 12
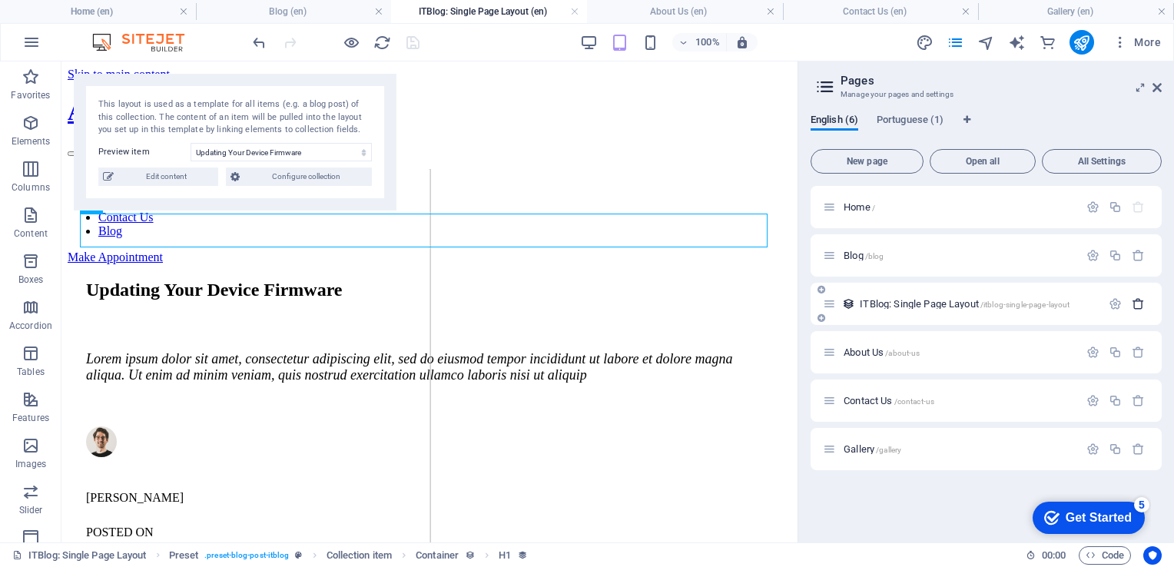
click at [1137, 303] on icon "button" at bounding box center [1137, 303] width 13 height 13
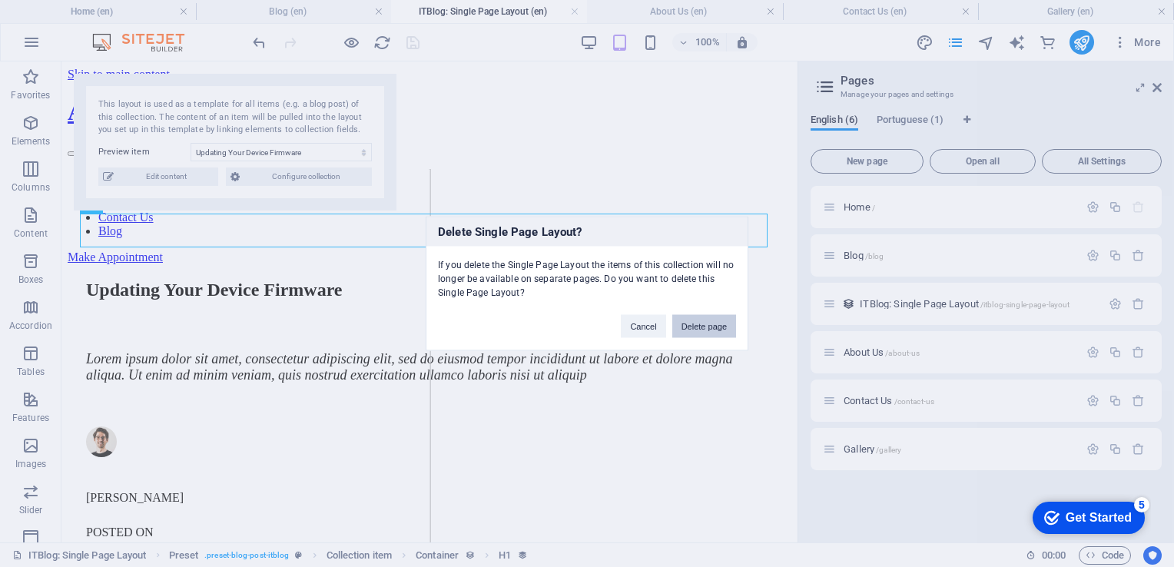
click at [714, 324] on button "Delete page" at bounding box center [704, 326] width 64 height 23
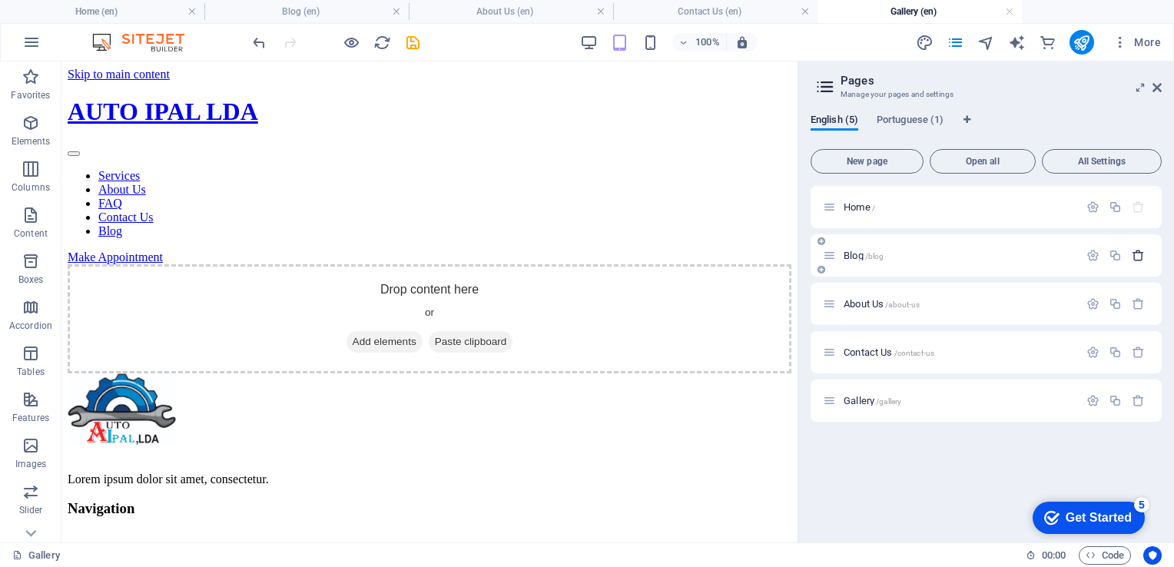
click at [1140, 253] on icon "button" at bounding box center [1137, 255] width 13 height 13
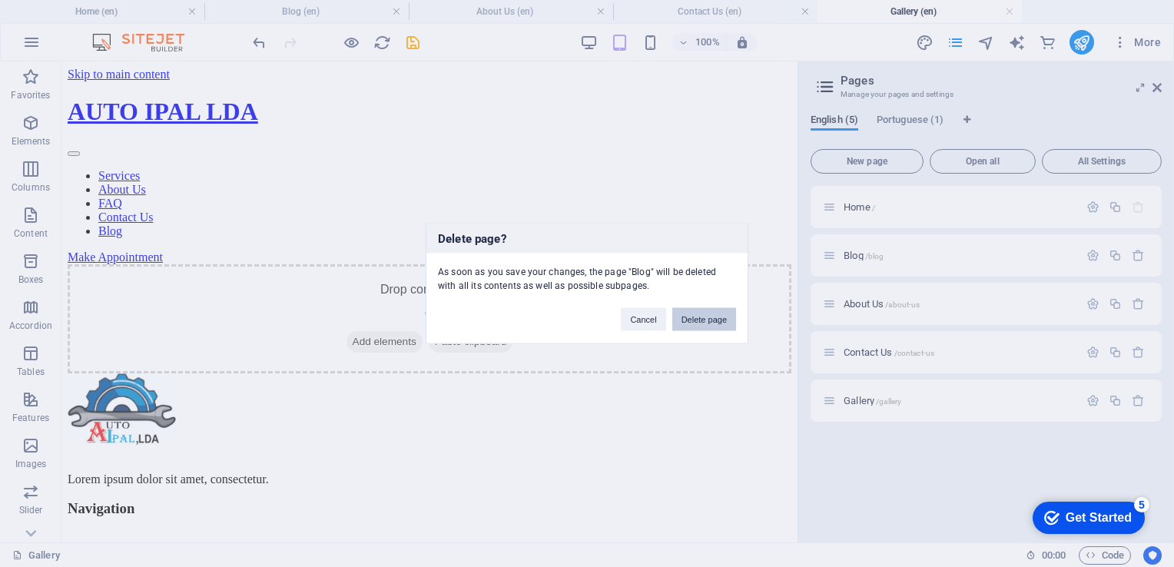
click at [714, 321] on button "Delete page" at bounding box center [704, 319] width 64 height 23
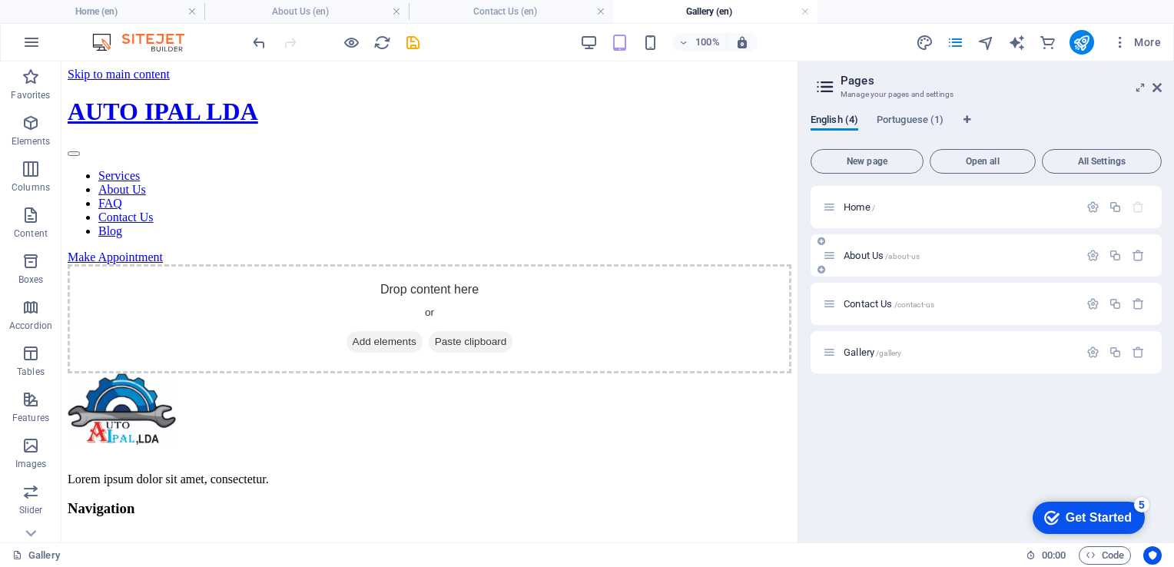
click at [869, 257] on span "About Us /about-us" at bounding box center [881, 256] width 76 height 12
click at [866, 255] on span "About Us /about-us" at bounding box center [881, 256] width 76 height 12
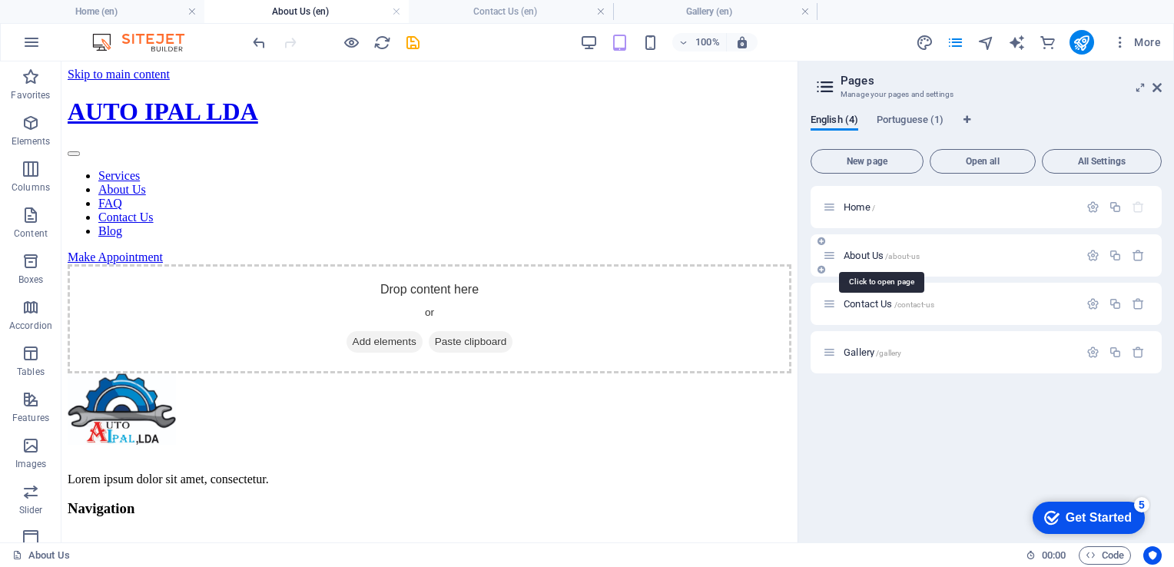
click at [903, 257] on span "/about-us" at bounding box center [902, 256] width 35 height 8
click at [845, 252] on span "About Us /about-us" at bounding box center [881, 256] width 76 height 12
click at [862, 257] on span "About Us /about-us" at bounding box center [881, 256] width 76 height 12
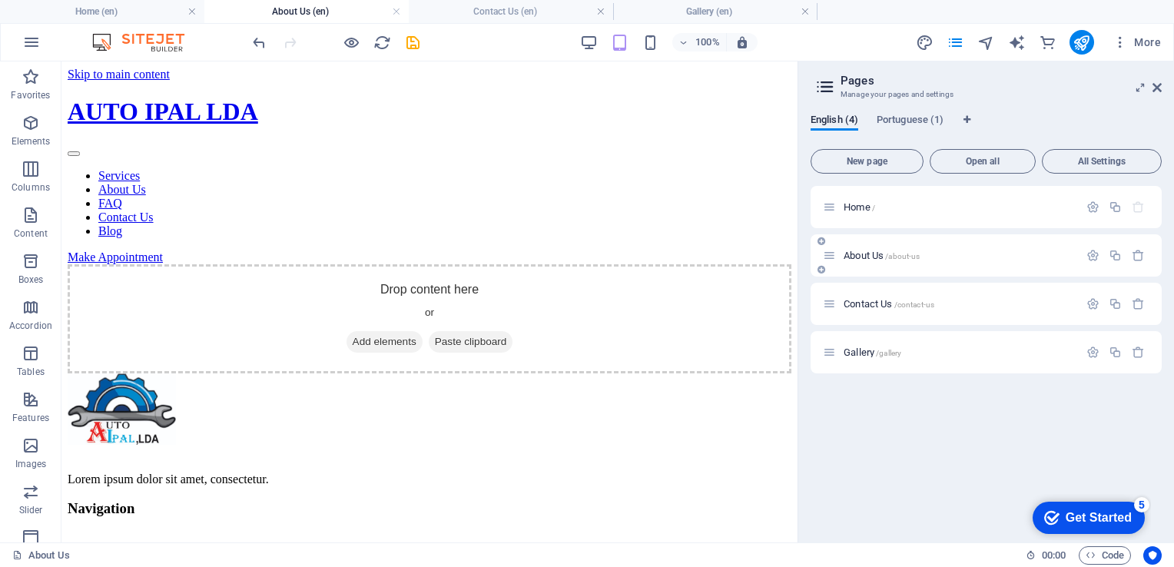
click at [862, 257] on span "About Us /about-us" at bounding box center [881, 256] width 76 height 12
click at [889, 254] on span "/about-us" at bounding box center [902, 256] width 35 height 8
click at [677, 169] on nav "Services About Us FAQ Contact Us Blog" at bounding box center [430, 203] width 724 height 69
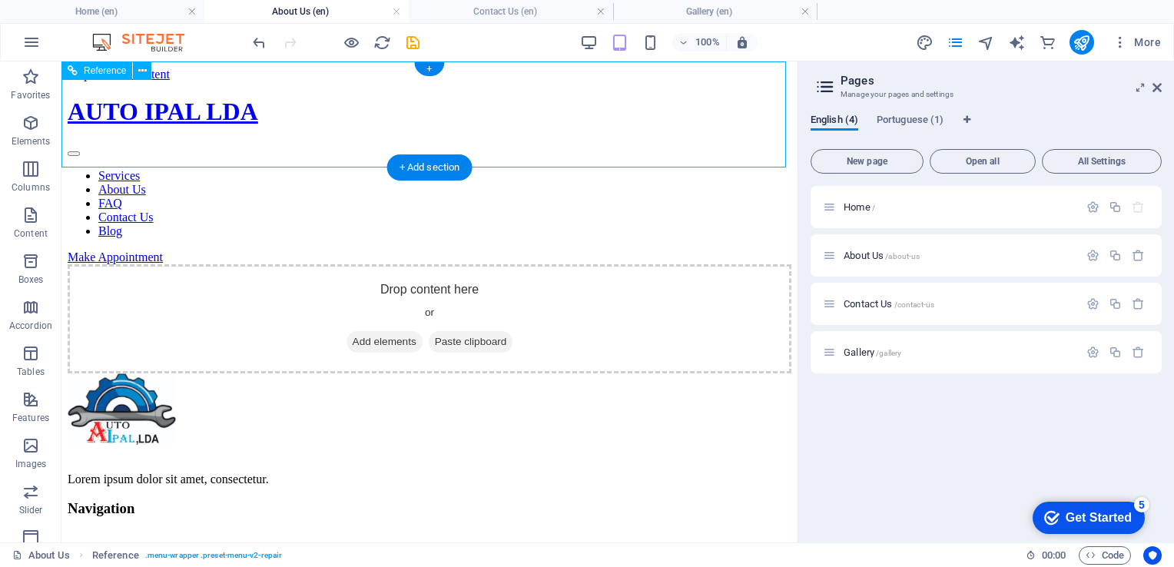
click at [677, 169] on nav "Services About Us FAQ Contact Us Blog" at bounding box center [430, 203] width 724 height 69
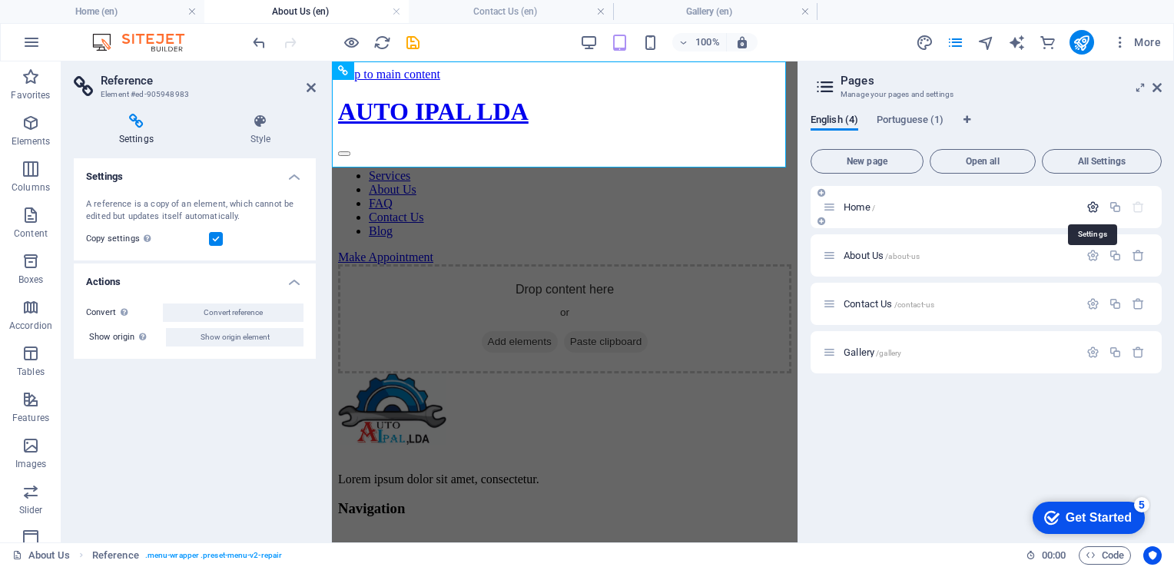
click at [1091, 207] on icon "button" at bounding box center [1092, 206] width 13 height 13
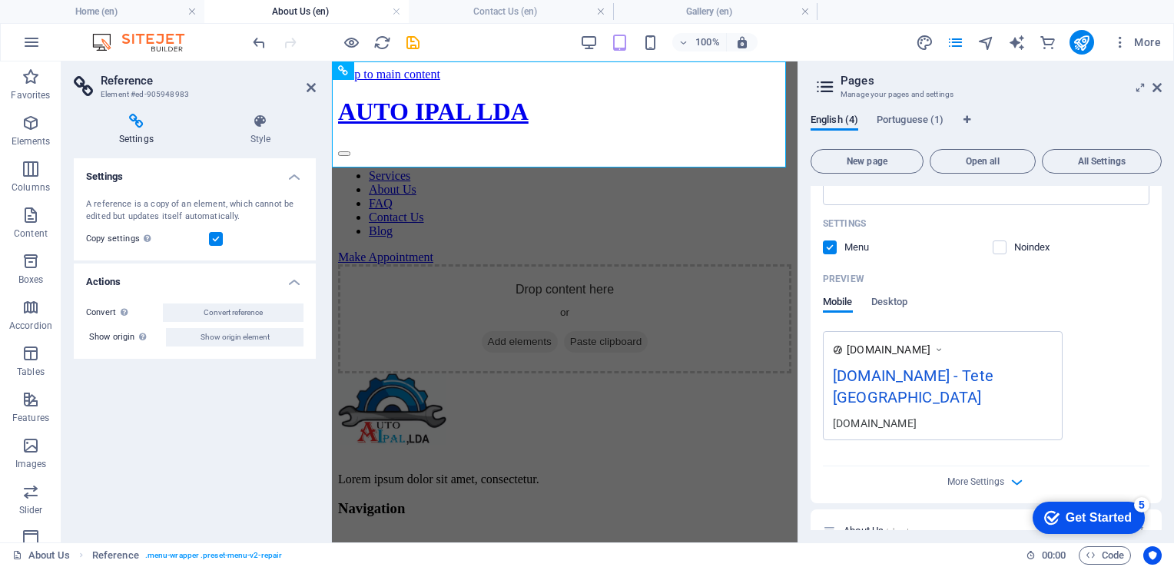
scroll to position [320, 0]
click at [882, 300] on span "Desktop" at bounding box center [889, 303] width 37 height 22
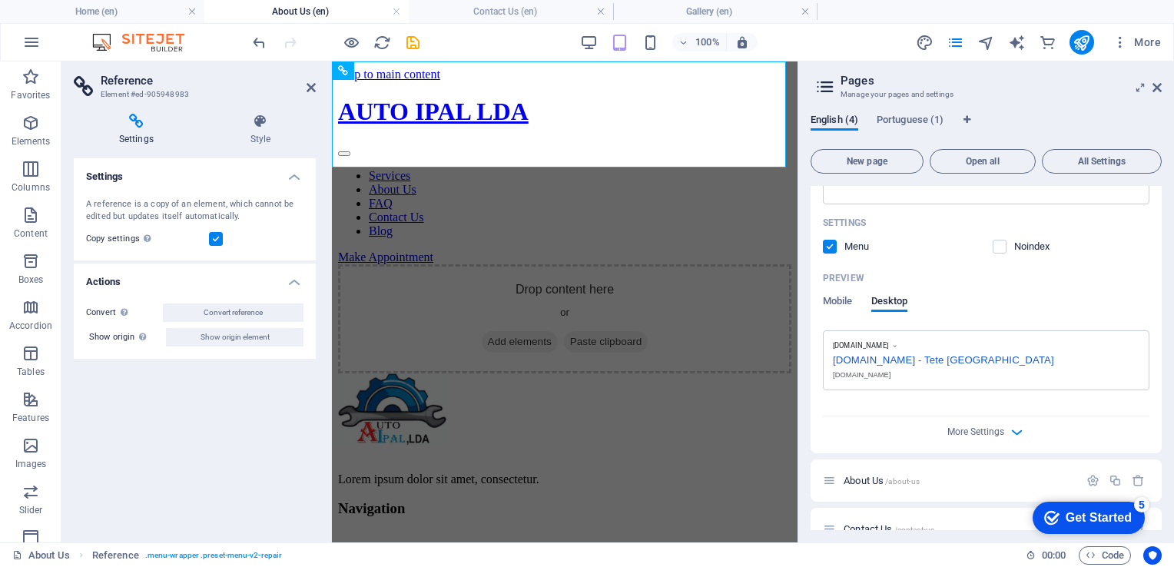
drag, startPoint x: 1161, startPoint y: 359, endPoint x: 1167, endPoint y: 416, distance: 57.9
click at [1167, 416] on div "English (4) Portuguese (1) New page Open all All Settings Home / Name Home ​ UR…" at bounding box center [986, 321] width 376 height 441
drag, startPoint x: 1157, startPoint y: 386, endPoint x: 1164, endPoint y: 421, distance: 36.2
click at [1164, 421] on div "English (4) Portuguese (1) New page Open all All Settings Home / Name Home ​ UR…" at bounding box center [986, 321] width 376 height 441
click at [1087, 482] on icon "button" at bounding box center [1092, 480] width 13 height 13
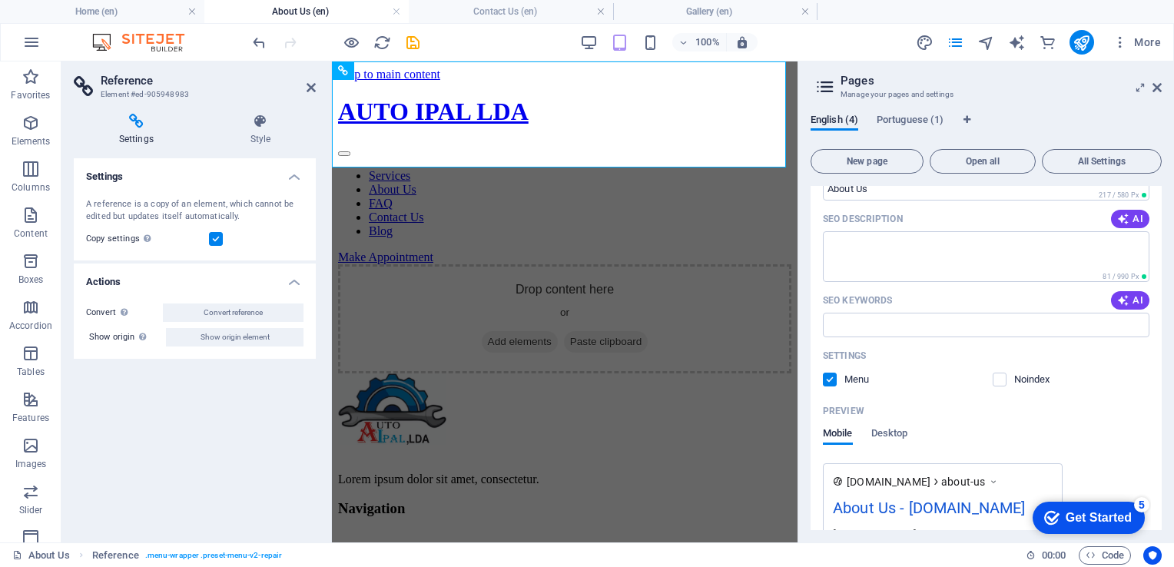
scroll to position [766, 0]
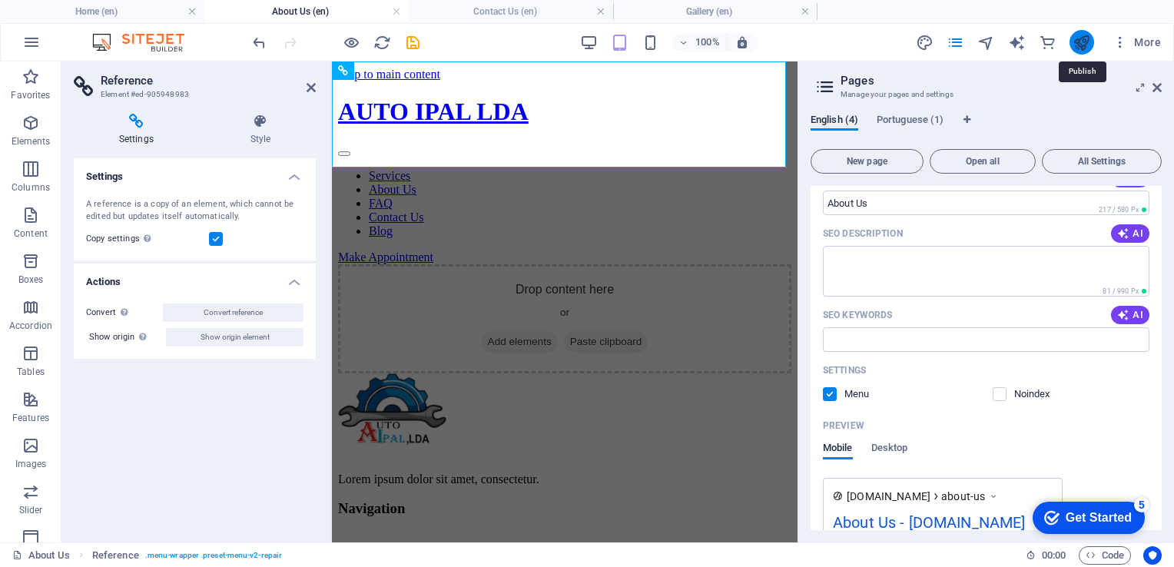
click at [1077, 43] on icon "publish" at bounding box center [1081, 43] width 18 height 18
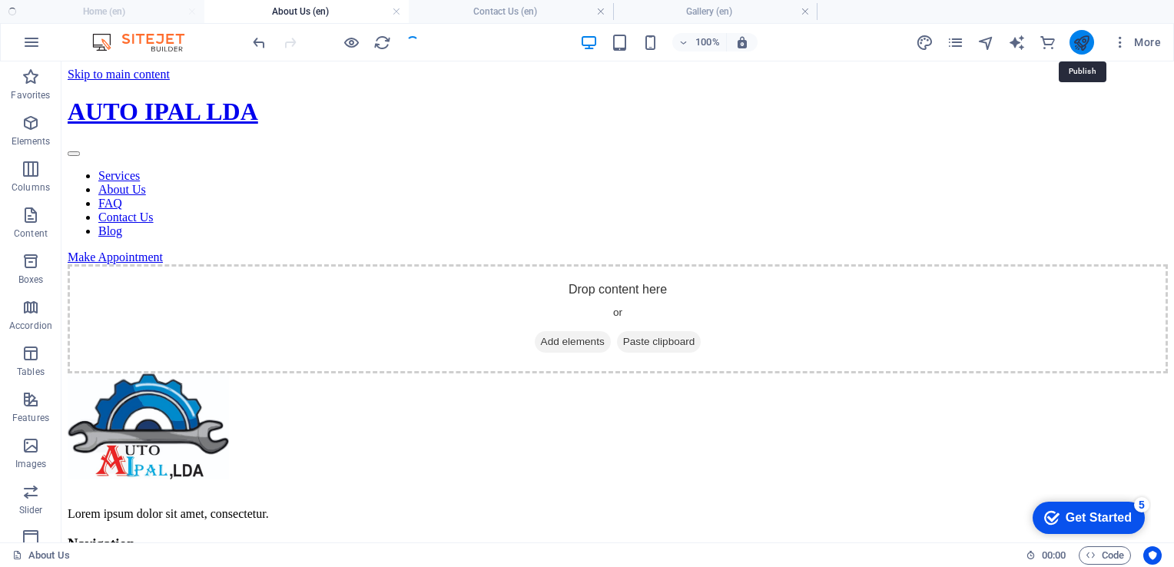
click at [1077, 43] on icon "publish" at bounding box center [1081, 43] width 18 height 18
click at [1081, 44] on icon "publish" at bounding box center [1081, 43] width 18 height 18
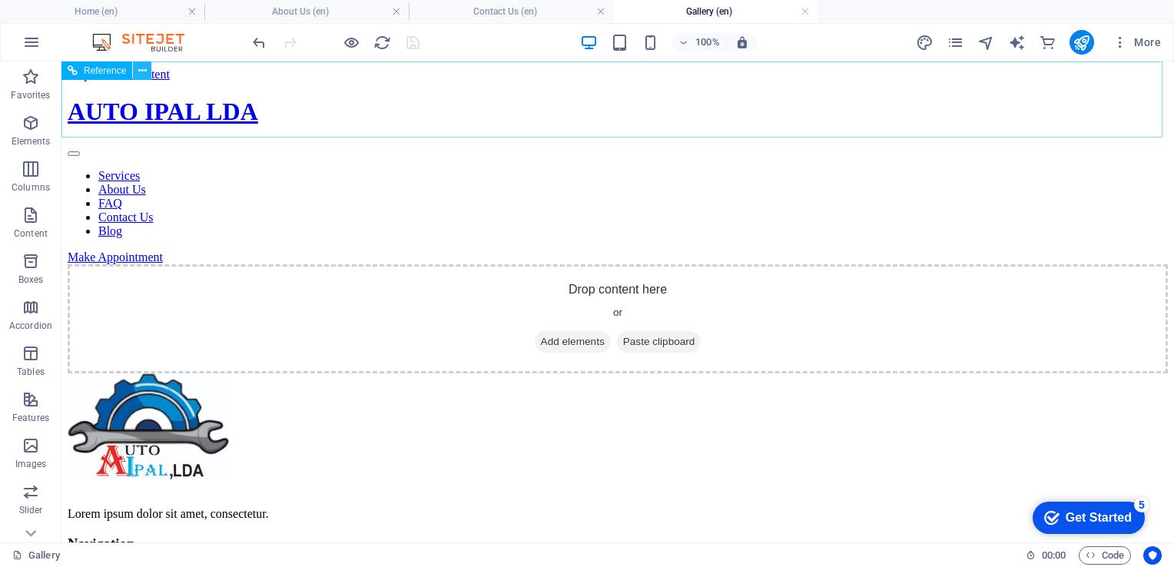
click at [139, 68] on icon at bounding box center [142, 71] width 8 height 16
click at [1121, 45] on icon "button" at bounding box center [1119, 42] width 15 height 15
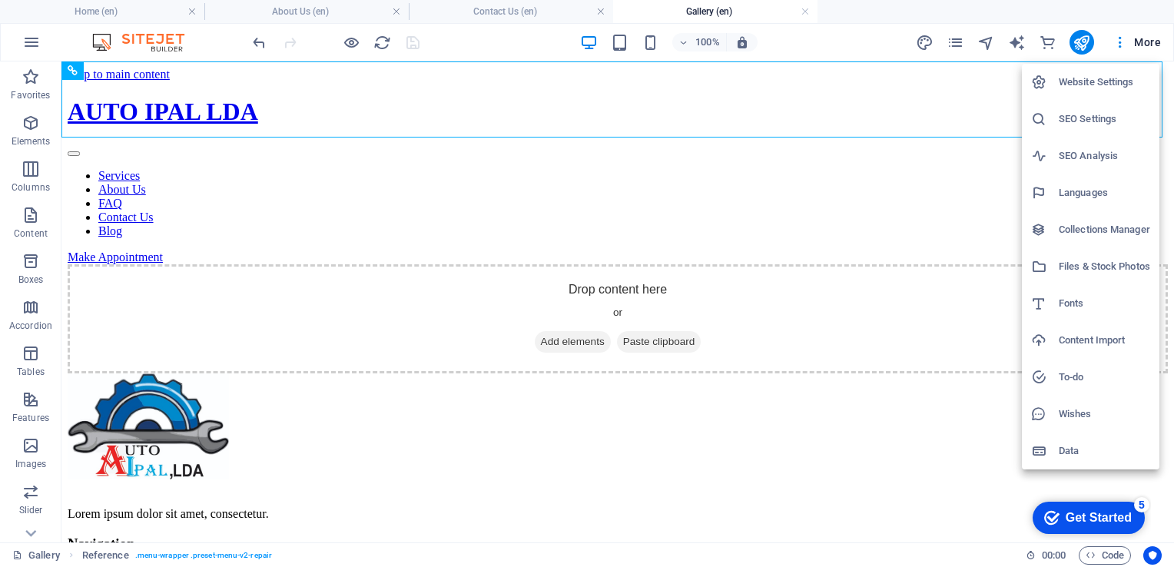
click at [781, 97] on div at bounding box center [587, 283] width 1174 height 567
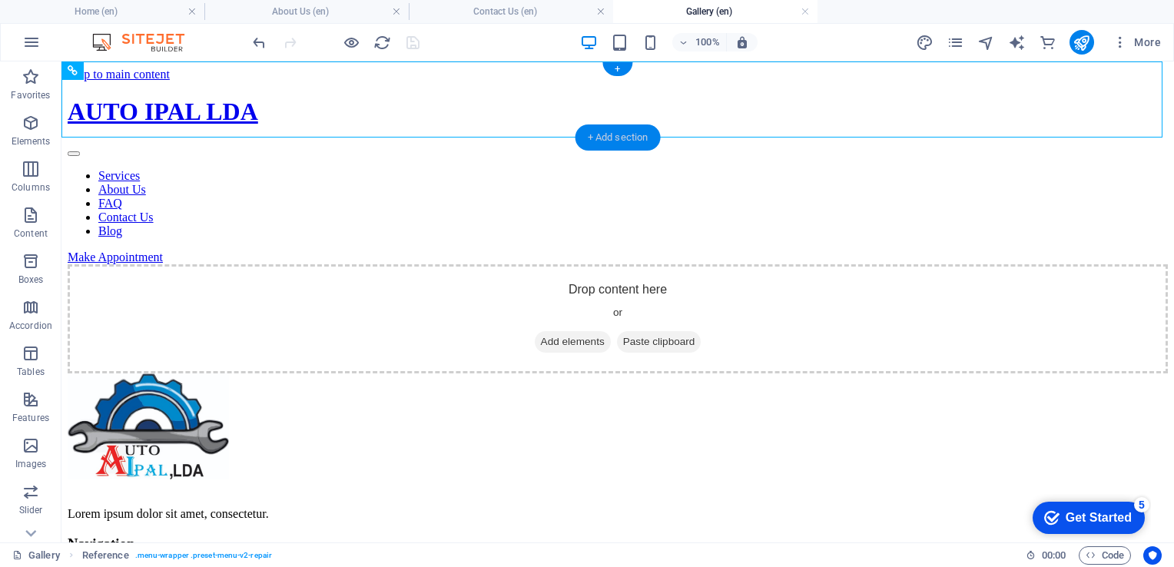
click at [616, 133] on div "+ Add section" at bounding box center [617, 137] width 85 height 26
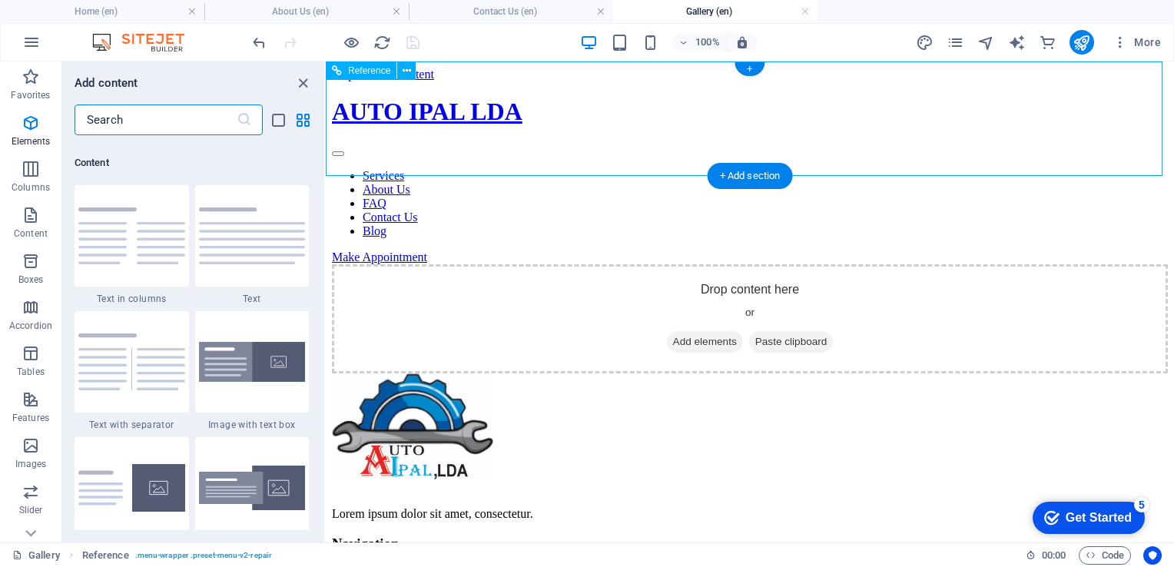
scroll to position [2687, 0]
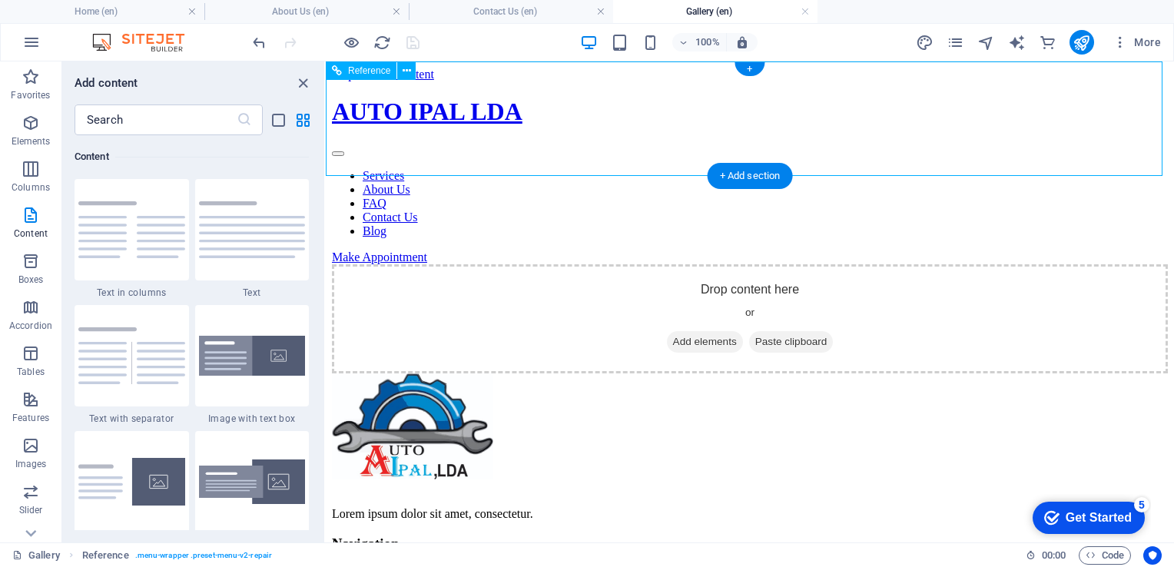
click at [737, 169] on nav "Services About Us FAQ Contact Us Blog" at bounding box center [750, 203] width 836 height 69
click at [412, 250] on div "Make Appointment" at bounding box center [750, 257] width 836 height 14
click at [418, 250] on div "Make Appointment" at bounding box center [750, 257] width 836 height 14
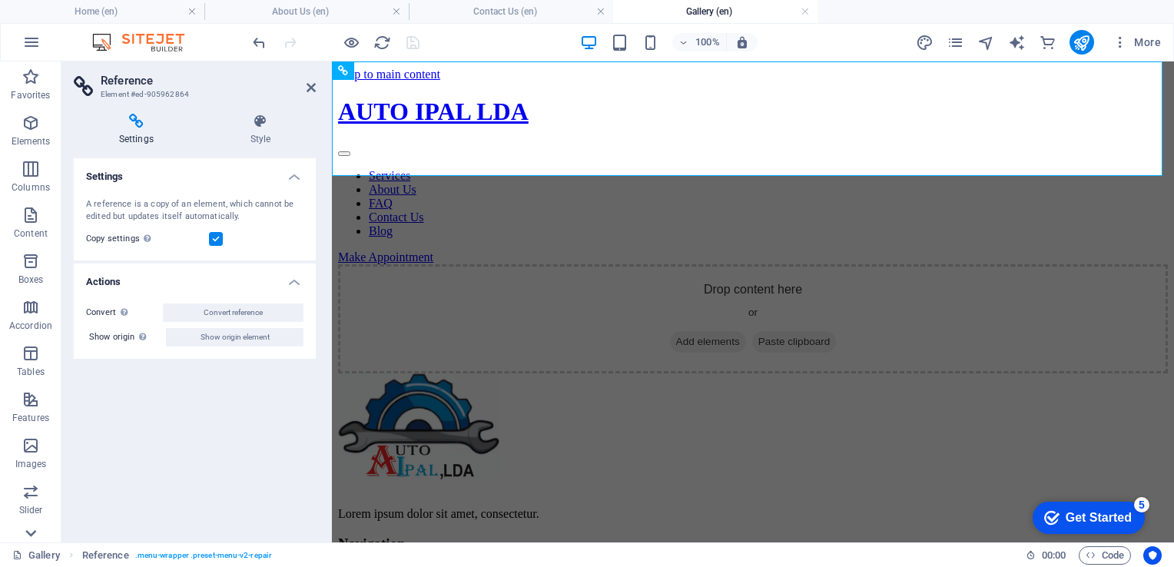
click at [31, 535] on icon at bounding box center [30, 533] width 11 height 7
click at [31, 376] on icon "button" at bounding box center [31, 374] width 18 height 18
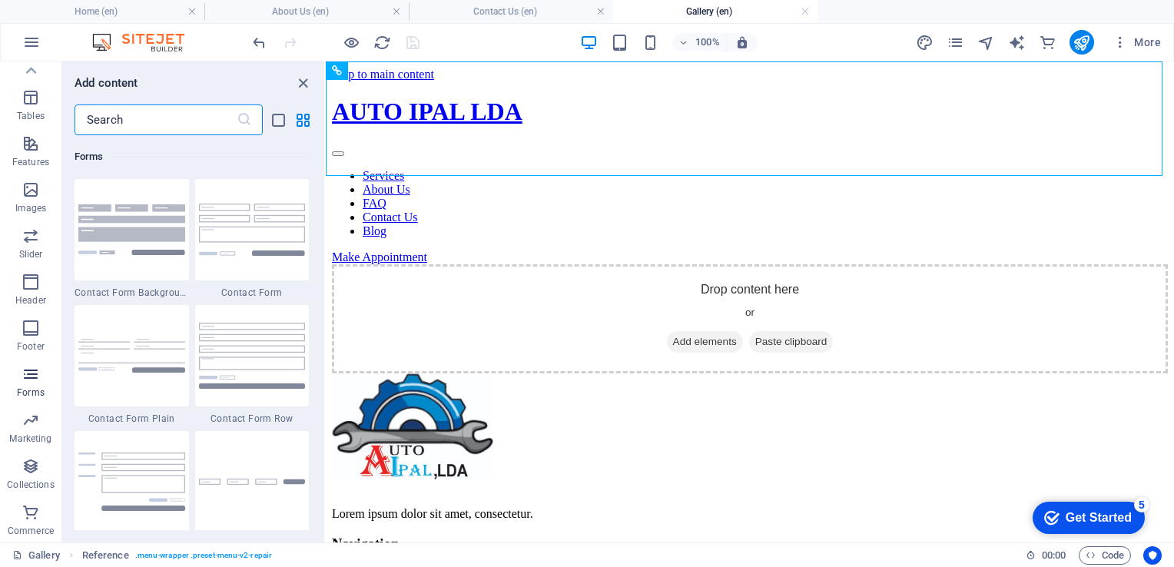
scroll to position [11214, 0]
click at [139, 359] on img at bounding box center [131, 356] width 107 height 34
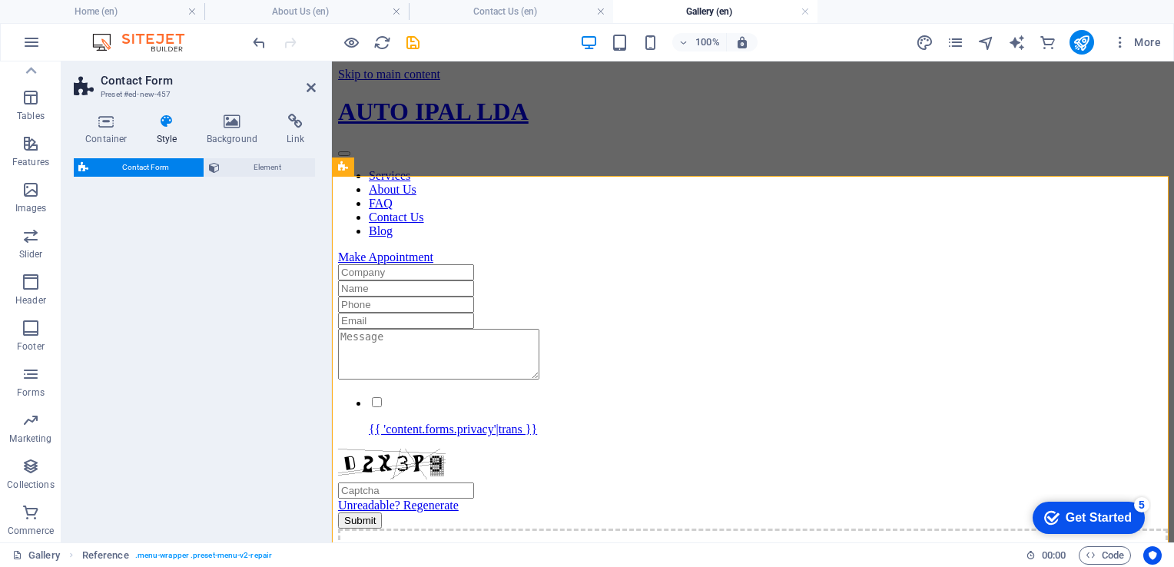
select select "rem"
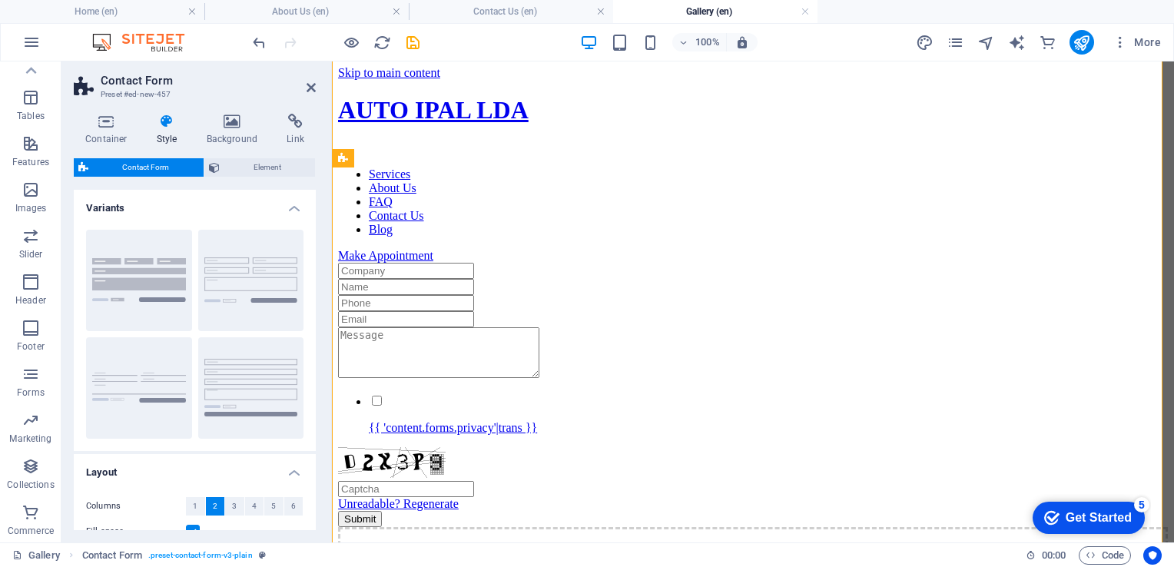
scroll to position [0, 0]
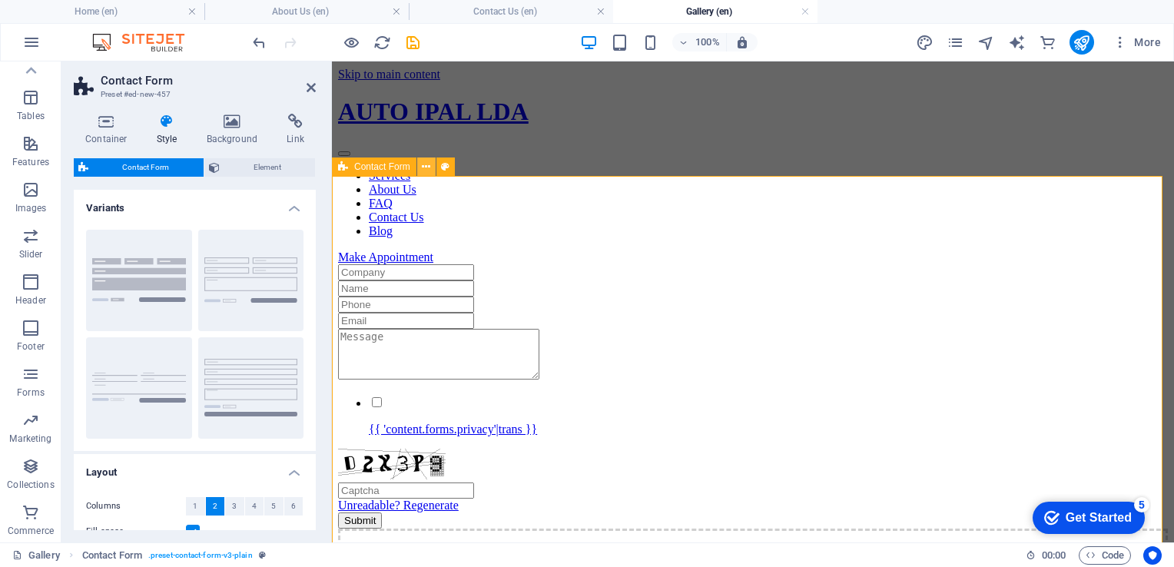
click at [429, 165] on icon at bounding box center [426, 167] width 8 height 16
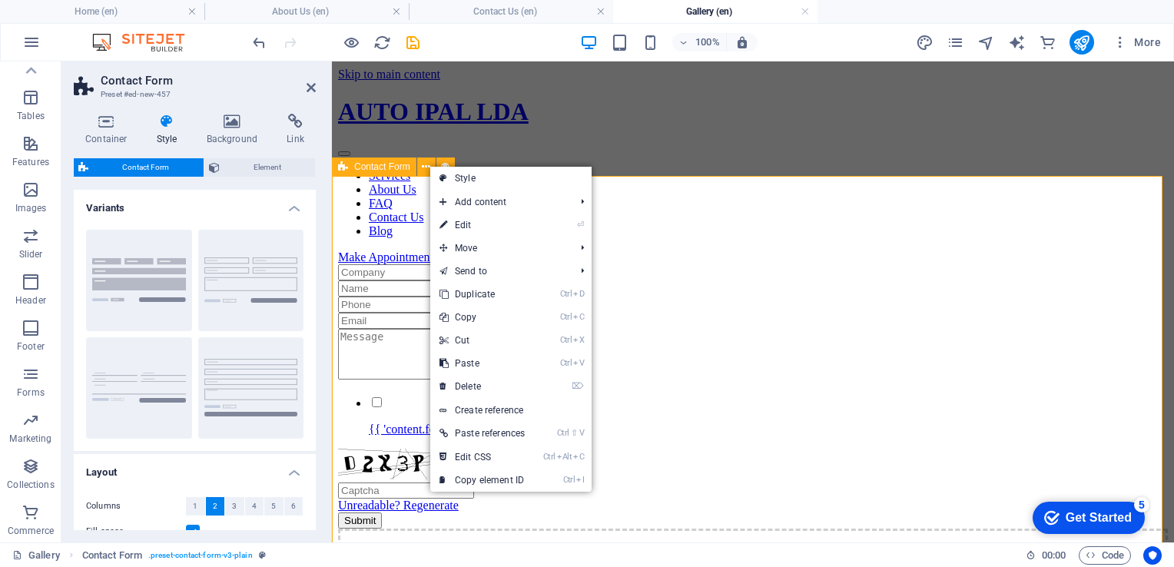
click at [707, 264] on div "{{ 'content.forms.privacy'|trans }} Unreadable? Regenerate Submit" at bounding box center [752, 396] width 829 height 264
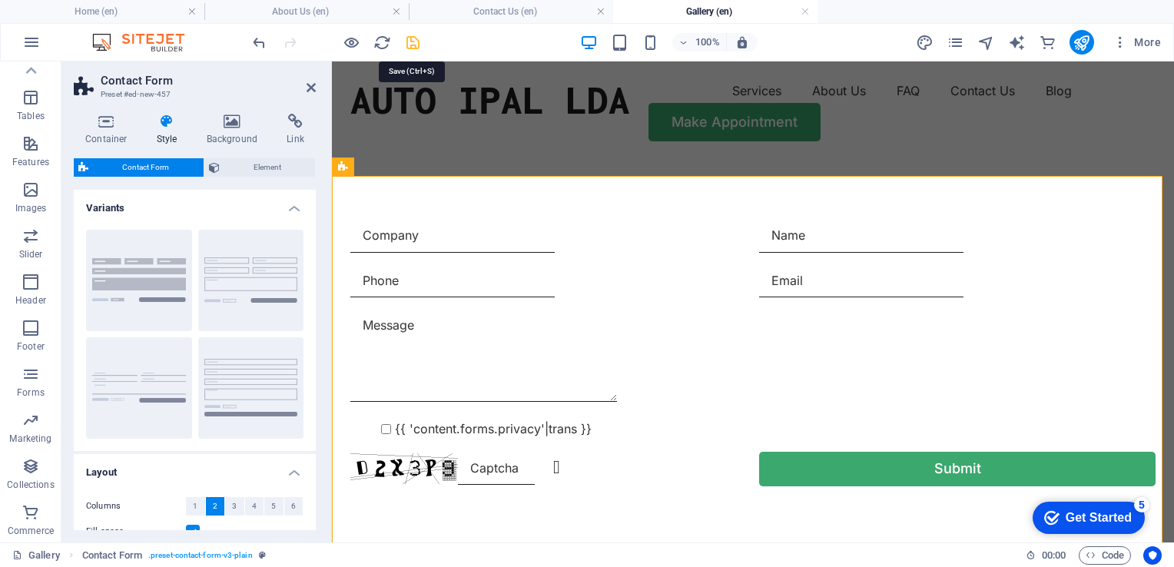
click at [408, 45] on icon "save" at bounding box center [413, 43] width 18 height 18
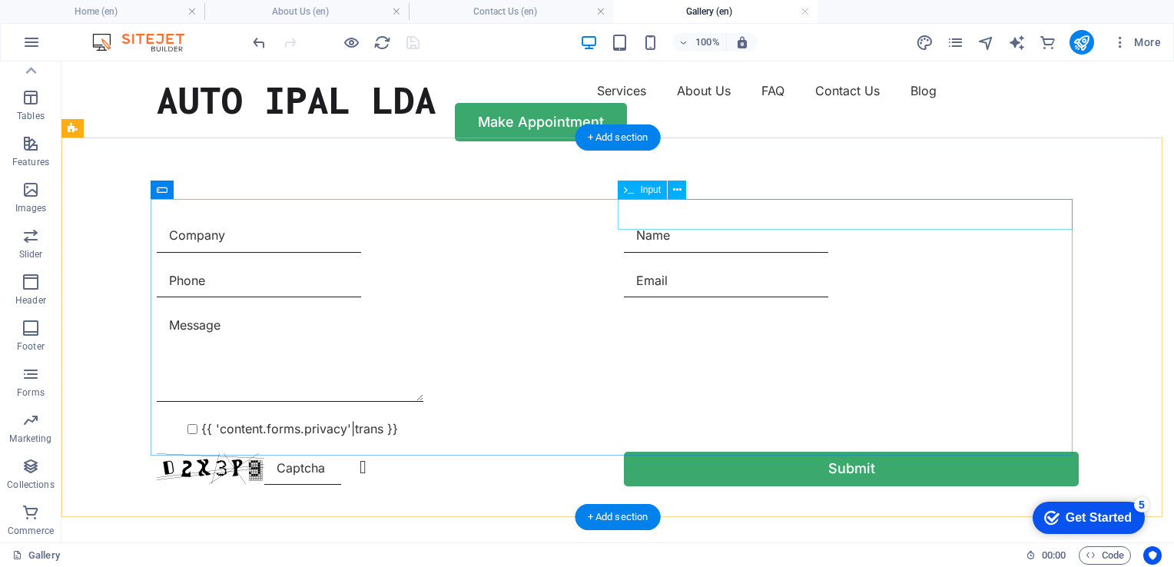
click at [743, 220] on div at bounding box center [851, 236] width 455 height 33
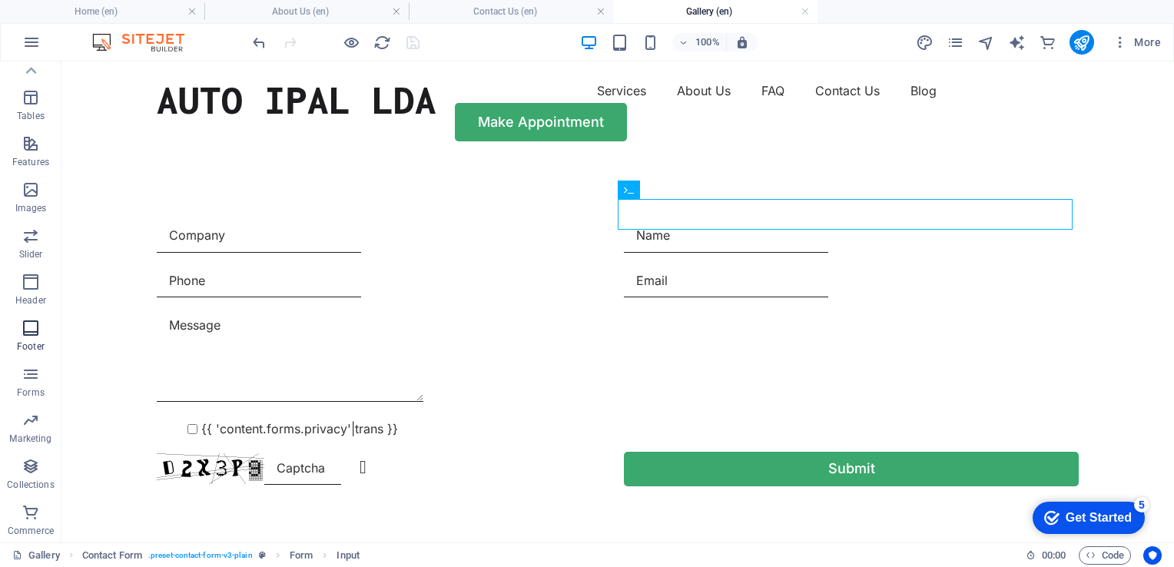
click at [34, 333] on icon "button" at bounding box center [31, 328] width 18 height 18
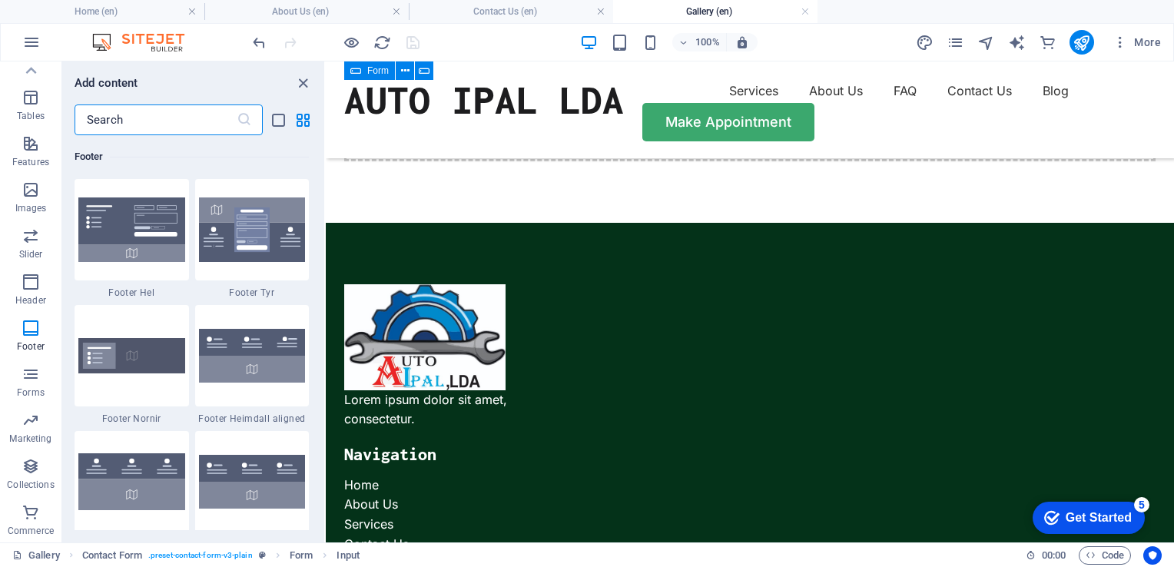
scroll to position [602, 0]
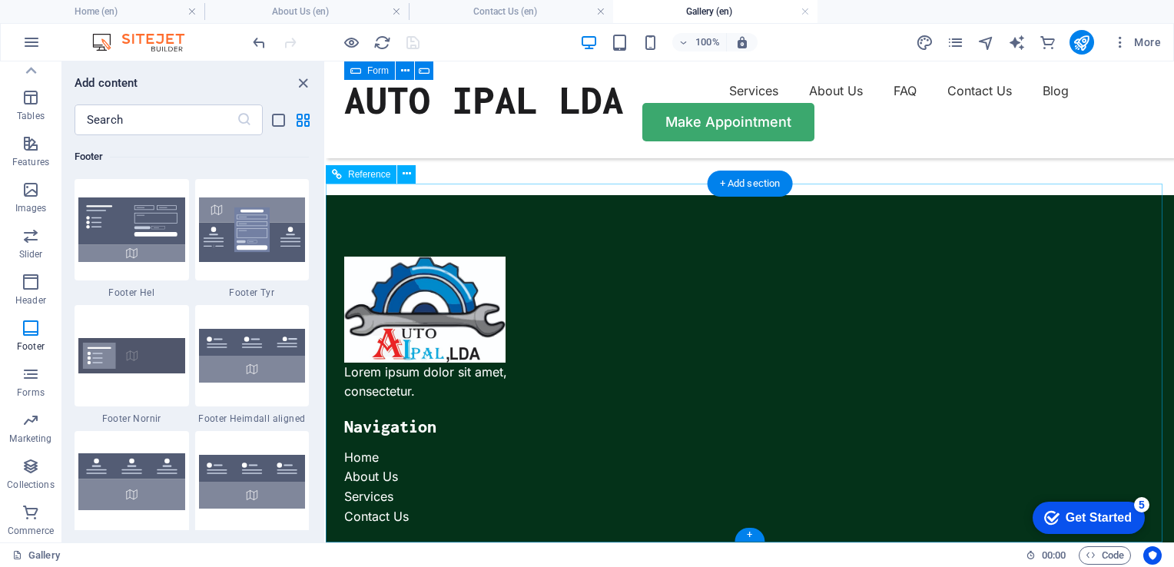
click at [524, 417] on div "Navigation" at bounding box center [434, 426] width 180 height 18
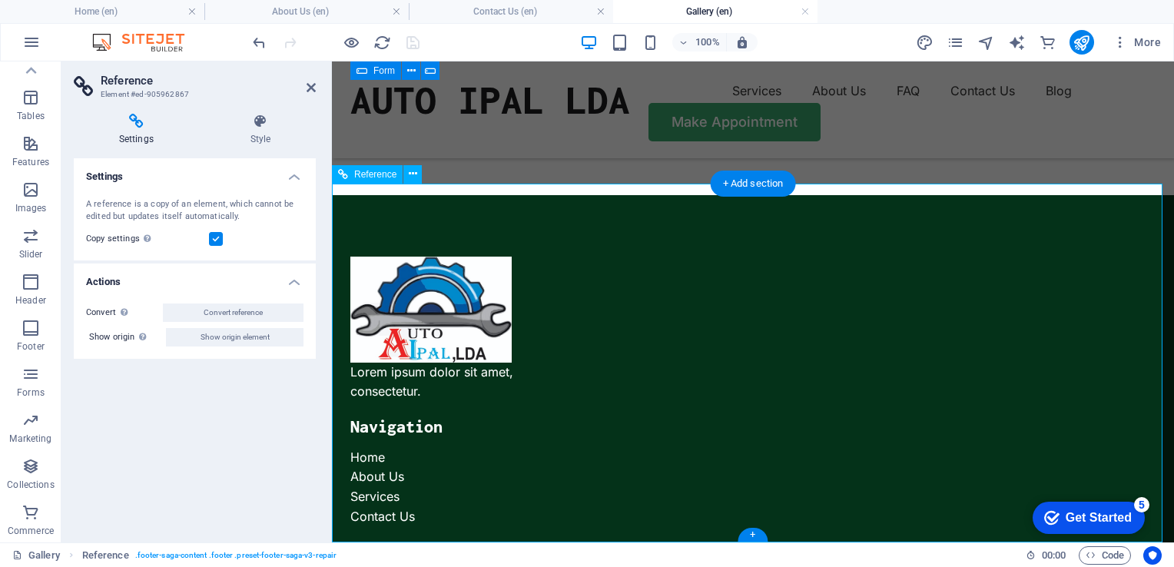
click at [528, 448] on nav "Home About Us Services Contact Us" at bounding box center [439, 487] width 178 height 78
click at [261, 126] on icon at bounding box center [260, 121] width 111 height 15
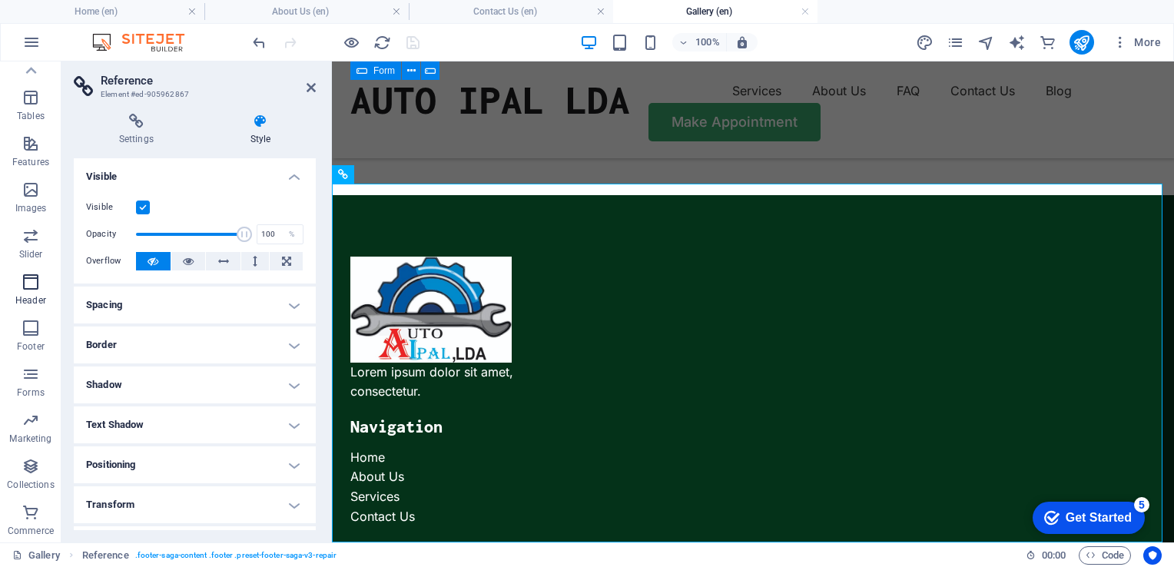
click at [30, 285] on icon "button" at bounding box center [31, 282] width 18 height 18
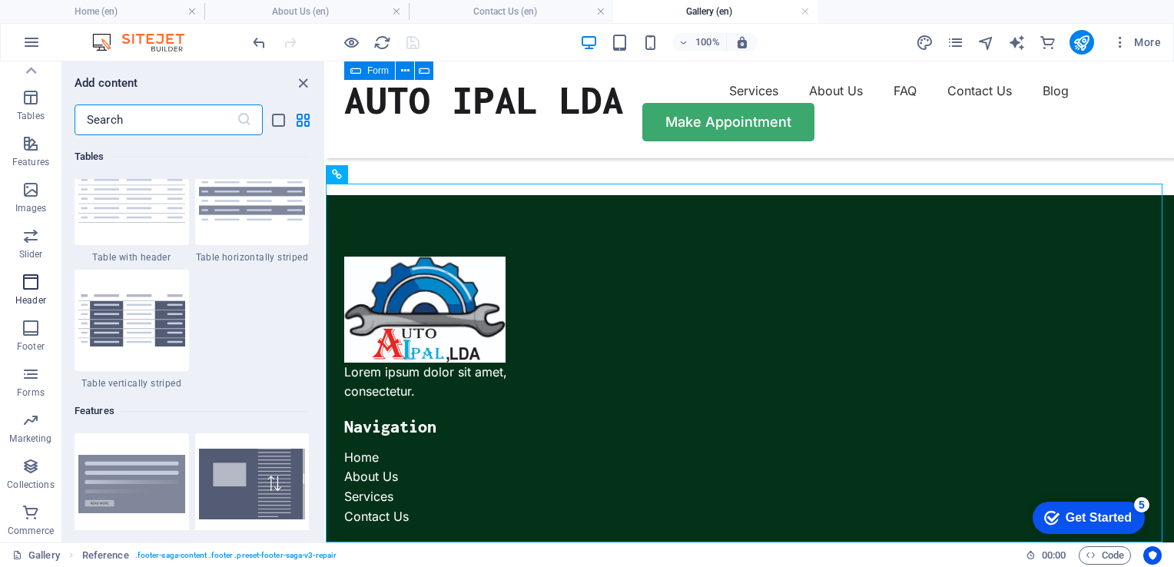
scroll to position [9249, 0]
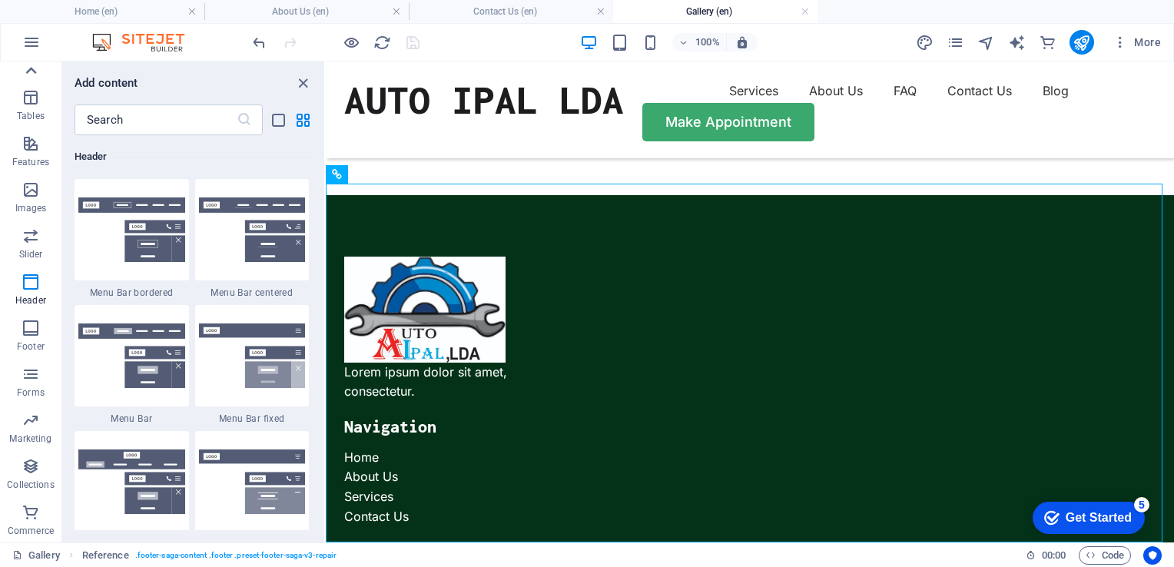
click at [30, 71] on icon at bounding box center [31, 71] width 22 height 22
click at [30, 71] on icon "button" at bounding box center [31, 77] width 18 height 18
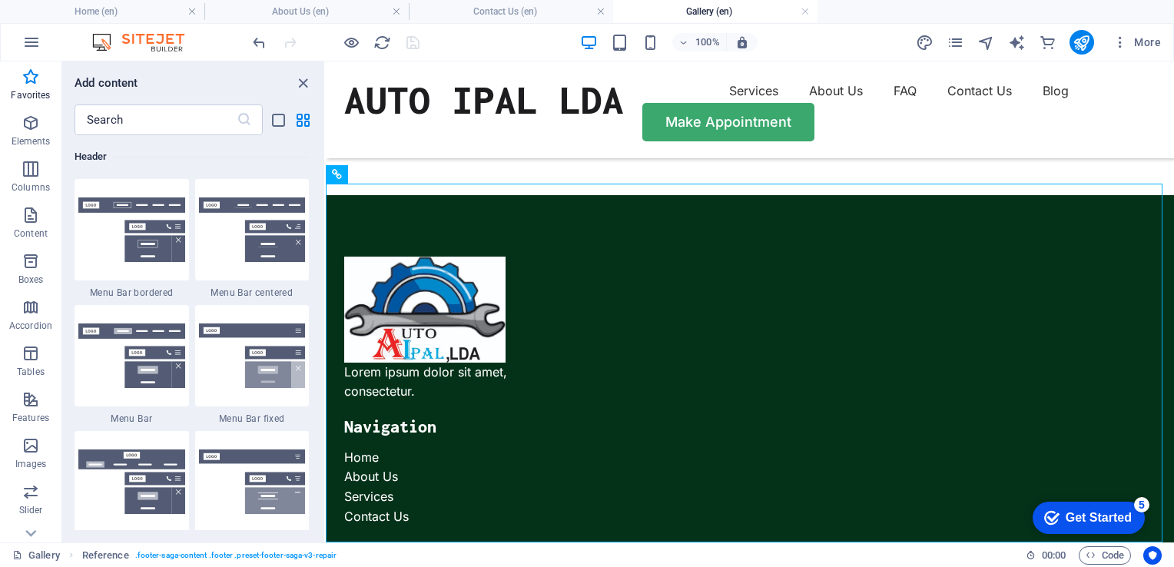
scroll to position [3493, 0]
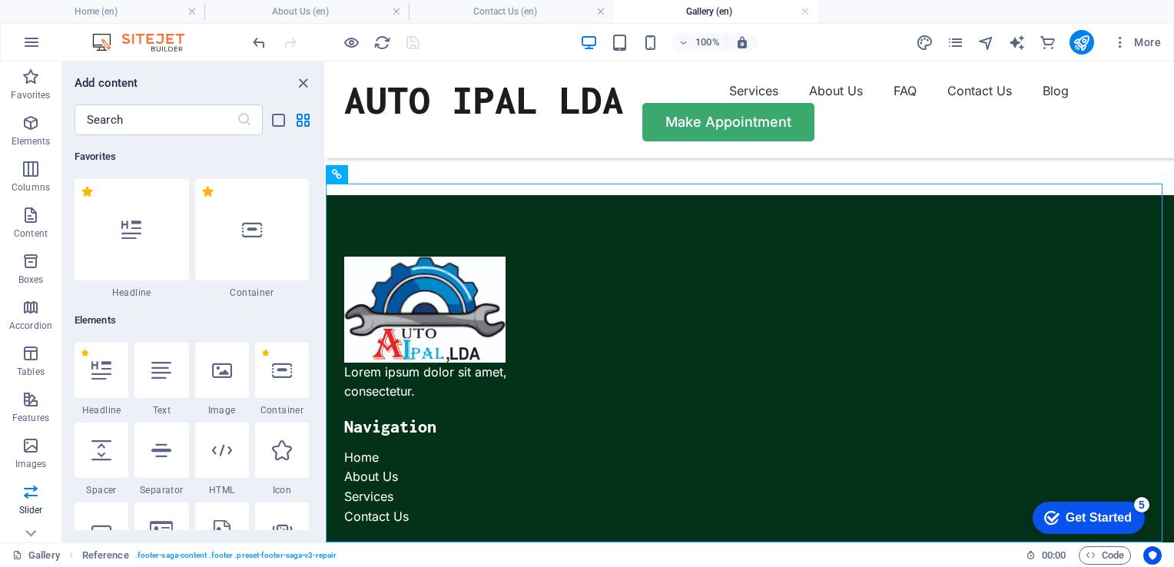
click at [30, 71] on icon "button" at bounding box center [31, 77] width 18 height 18
click at [1074, 44] on icon "publish" at bounding box center [1081, 43] width 18 height 18
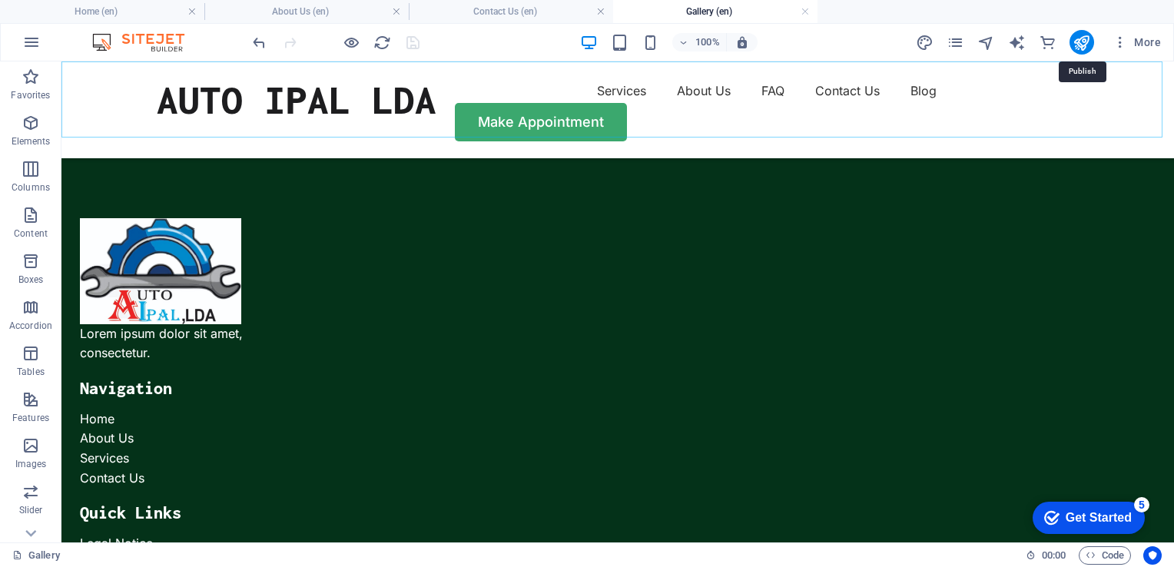
scroll to position [564, 0]
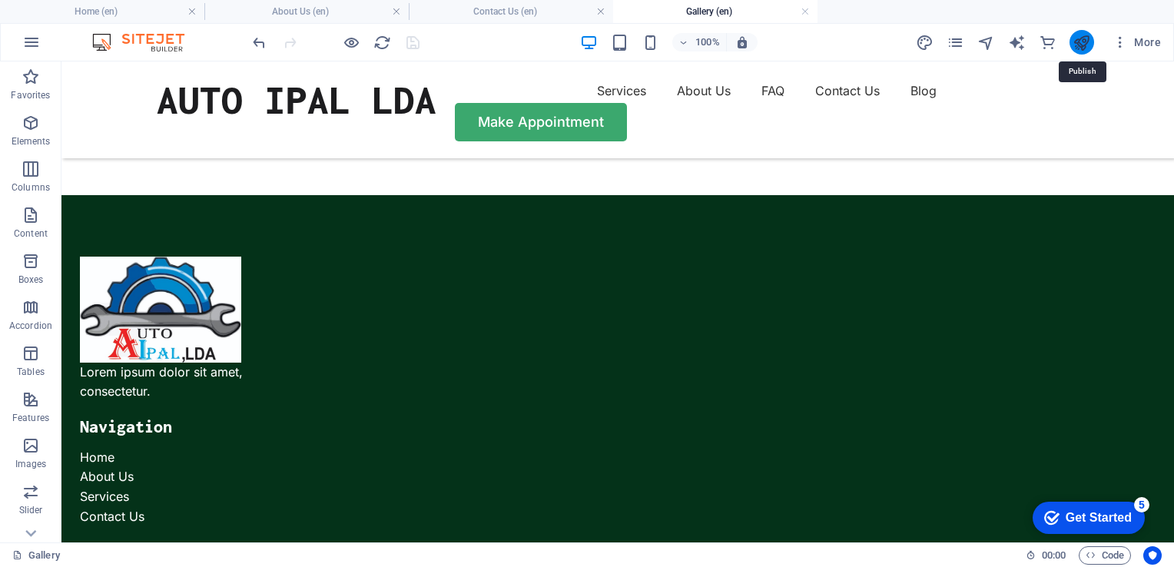
click at [1083, 40] on icon "publish" at bounding box center [1081, 43] width 18 height 18
